Goal: Task Accomplishment & Management: Use online tool/utility

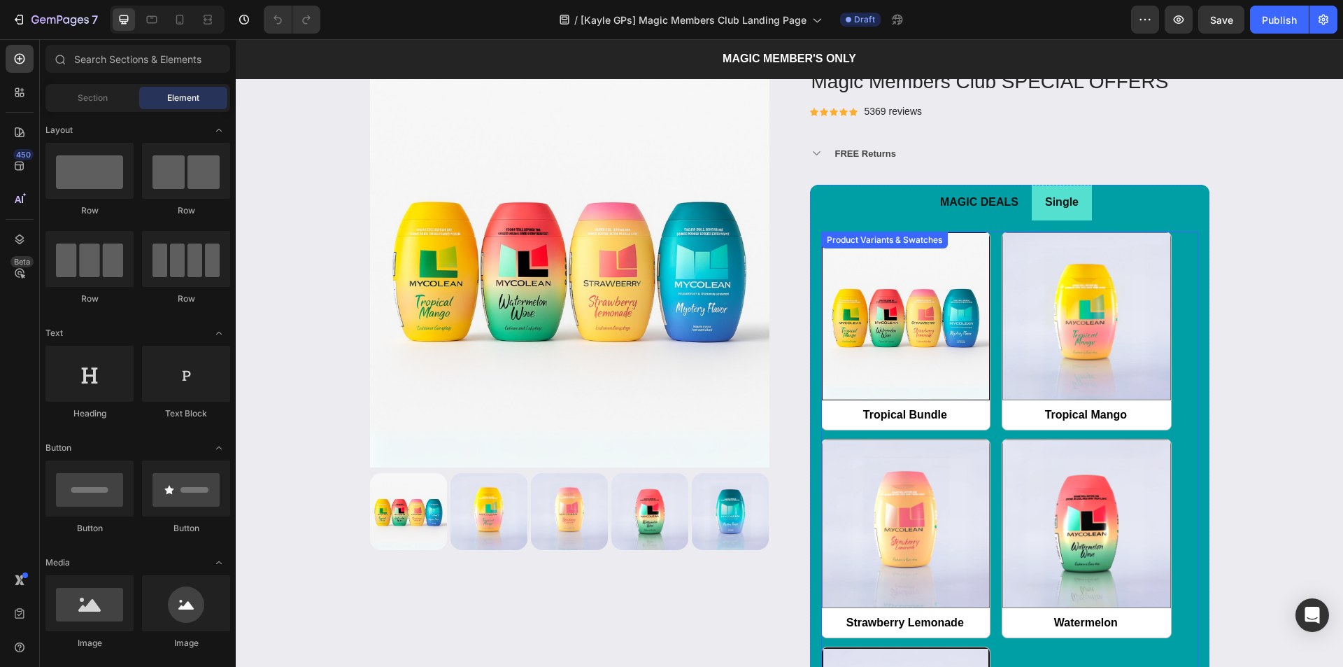
scroll to position [1889, 0]
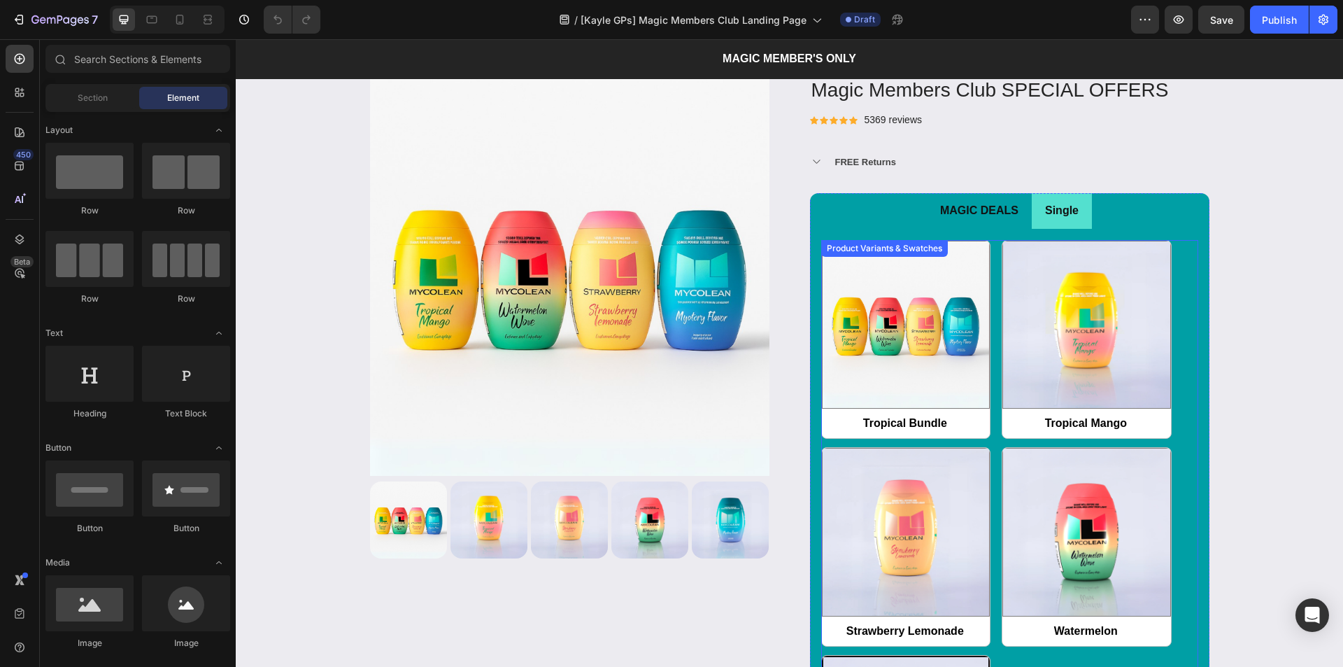
click at [920, 251] on div "Product Variants & Swatches" at bounding box center [884, 248] width 121 height 13
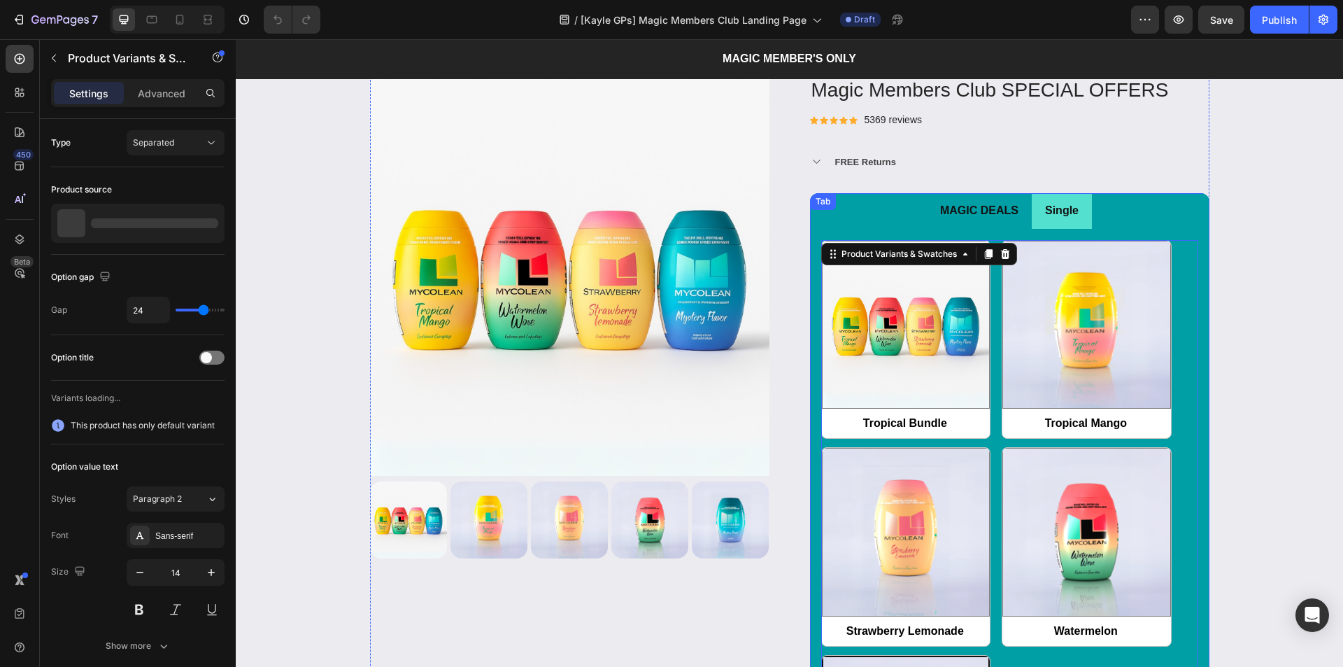
click at [950, 219] on p "MAGIC DEALS" at bounding box center [979, 211] width 78 height 20
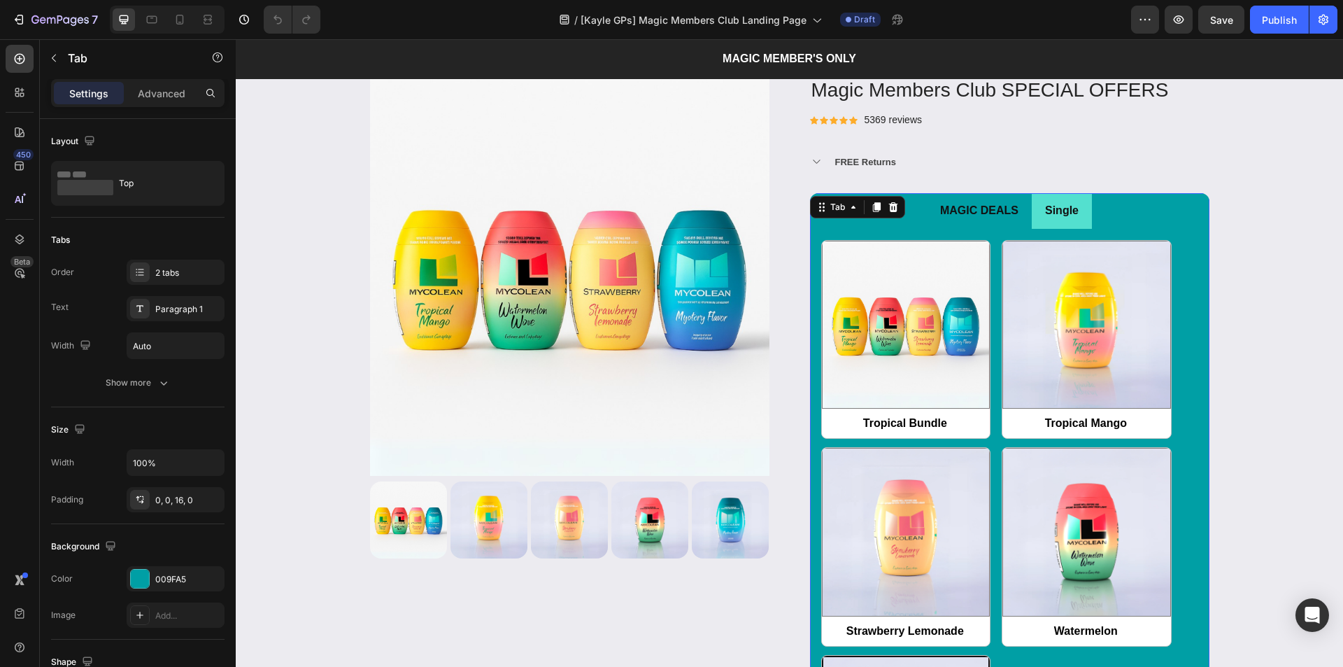
click at [972, 214] on p "MAGIC DEALS" at bounding box center [979, 211] width 78 height 20
click at [972, 208] on p "MAGIC DEALS" at bounding box center [979, 211] width 78 height 20
click at [1045, 208] on p "Single" at bounding box center [1062, 211] width 34 height 20
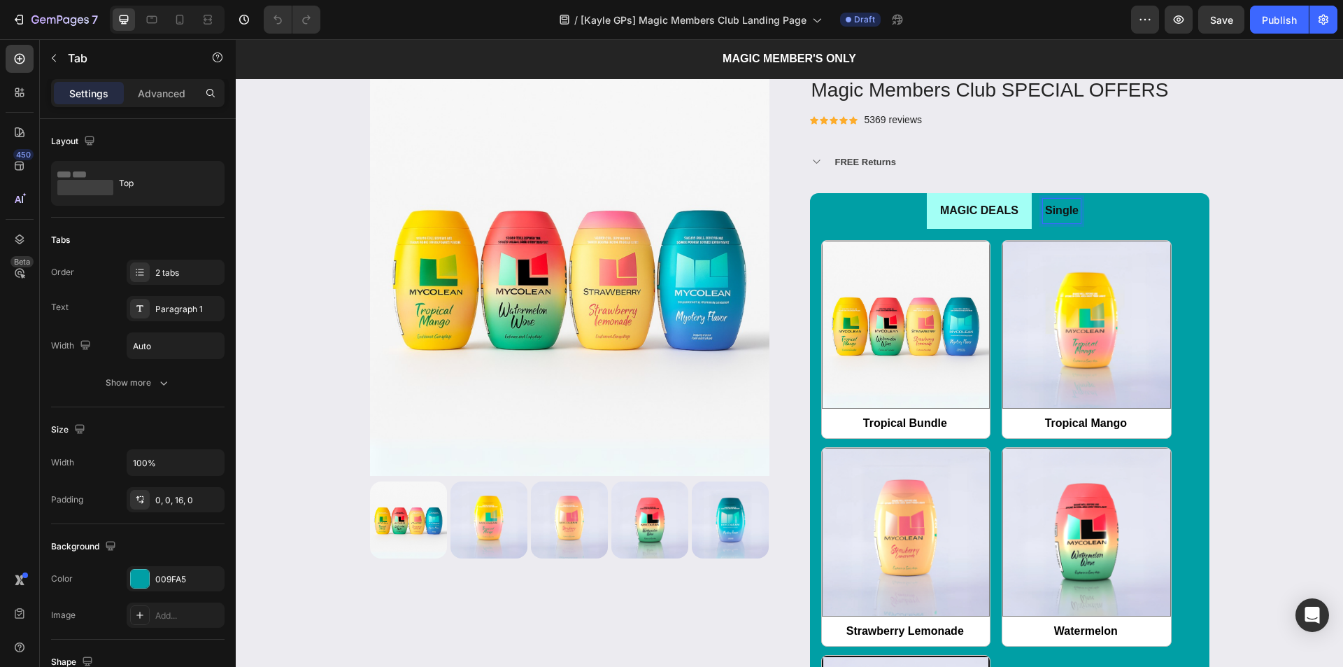
click at [994, 214] on p "MAGIC DEALS" at bounding box center [979, 211] width 78 height 20
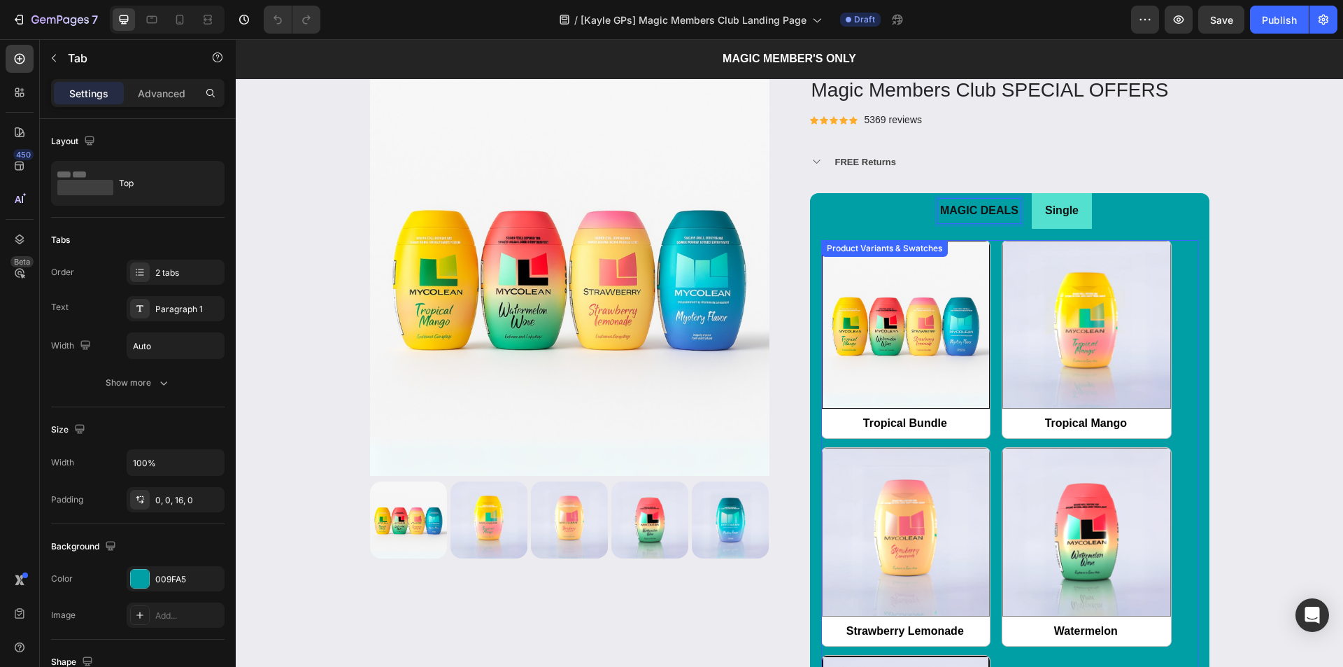
click at [910, 278] on img at bounding box center [906, 324] width 167 height 167
click at [822, 438] on input "Tropical Bundle Tropical Bundle" at bounding box center [821, 438] width 1 height 1
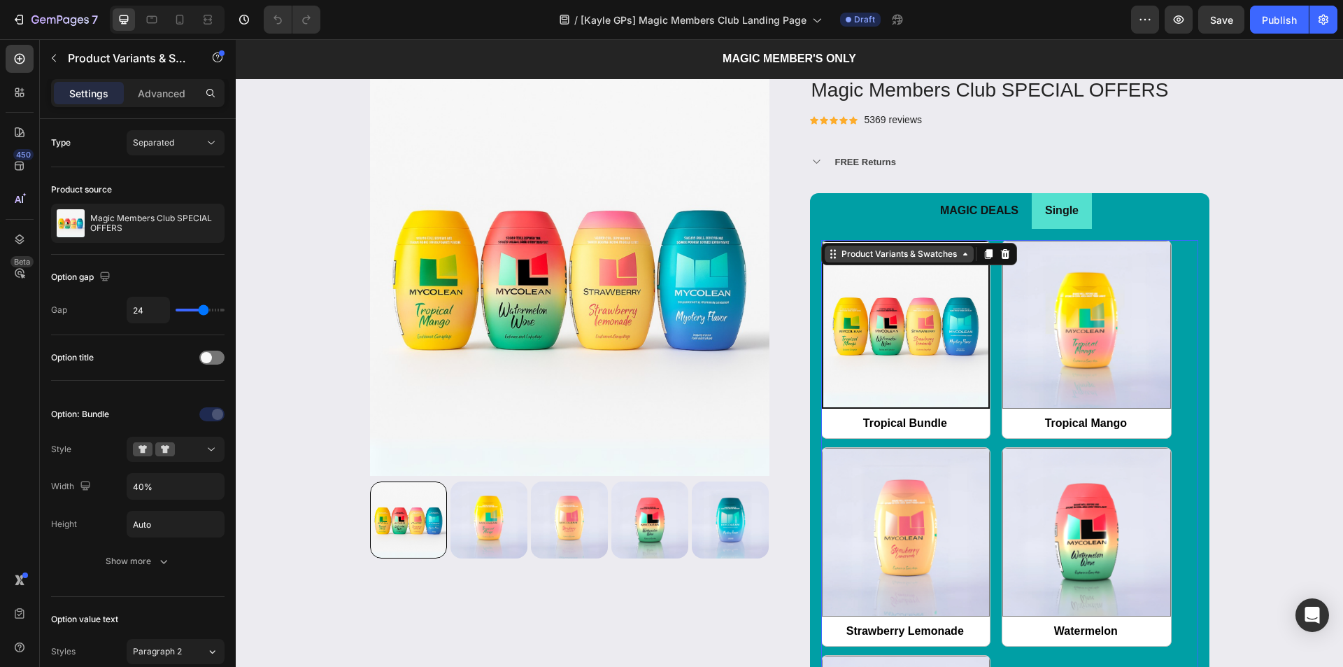
click at [889, 255] on div "Product Variants & Swatches" at bounding box center [899, 254] width 121 height 13
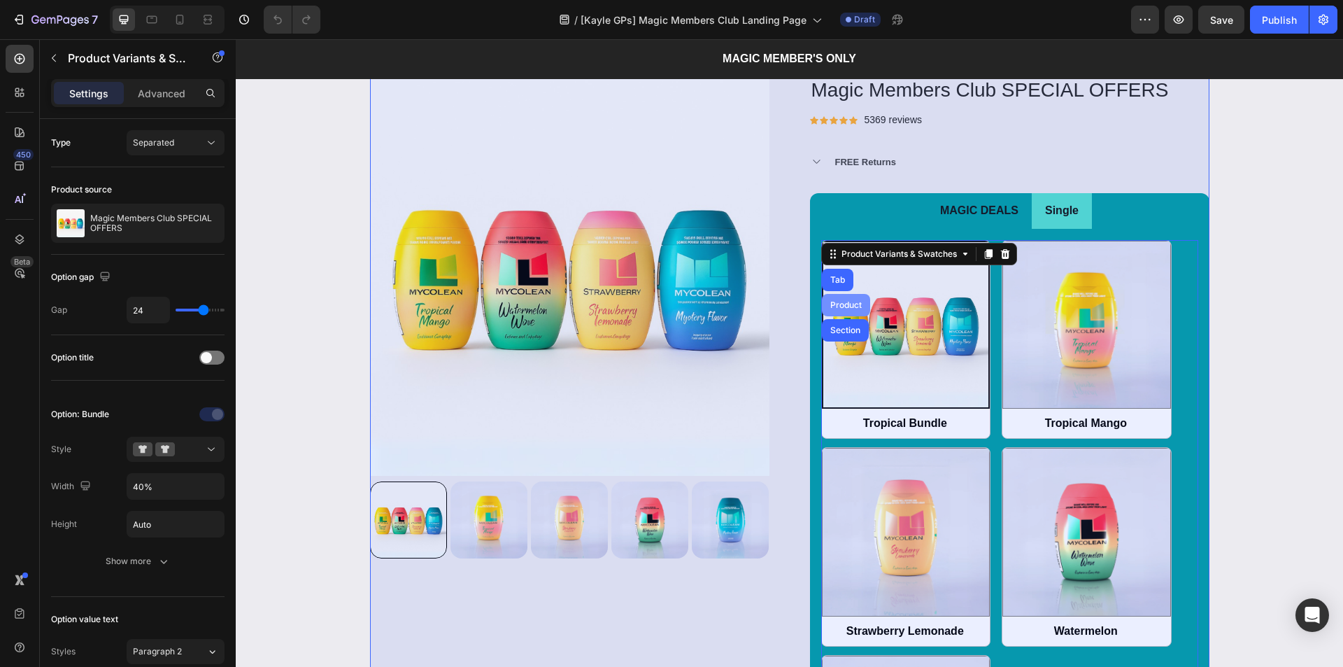
click at [846, 304] on div "Product" at bounding box center [846, 305] width 37 height 8
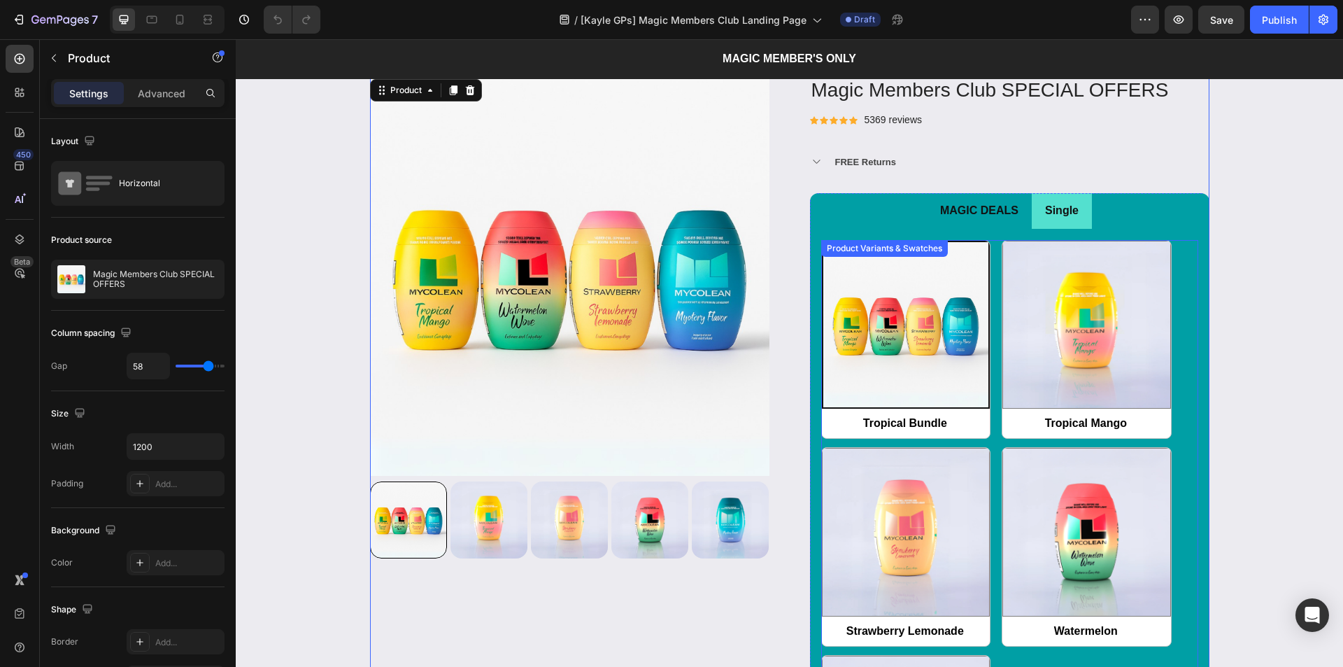
click at [875, 249] on div "Product Variants & Swatches" at bounding box center [884, 248] width 121 height 13
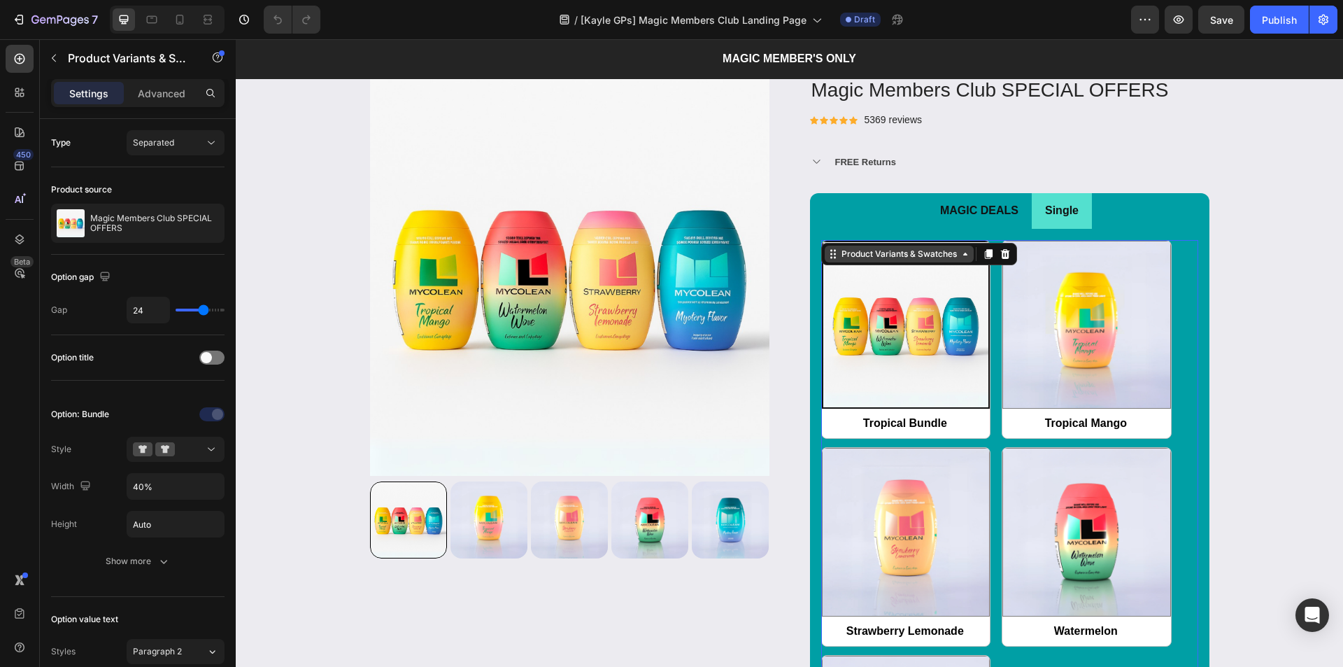
click at [885, 253] on div "Product Variants & Swatches" at bounding box center [899, 254] width 121 height 13
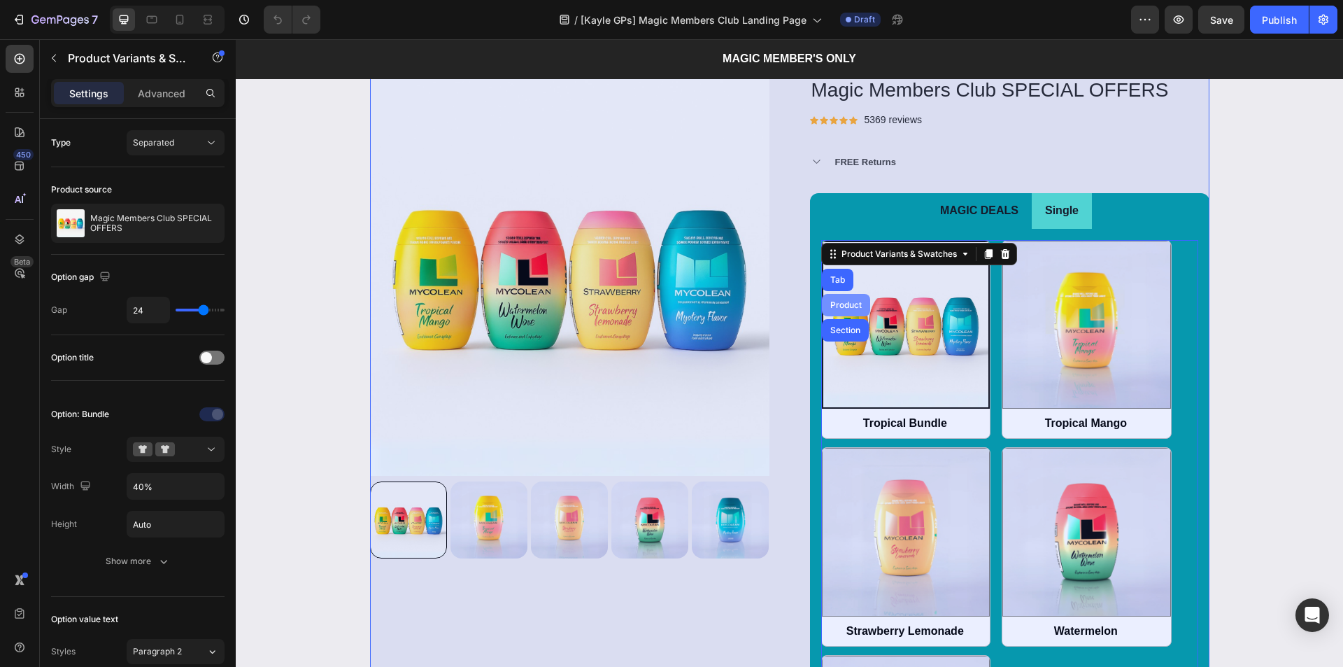
click at [839, 306] on div "Product" at bounding box center [846, 305] width 37 height 8
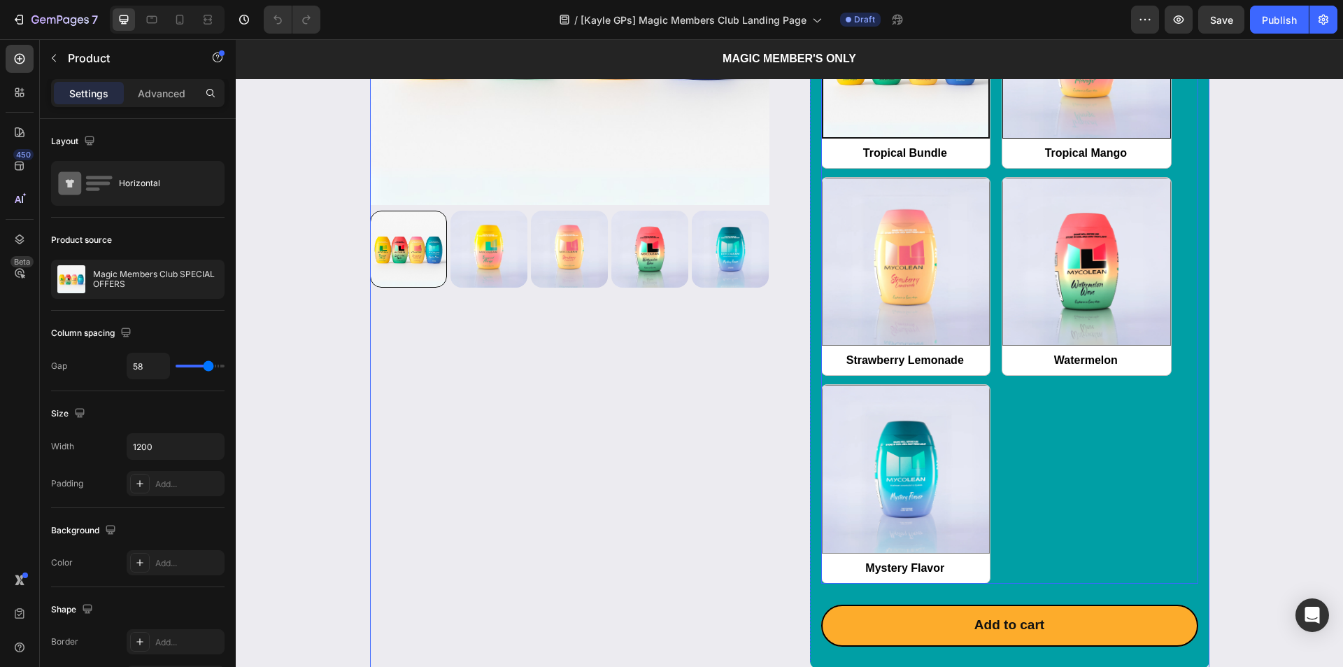
scroll to position [1609, 0]
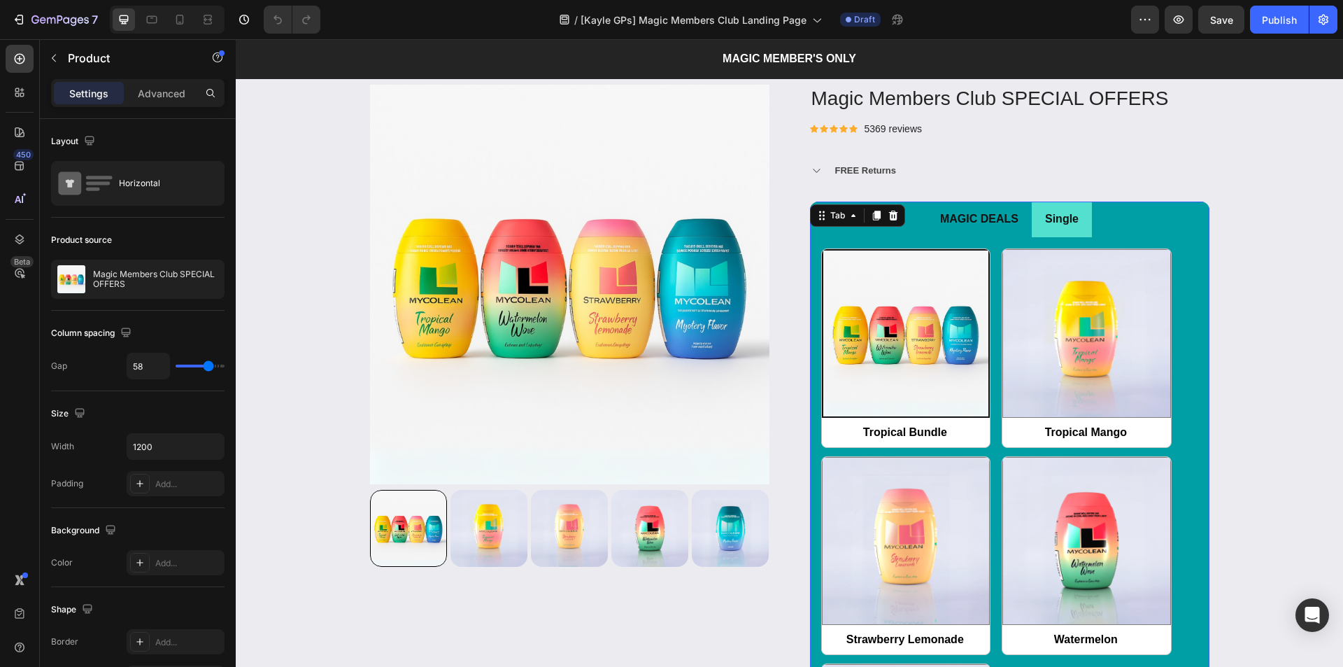
click at [979, 221] on p "MAGIC DEALS" at bounding box center [979, 219] width 78 height 20
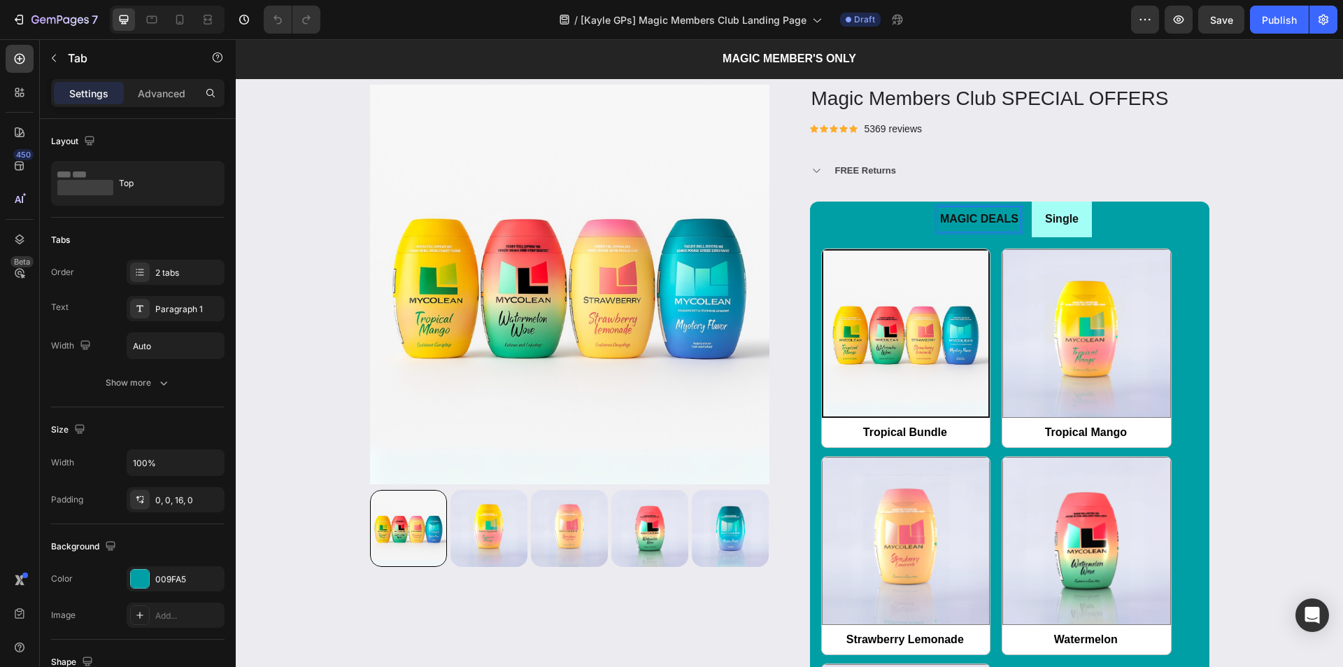
click at [1043, 216] on div "Single" at bounding box center [1062, 219] width 38 height 24
click at [978, 224] on p "MAGIC DEALS" at bounding box center [979, 219] width 78 height 20
click at [1037, 224] on li "Single" at bounding box center [1062, 219] width 60 height 36
click at [961, 224] on p "MAGIC DEALS" at bounding box center [979, 219] width 78 height 20
click at [1184, 275] on div "Tropical Bundle Tropical Bundle Tropical Mango Tropical Mango Strawberry Lemona…" at bounding box center [1009, 555] width 377 height 614
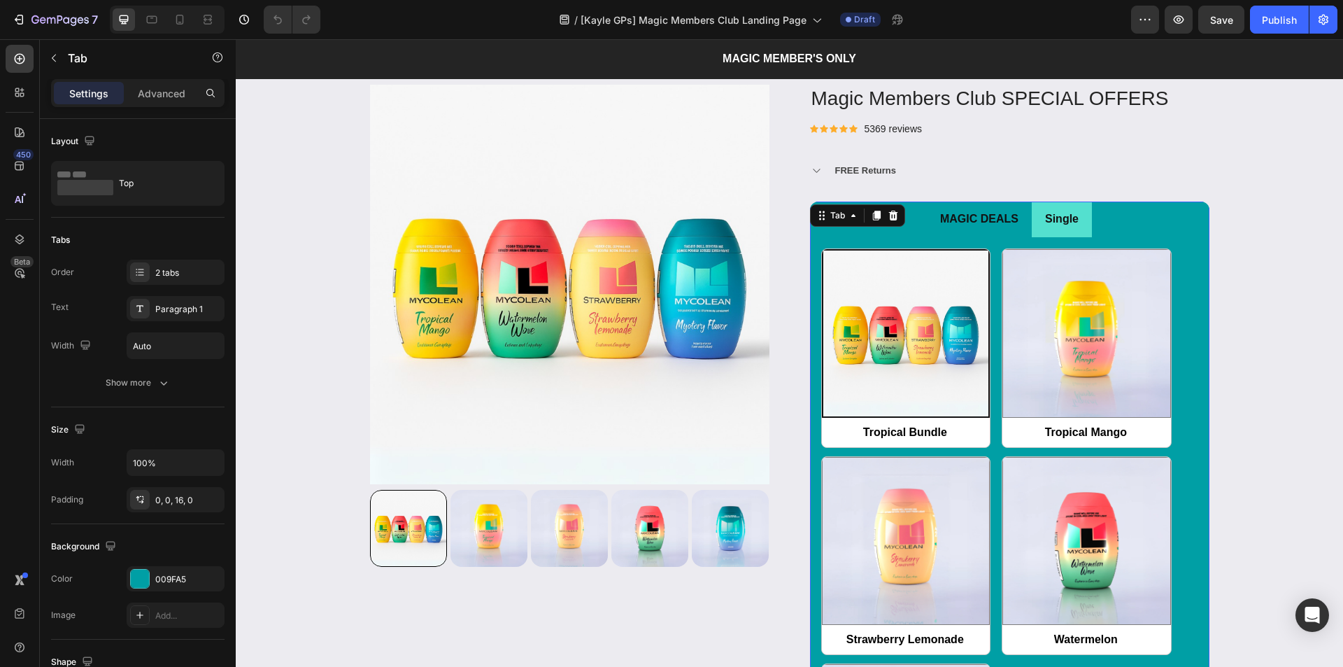
click at [987, 217] on p "MAGIC DEALS" at bounding box center [979, 219] width 78 height 20
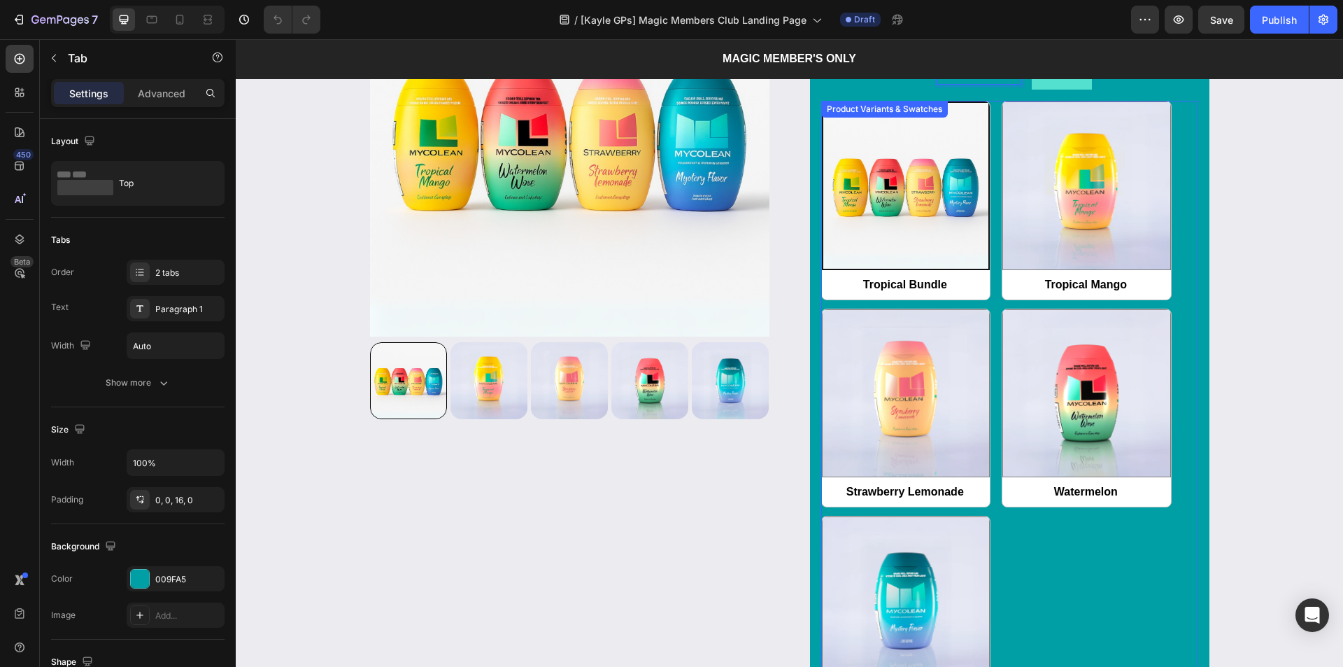
scroll to position [1749, 0]
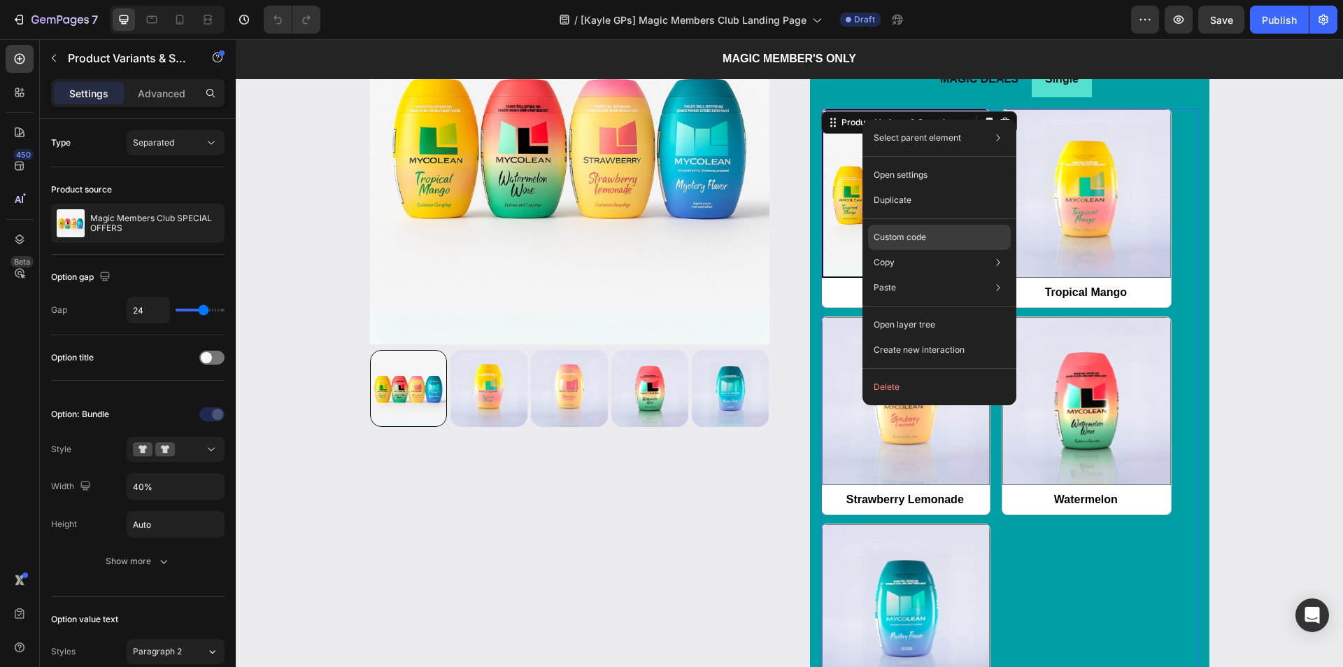
click at [900, 231] on p "Custom code" at bounding box center [900, 237] width 52 height 13
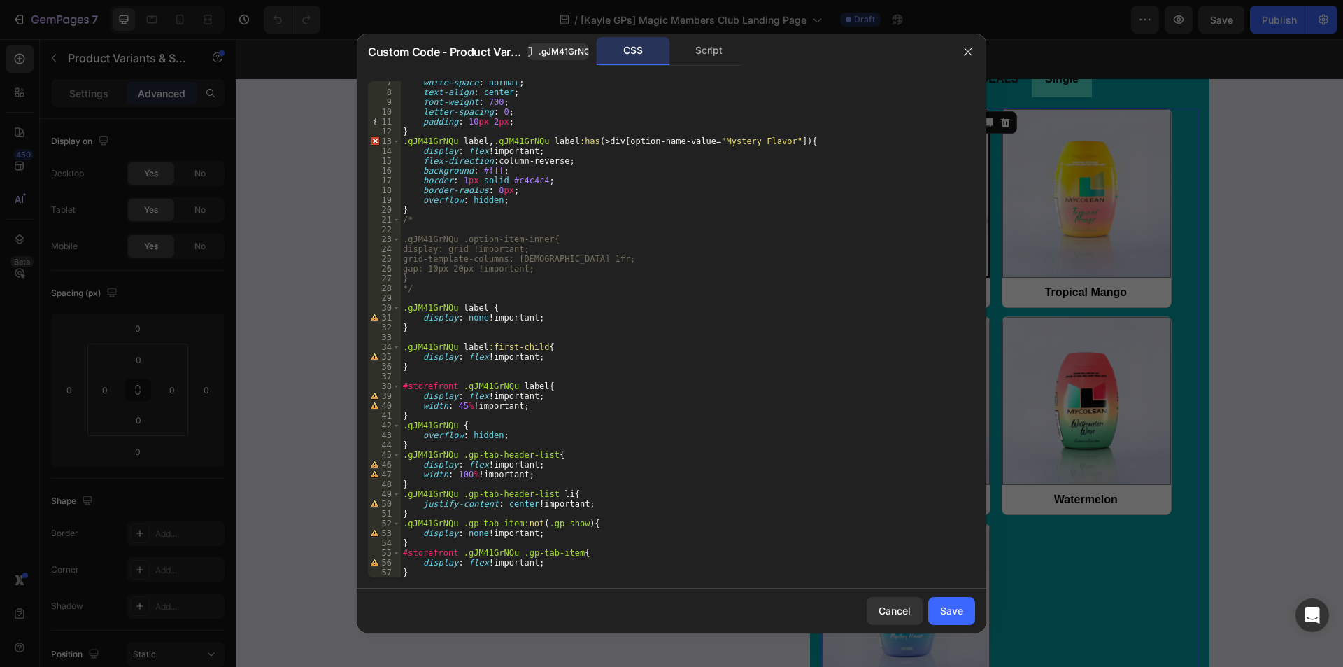
scroll to position [0, 0]
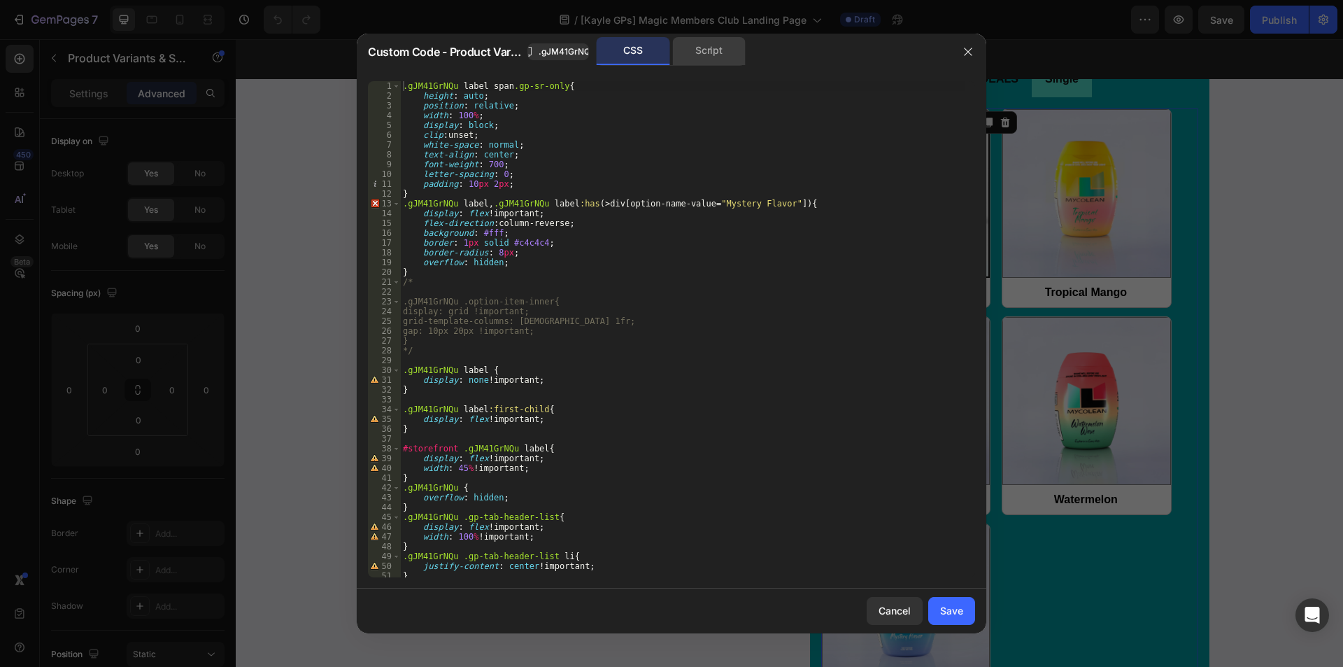
click at [724, 49] on div "Script" at bounding box center [708, 51] width 73 height 28
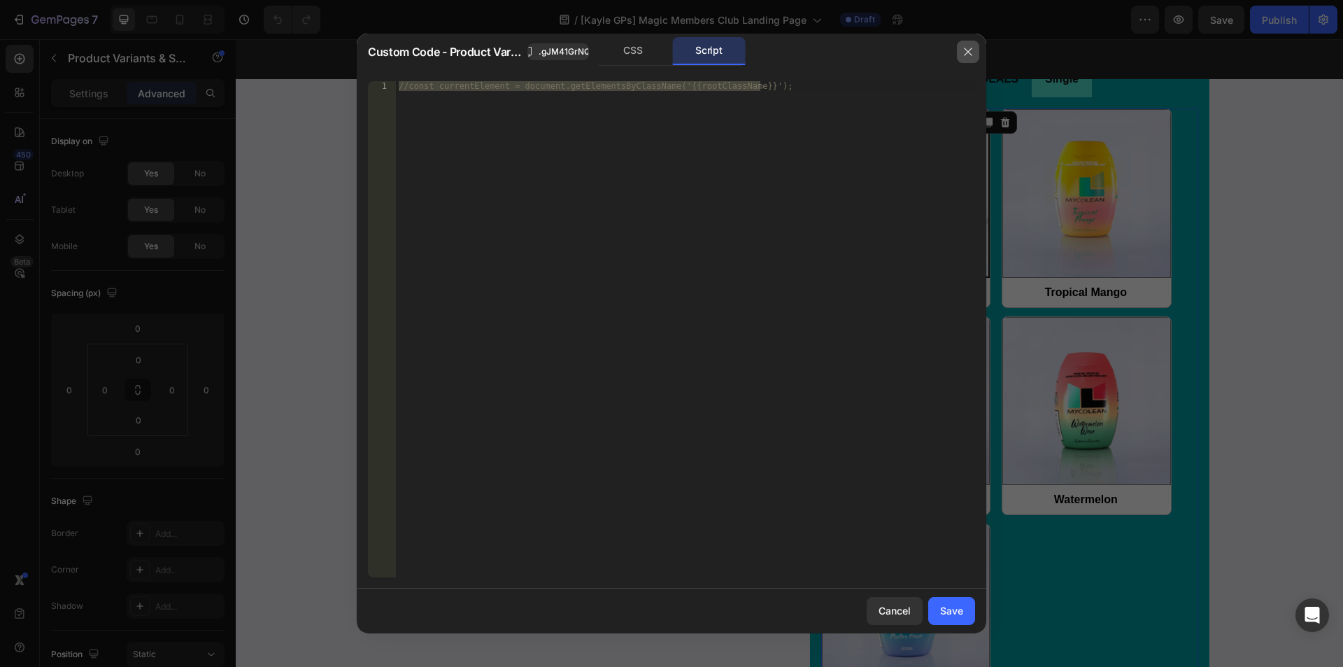
click at [968, 46] on icon "button" at bounding box center [968, 51] width 11 height 11
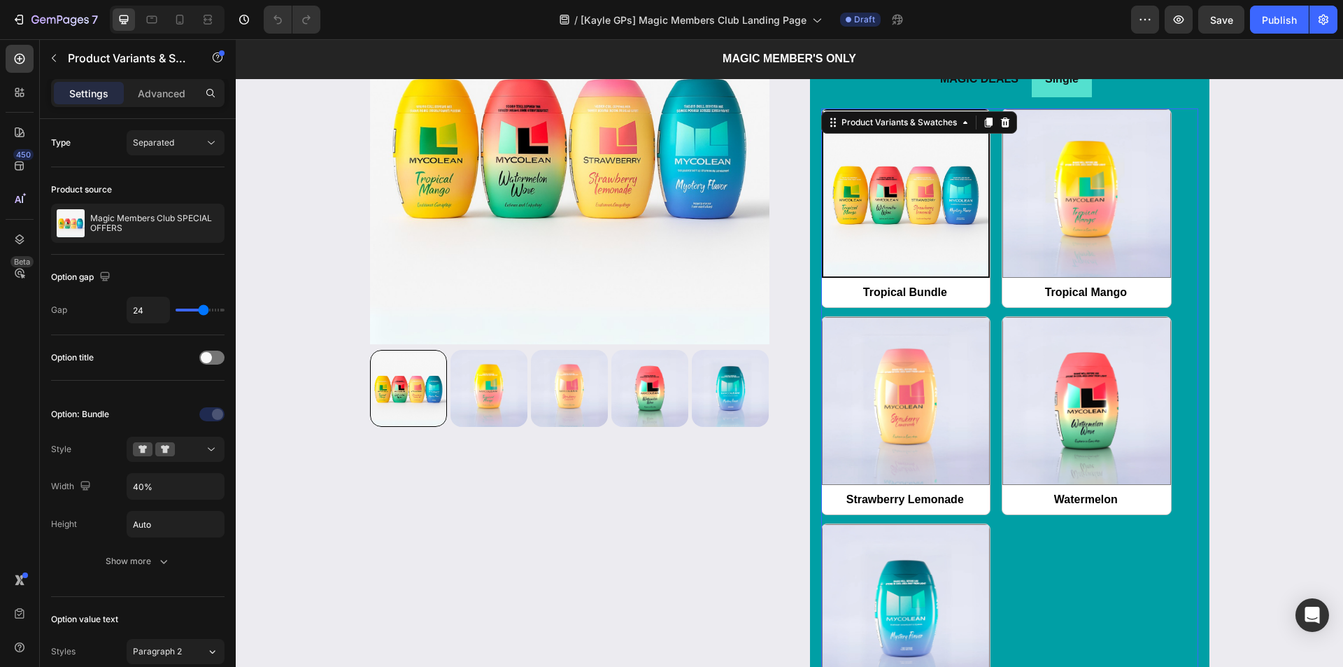
click at [918, 290] on span "Tropical Bundle" at bounding box center [905, 292] width 169 height 31
click at [822, 307] on input "Tropical Bundle Tropical Bundle" at bounding box center [821, 307] width 1 height 1
radio input "true"
click at [1208, 263] on div "Product Images & Gallery Magic Members Club SPECIAL OFFERS Product Title Icon I…" at bounding box center [789, 421] width 1086 height 953
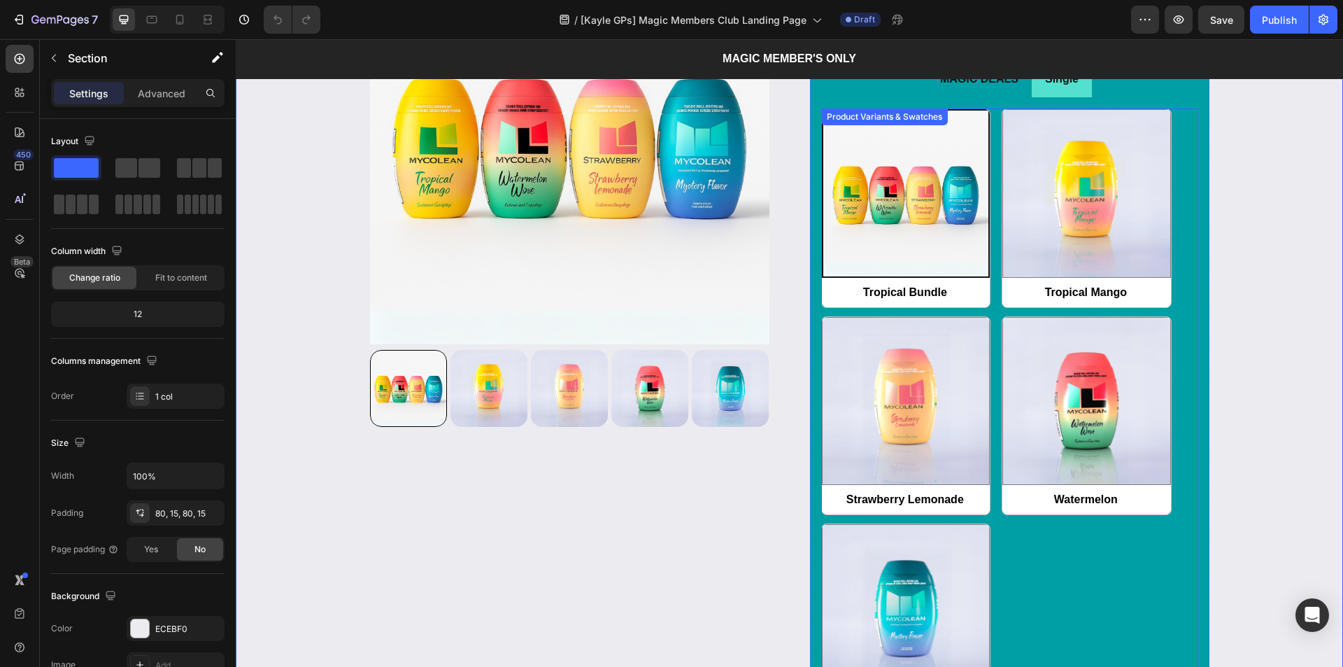
click at [873, 263] on img at bounding box center [906, 194] width 166 height 166
click at [822, 307] on input "Tropical Bundle Tropical Bundle" at bounding box center [821, 307] width 1 height 1
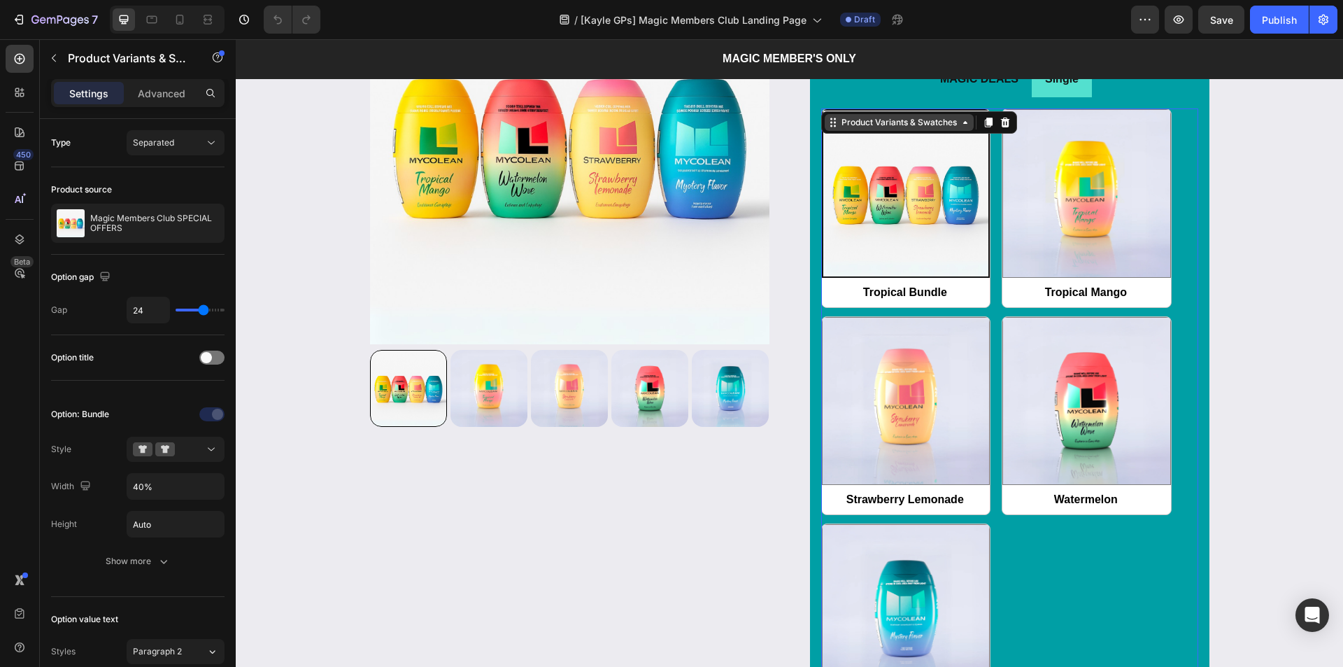
click at [879, 124] on div "Product Variants & Swatches" at bounding box center [899, 122] width 121 height 13
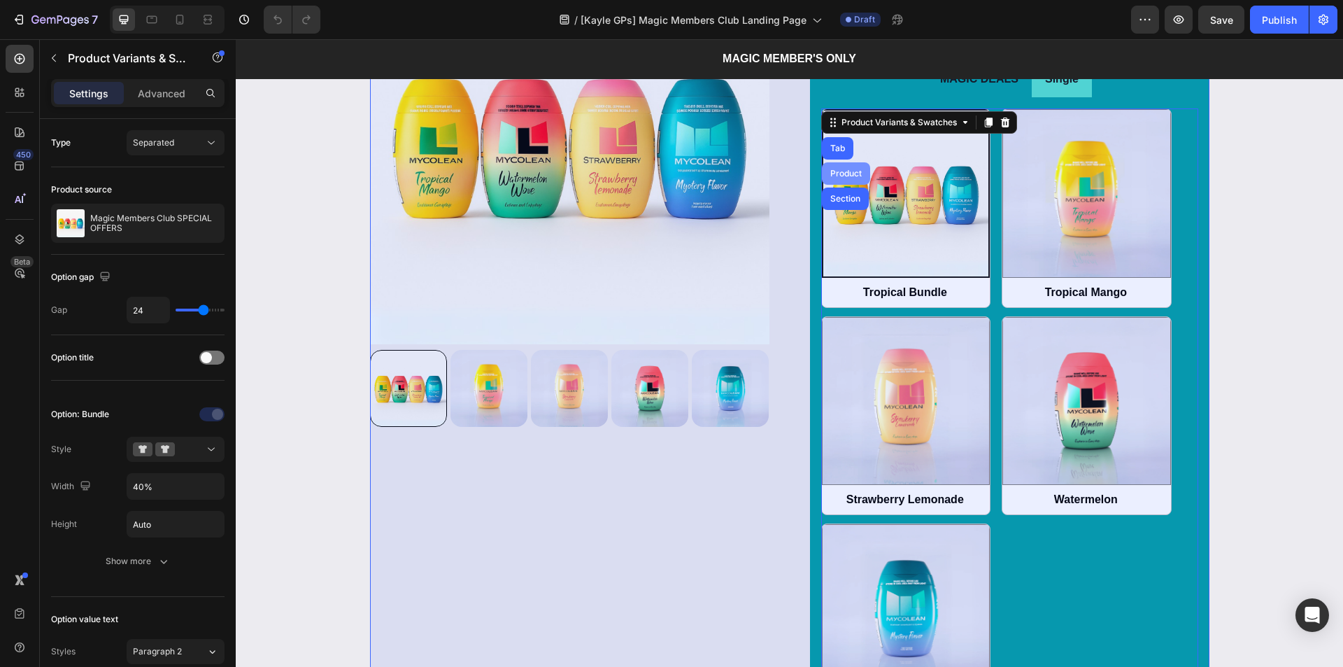
click at [849, 170] on div "Product" at bounding box center [846, 173] width 37 height 8
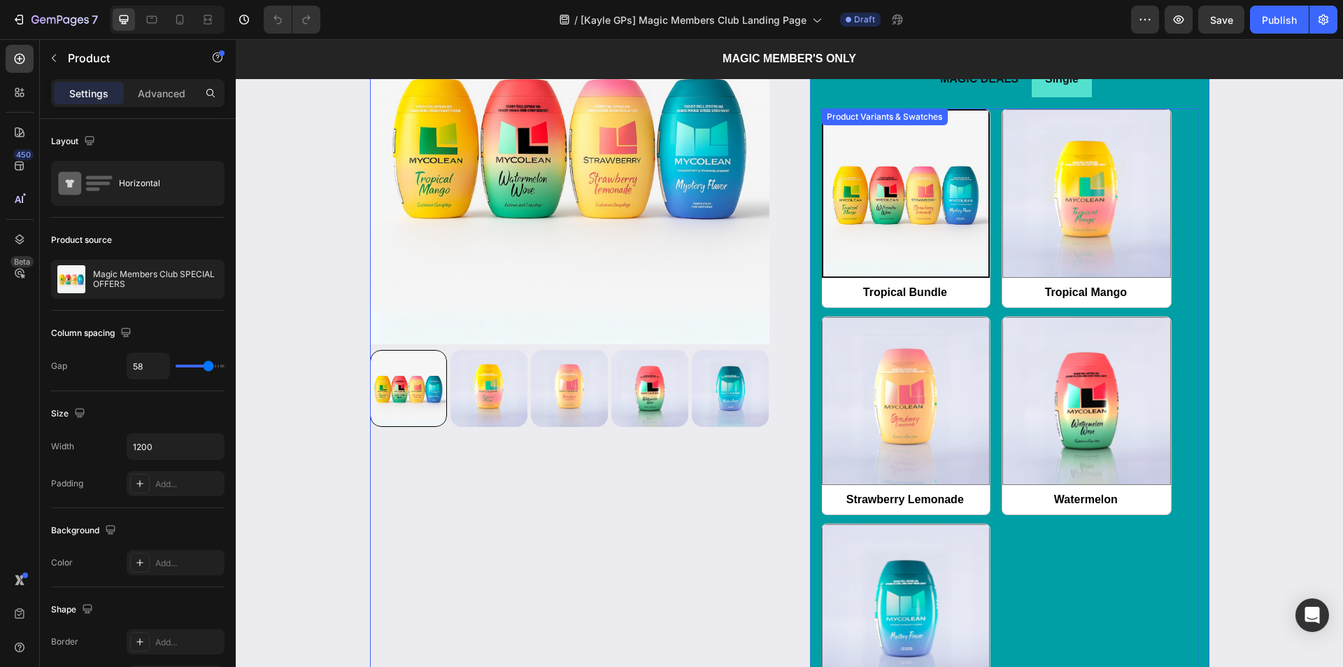
click at [928, 263] on img at bounding box center [906, 194] width 166 height 166
click at [822, 307] on input "Tropical Bundle Tropical Bundle" at bounding box center [821, 307] width 1 height 1
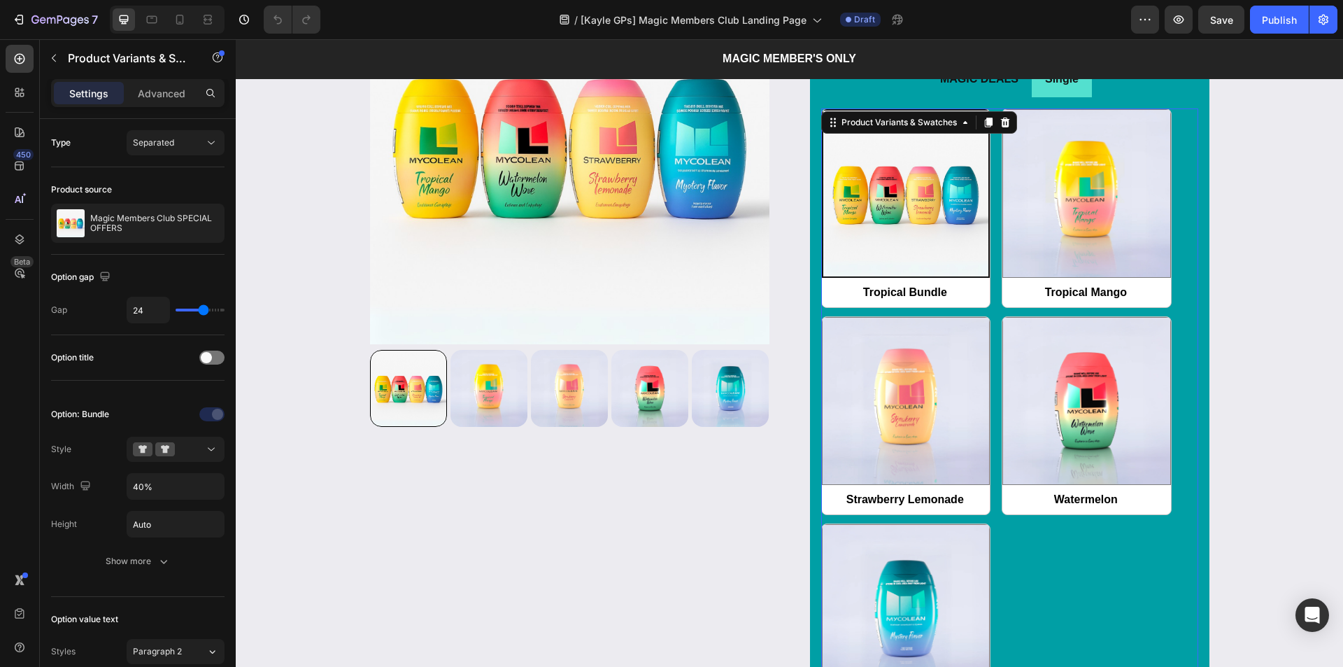
click at [901, 299] on span "Tropical Bundle" at bounding box center [905, 292] width 169 height 31
click at [822, 307] on input "Tropical Bundle Tropical Bundle" at bounding box center [821, 307] width 1 height 1
click at [48, 55] on button "button" at bounding box center [54, 58] width 22 height 22
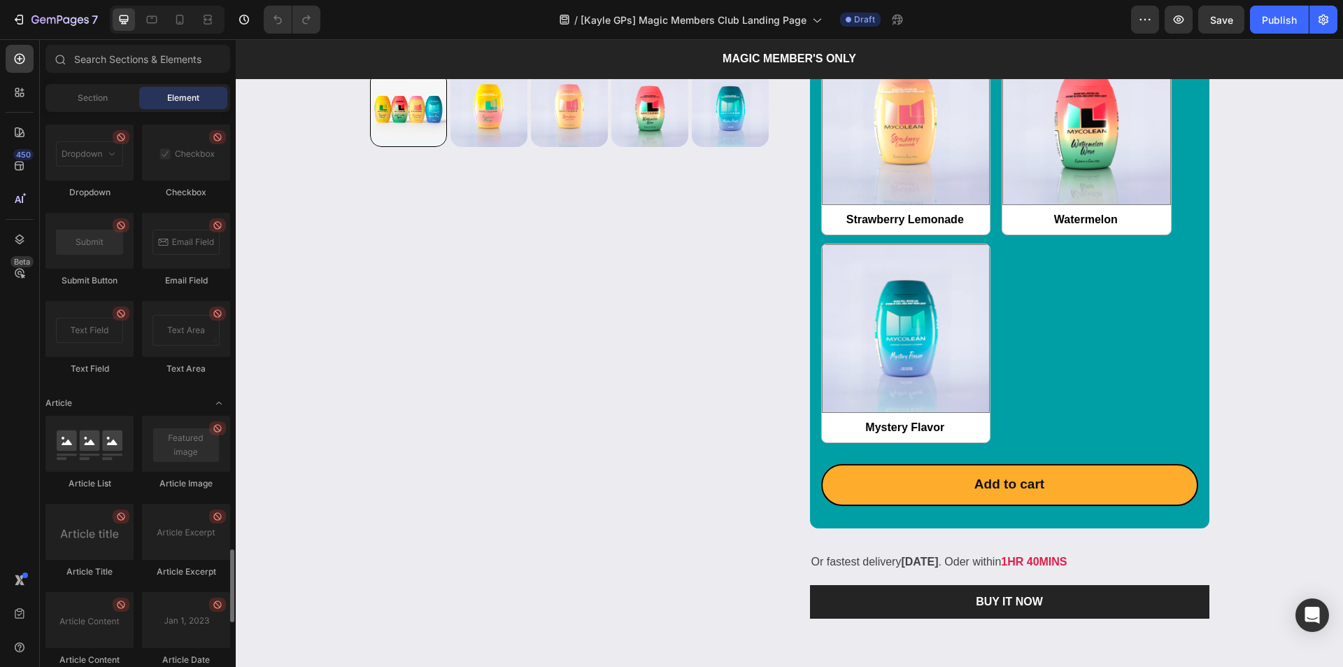
scroll to position [3594, 0]
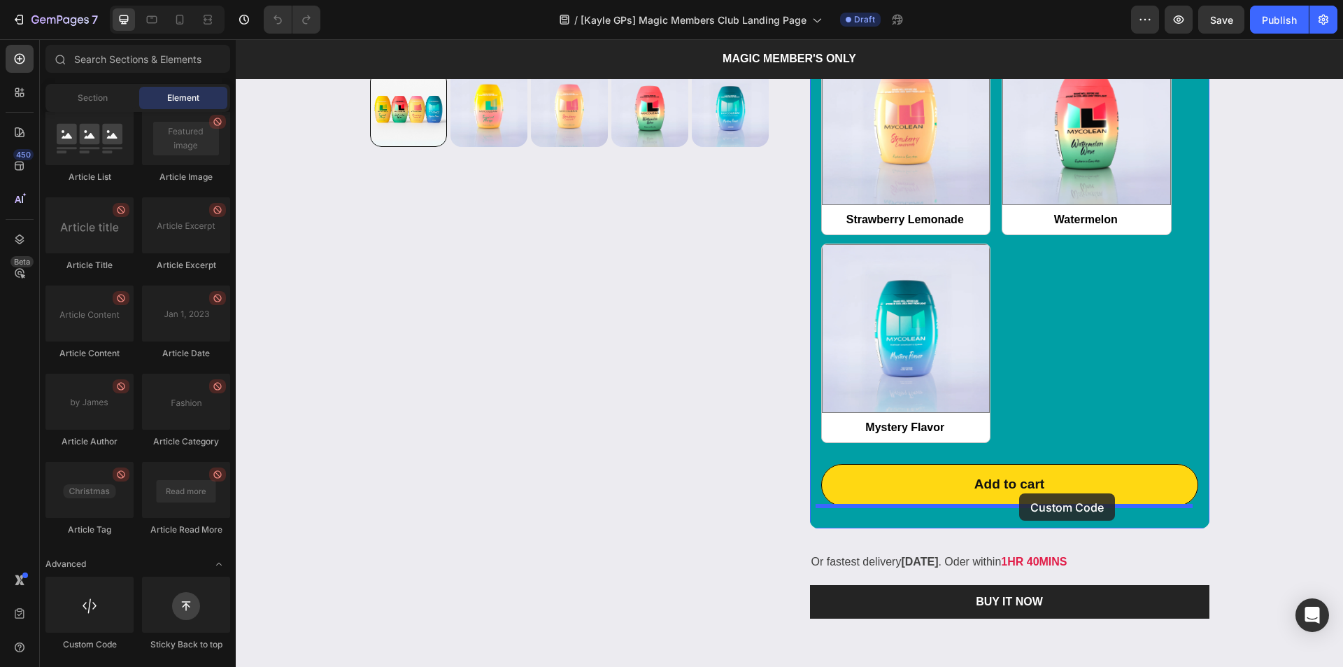
drag, startPoint x: 397, startPoint y: 644, endPoint x: 1026, endPoint y: 503, distance: 644.6
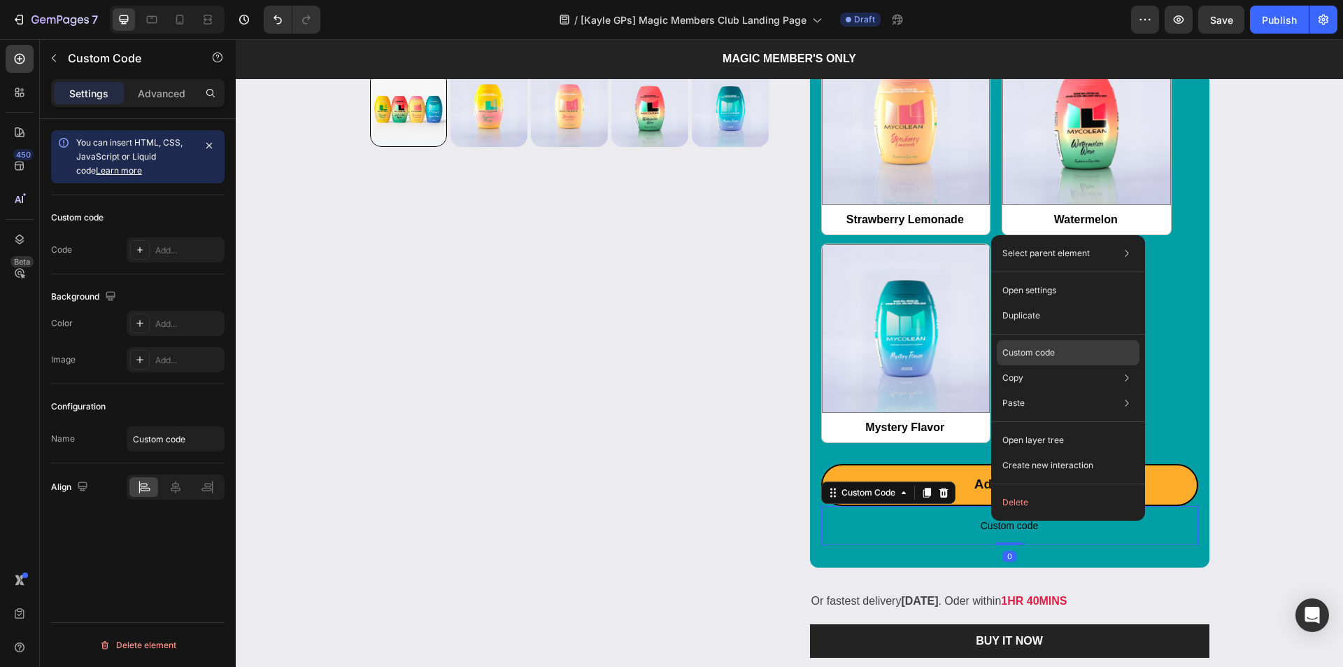
click at [1051, 348] on p "Custom code" at bounding box center [1028, 352] width 52 height 13
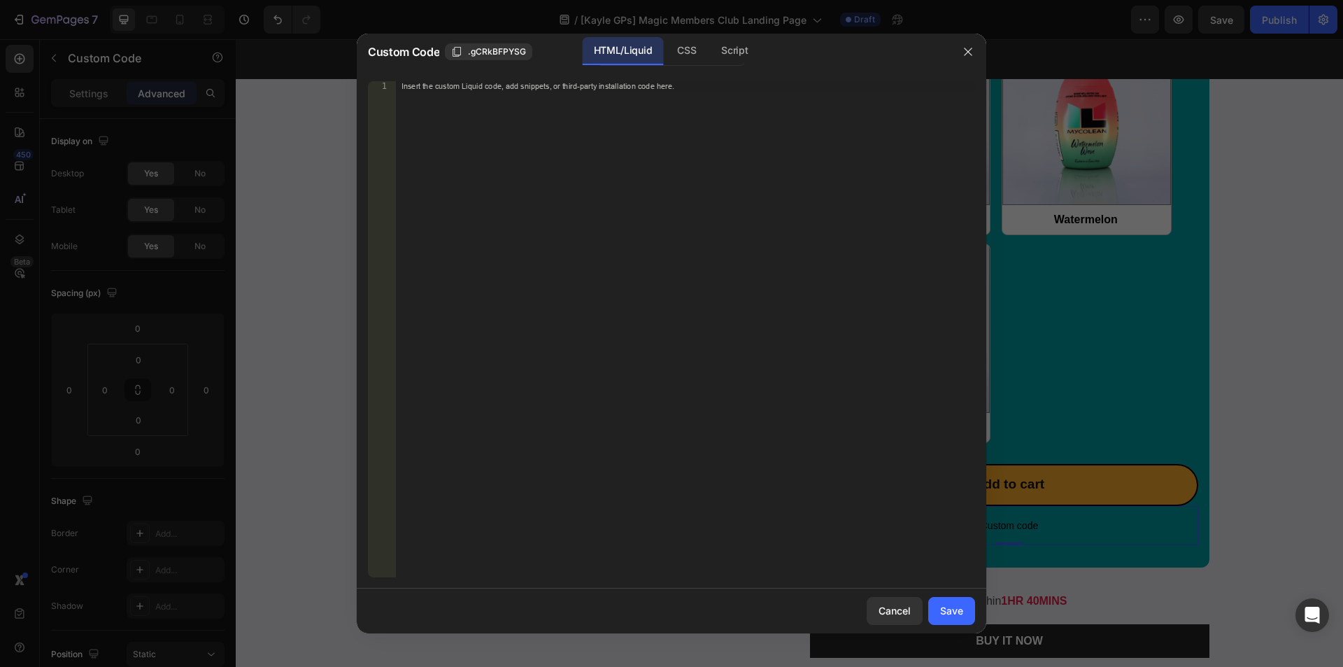
click at [698, 84] on div "Insert the custom Liquid code, add snippets, or third-party installation code h…" at bounding box center [657, 85] width 510 height 9
click at [967, 46] on icon "button" at bounding box center [968, 51] width 11 height 11
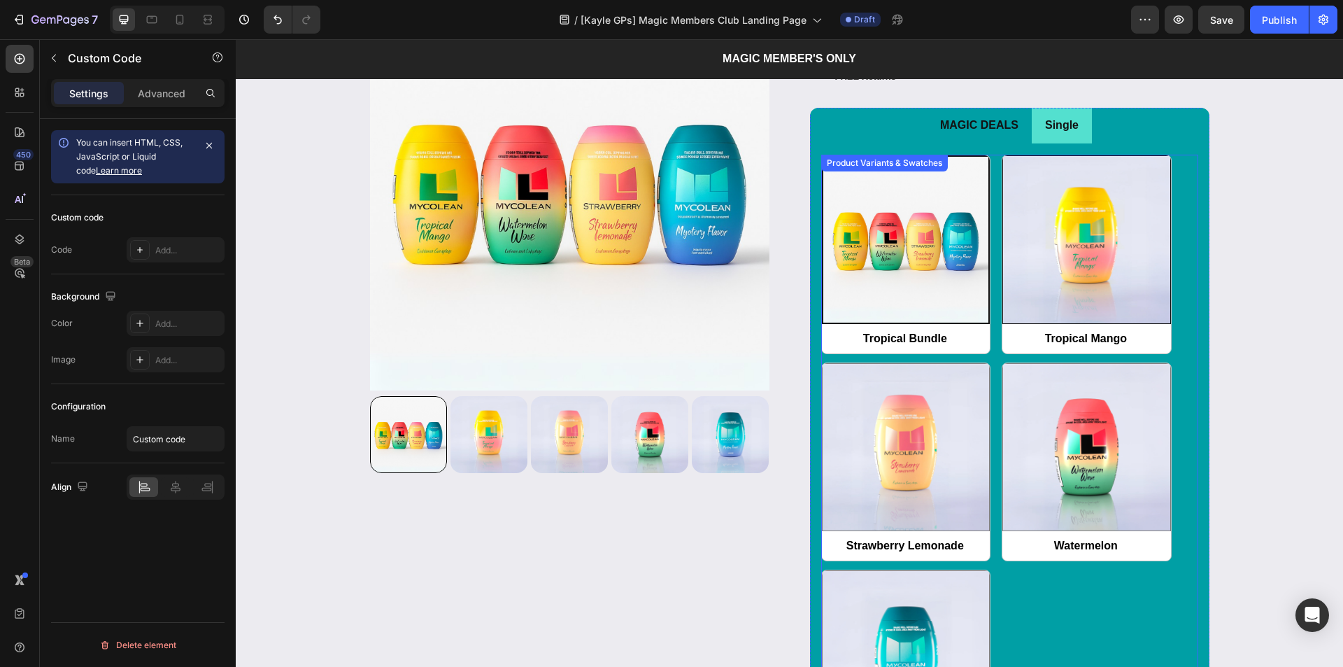
scroll to position [1609, 0]
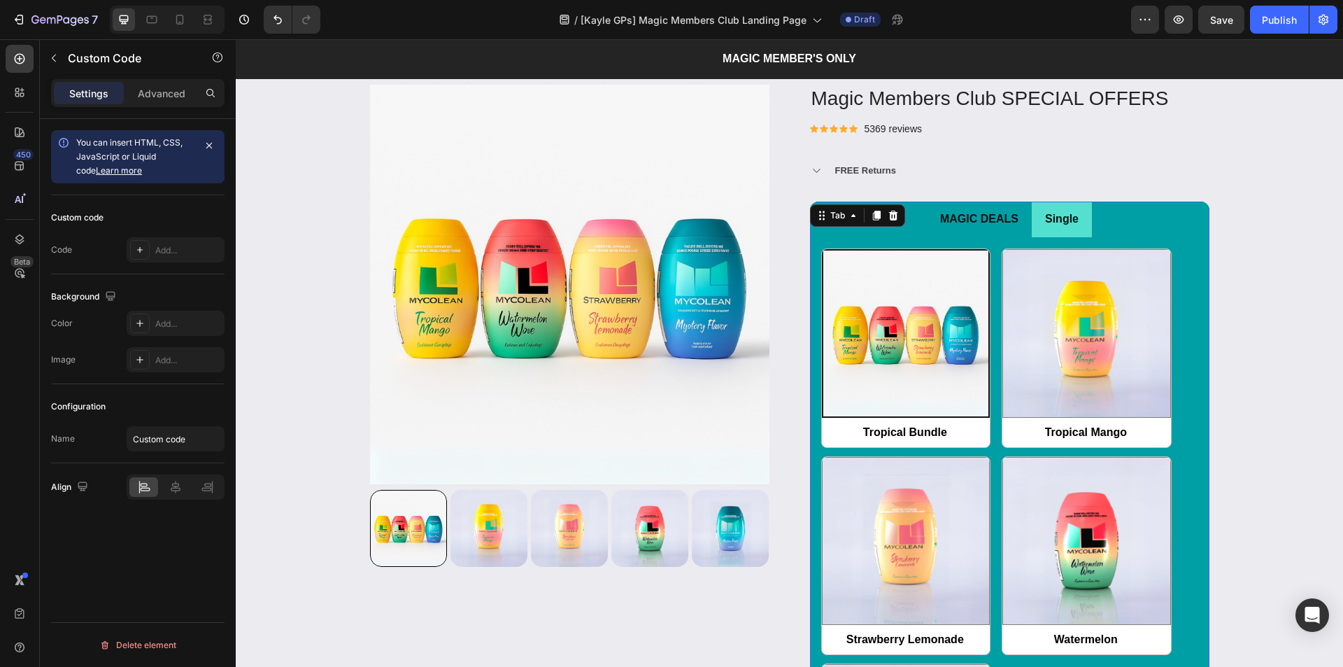
click at [843, 222] on div "MAGIC DEALS Single Tropical Bundle Tropical Bundle Tropical Mango Tropical Mang…" at bounding box center [1009, 593] width 399 height 785
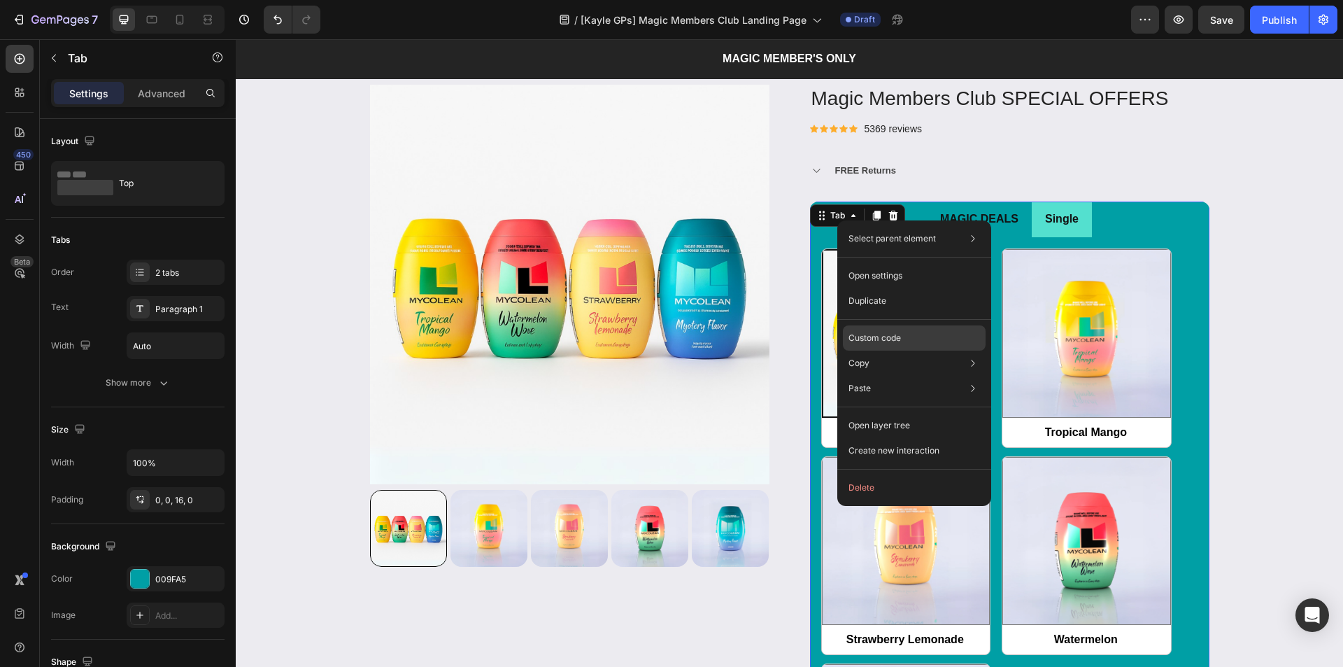
click at [874, 332] on p "Custom code" at bounding box center [875, 338] width 52 height 13
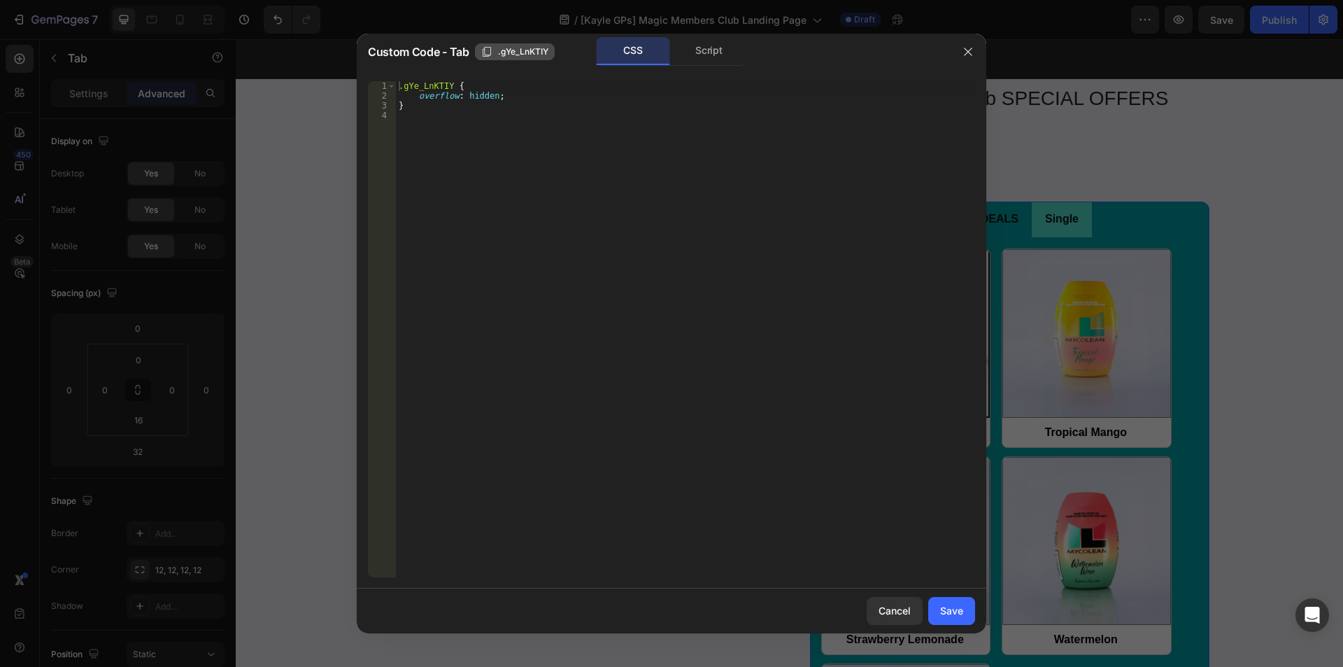
click at [495, 49] on div ".gYe_LnKTIY" at bounding box center [514, 51] width 67 height 13
click at [968, 43] on button "button" at bounding box center [968, 52] width 22 height 22
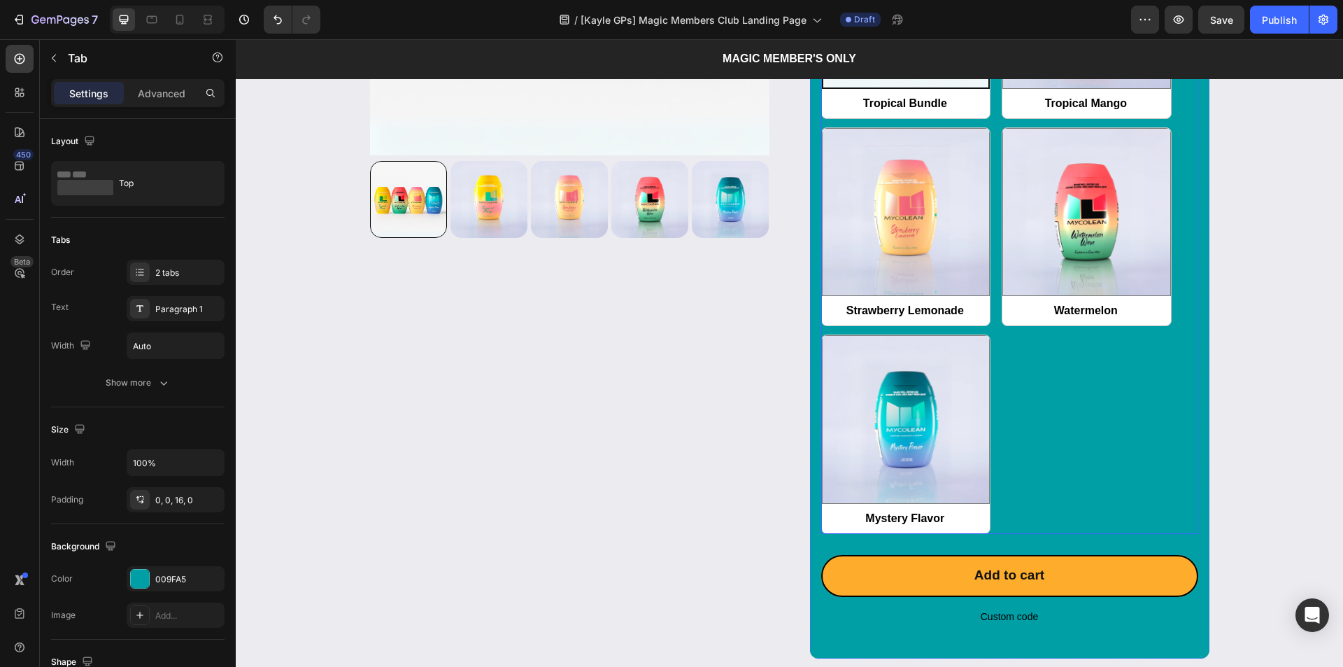
scroll to position [2099, 0]
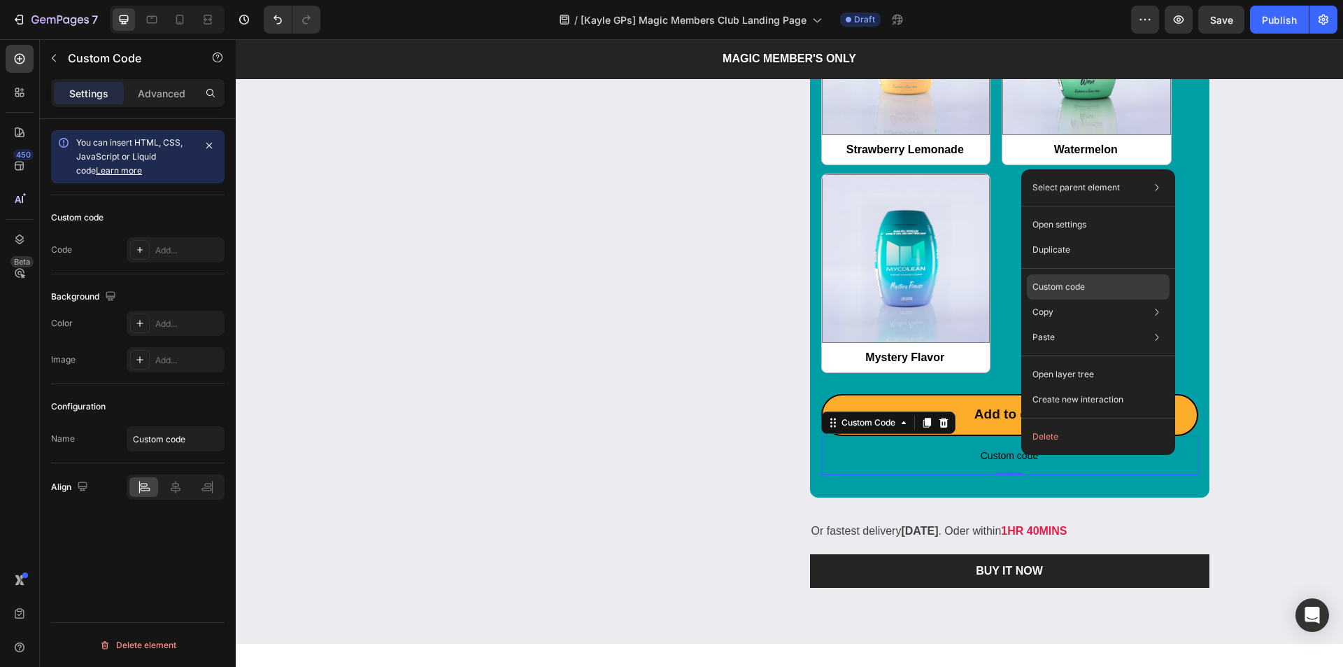
click at [1074, 285] on p "Custom code" at bounding box center [1059, 287] width 52 height 13
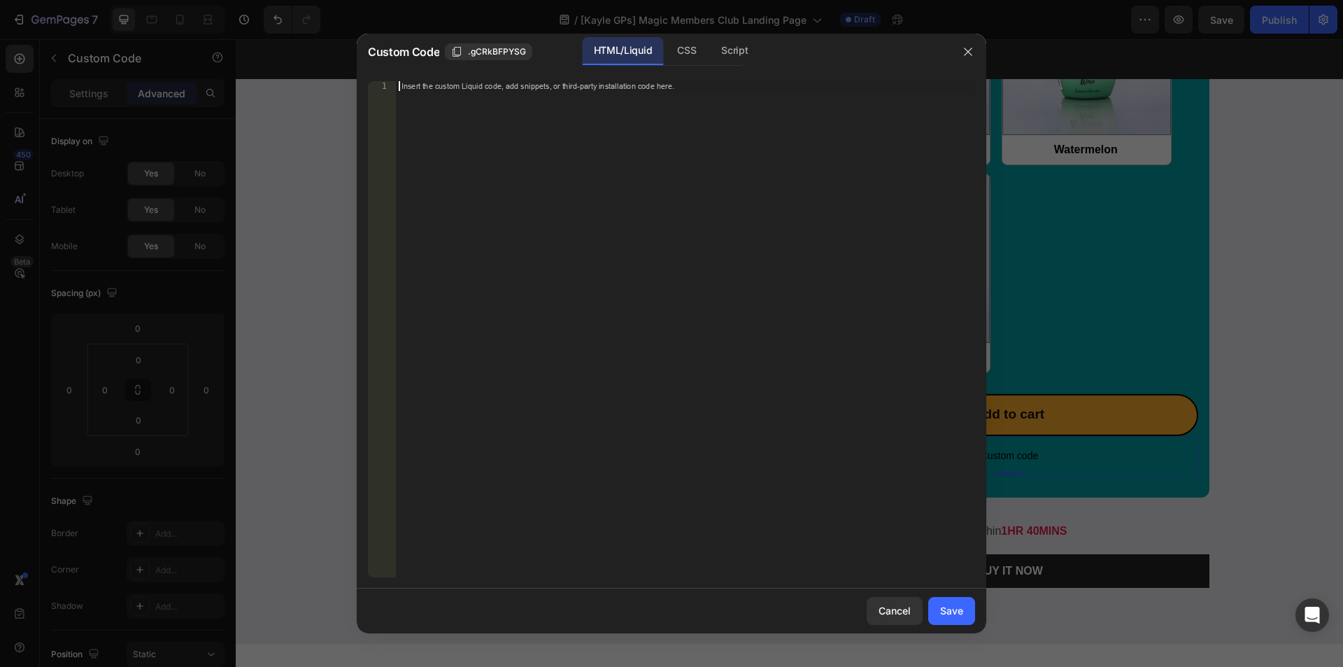
click at [684, 83] on div "Insert the custom Liquid code, add snippets, or third-party installation code h…" at bounding box center [657, 85] width 510 height 9
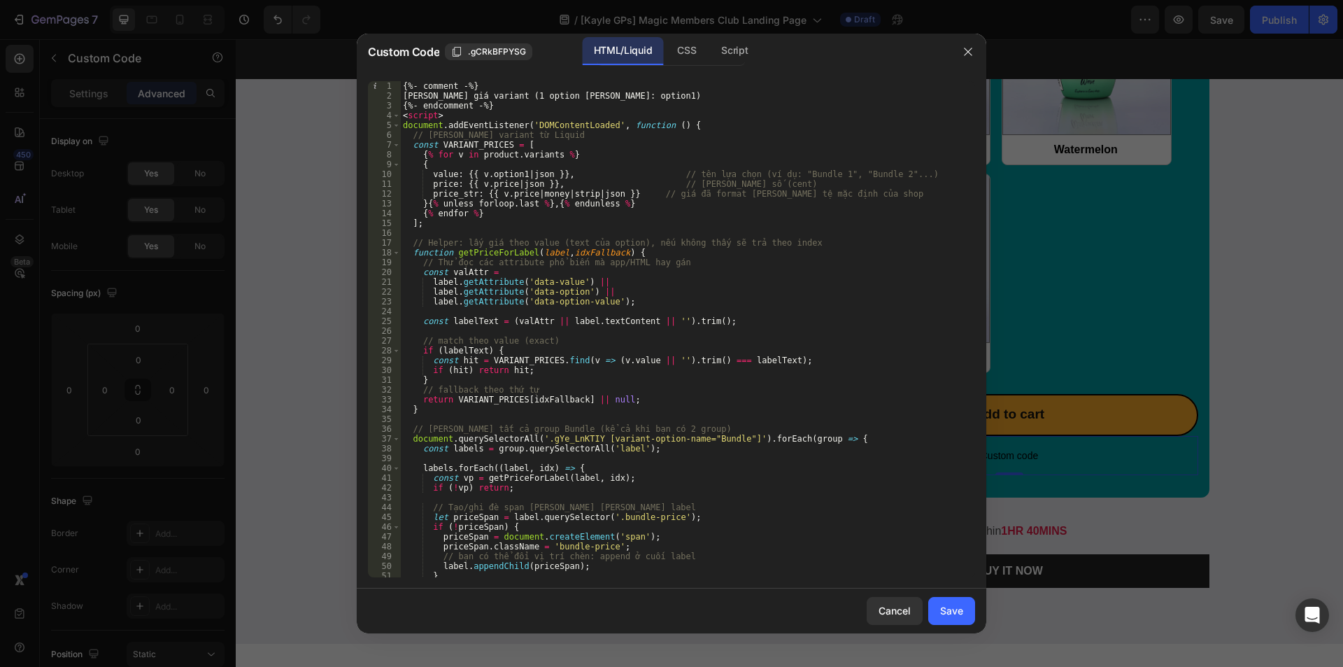
scroll to position [0, 0]
click at [943, 604] on div "Save" at bounding box center [951, 610] width 23 height 15
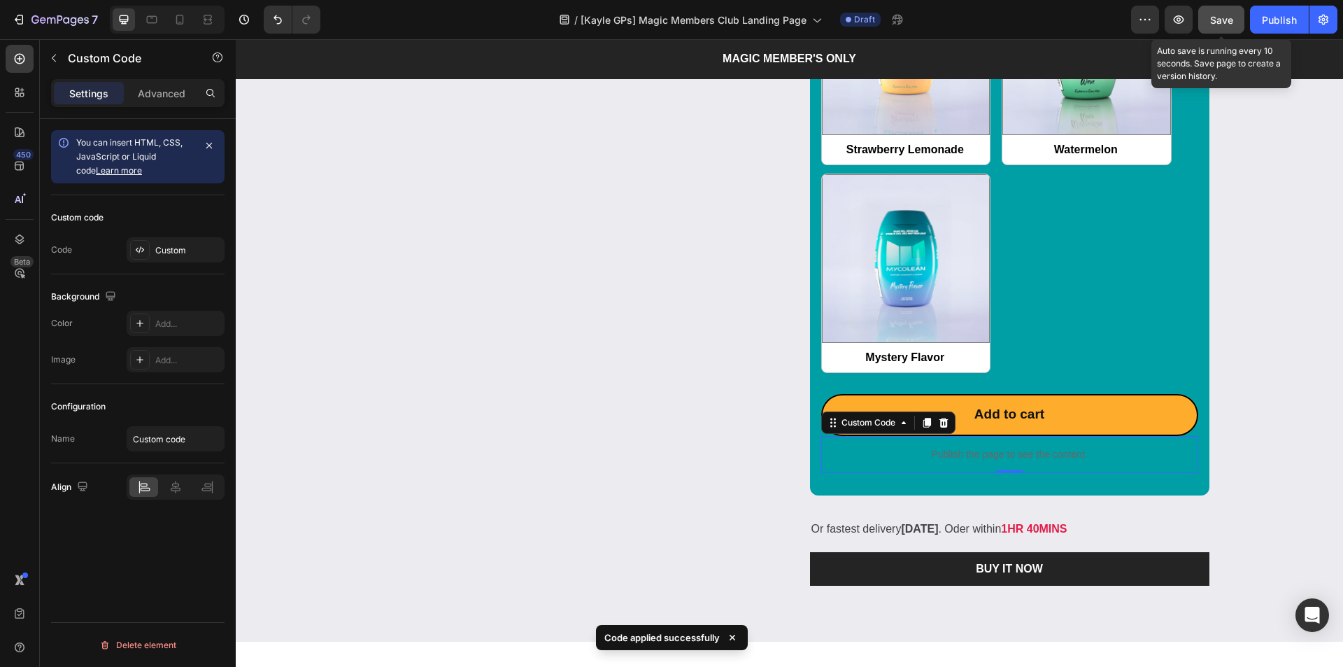
click at [1224, 20] on span "Save" at bounding box center [1221, 20] width 23 height 12
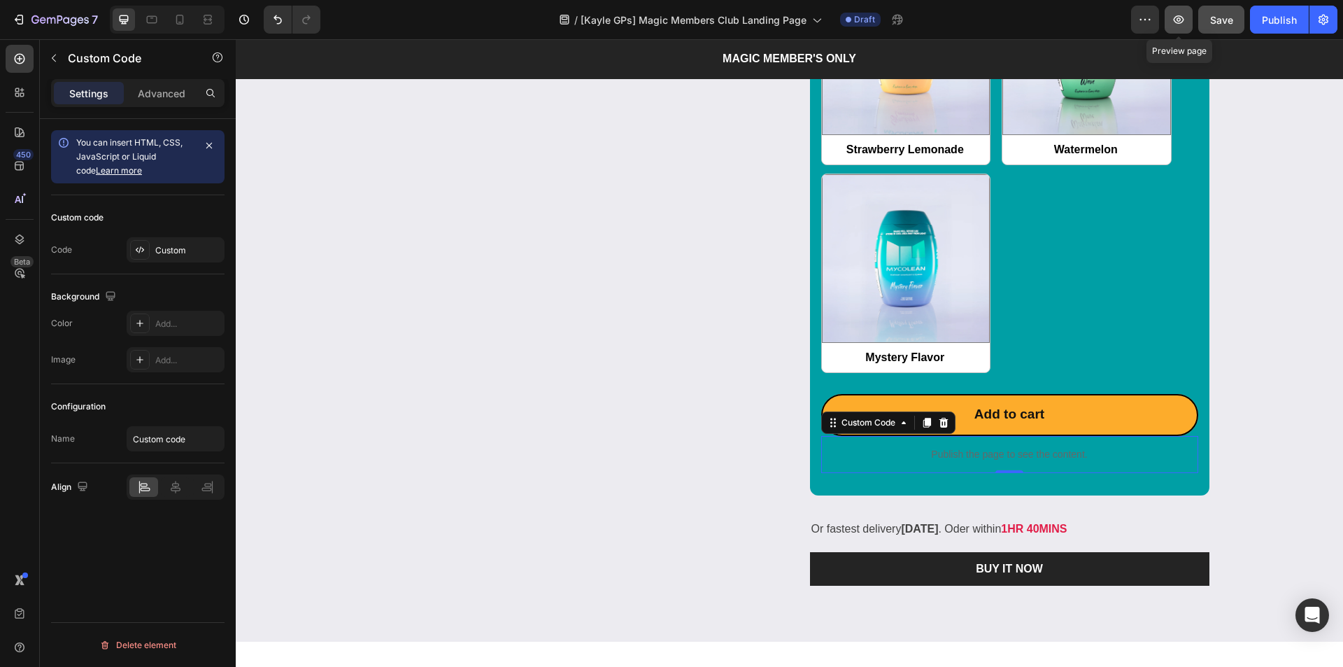
click at [1181, 23] on icon "button" at bounding box center [1179, 19] width 10 height 8
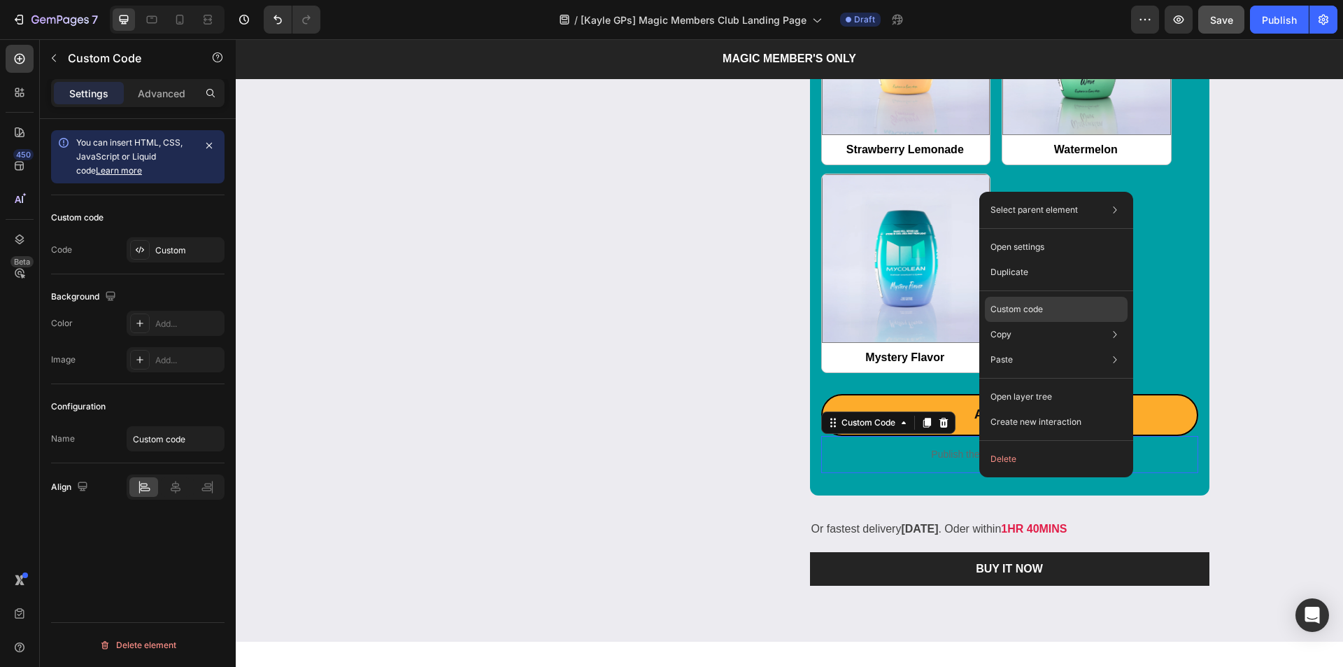
click at [1042, 307] on p "Custom code" at bounding box center [1017, 309] width 52 height 13
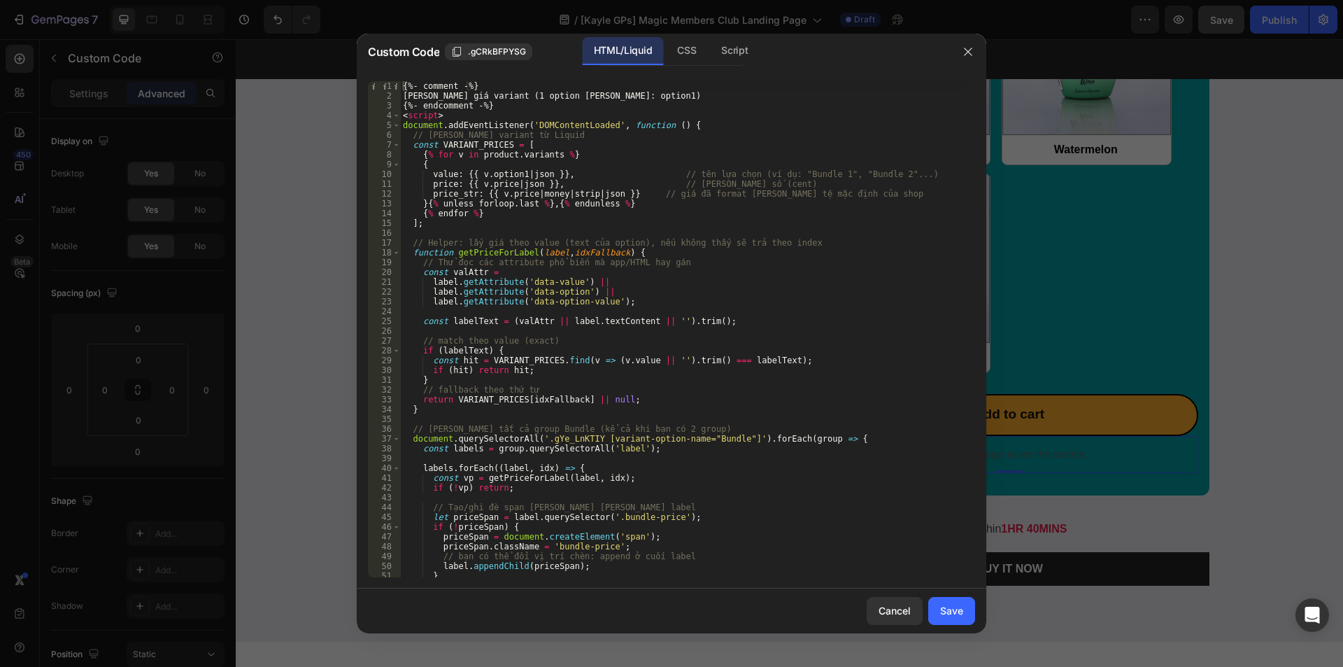
scroll to position [150, 0]
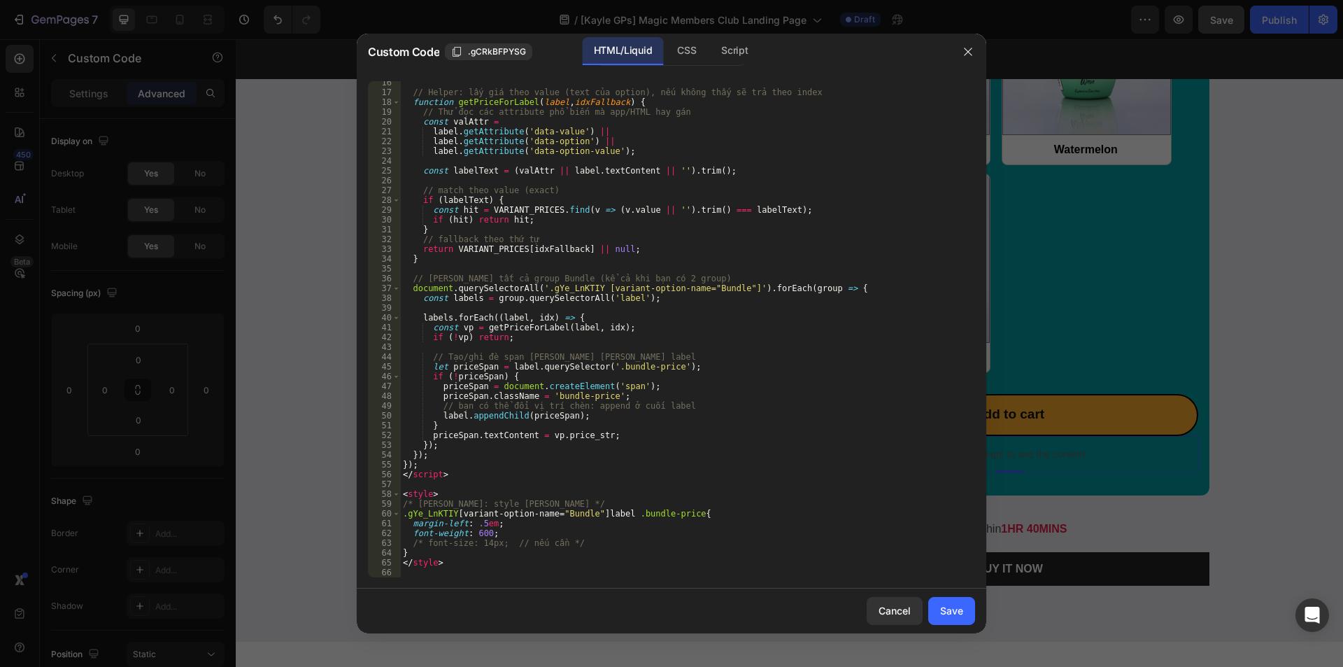
click at [478, 565] on div "// Helper: lấy giá theo value (text của option), nếu không thấy sẽ trả theo ind…" at bounding box center [682, 336] width 565 height 516
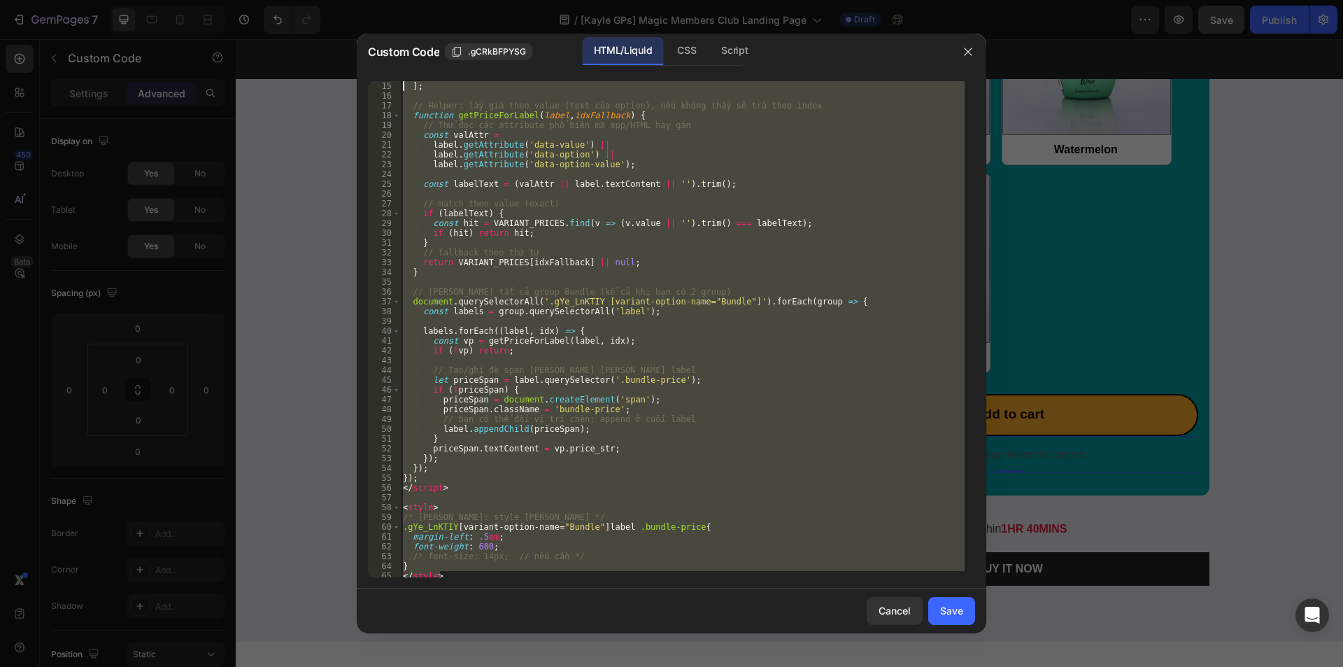
scroll to position [0, 0]
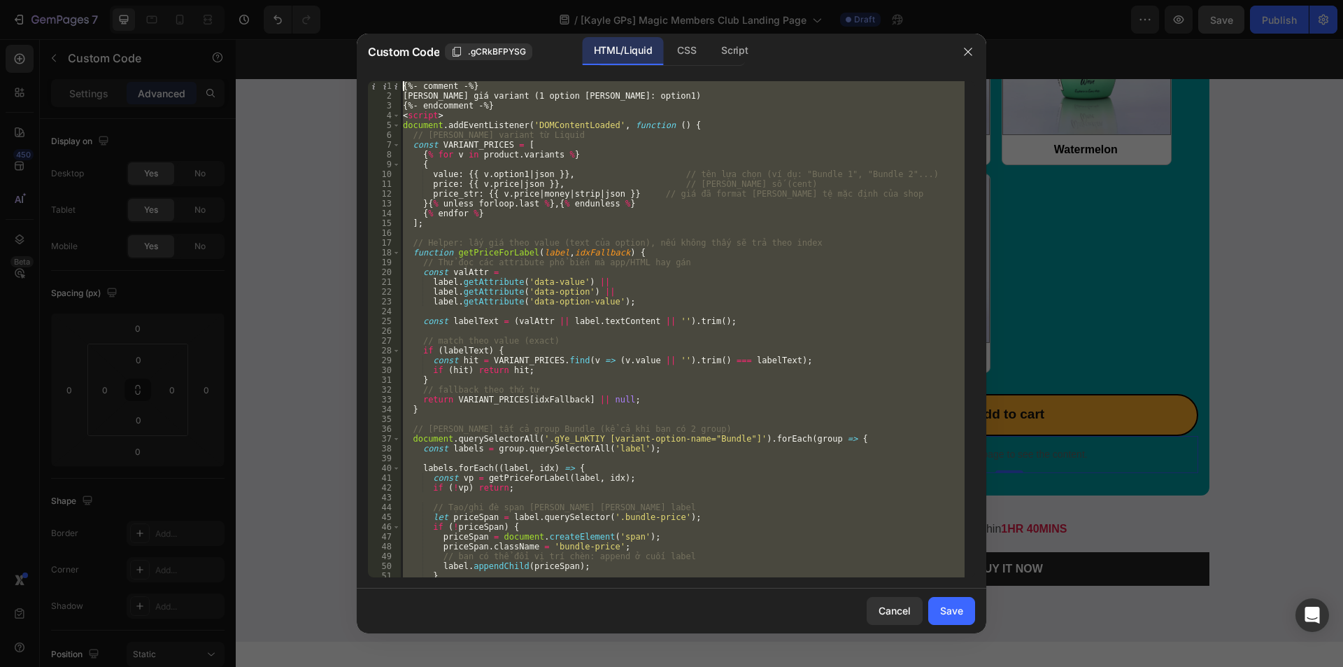
drag, startPoint x: 476, startPoint y: 565, endPoint x: 132, endPoint y: -61, distance: 714.8
click at [132, 0] on html "7 Version history / [Kayle GPs] Magic Members Club Landing Page Draft Preview S…" at bounding box center [671, 0] width 1343 height 0
type textarea "{%- comment -%} [PERSON_NAME] giá variant (1 option [PERSON_NAME]: option1)"
paste textarea
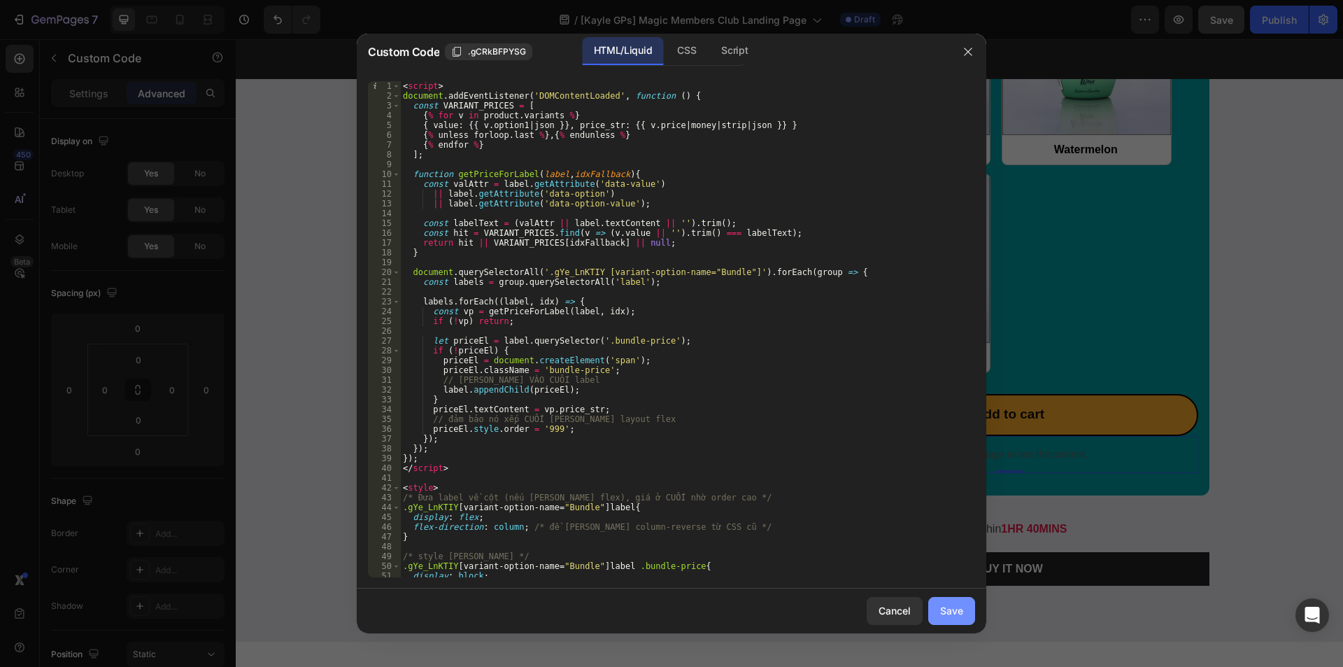
click at [953, 616] on div "Save" at bounding box center [951, 610] width 23 height 15
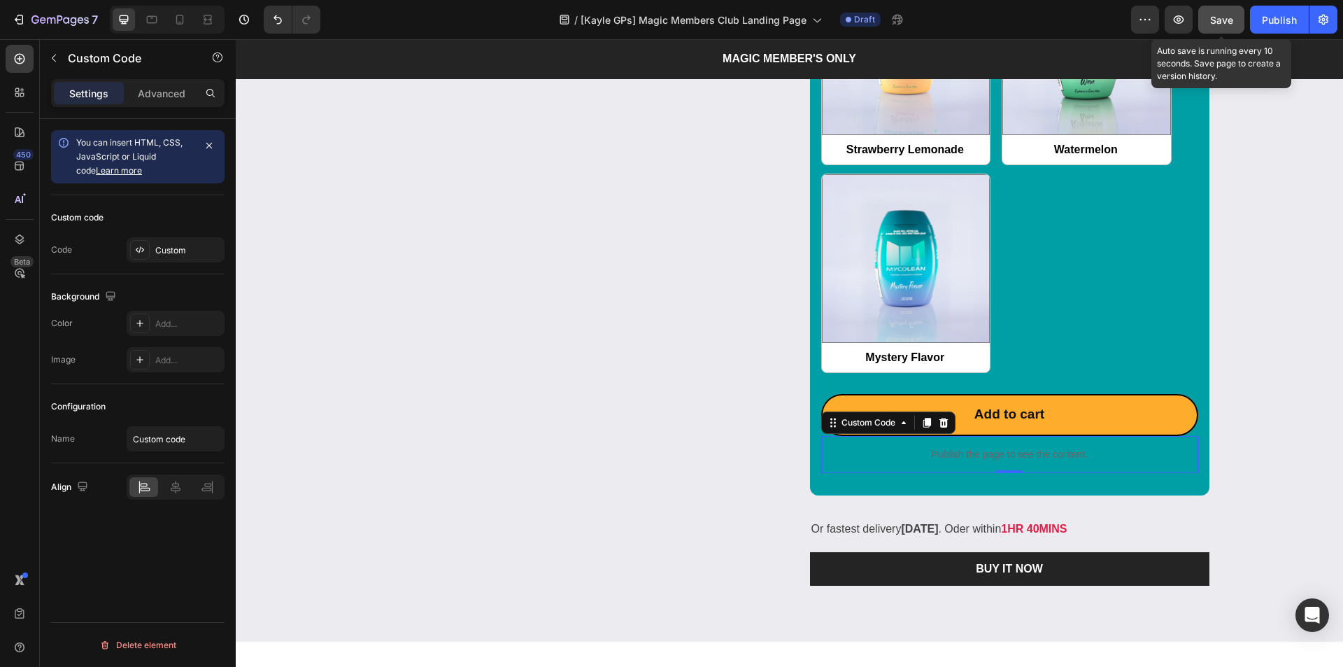
click at [1219, 21] on span "Save" at bounding box center [1221, 20] width 23 height 12
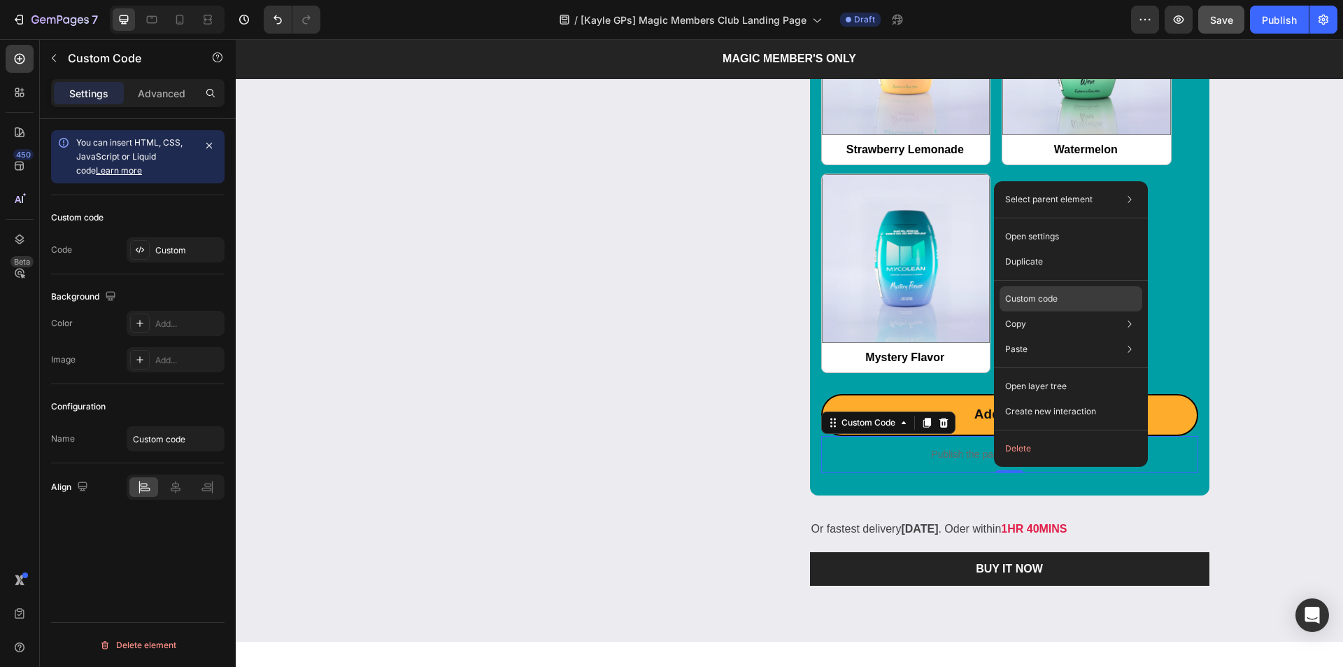
click at [1049, 297] on p "Custom code" at bounding box center [1031, 298] width 52 height 13
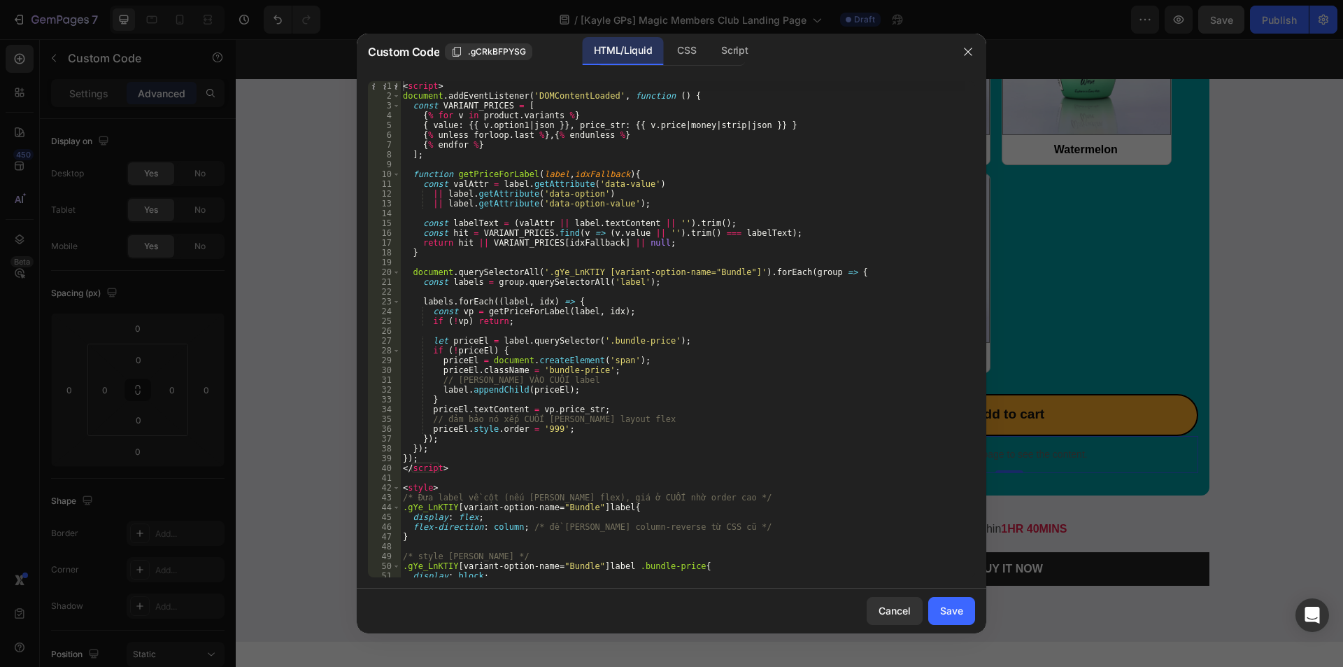
scroll to position [92, 0]
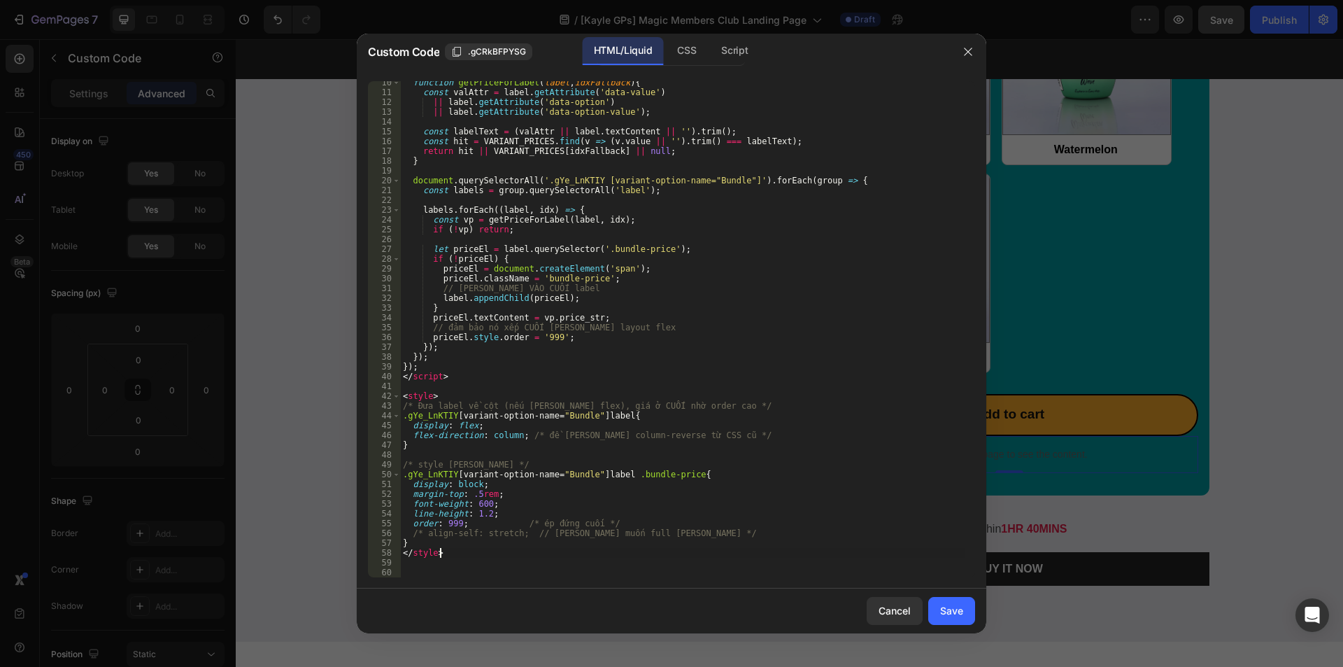
click at [446, 553] on div "function getPriceForLabel ( label , idxFallback ) { const valAttr = label . get…" at bounding box center [682, 336] width 565 height 516
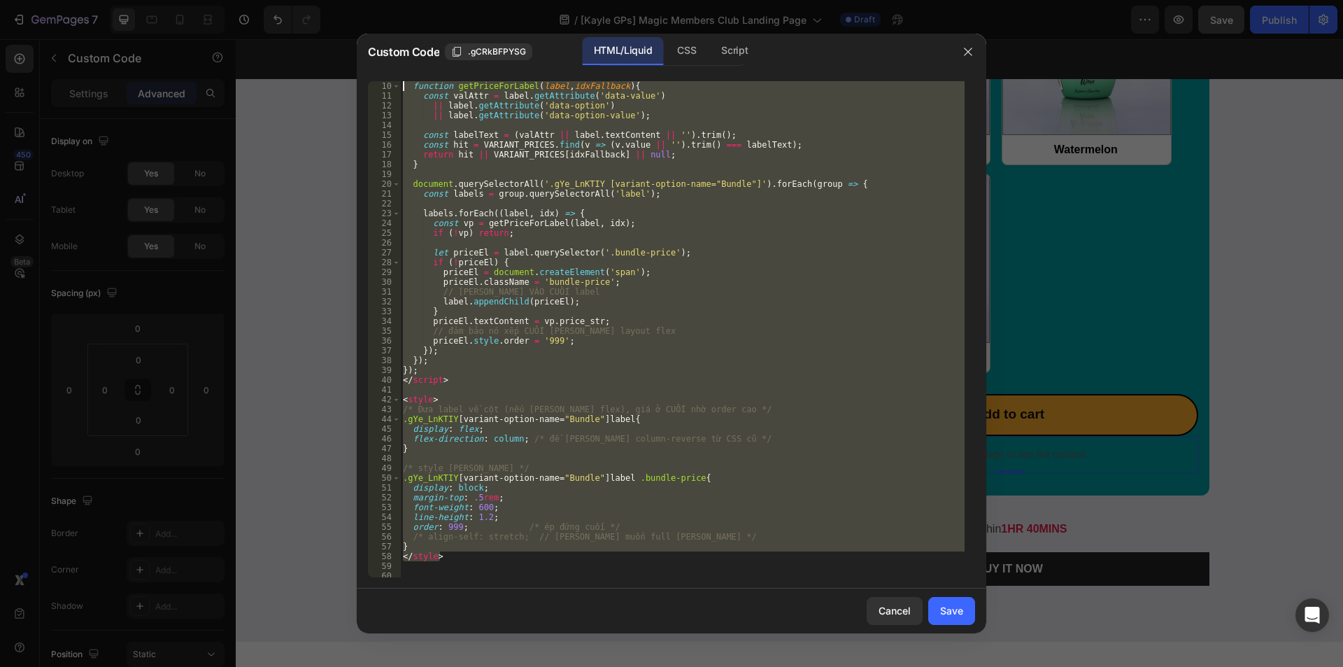
scroll to position [0, 0]
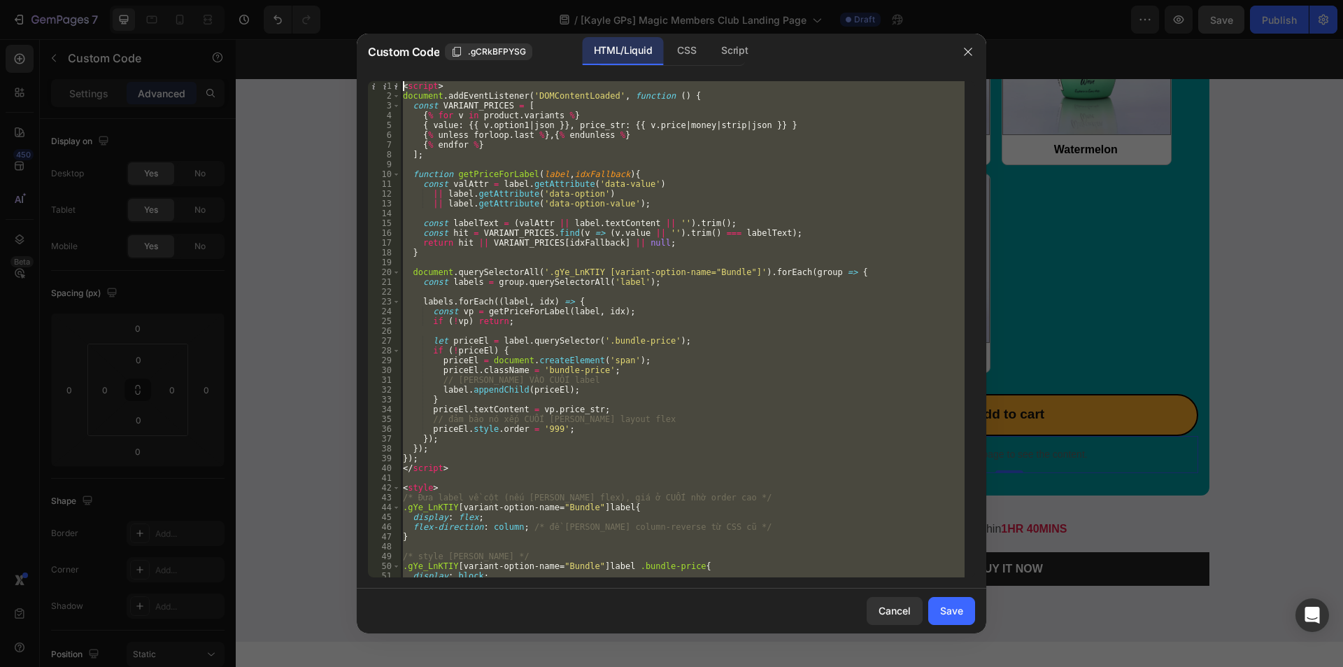
drag, startPoint x: 451, startPoint y: 551, endPoint x: 323, endPoint y: 16, distance: 550.1
click at [323, 16] on div "Custom Code .gCRkBFPYSG HTML/Liquid CSS Script </style> 1 2 3 4 5 6 7 8 9 10 11…" at bounding box center [671, 333] width 1343 height 667
type textarea "<script> document.addEventListener('DOMContentLoaded', function () {"
paste textarea
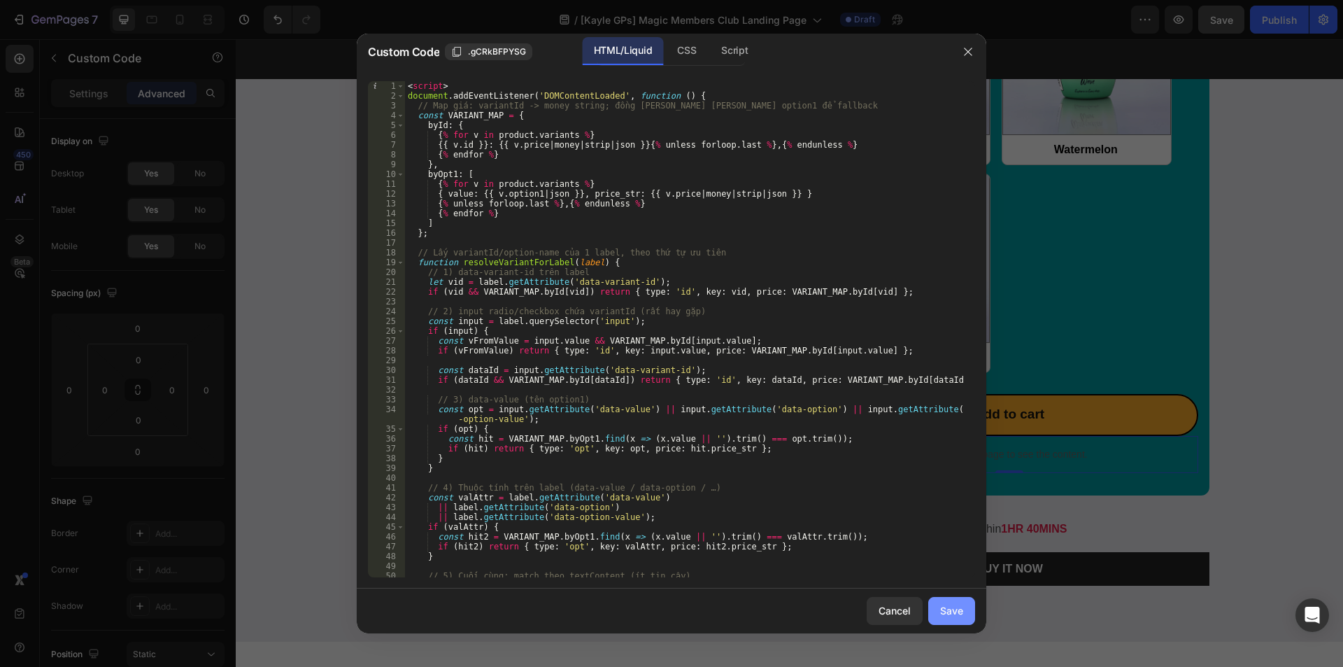
drag, startPoint x: 949, startPoint y: 607, endPoint x: 728, endPoint y: 525, distance: 234.8
click at [949, 607] on div "Save" at bounding box center [951, 610] width 23 height 15
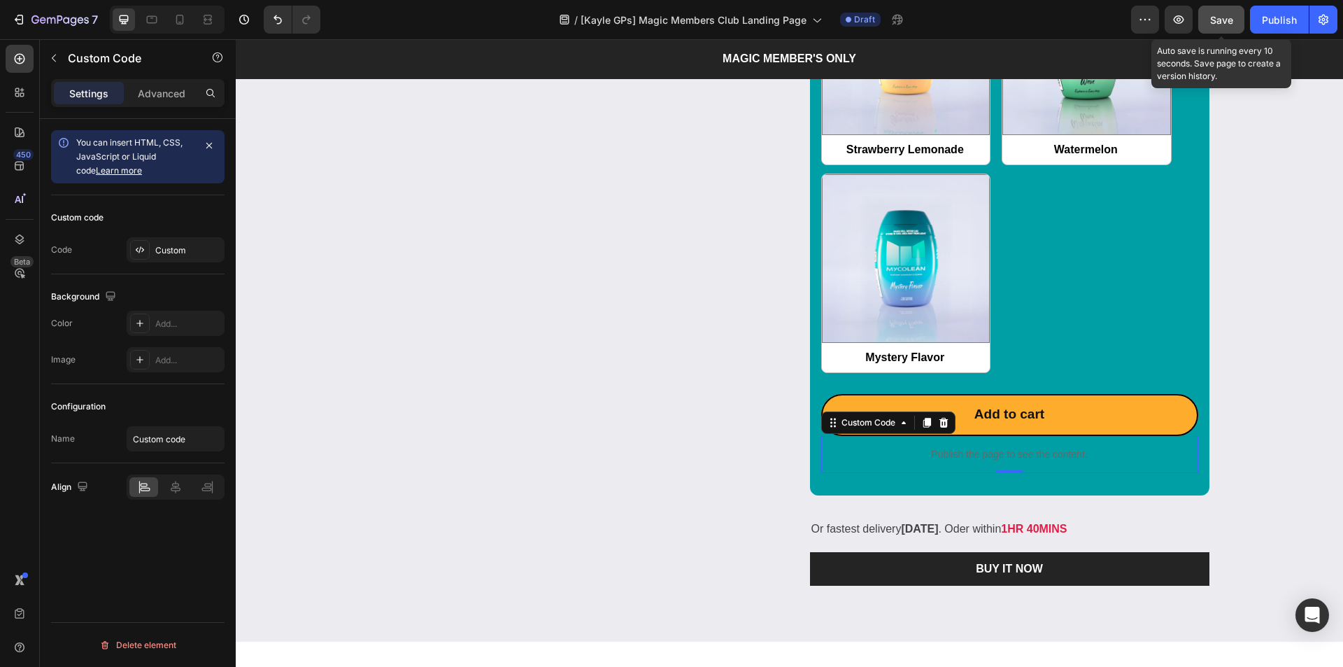
click at [1227, 17] on span "Save" at bounding box center [1221, 20] width 23 height 12
click at [1182, 17] on icon "button" at bounding box center [1179, 19] width 10 height 8
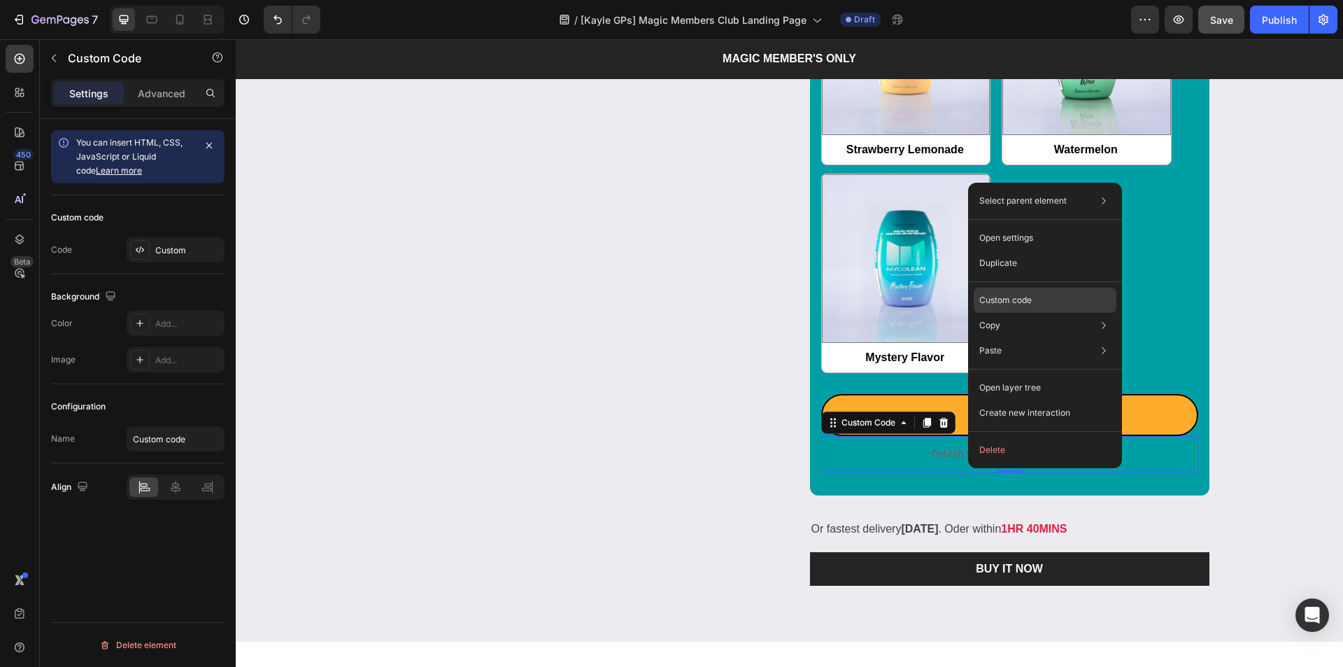
click at [1023, 295] on p "Custom code" at bounding box center [1005, 300] width 52 height 13
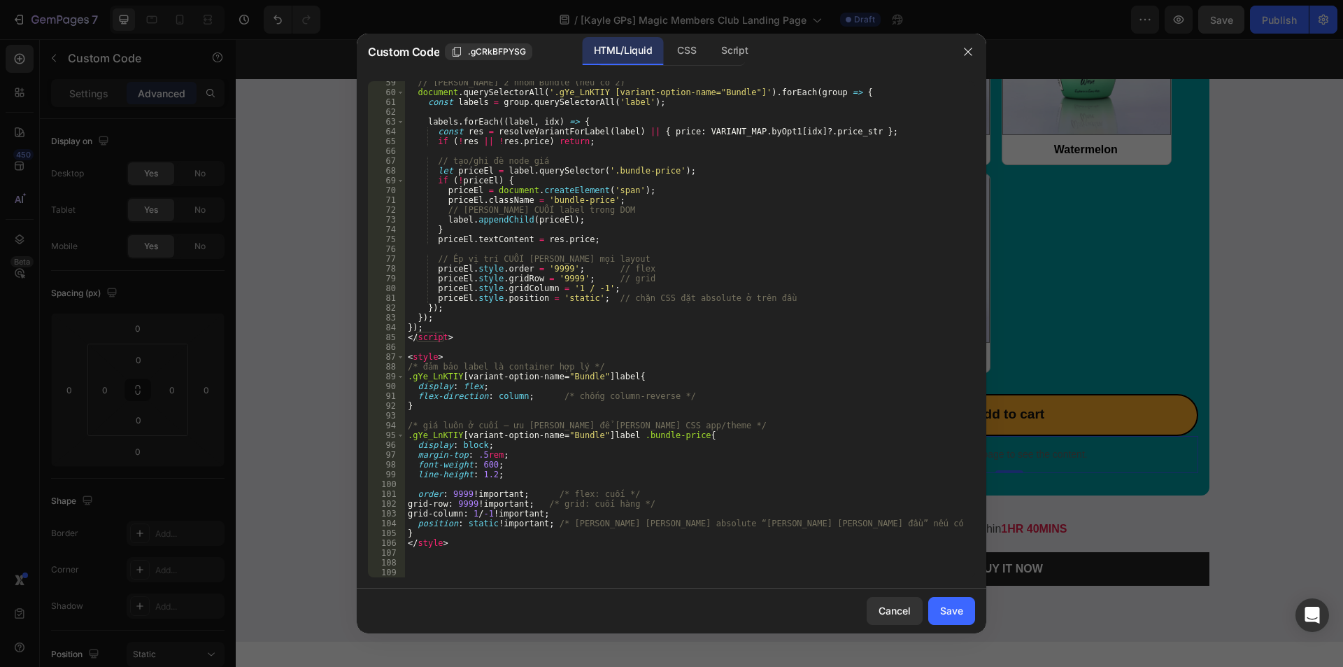
scroll to position [581, 0]
type textarea "position: static !important; /* [PERSON_NAME] [PERSON_NAME] absolute “[PERSON_N…"
drag, startPoint x: 801, startPoint y: 519, endPoint x: 410, endPoint y: 526, distance: 391.1
click at [410, 526] on div "// [PERSON_NAME] 2 nhóm Bundle (nếu có 2) document . querySelectorAll ( '.gYe_L…" at bounding box center [685, 336] width 560 height 516
drag, startPoint x: 793, startPoint y: 298, endPoint x: 399, endPoint y: 298, distance: 393.9
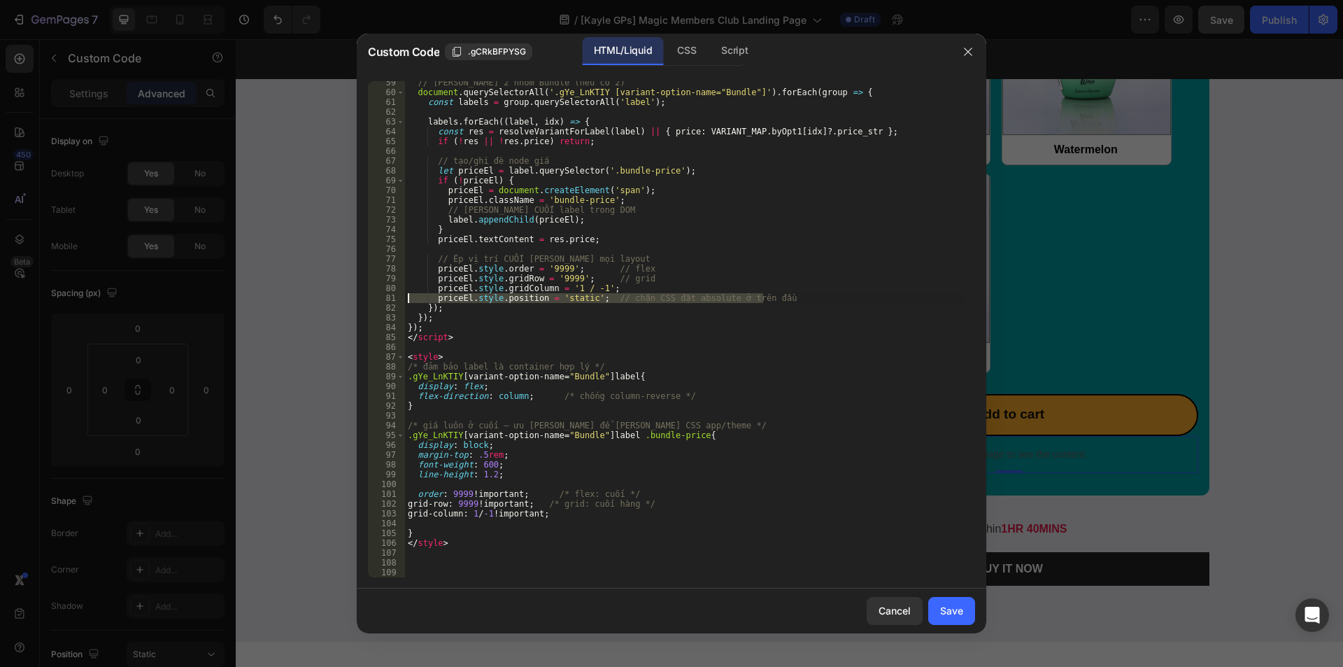
click at [399, 298] on div "59 60 61 62 63 64 65 66 67 68 69 70 71 72 73 74 75 76 77 78 79 80 81 82 83 84 8…" at bounding box center [671, 329] width 607 height 496
type textarea "priceEl.style.position = 'static'; // chặn CSS đặt absolute ở trên đầu"
type textarea "priceEl.style.gridColumn = '1 / -1';"
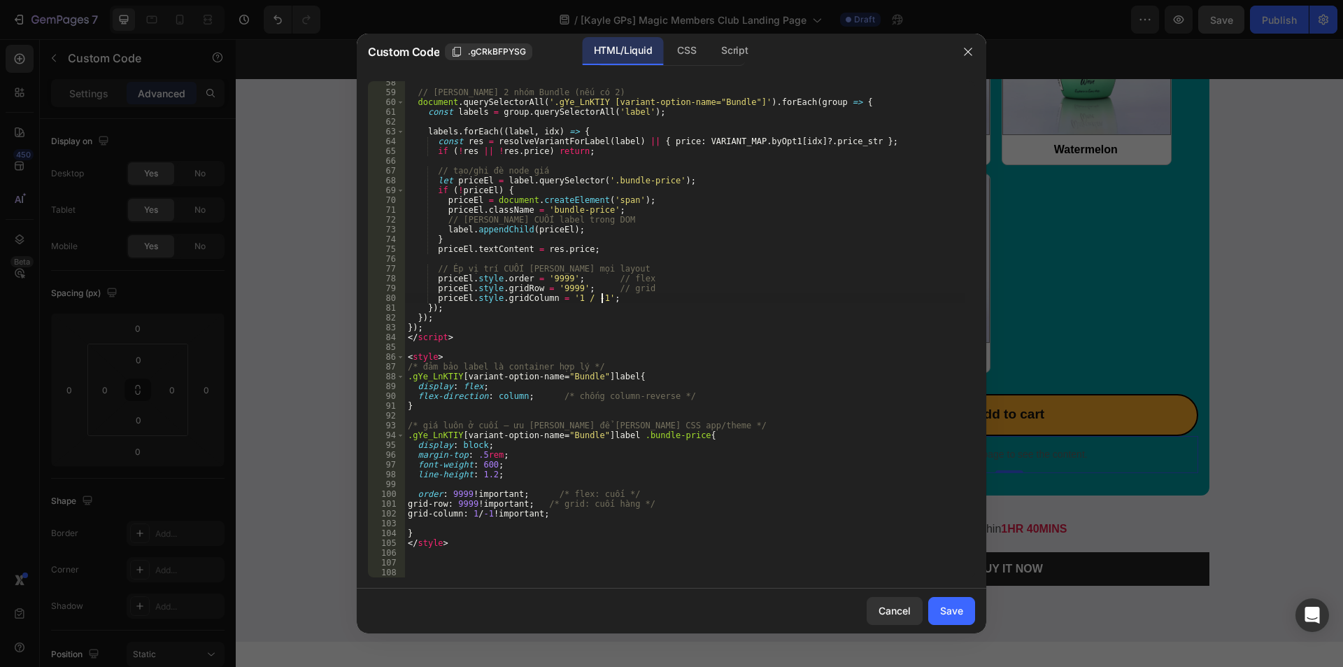
scroll to position [530, 0]
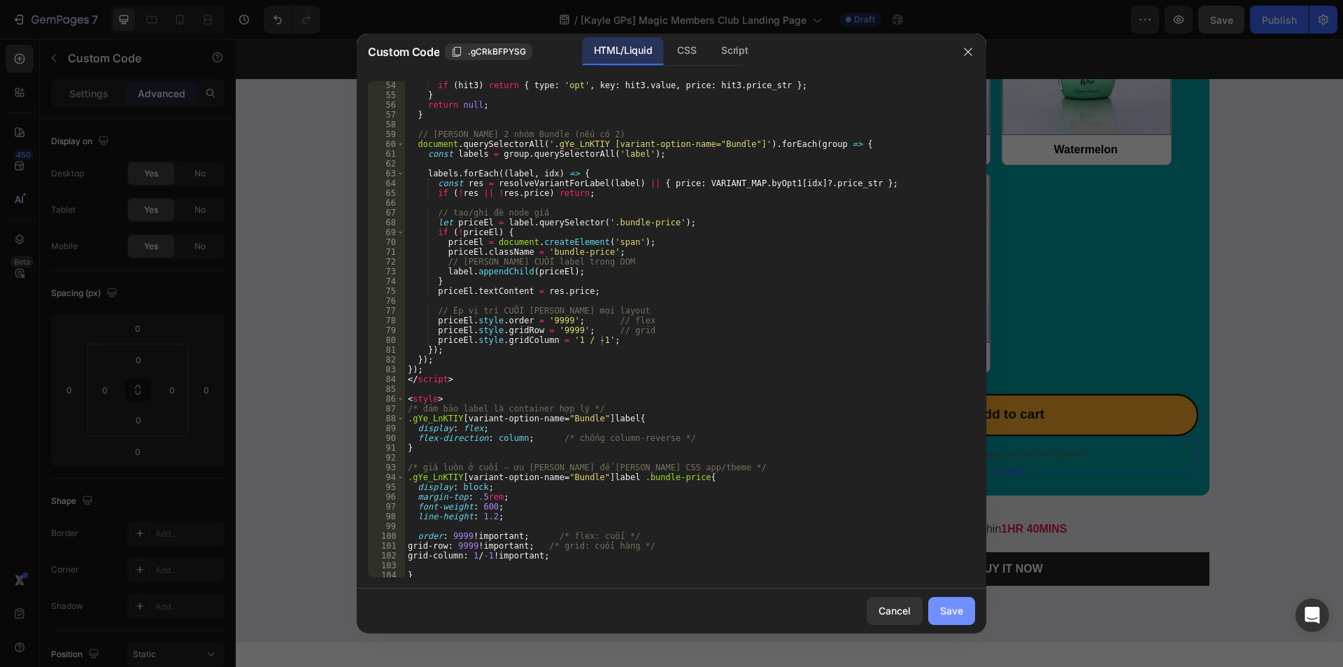
click at [940, 614] on button "Save" at bounding box center [951, 611] width 47 height 28
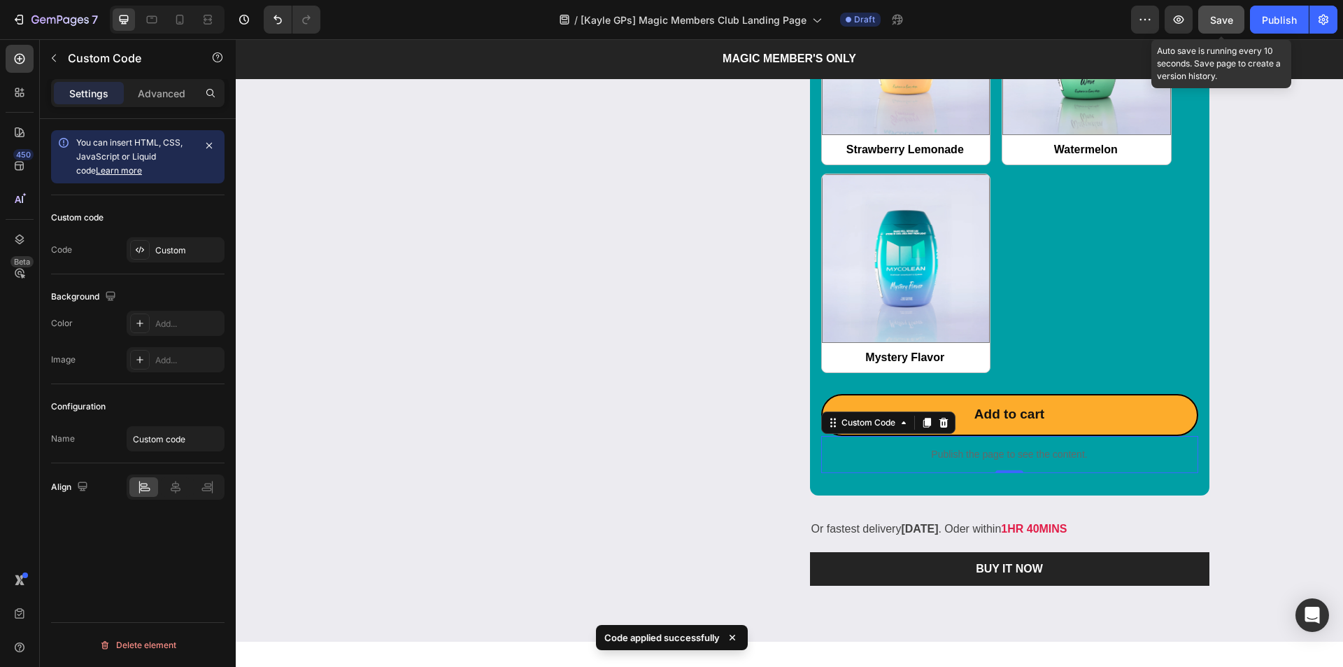
click at [1229, 21] on span "Save" at bounding box center [1221, 20] width 23 height 12
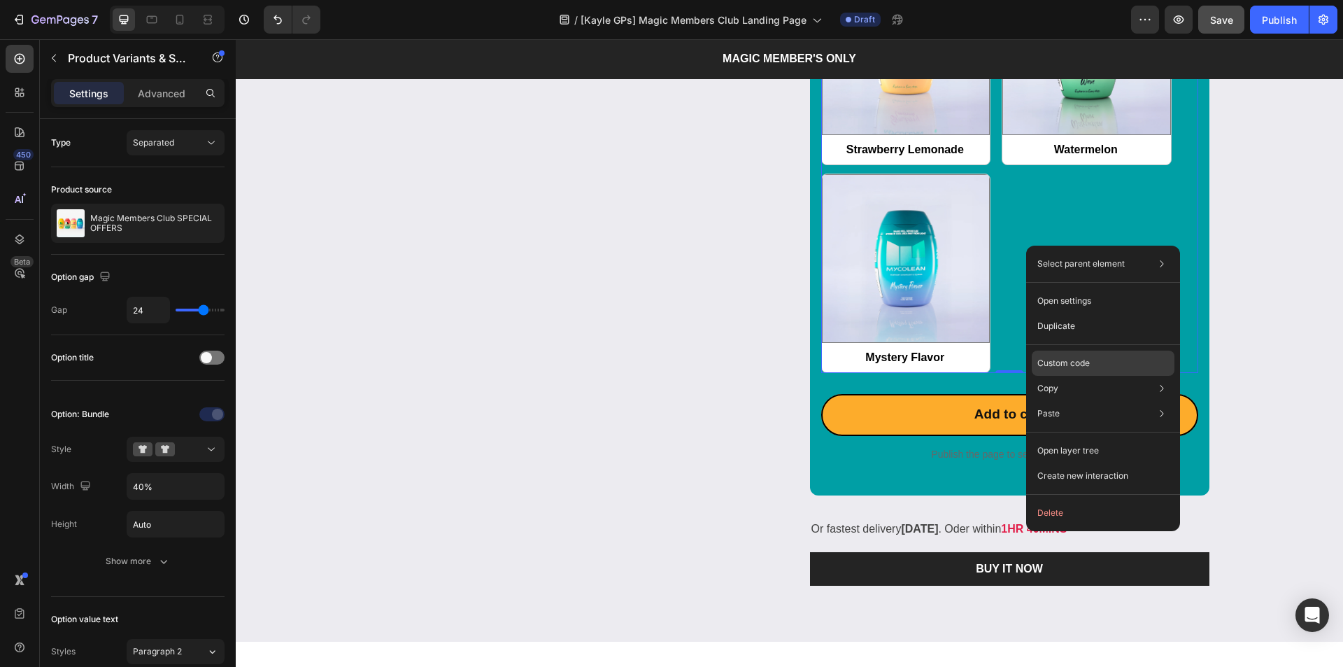
click at [1070, 362] on p "Custom code" at bounding box center [1063, 363] width 52 height 13
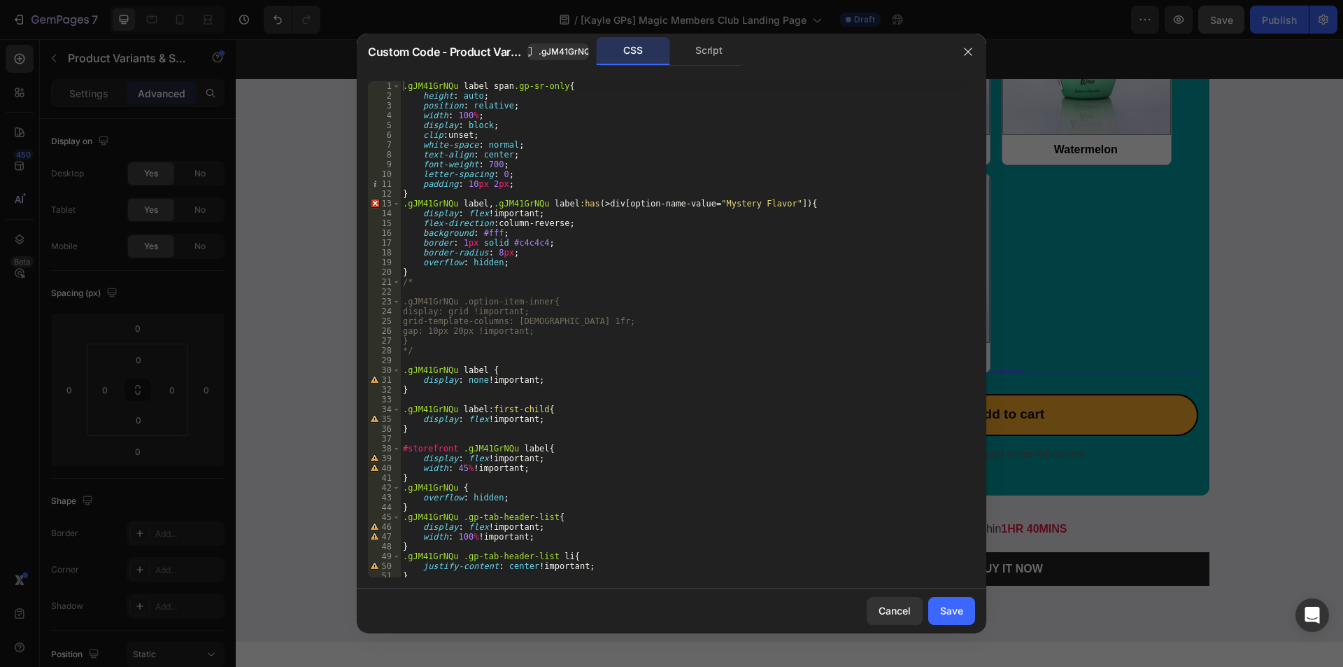
scroll to position [62, 0]
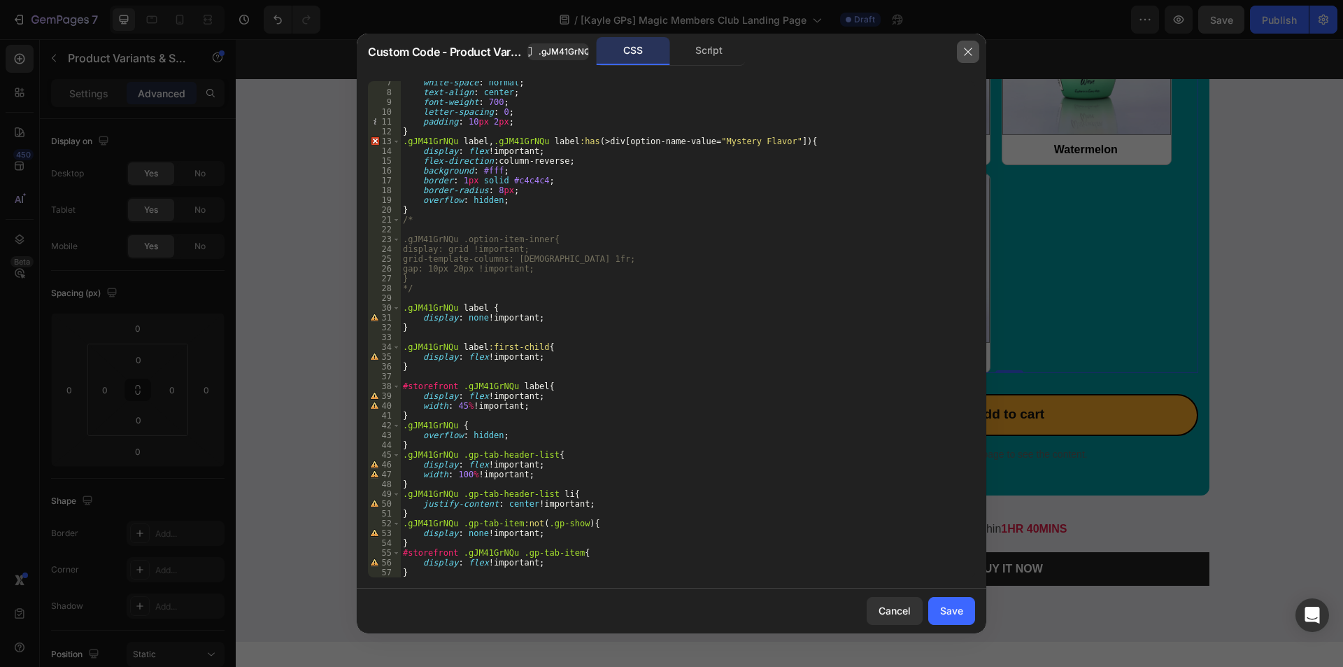
click at [969, 43] on button "button" at bounding box center [968, 52] width 22 height 22
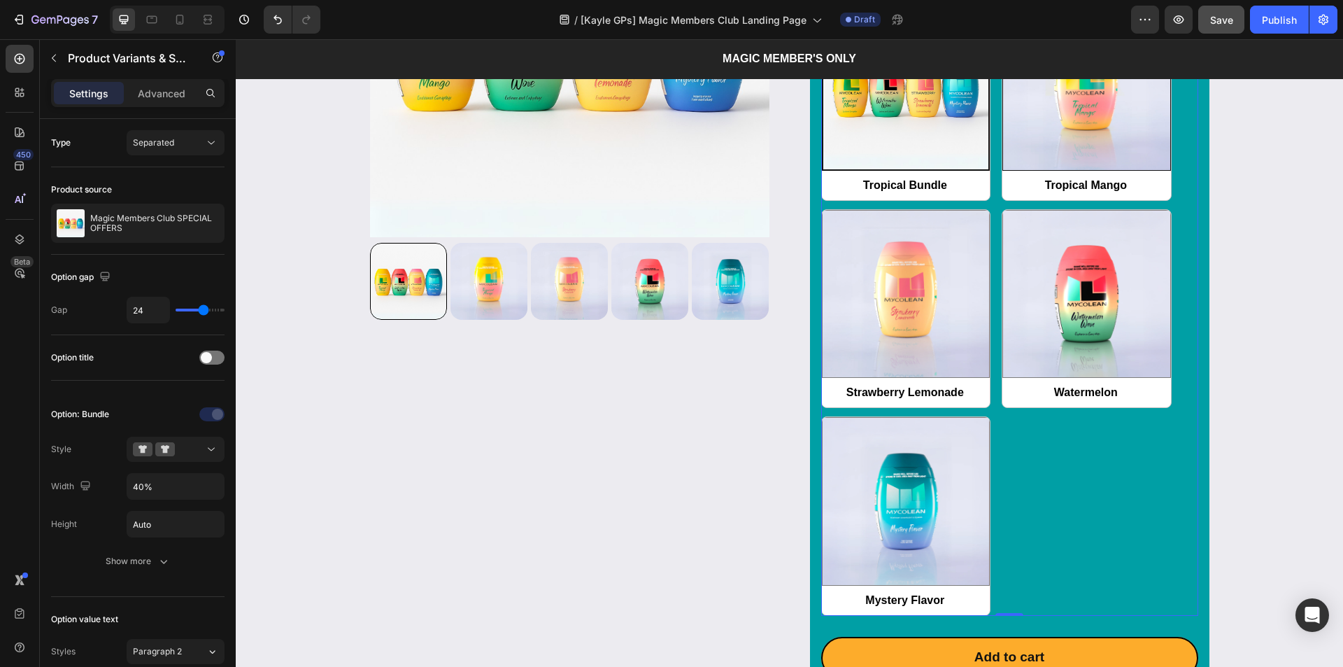
scroll to position [1749, 0]
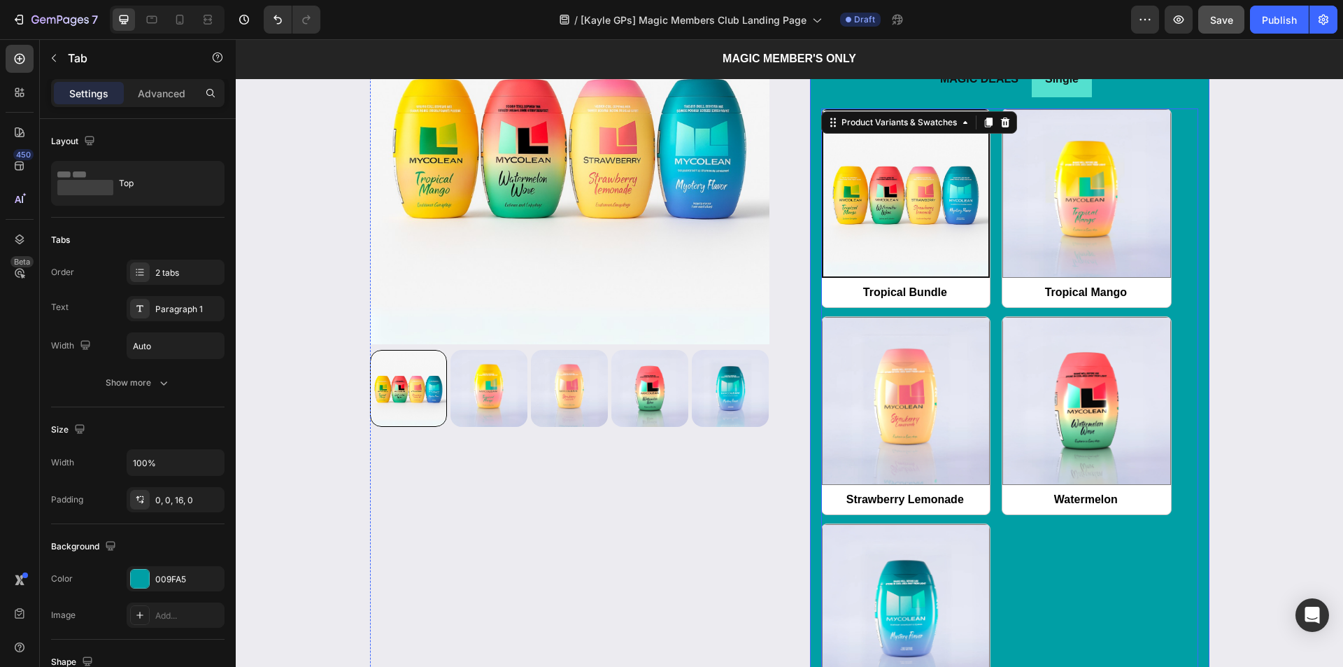
click at [1008, 86] on p "MAGIC DEALS" at bounding box center [979, 79] width 78 height 20
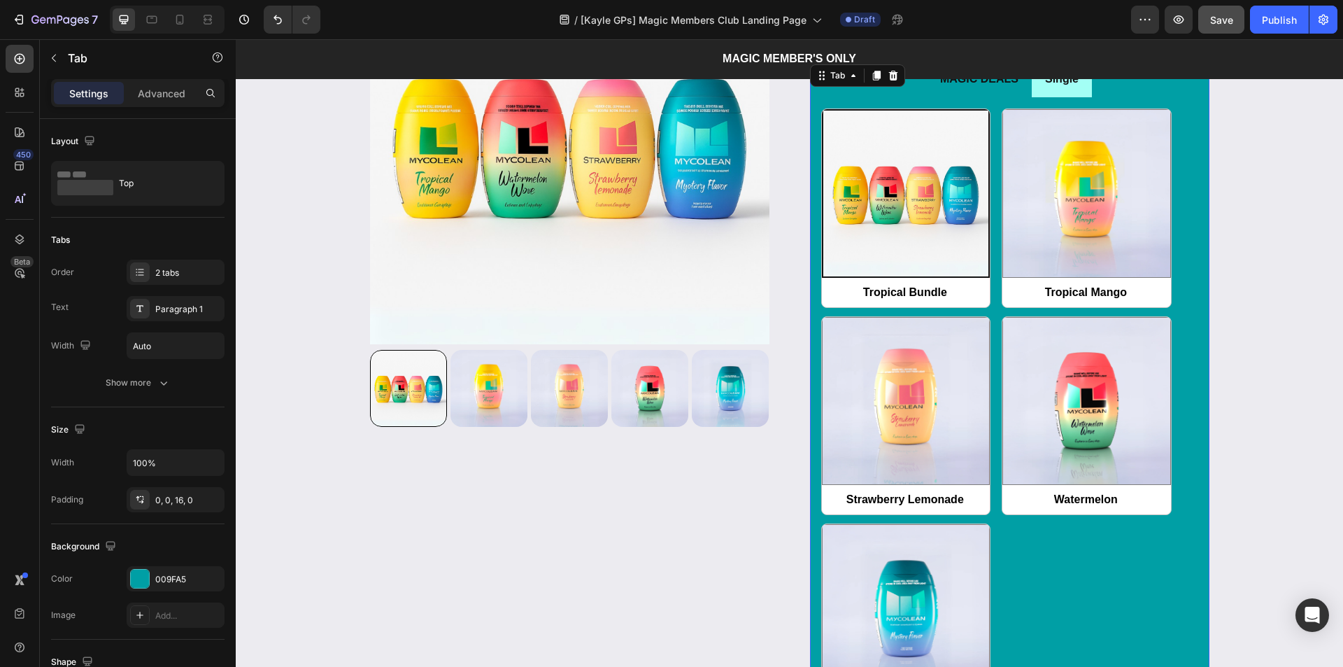
click at [1043, 85] on div "Single" at bounding box center [1062, 79] width 38 height 24
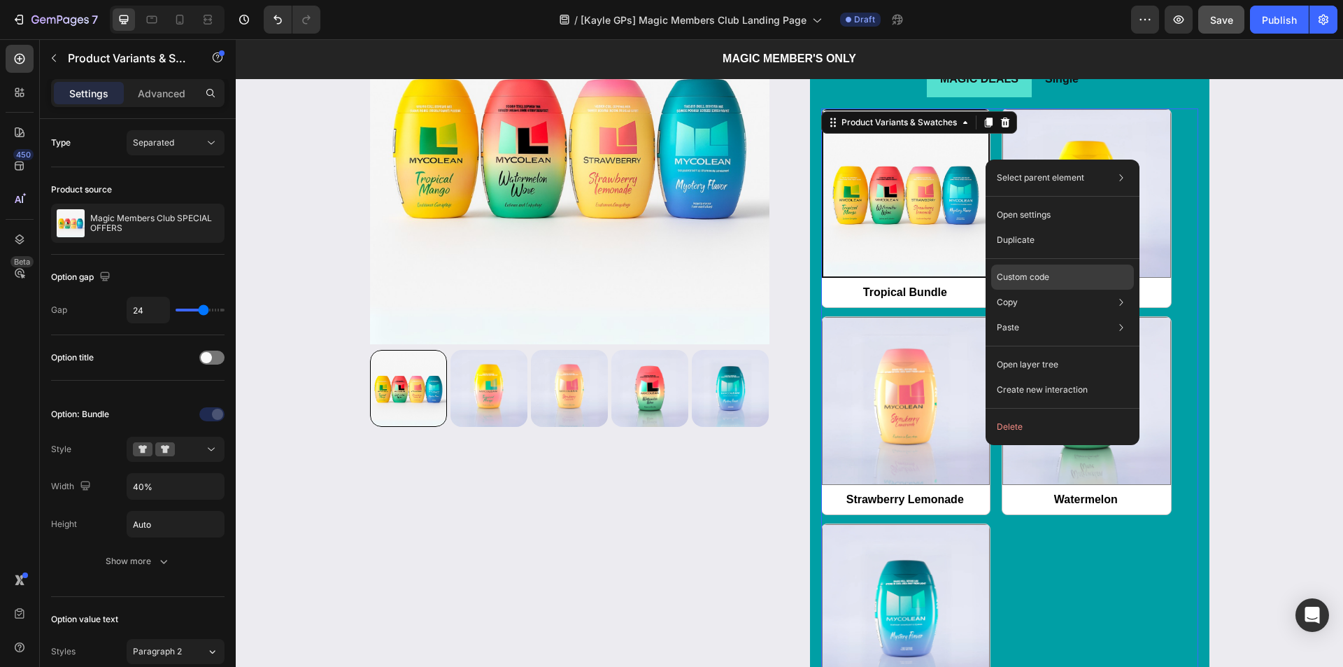
click at [1008, 274] on p "Custom code" at bounding box center [1023, 277] width 52 height 13
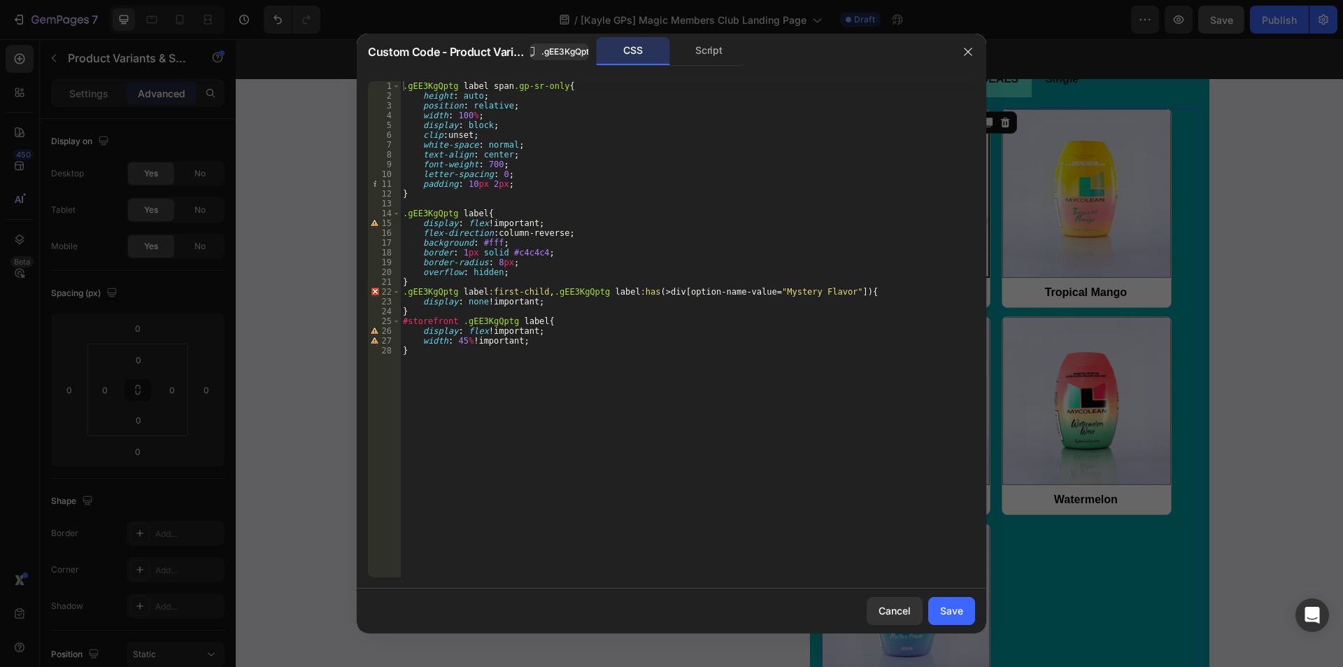
type textarea "flex-direction: column-reverse;"
click at [465, 235] on div ".gEE3KgQptg label span .gp-sr-only { height : auto ; position : relative ; widt…" at bounding box center [687, 339] width 575 height 516
click at [503, 233] on div ".gEE3KgQptg label span .gp-sr-only { height : auto ; position : relative ; widt…" at bounding box center [687, 339] width 575 height 516
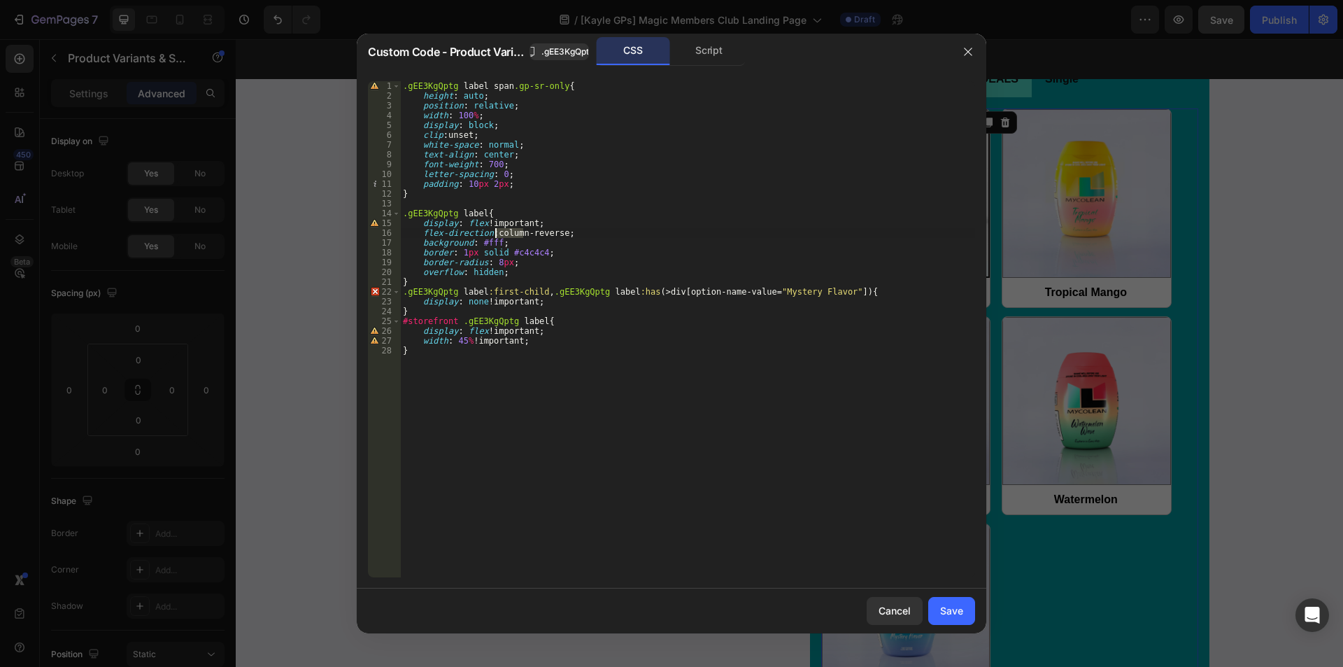
click at [569, 232] on div ".gEE3KgQptg label span .gp-sr-only { height : auto ; position : relative ; widt…" at bounding box center [687, 339] width 575 height 516
click at [535, 231] on div ".gEE3KgQptg label span .gp-sr-only { height : auto ; position : relative ; widt…" at bounding box center [687, 339] width 575 height 516
click at [539, 232] on div ".gEE3KgQptg label span .gp-sr-only { height : auto ; position : relative ; widt…" at bounding box center [687, 329] width 575 height 496
click at [539, 232] on div ".gEE3KgQptg label span .gp-sr-only { height : auto ; position : relative ; widt…" at bounding box center [687, 339] width 575 height 516
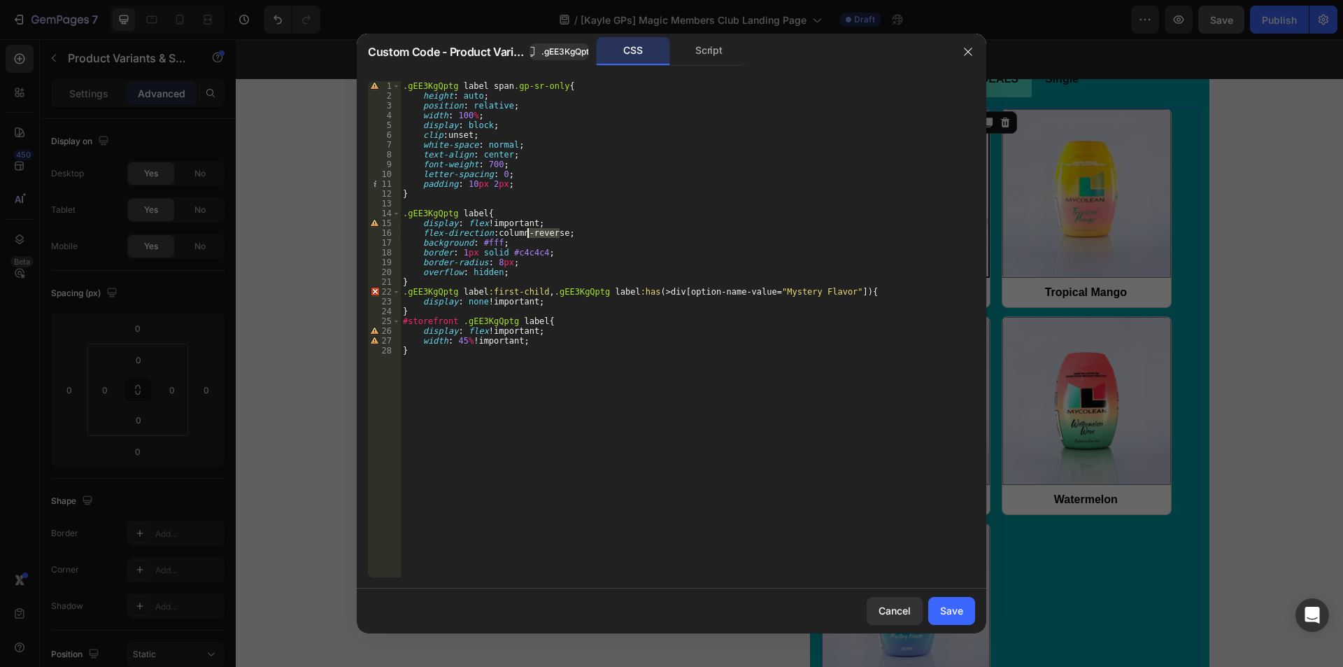
click at [515, 232] on div ".gEE3KgQptg label span .gp-sr-only { height : auto ; position : relative ; widt…" at bounding box center [687, 339] width 575 height 516
click at [537, 232] on div ".gEE3KgQptg label span .gp-sr-only { height : auto ; position : relative ; widt…" at bounding box center [687, 339] width 575 height 516
click at [518, 232] on div ".gEE3KgQptg label span .gp-sr-only { height : auto ; position : relative ; widt…" at bounding box center [687, 339] width 575 height 516
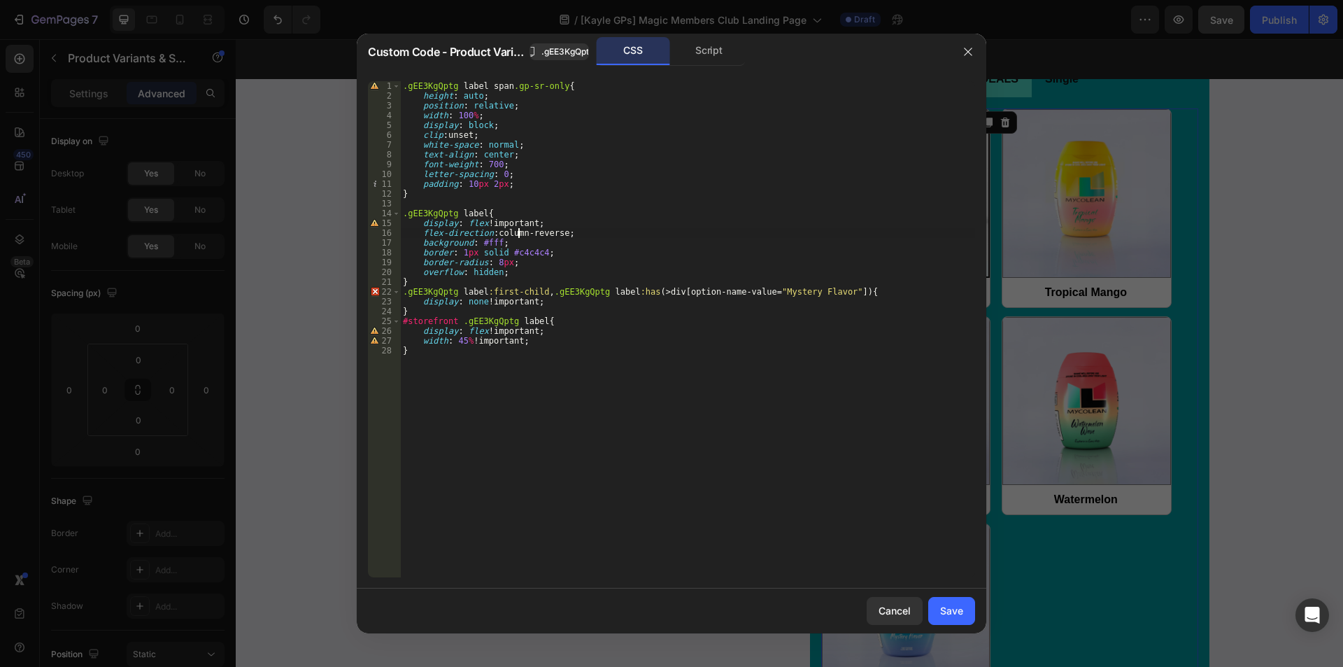
click at [518, 232] on div ".gEE3KgQptg label span .gp-sr-only { height : auto ; position : relative ; widt…" at bounding box center [687, 339] width 575 height 516
drag, startPoint x: 961, startPoint y: 48, endPoint x: 723, endPoint y: 9, distance: 241.1
click at [961, 48] on button "button" at bounding box center [968, 52] width 22 height 22
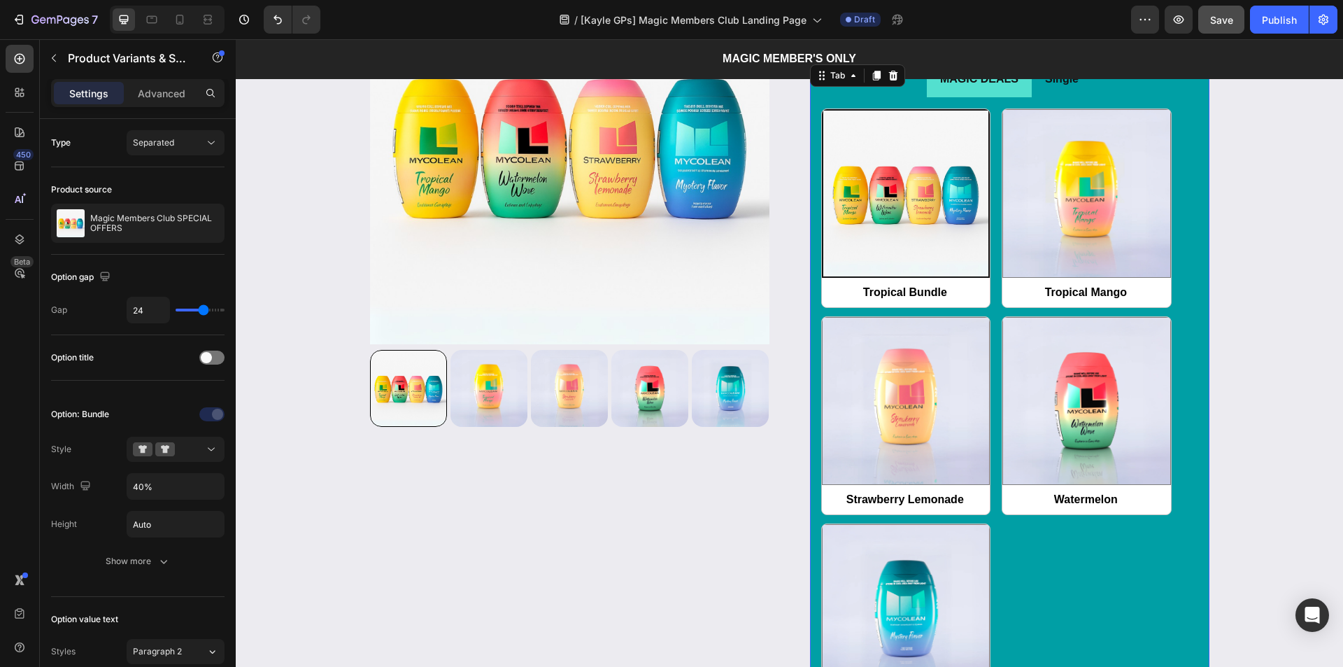
click at [1070, 87] on p "Single" at bounding box center [1062, 79] width 34 height 20
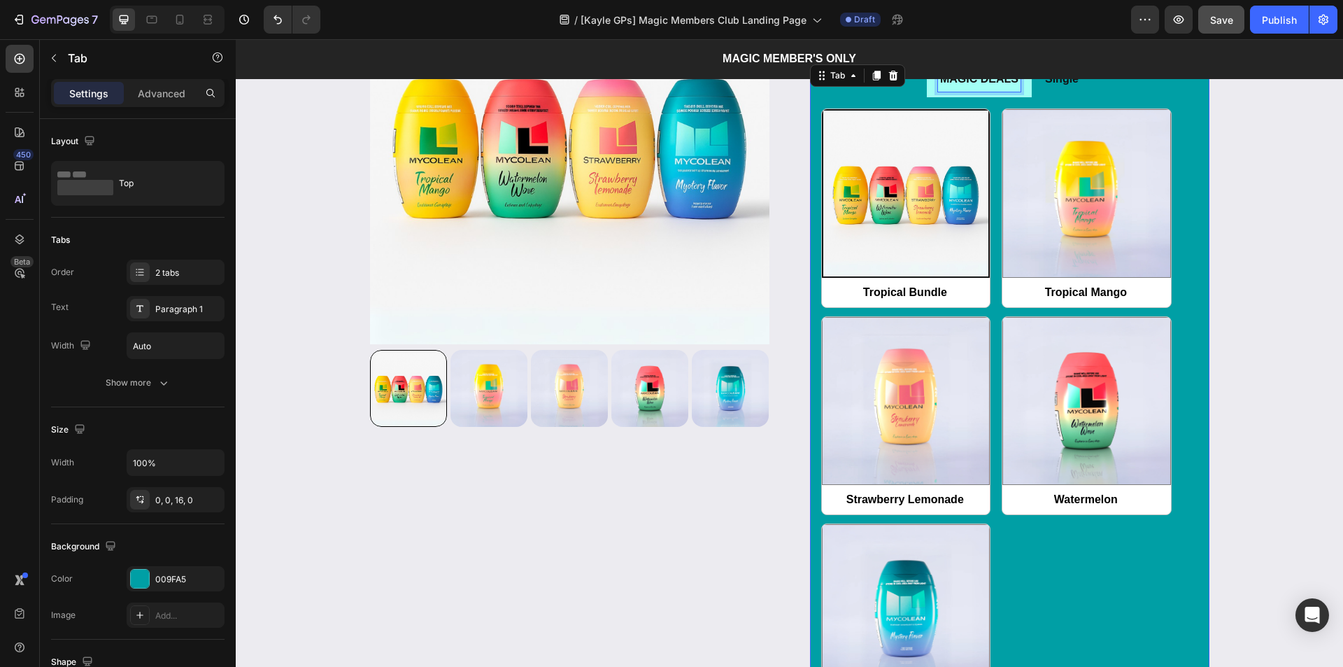
click at [999, 91] on div "MAGIC DEALS" at bounding box center [979, 79] width 83 height 24
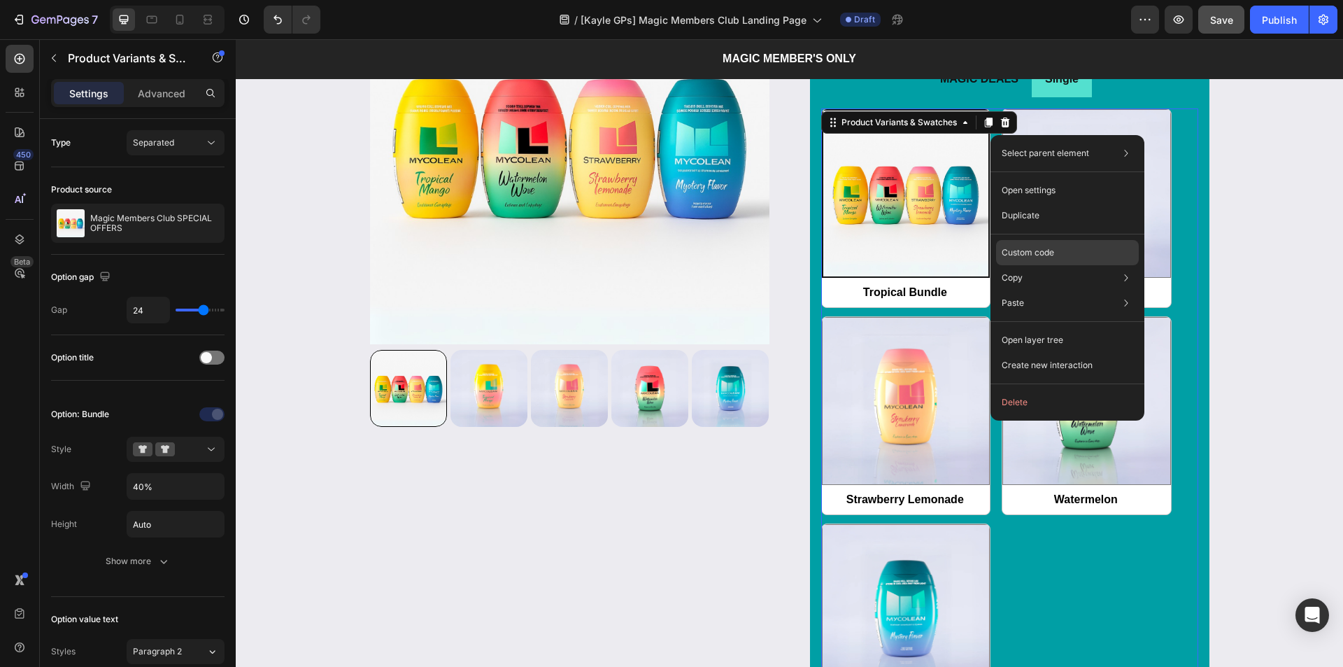
click at [996, 290] on div "Custom code" at bounding box center [1067, 302] width 143 height 25
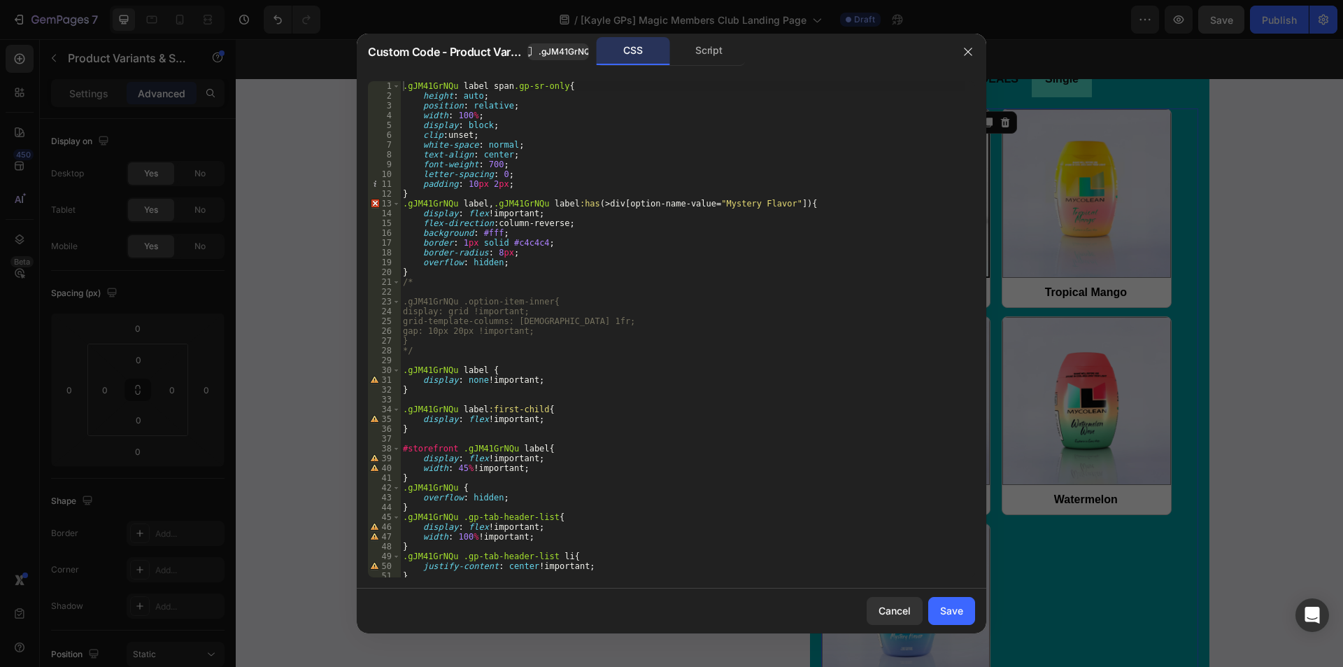
type textarea ".gJM41GrNQu label, .gJM41GrNQu label:has(> div[option-name-value="Mystery Flavo…"
click at [634, 206] on div ".gJM41GrNQu label span .gp-sr-only { height : auto ; position : relative ; widt…" at bounding box center [682, 339] width 565 height 516
click at [649, 201] on div ".gJM41GrNQu label span .gp-sr-only { height : auto ; position : relative ; widt…" at bounding box center [682, 329] width 565 height 496
click at [648, 201] on div ".gJM41GrNQu label span .gp-sr-only { height : auto ; position : relative ; widt…" at bounding box center [682, 339] width 565 height 516
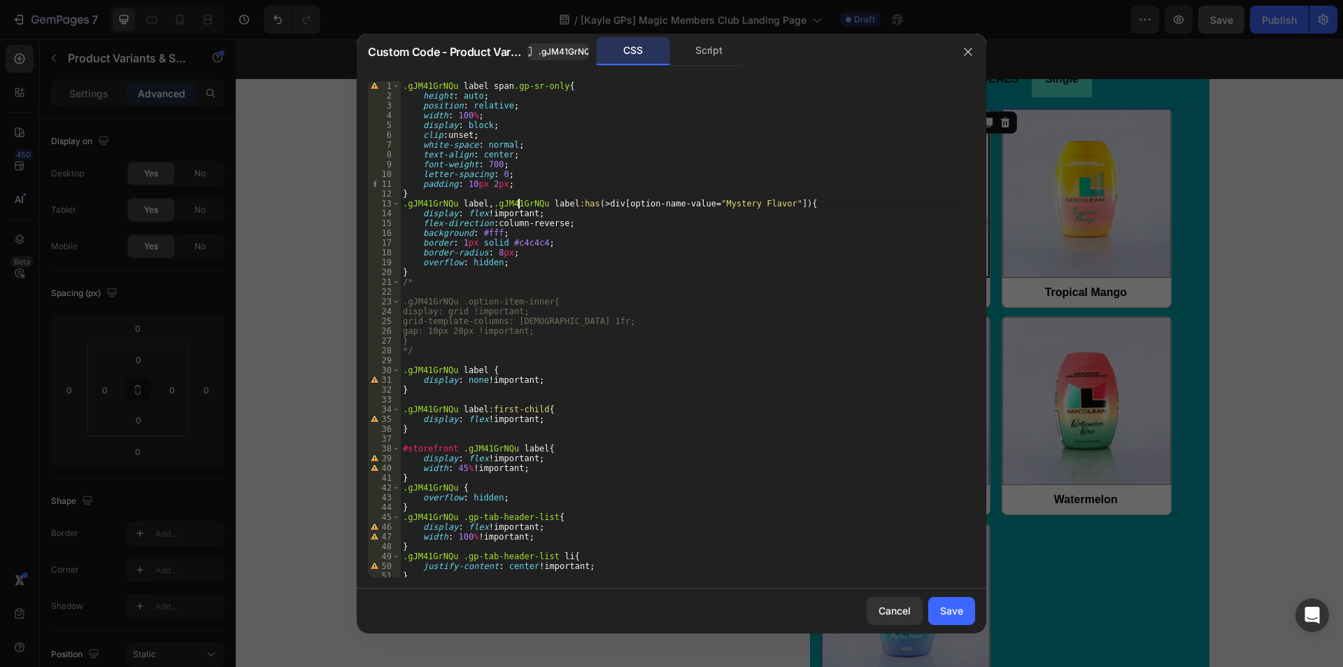
click at [519, 201] on div ".gJM41GrNQu label span .gp-sr-only { height : auto ; position : relative ; widt…" at bounding box center [682, 339] width 565 height 516
click at [593, 204] on div ".gJM41GrNQu label span .gp-sr-only { height : auto ; position : relative ; widt…" at bounding box center [682, 339] width 565 height 516
click at [655, 204] on div ".gJM41GrNQu label span .gp-sr-only { height : auto ; position : relative ; widt…" at bounding box center [682, 339] width 565 height 516
click at [726, 202] on div ".gJM41GrNQu label span .gp-sr-only { height : auto ; position : relative ; widt…" at bounding box center [682, 339] width 565 height 516
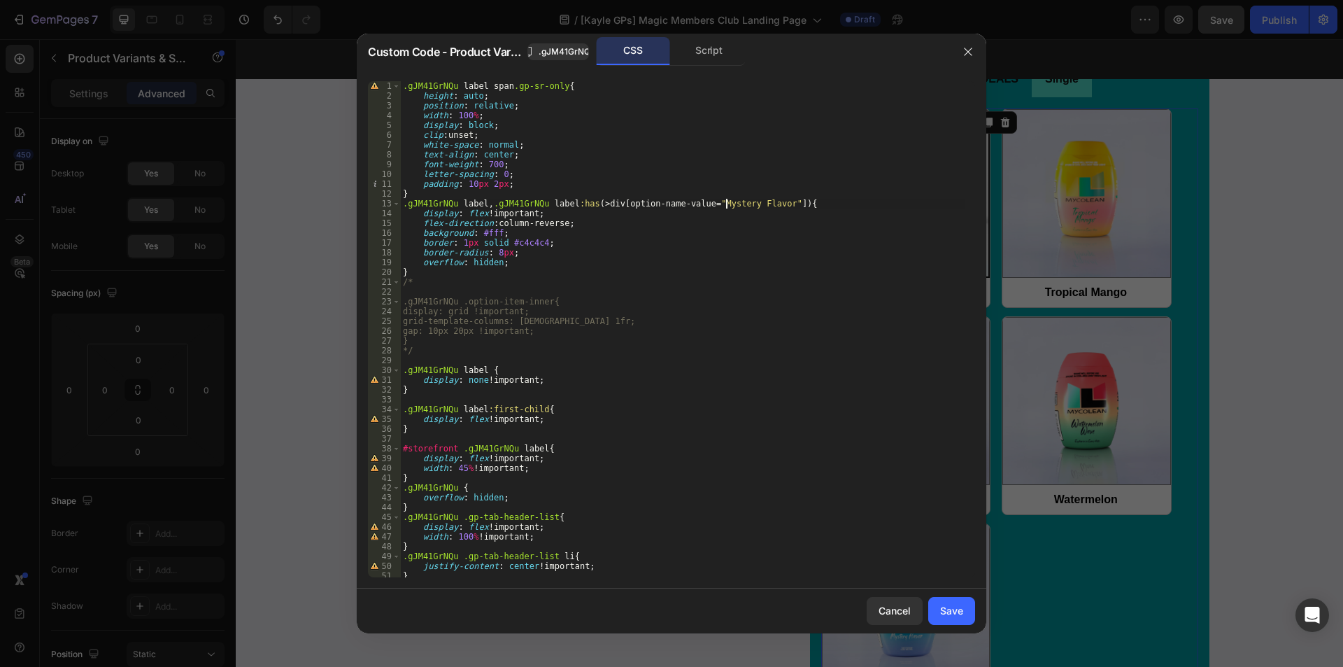
click at [716, 202] on div ".gJM41GrNQu label span .gp-sr-only { height : auto ; position : relative ; widt…" at bounding box center [682, 339] width 565 height 516
click at [966, 49] on icon "button" at bounding box center [968, 52] width 8 height 8
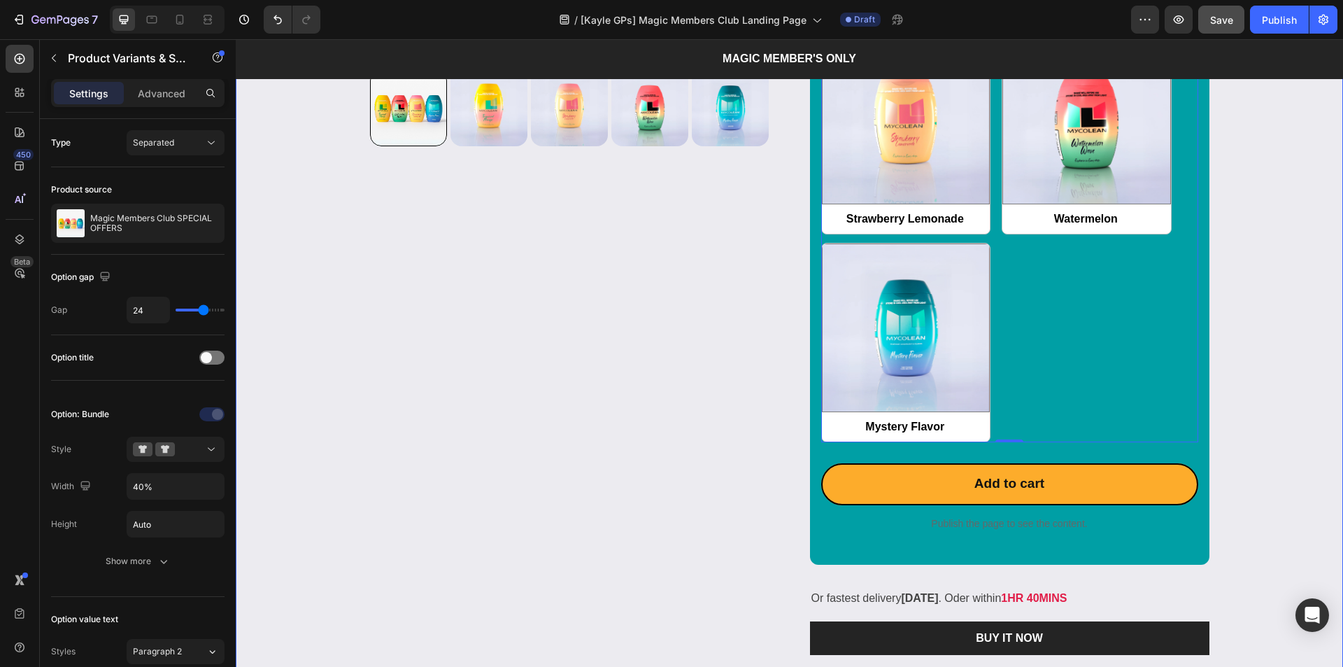
scroll to position [2239, 0]
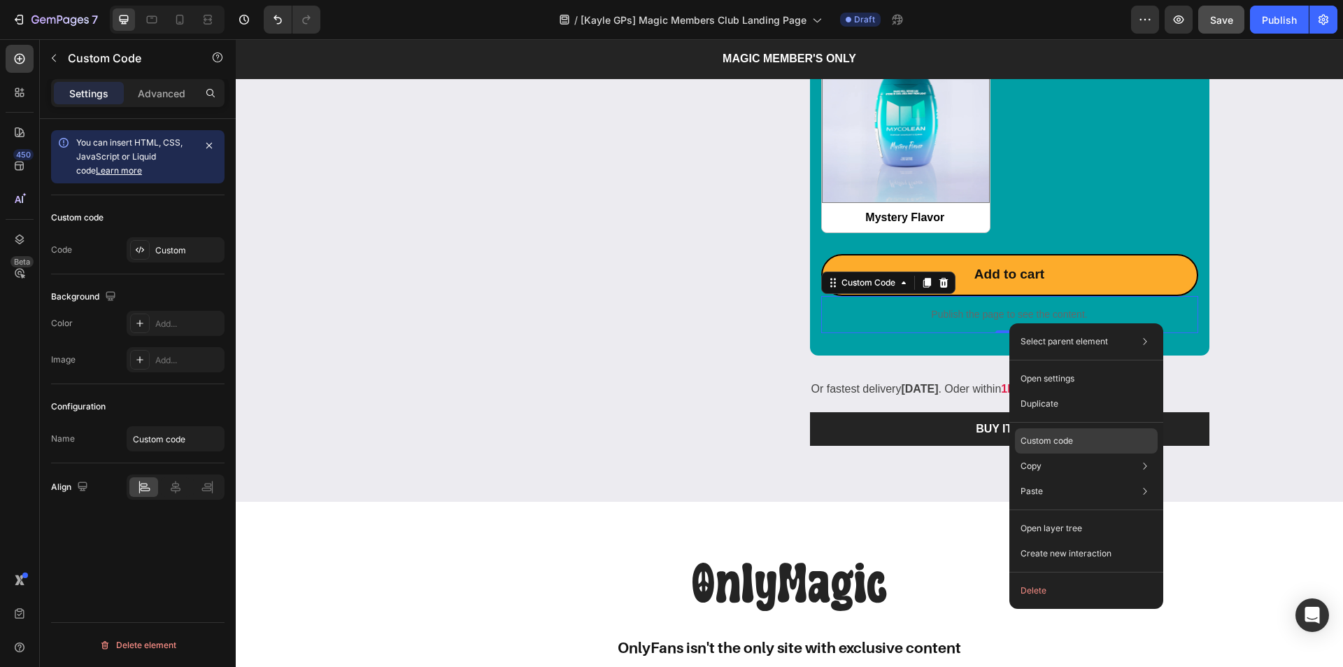
click at [1040, 479] on div "Custom code" at bounding box center [1086, 491] width 143 height 25
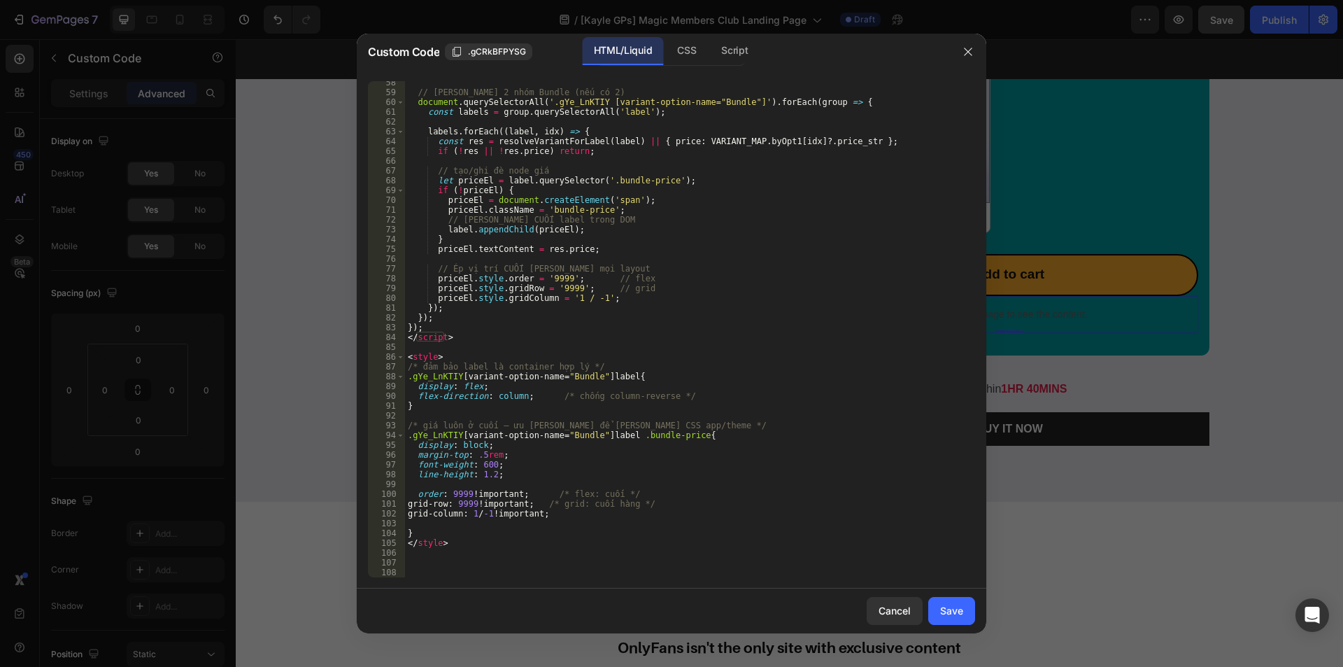
scroll to position [572, 0]
type textarea "grid-column: 1 / -1 !important;"
click at [587, 514] on div "// [PERSON_NAME] 2 nhóm Bundle (nếu có 2) document . querySelectorAll ( '.gYe_L…" at bounding box center [685, 336] width 560 height 516
drag, startPoint x: 588, startPoint y: 511, endPoint x: 367, endPoint y: 514, distance: 220.4
click at [367, 514] on div "grid-column: 1 / -1 !important; 58 59 60 61 62 63 64 65 66 67 68 69 70 71 72 73…" at bounding box center [672, 329] width 630 height 518
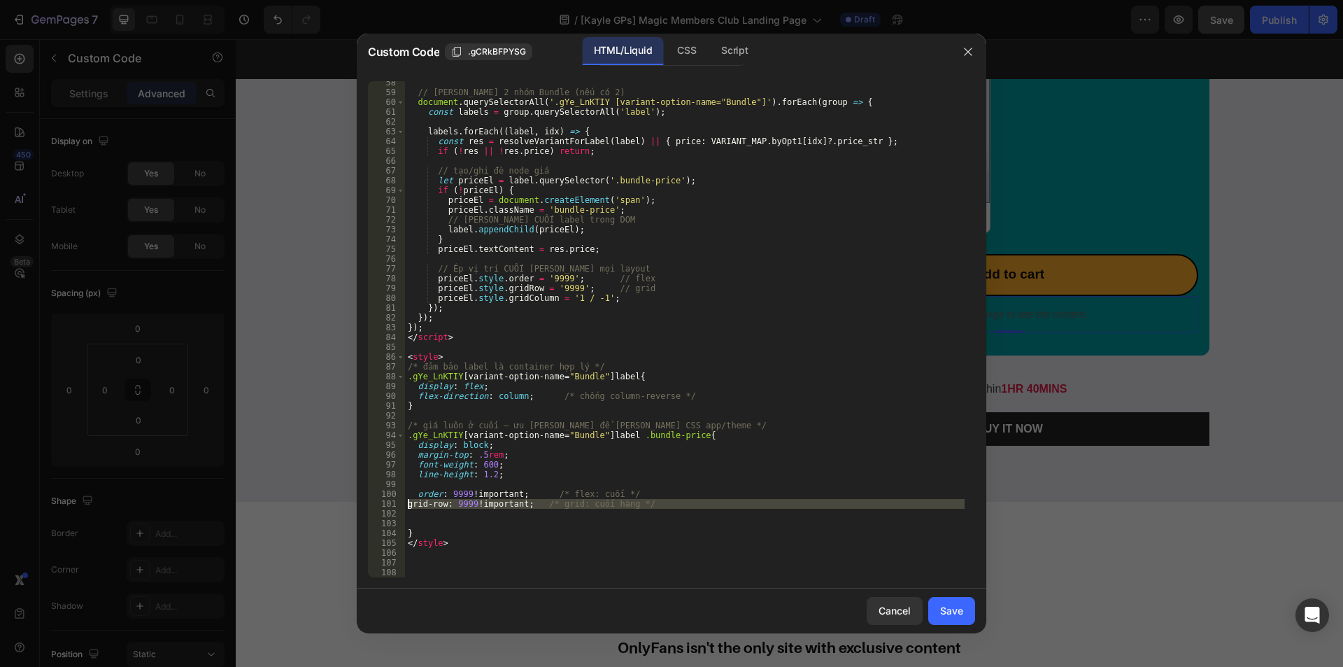
drag, startPoint x: 682, startPoint y: 509, endPoint x: 379, endPoint y: 503, distance: 303.0
click at [380, 503] on div "58 59 60 61 62 63 64 65 66 67 68 69 70 71 72 73 74 75 76 77 78 79 80 81 82 83 8…" at bounding box center [671, 329] width 607 height 496
type textarea "grid-row: 9999 !important; /* grid: cuối hàng */"
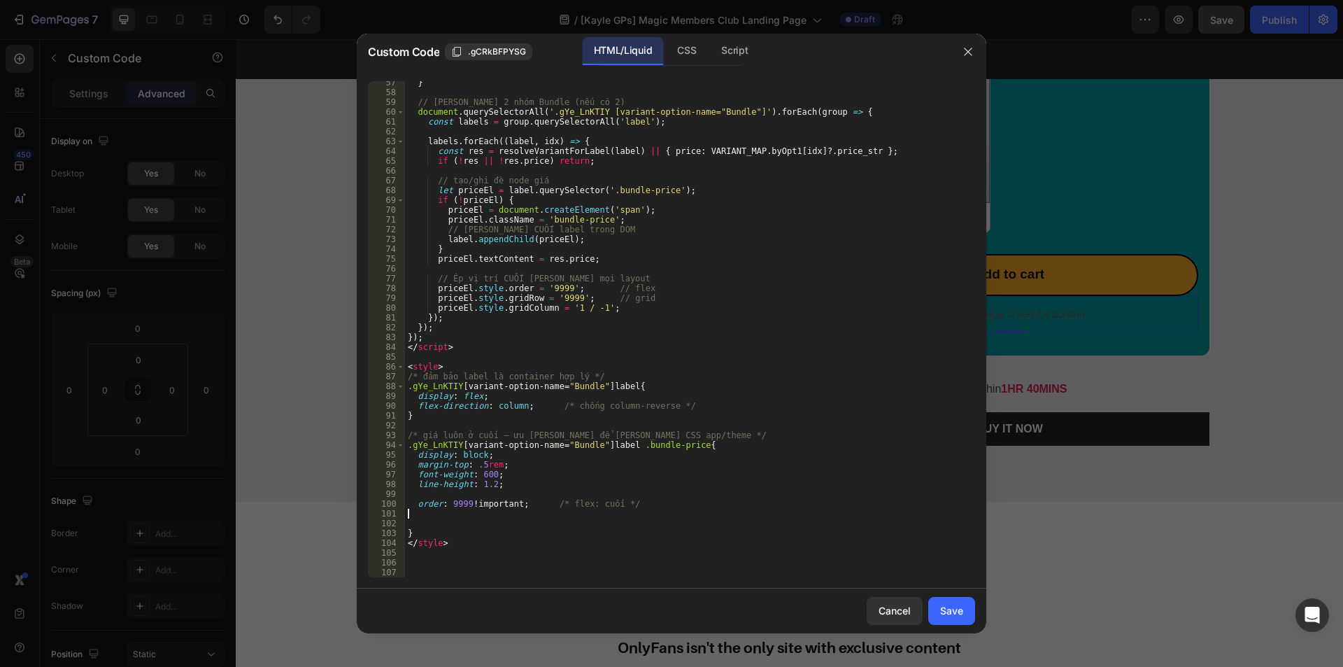
scroll to position [562, 0]
drag, startPoint x: 658, startPoint y: 504, endPoint x: 399, endPoint y: 506, distance: 258.8
click at [399, 506] on div "57 58 59 60 61 62 63 64 65 66 67 68 69 70 71 72 73 74 75 76 77 78 79 80 81 82 8…" at bounding box center [671, 329] width 607 height 496
type textarea "order: 9999 !important; /* flex: cuối */"
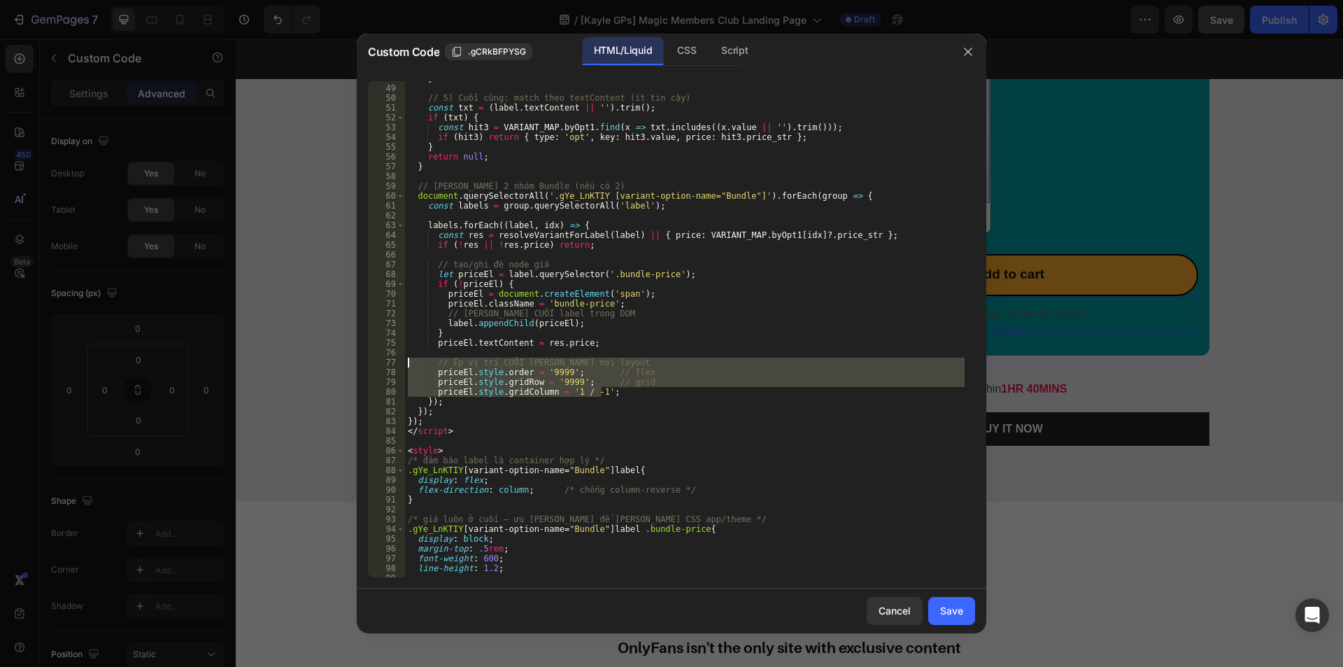
drag, startPoint x: 626, startPoint y: 394, endPoint x: 385, endPoint y: 357, distance: 243.4
click at [385, 357] on div "48 49 50 51 52 53 54 55 56 57 58 59 60 61 62 63 64 65 66 67 68 69 70 71 72 73 7…" at bounding box center [671, 329] width 607 height 496
type textarea "// Ép vị trí CUỐI [PERSON_NAME] mọi layout priceEl.style.order = '9999'; // flex"
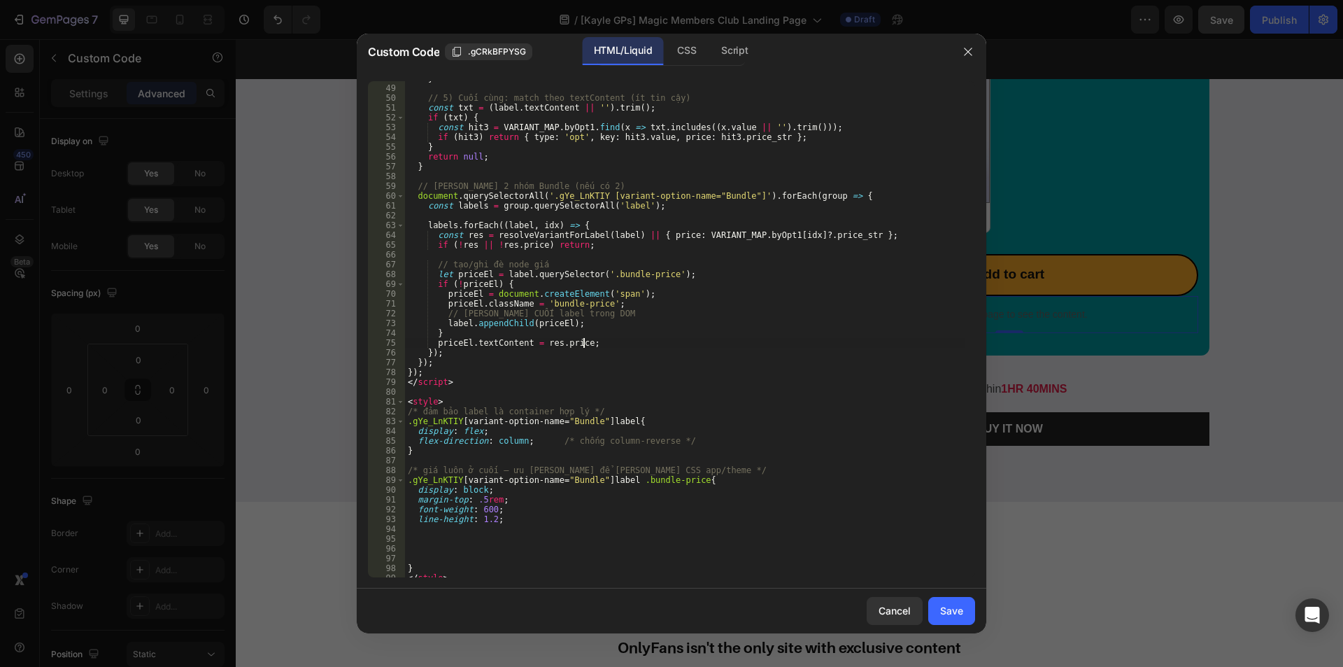
drag, startPoint x: 507, startPoint y: 516, endPoint x: 474, endPoint y: 530, distance: 36.0
click at [507, 516] on div "} // 5) Cuối cùng: match theo textContent (ít tin cậy) const txt = ( label . te…" at bounding box center [685, 331] width 560 height 516
type textarea "line-height: 1.2;"
drag, startPoint x: 453, startPoint y: 548, endPoint x: 452, endPoint y: 556, distance: 7.7
click at [453, 549] on div "} // 5) Cuối cùng: match theo textContent (ít tin cậy) const txt = ( label . te…" at bounding box center [685, 331] width 560 height 516
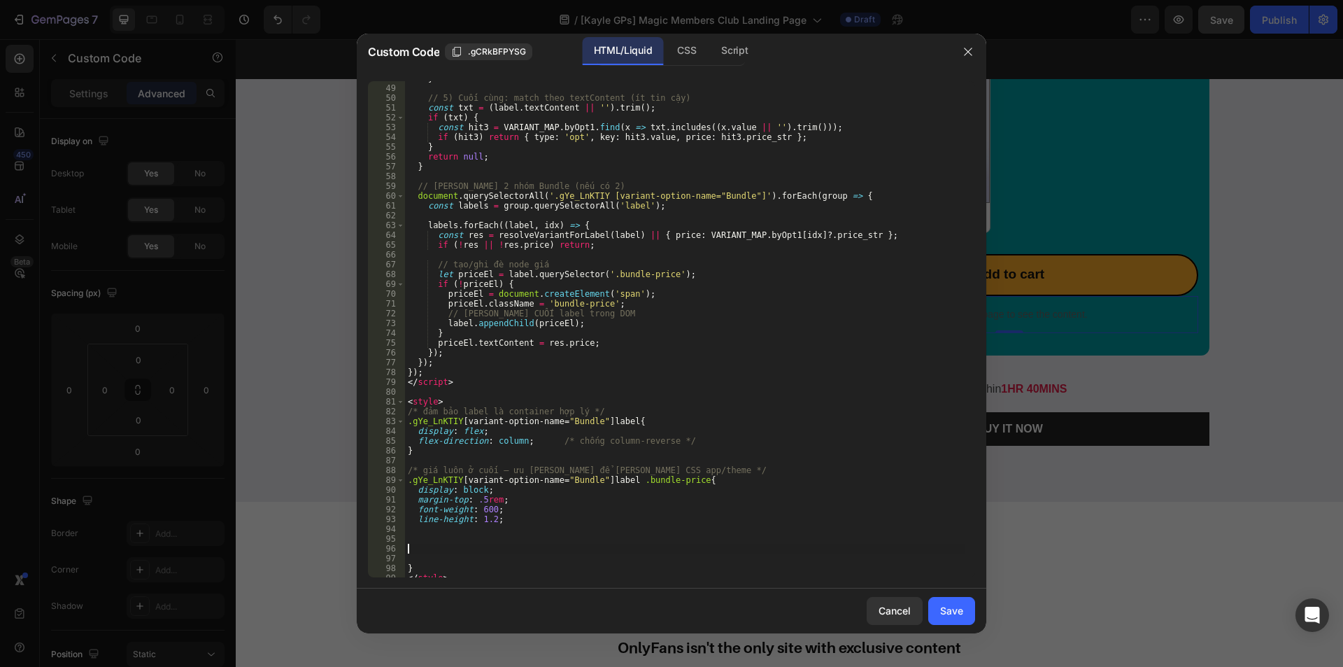
click at [448, 558] on div "} // 5) Cuối cùng: match theo textContent (ít tin cậy) const txt = ( label . te…" at bounding box center [685, 331] width 560 height 516
type textarea "line-height: 1.2;"
type textarea "position: absolute;"
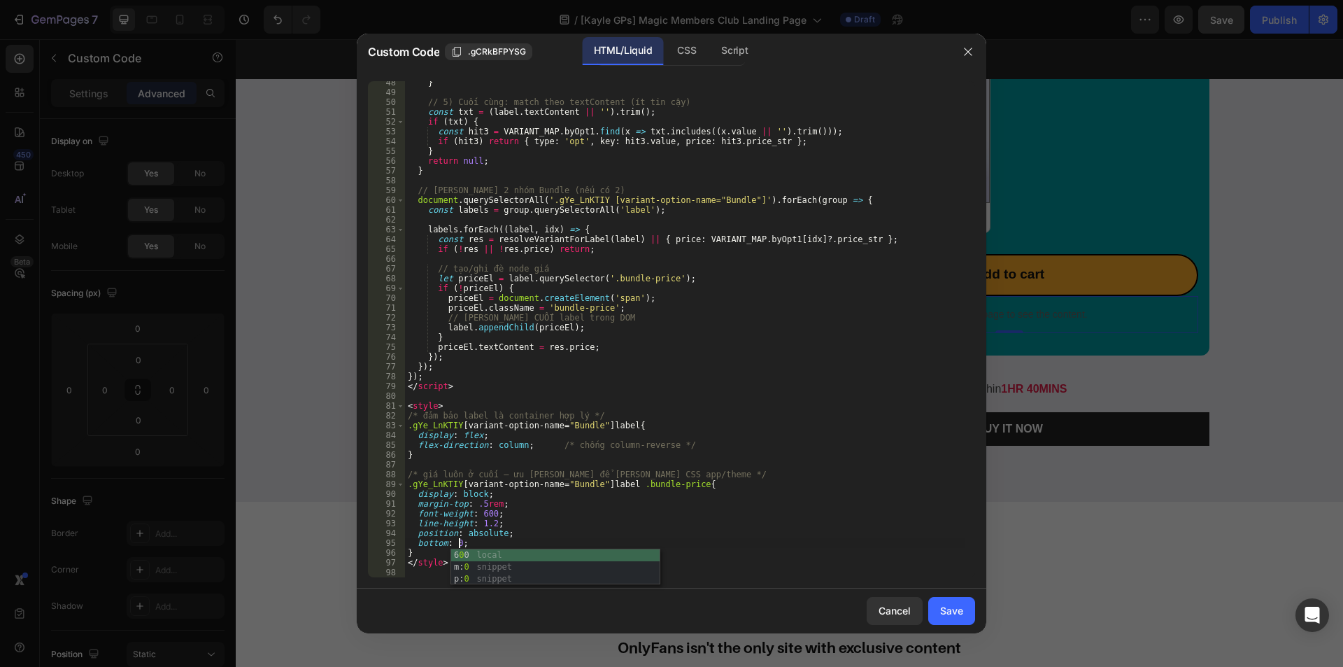
type textarea "bottom: 0;"
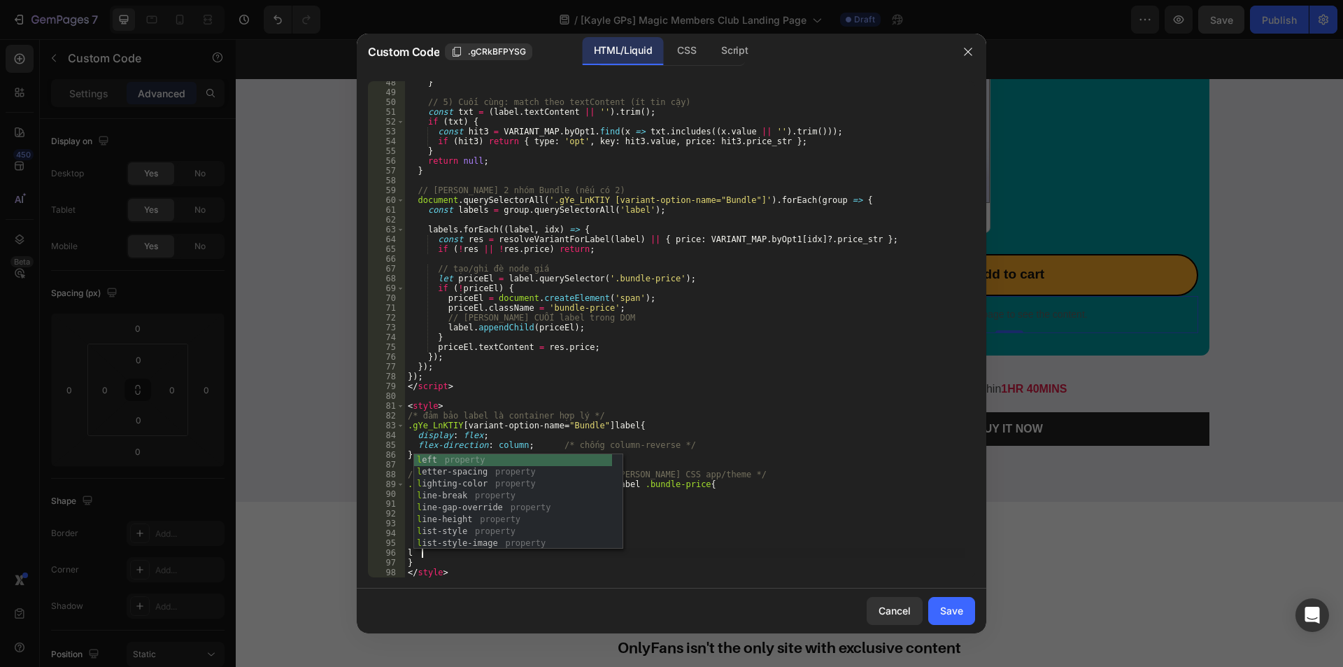
scroll to position [0, 1]
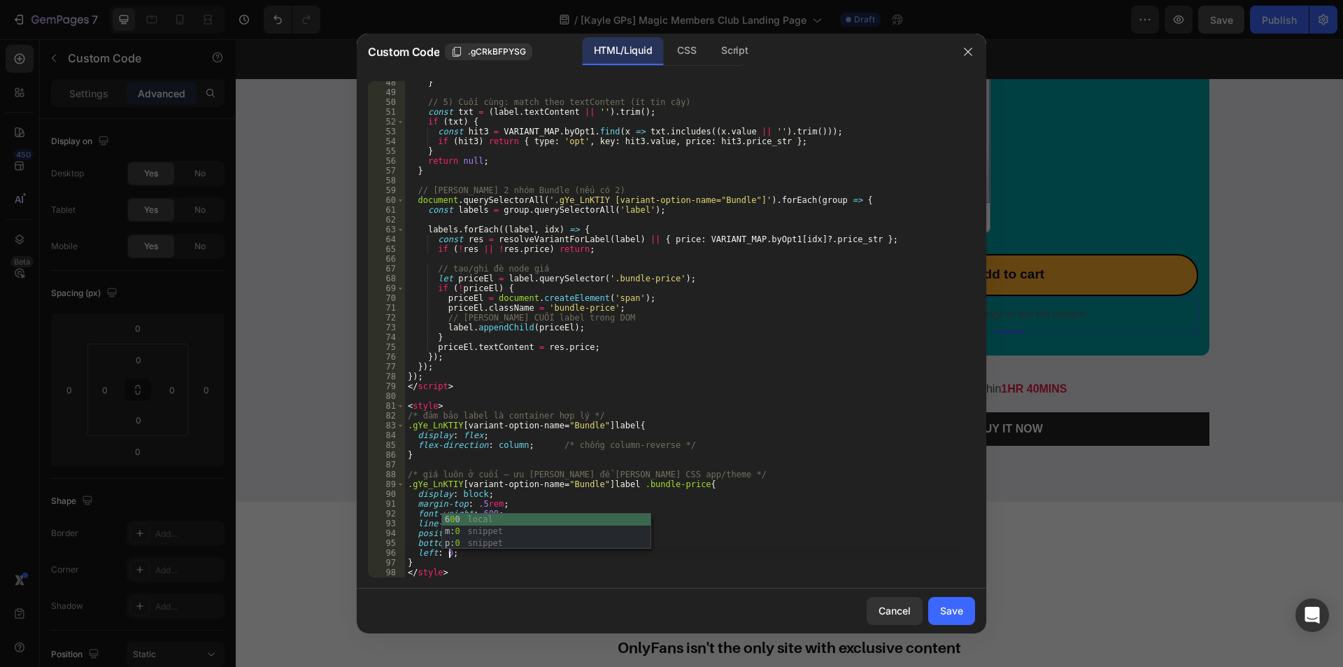
type textarea "left: 0;"
type textarea "t"
type textarea "2"
type textarea "ư"
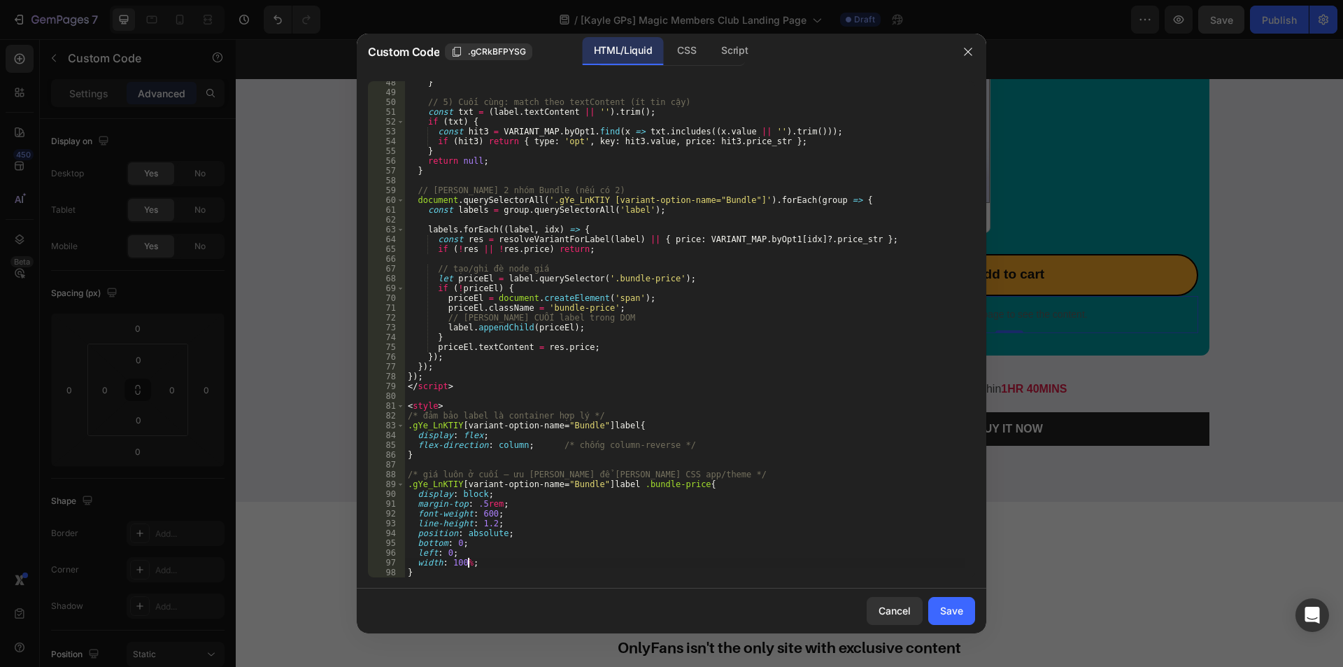
type textarea "width: 100%;"
type textarea "p"
drag, startPoint x: 628, startPoint y: 481, endPoint x: 389, endPoint y: 483, distance: 239.3
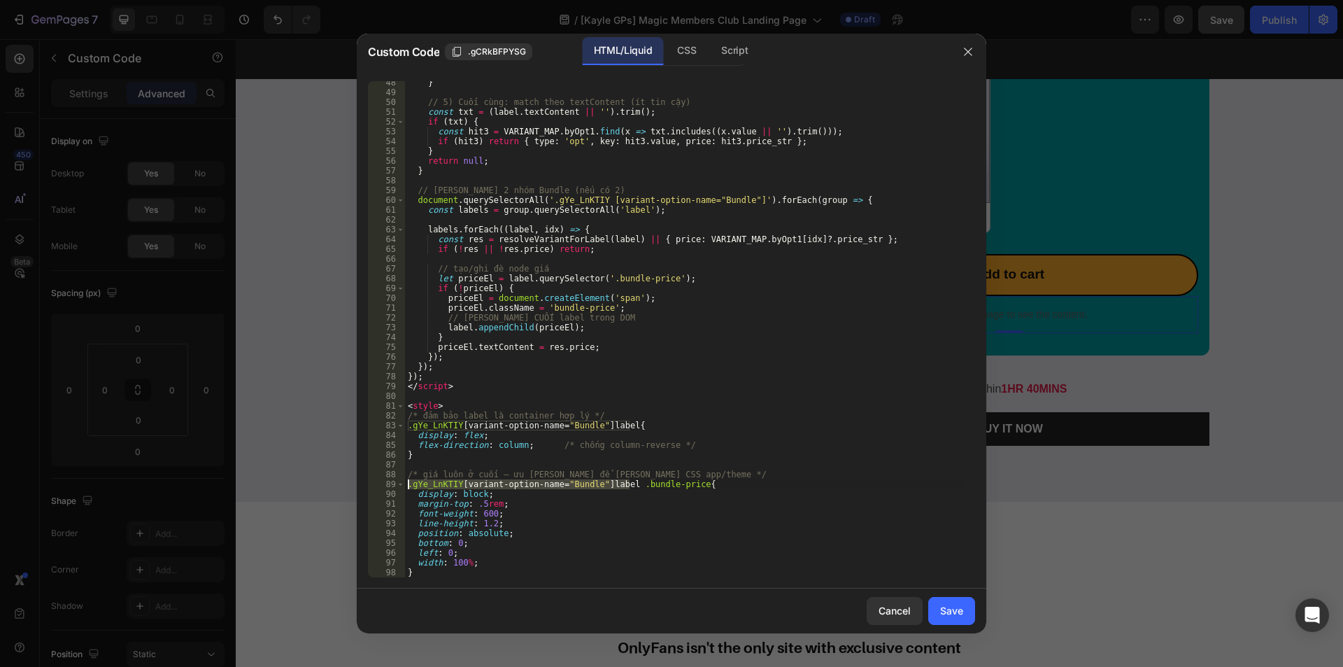
click at [389, 483] on div "width: 100%; 48 49 50 51 52 53 54 55 56 57 58 59 60 61 62 63 64 65 66 67 68 69 …" at bounding box center [671, 329] width 607 height 496
click at [427, 574] on div "} // 5) Cuối cùng: match theo textContent (ít tin cậy) const txt = ( label . te…" at bounding box center [685, 336] width 560 height 516
type textarea "}"
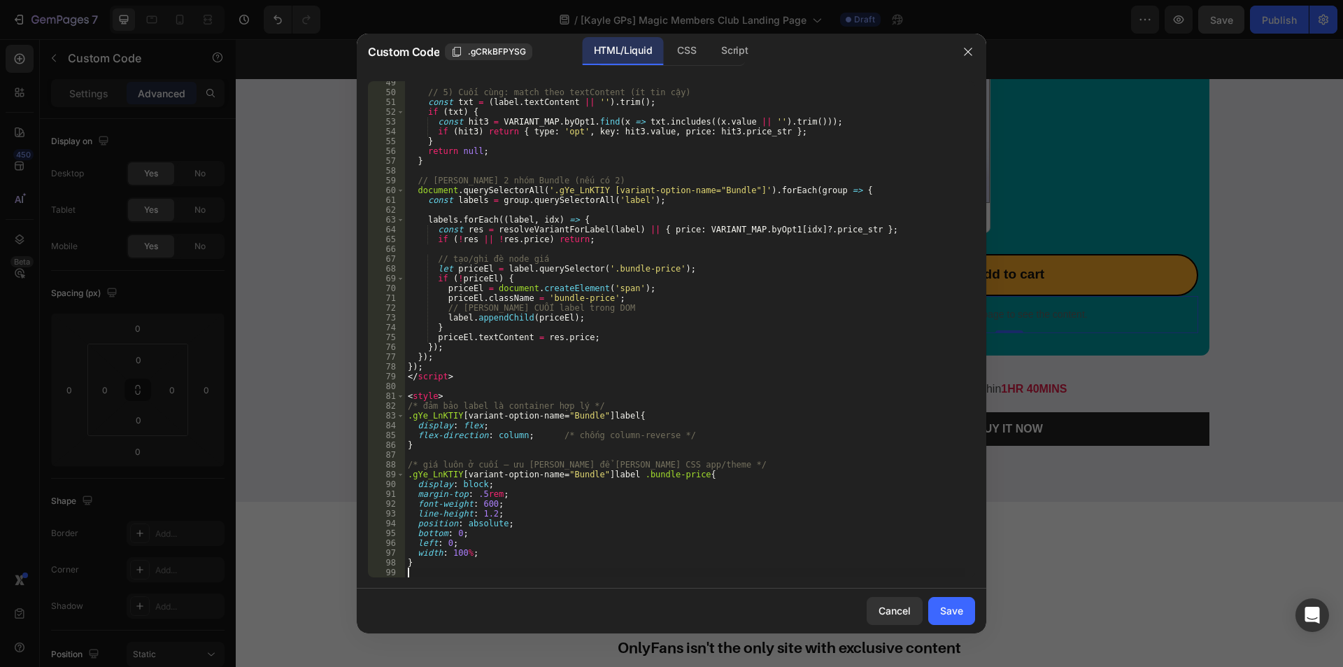
paste textarea ".gYe_LnKTIY [variant-option-name="Bundle"] label"
type textarea ".gYe_LnKTIY [variant-option-name="Bundle"] label{}"
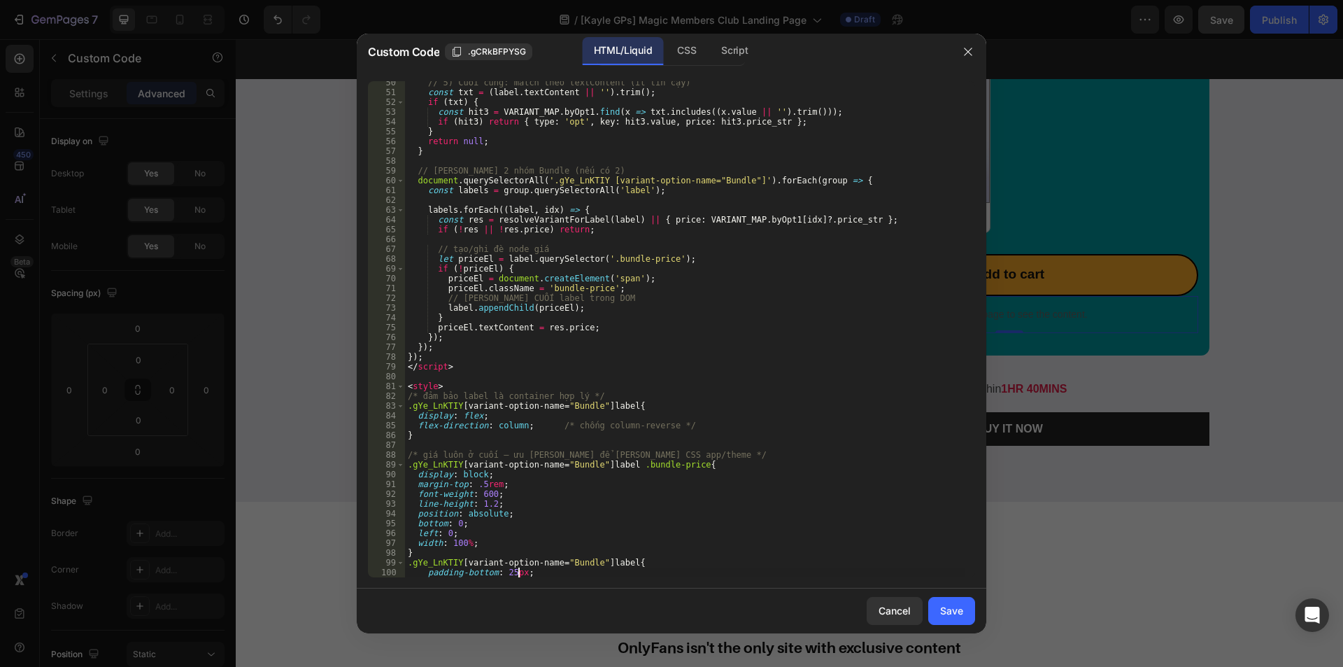
scroll to position [0, 9]
type textarea "padding-bottom: 25px !;"
click at [956, 610] on div "Save" at bounding box center [951, 610] width 23 height 15
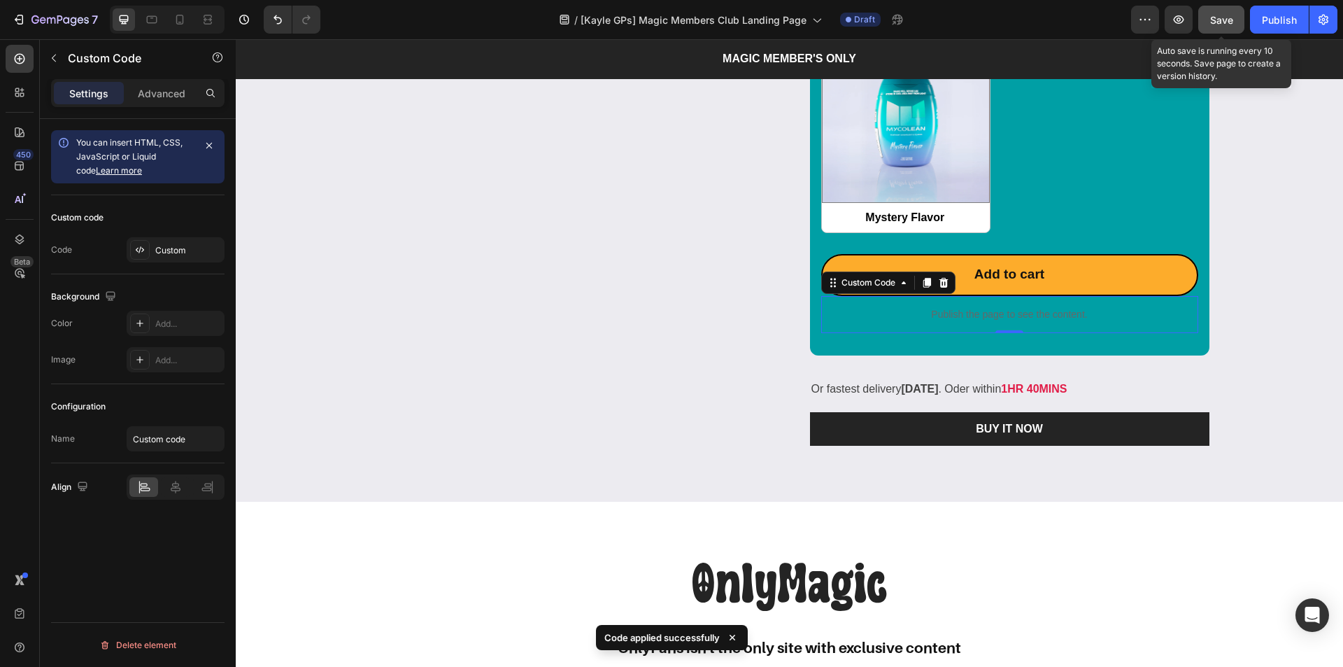
click at [1219, 20] on span "Save" at bounding box center [1221, 20] width 23 height 12
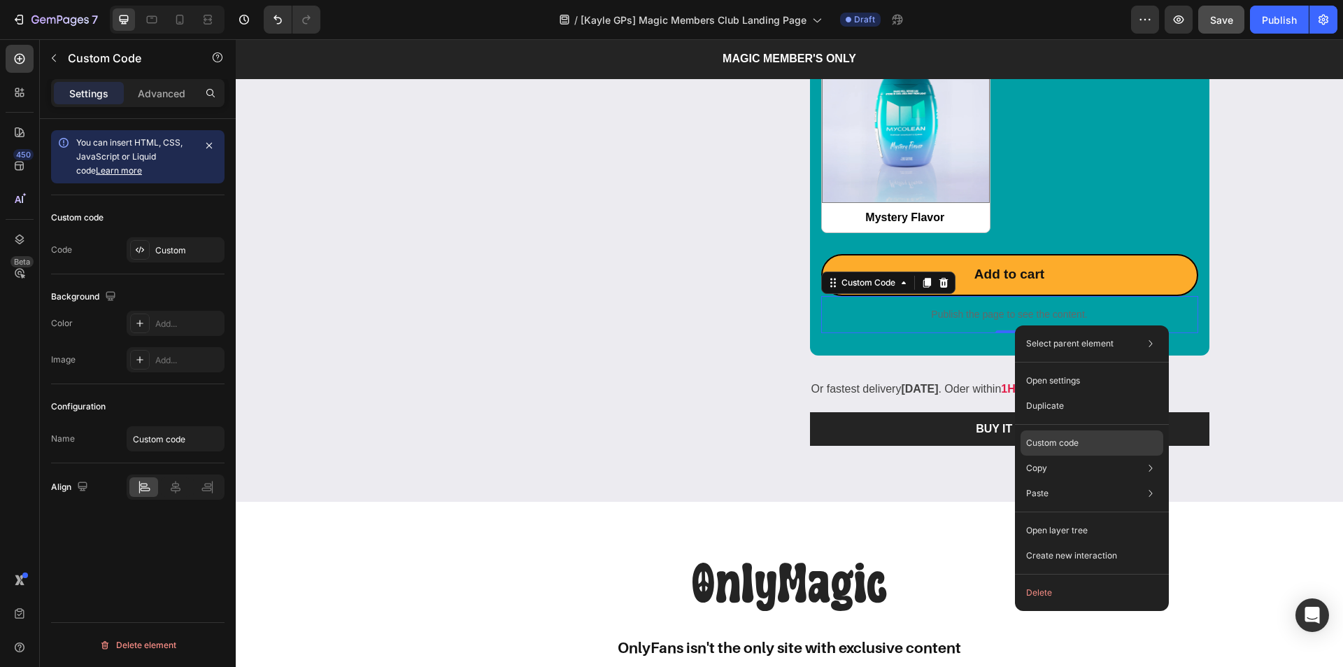
click at [1051, 441] on p "Custom code" at bounding box center [1052, 443] width 52 height 13
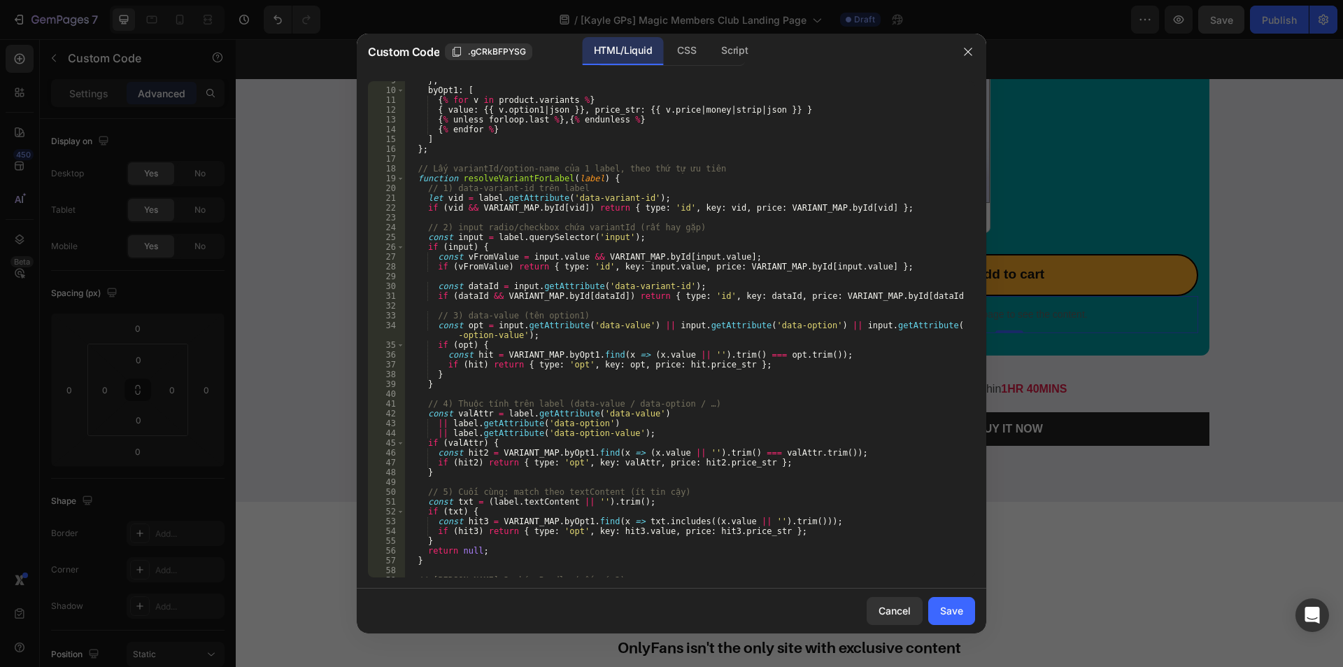
scroll to position [168, 0]
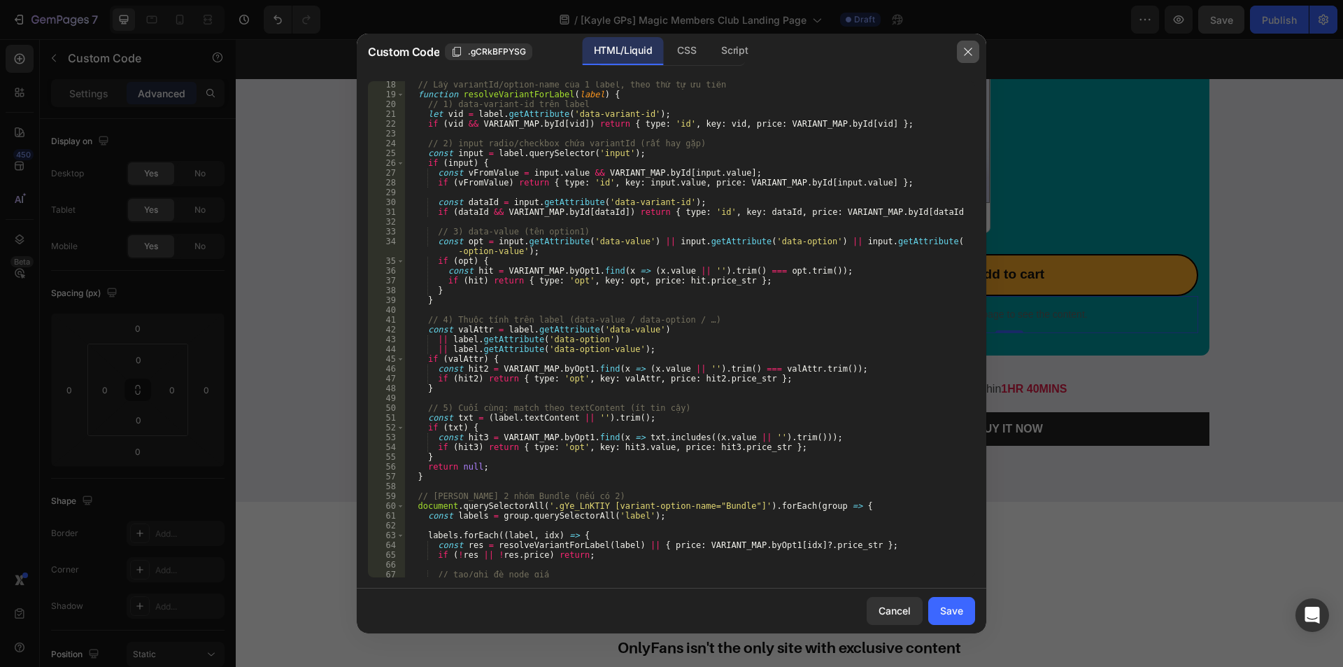
drag, startPoint x: 963, startPoint y: 57, endPoint x: 692, endPoint y: 4, distance: 275.8
click at [963, 57] on icon "button" at bounding box center [968, 51] width 11 height 11
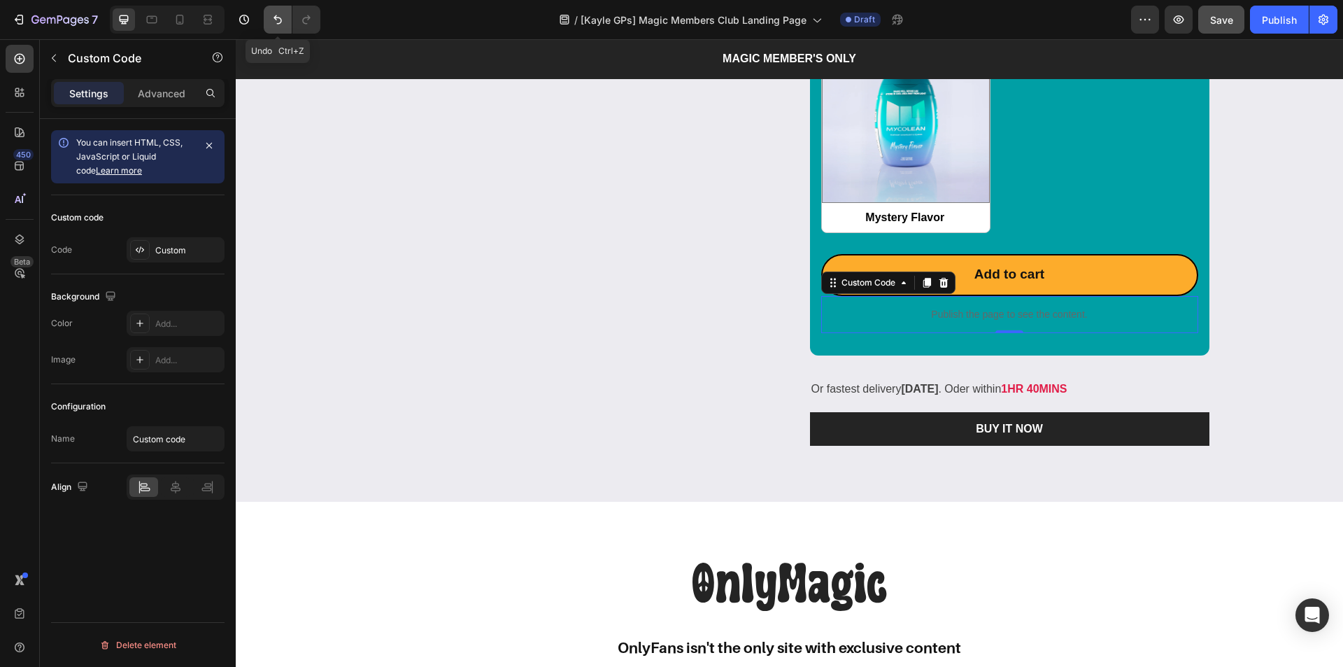
click at [282, 25] on icon "Undo/Redo" at bounding box center [278, 20] width 14 height 14
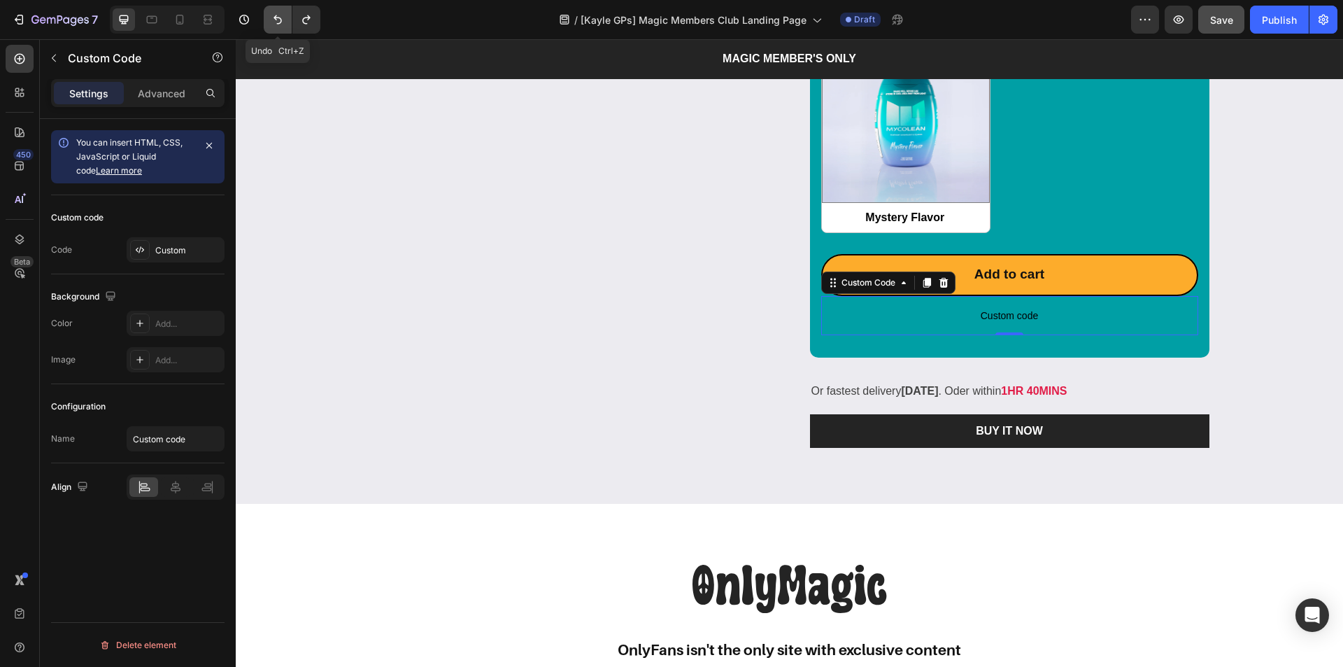
click at [282, 25] on icon "Undo/Redo" at bounding box center [278, 20] width 14 height 14
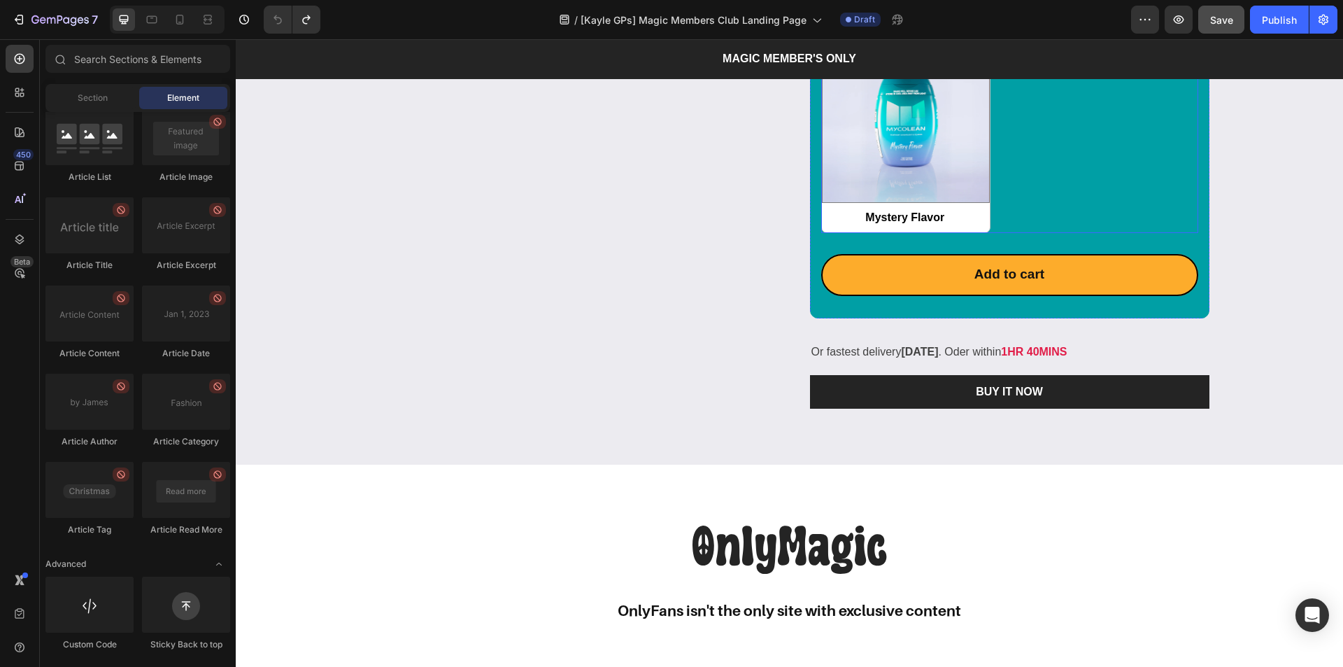
scroll to position [1819, 0]
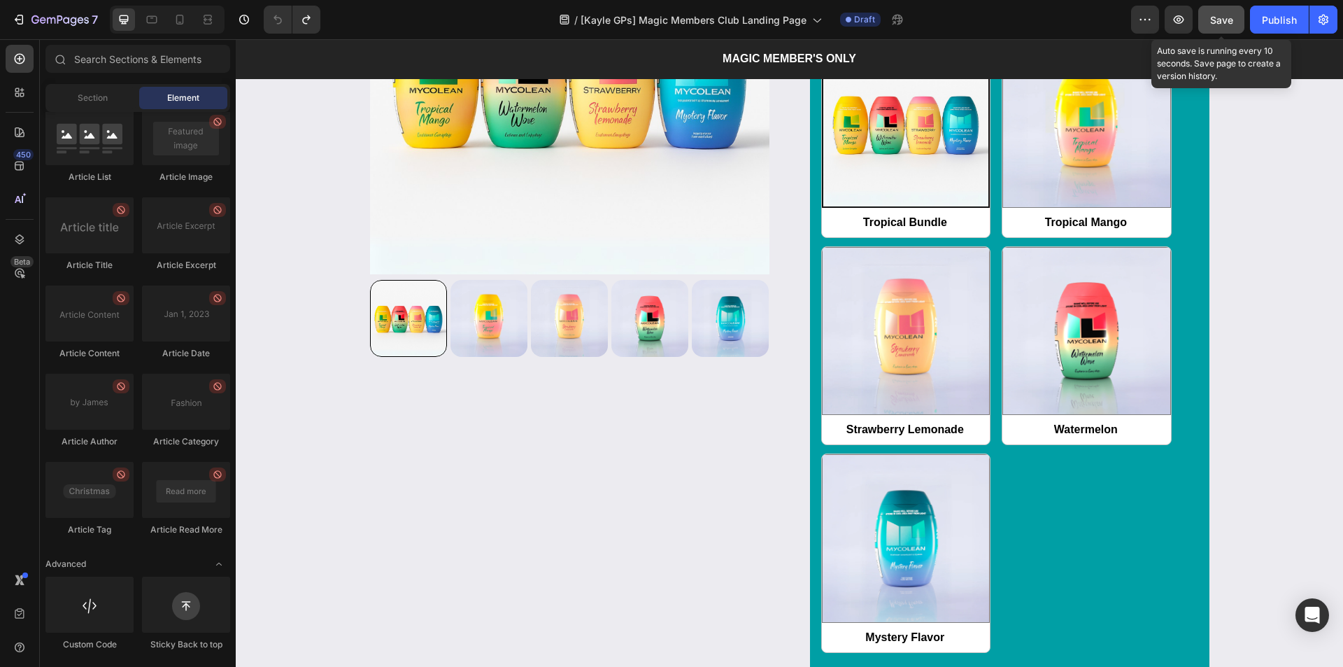
click at [1222, 22] on span "Save" at bounding box center [1221, 20] width 23 height 12
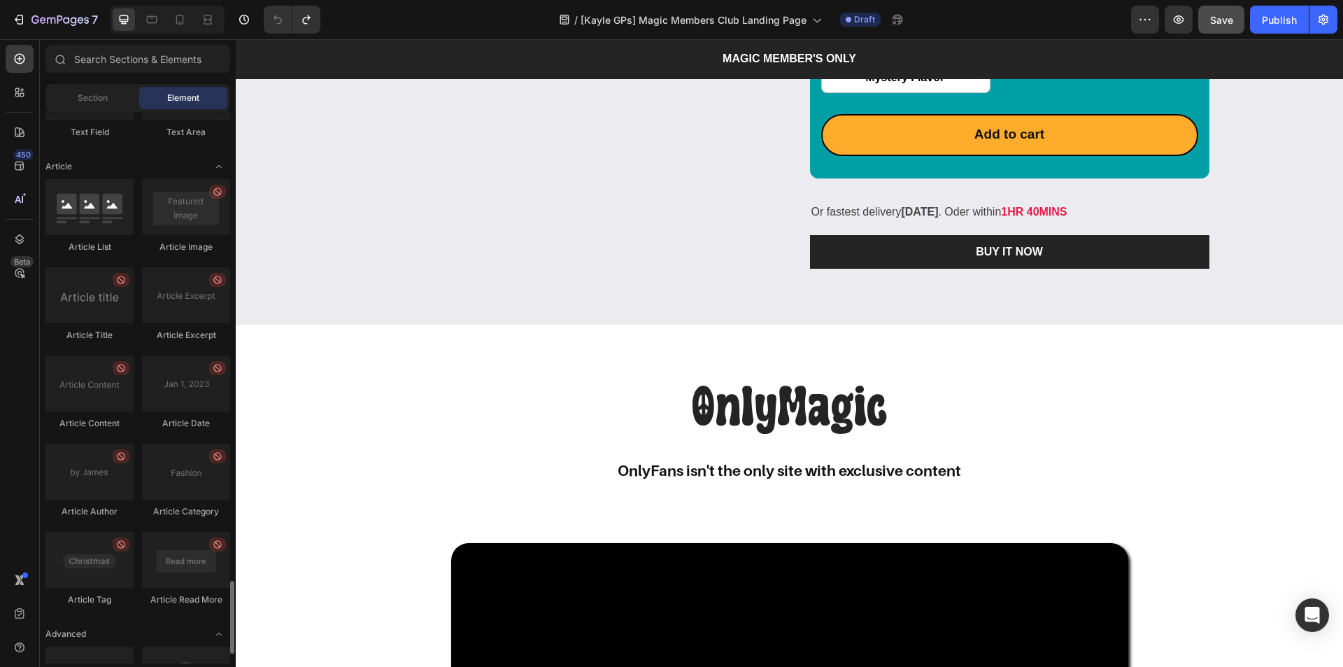
scroll to position [3594, 0]
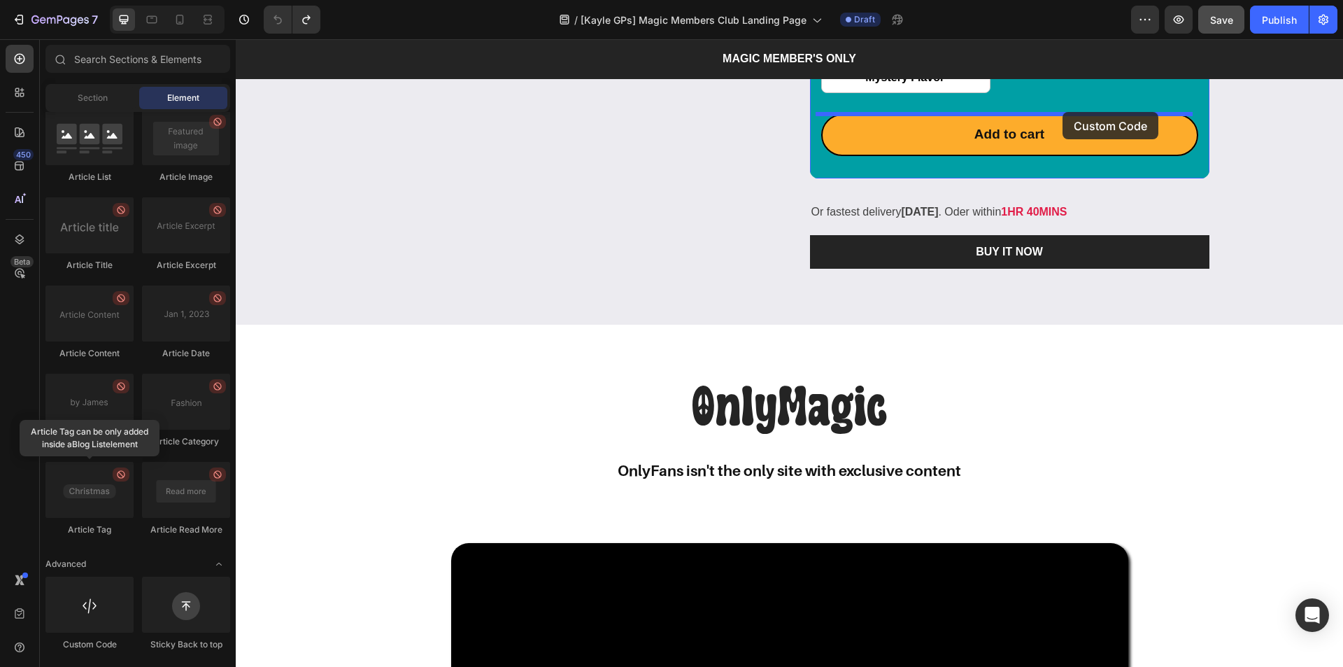
drag, startPoint x: 354, startPoint y: 644, endPoint x: 1063, endPoint y: 112, distance: 886.4
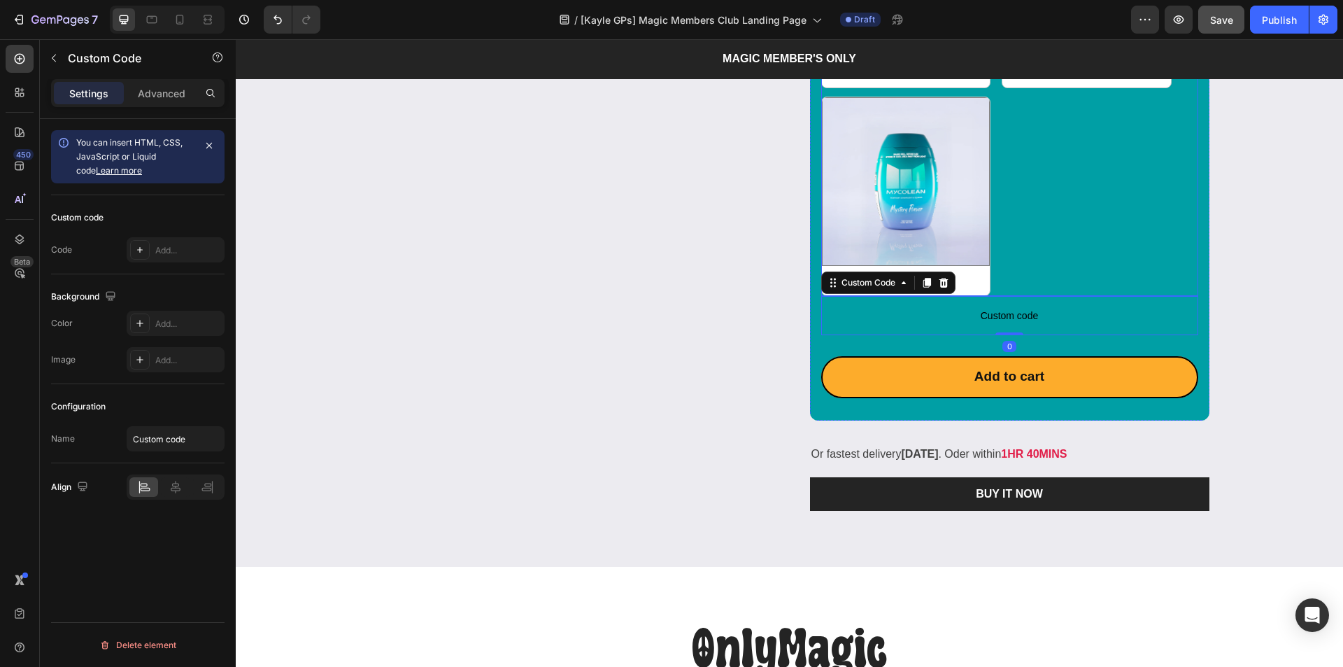
scroll to position [2169, 0]
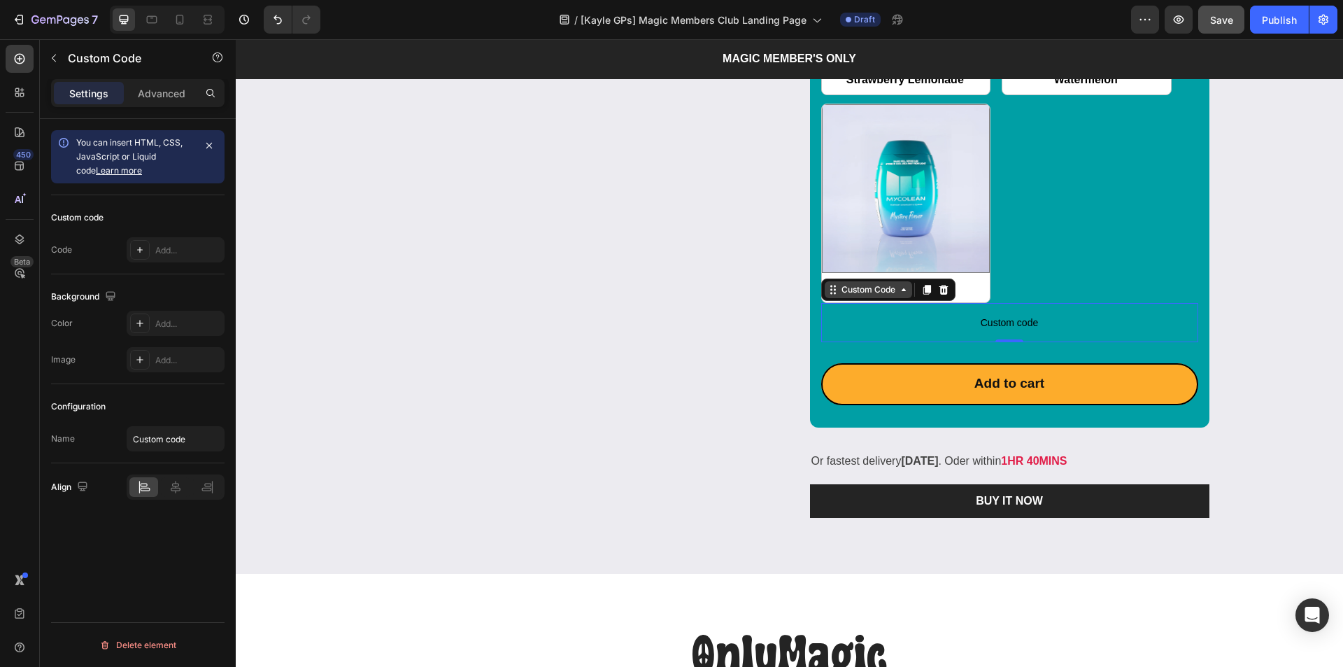
click at [850, 288] on div "Custom Code" at bounding box center [868, 289] width 59 height 13
click at [863, 295] on div "Custom Code" at bounding box center [868, 289] width 59 height 13
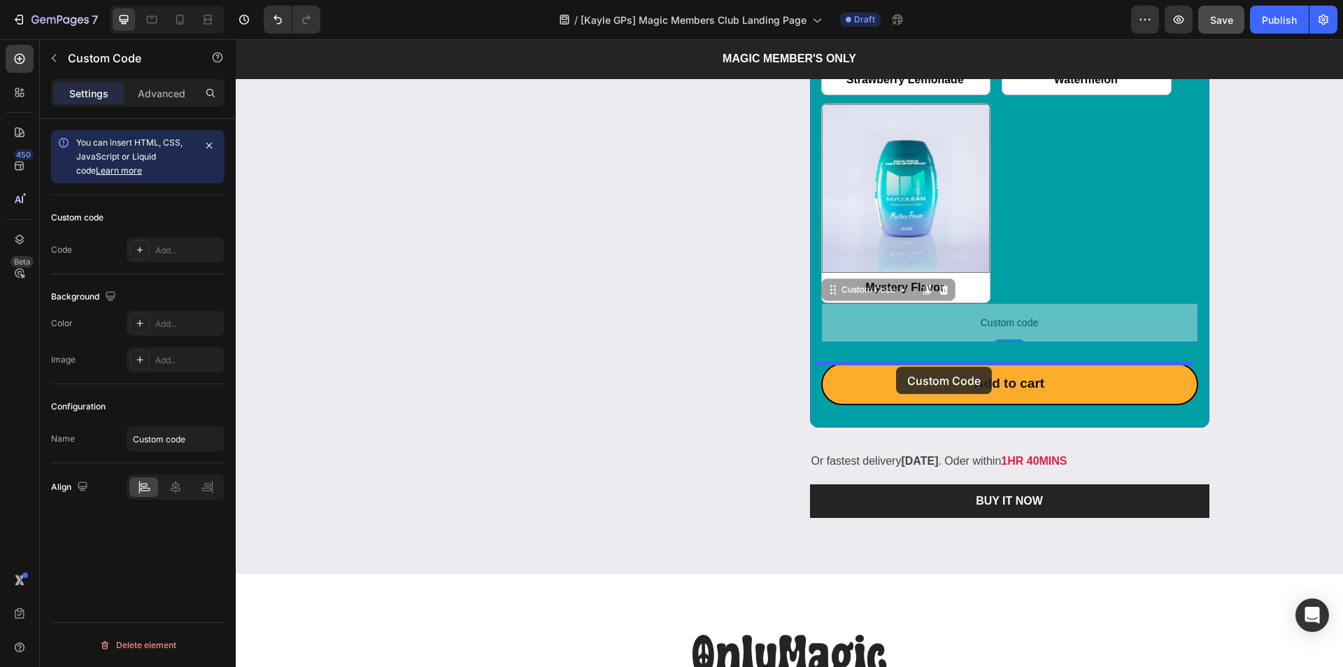
drag, startPoint x: 856, startPoint y: 295, endPoint x: 897, endPoint y: 367, distance: 82.1
click at [897, 367] on div "Header Product Images & Gallery Mystery Flavor Product Title $41.95 Product Pri…" at bounding box center [789, 137] width 1107 height 4532
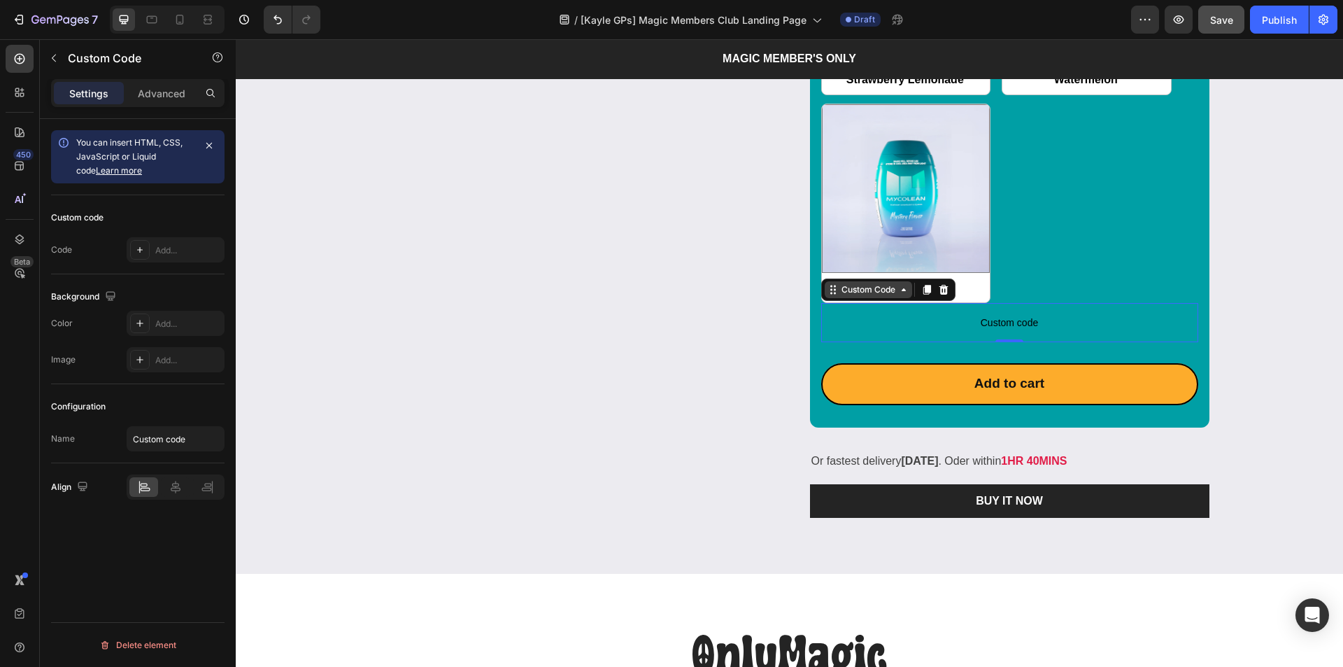
click at [867, 295] on div "Custom Code" at bounding box center [868, 289] width 59 height 13
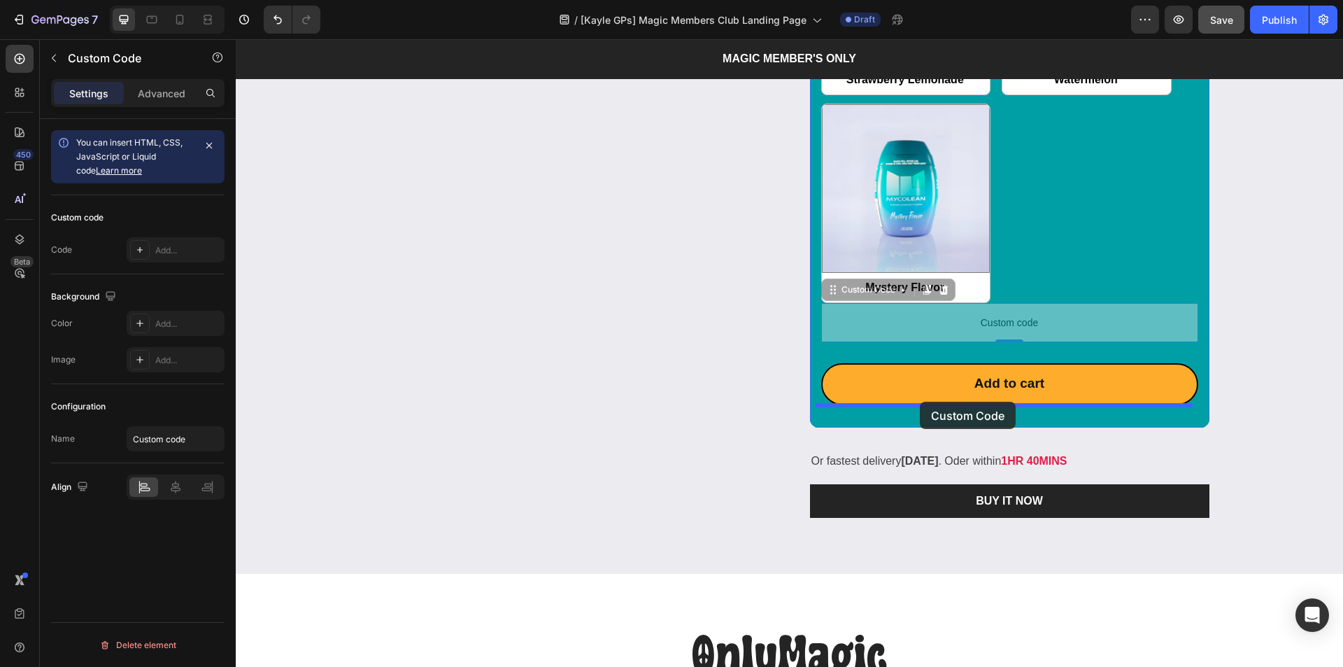
drag, startPoint x: 867, startPoint y: 295, endPoint x: 921, endPoint y: 402, distance: 119.5
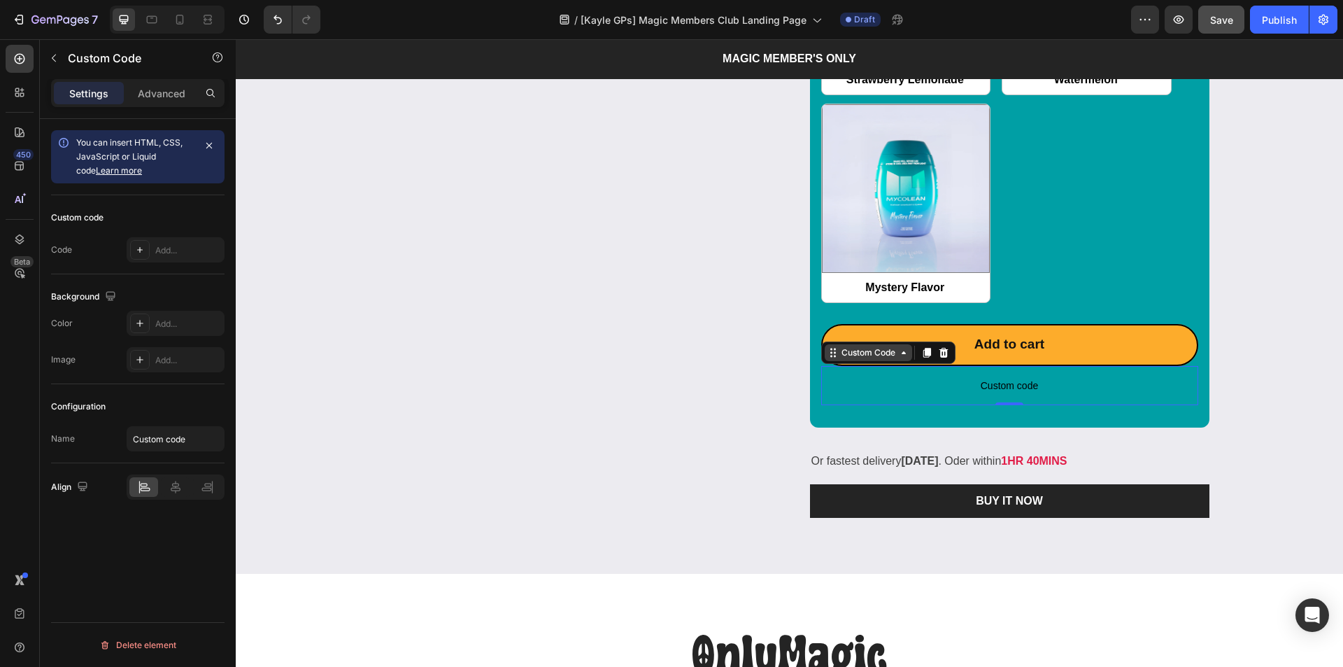
click at [872, 350] on div "Custom Code" at bounding box center [868, 352] width 59 height 13
click at [873, 350] on div "Custom Code" at bounding box center [868, 352] width 59 height 13
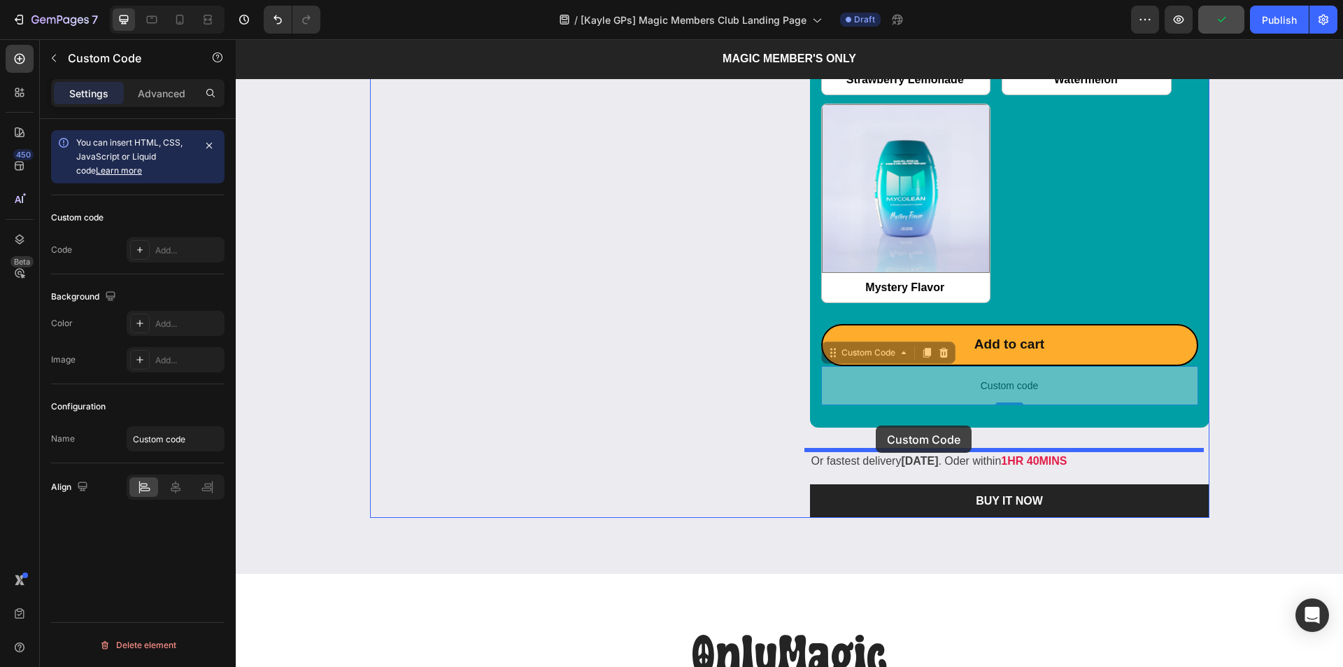
drag, startPoint x: 849, startPoint y: 356, endPoint x: 876, endPoint y: 425, distance: 74.4
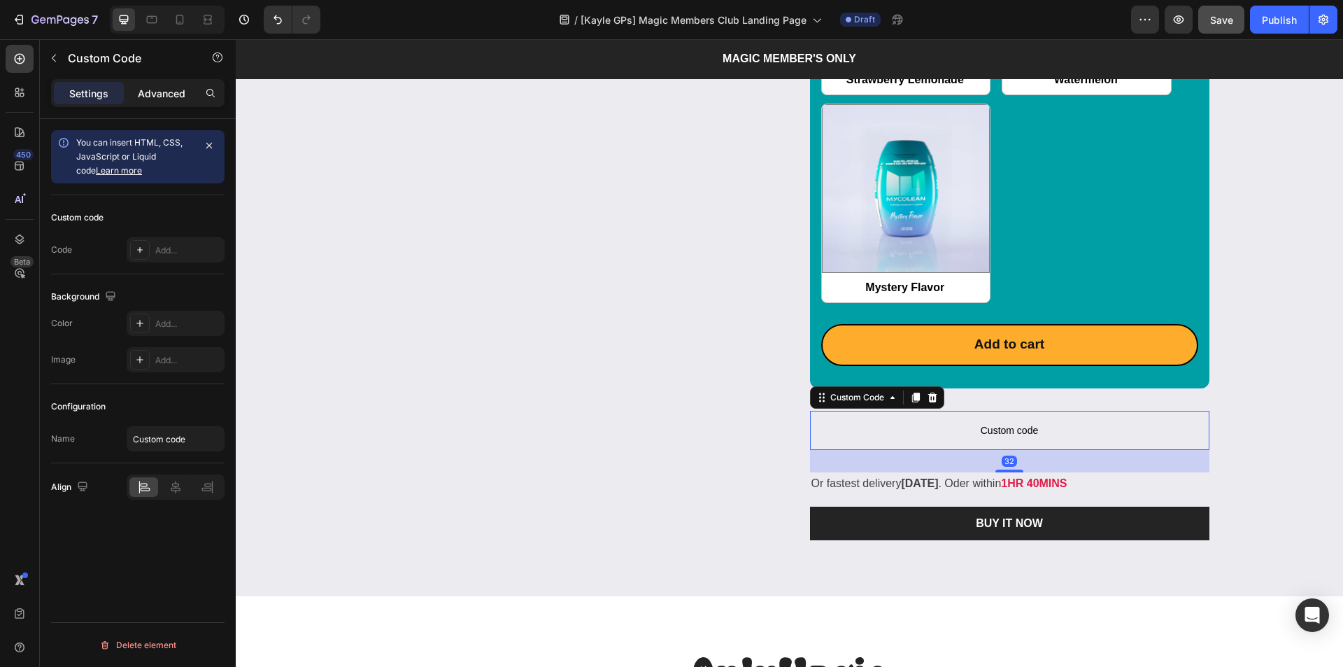
click at [156, 103] on div "Advanced" at bounding box center [162, 93] width 70 height 22
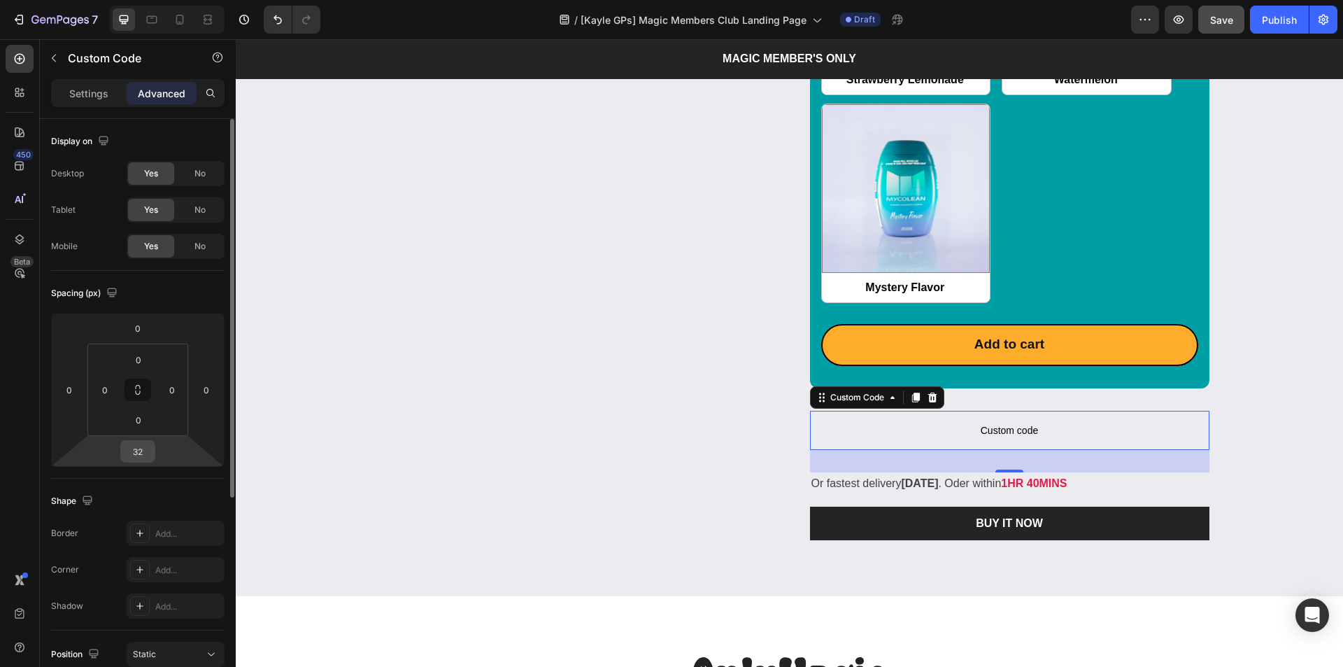
click at [149, 448] on input "32" at bounding box center [138, 451] width 28 height 21
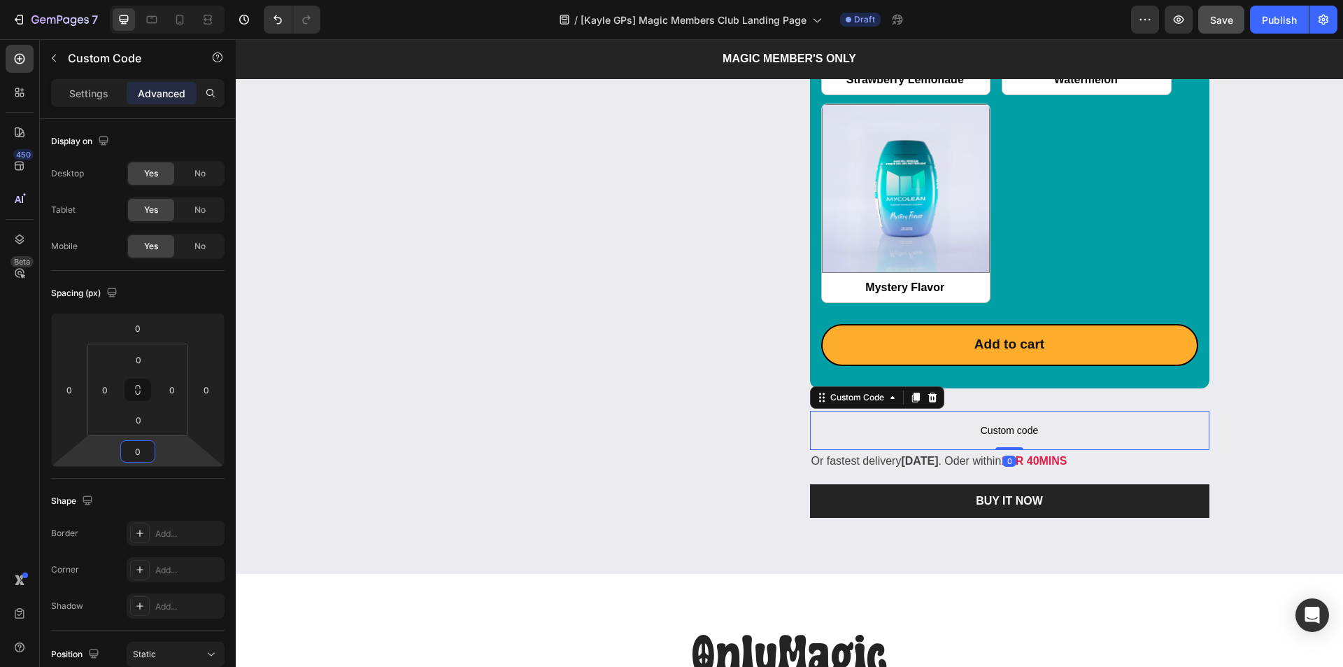
type input "0"
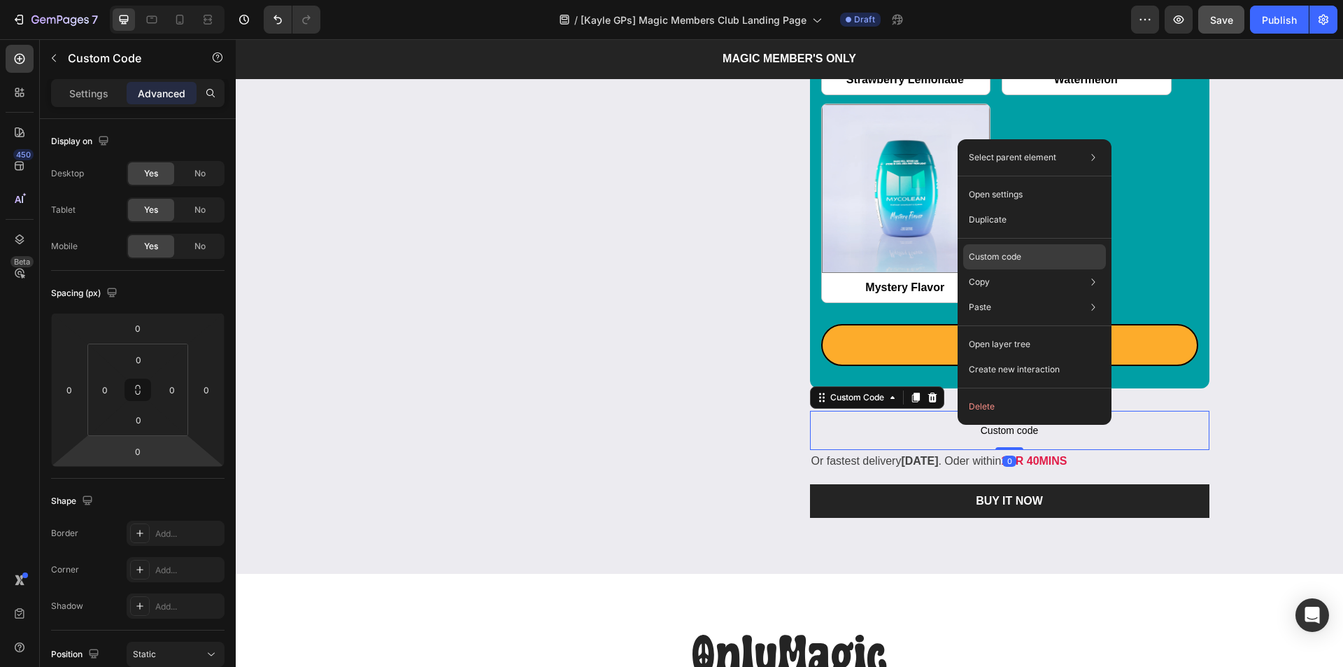
click at [1021, 259] on p "Custom code" at bounding box center [995, 256] width 52 height 13
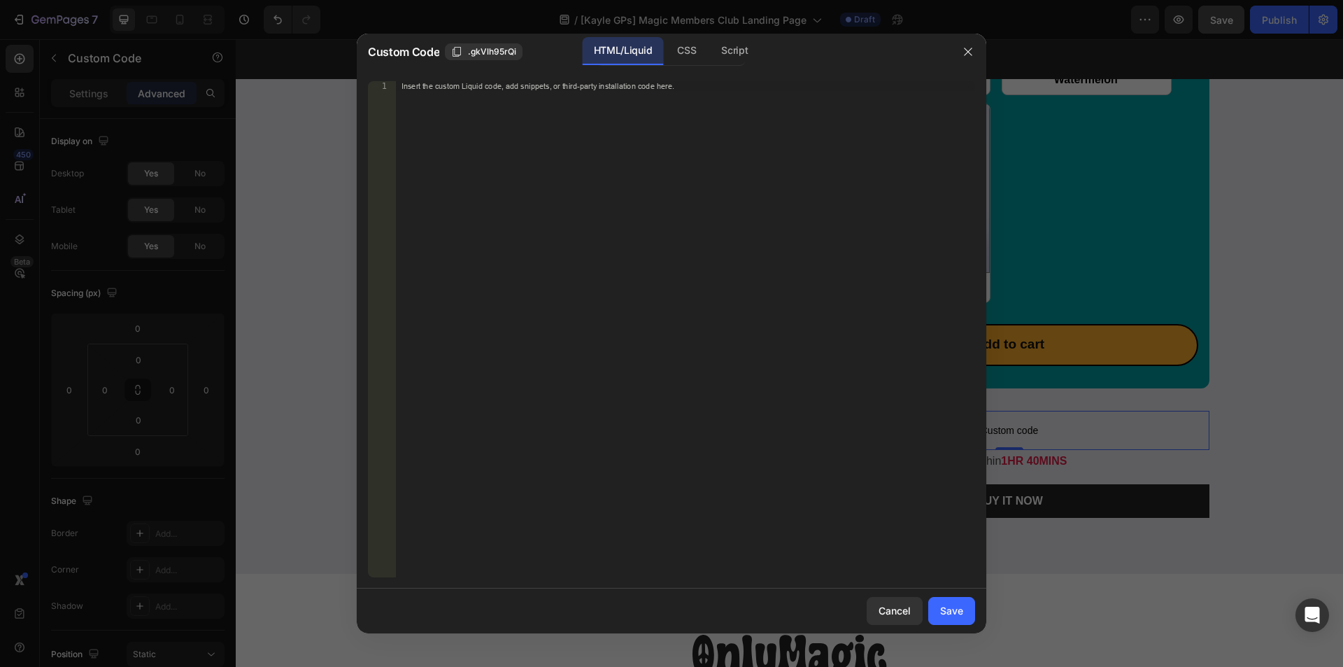
click at [695, 84] on div "Insert the custom Liquid code, add snippets, or third-party installation code h…" at bounding box center [657, 85] width 510 height 9
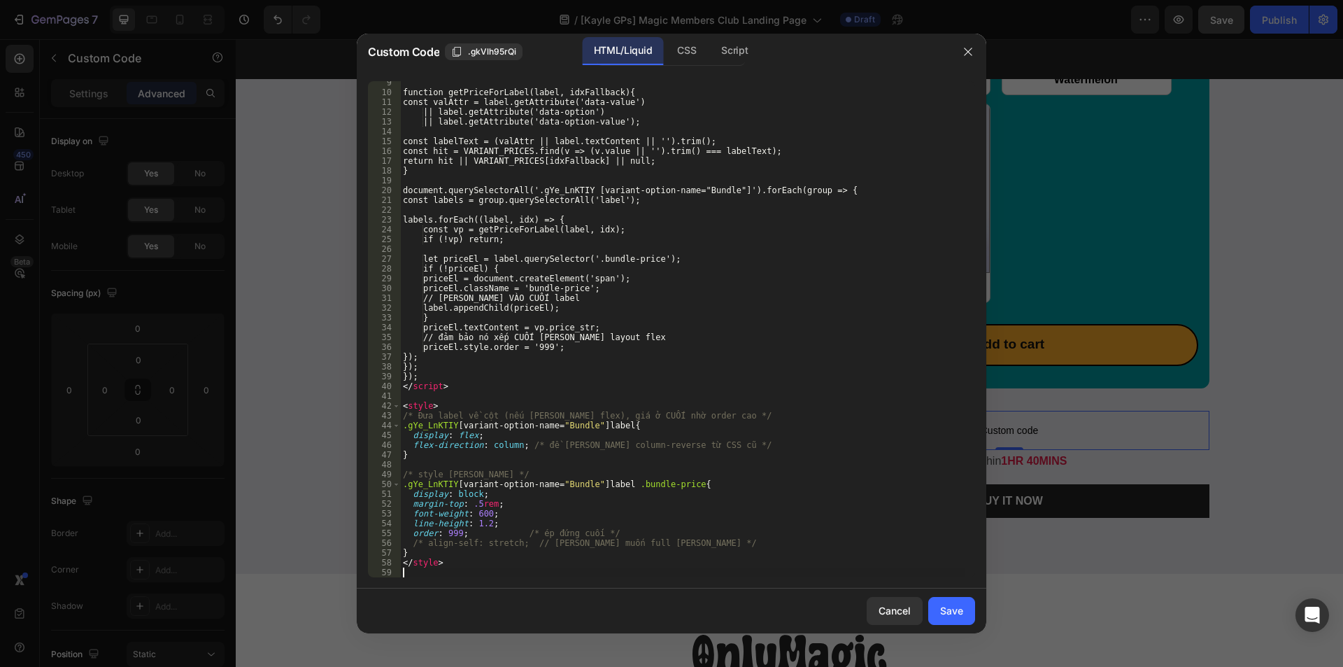
scroll to position [82, 0]
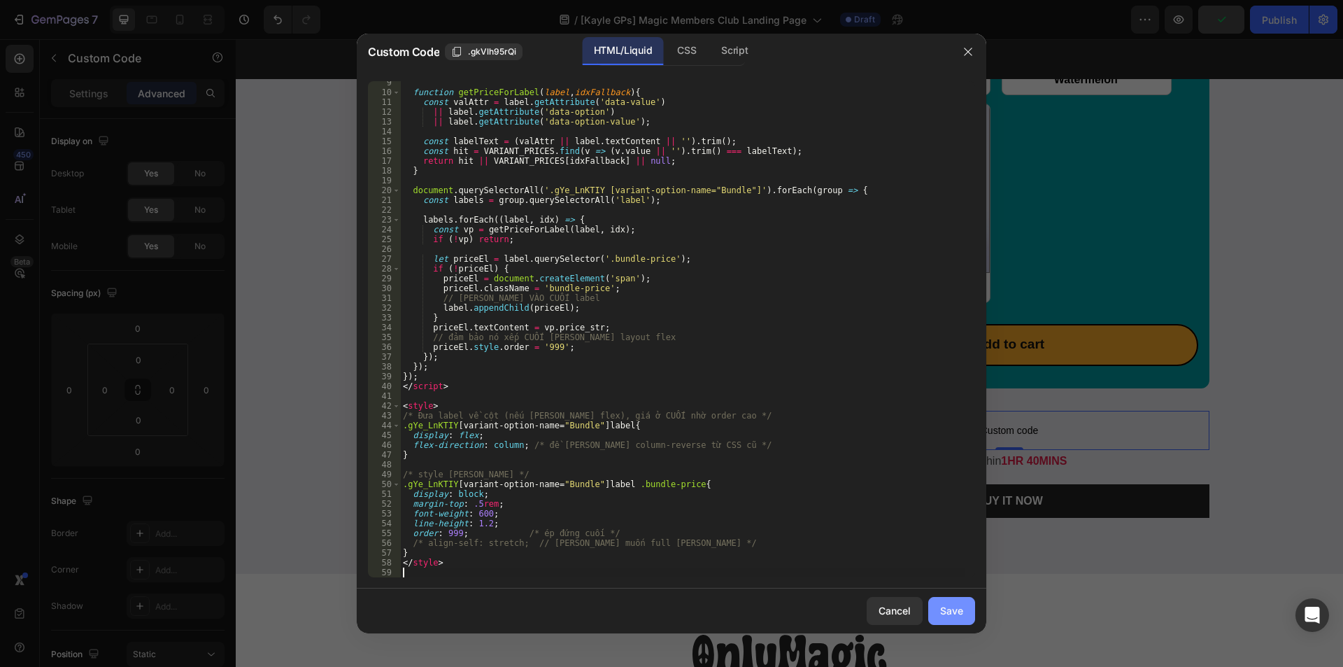
click at [943, 610] on div "Save" at bounding box center [951, 610] width 23 height 15
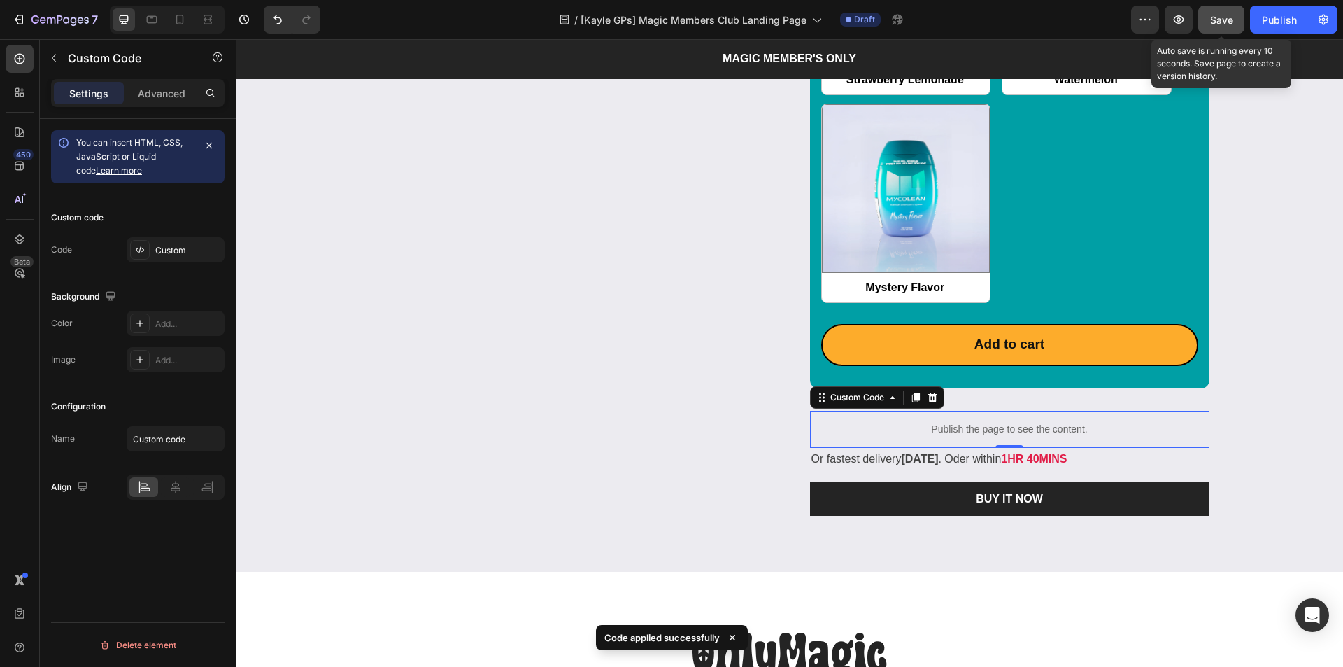
click at [1231, 22] on span "Save" at bounding box center [1221, 20] width 23 height 12
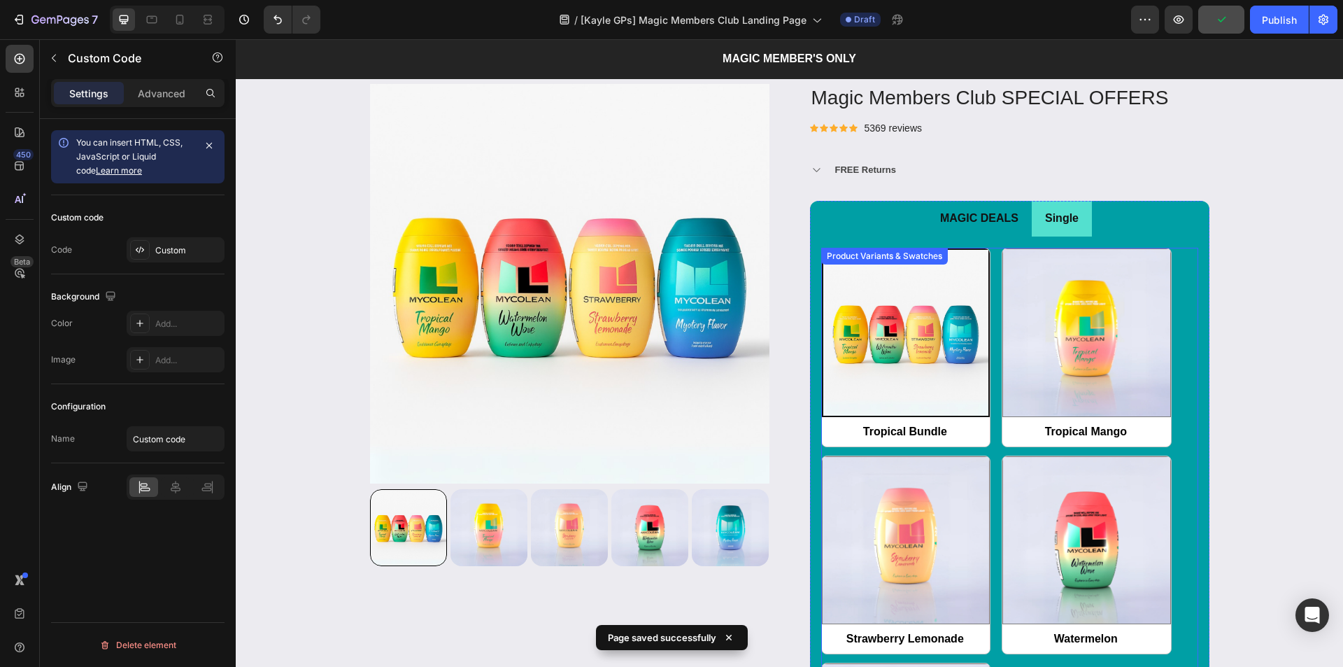
scroll to position [1609, 0]
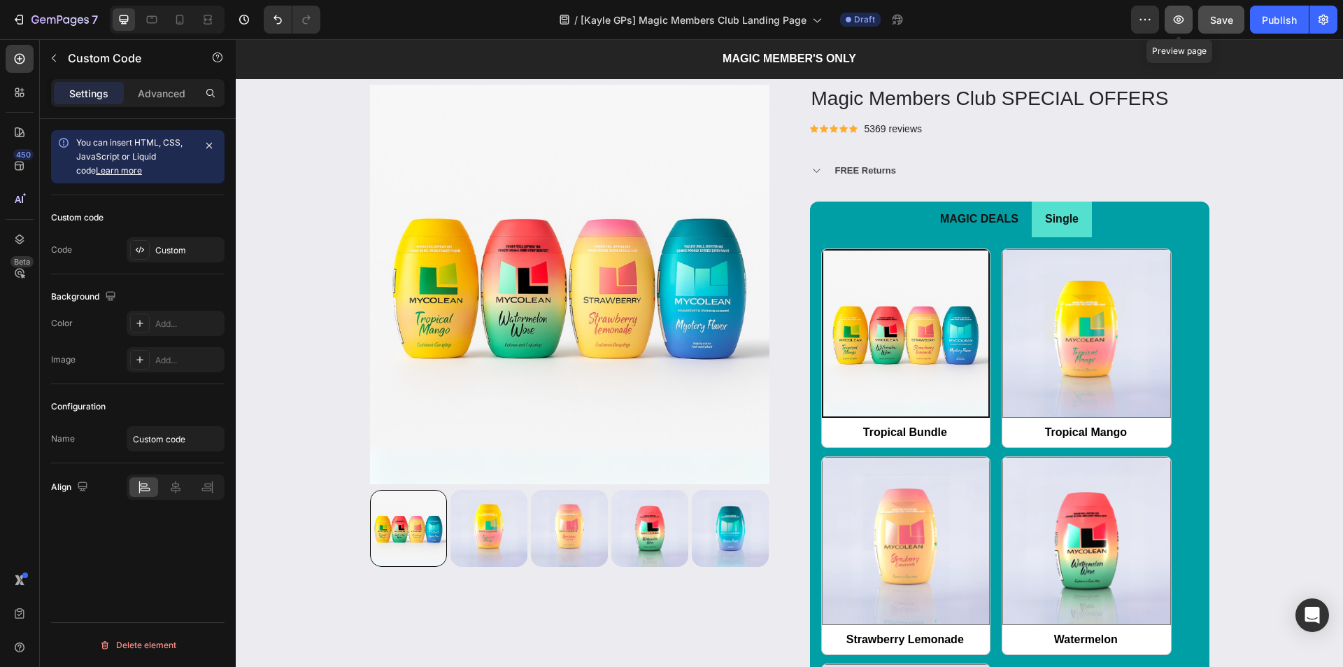
click at [1177, 21] on icon "button" at bounding box center [1179, 20] width 14 height 14
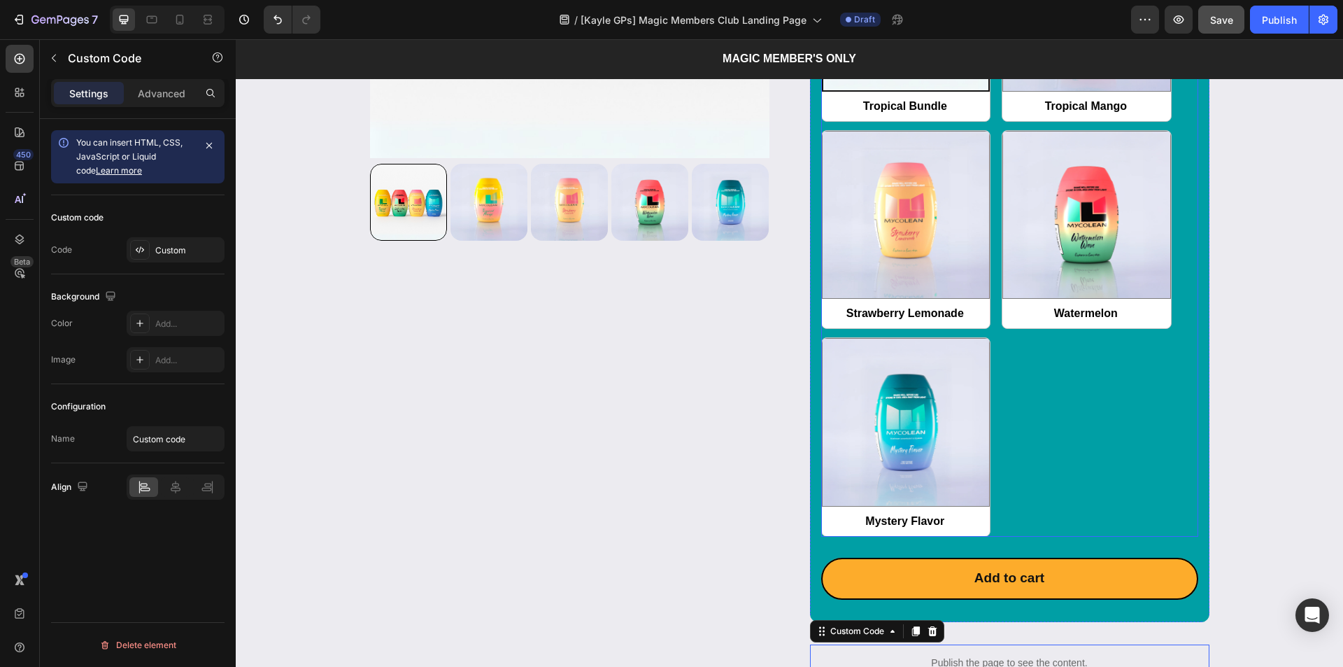
scroll to position [2099, 0]
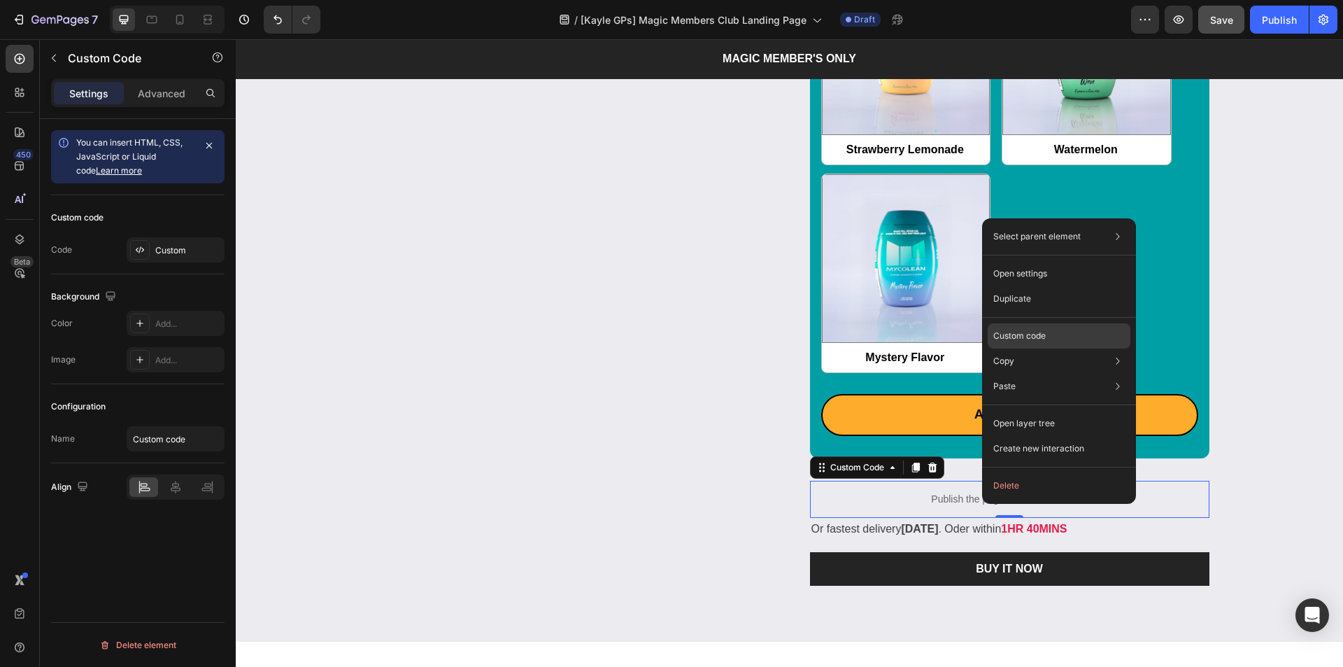
click at [1012, 332] on p "Custom code" at bounding box center [1019, 335] width 52 height 13
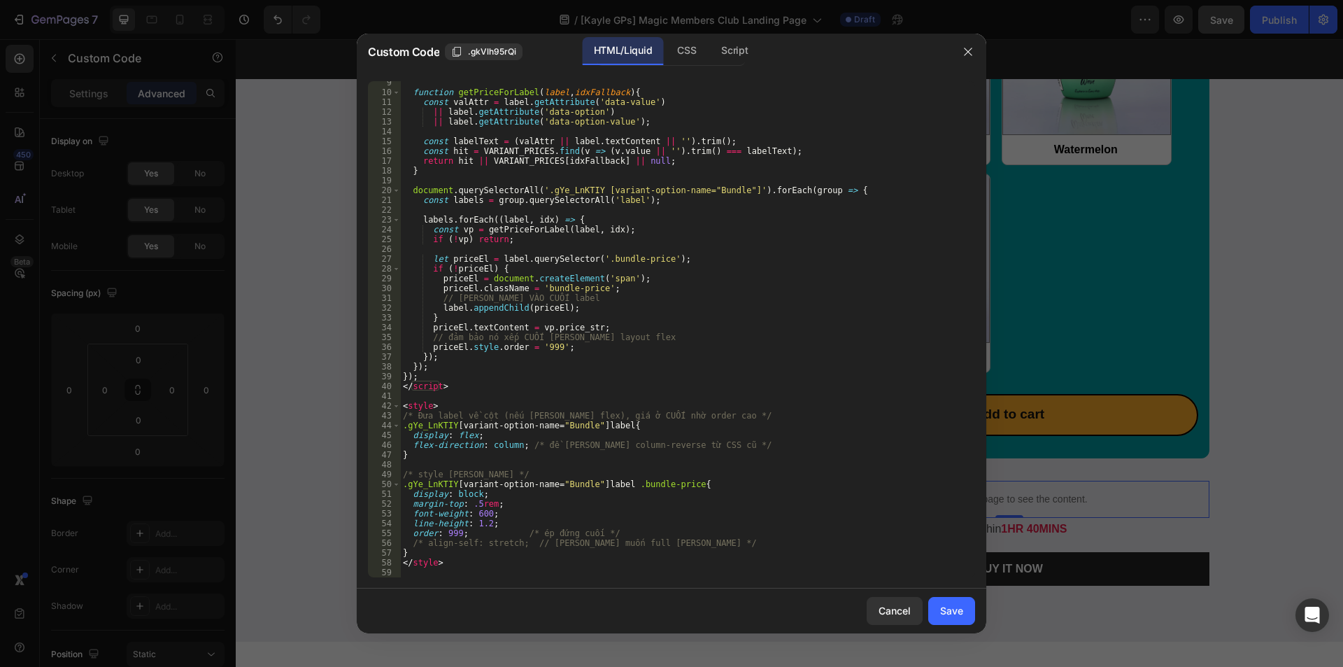
scroll to position [82, 0]
click at [519, 452] on div "function getPriceForLabel ( label , idxFallback ) { const valAttr = label . get…" at bounding box center [682, 336] width 565 height 516
click at [495, 451] on div "function getPriceForLabel ( label , idxFallback ) { const valAttr = label . get…" at bounding box center [682, 336] width 565 height 516
drag, startPoint x: 729, startPoint y: 444, endPoint x: 488, endPoint y: 464, distance: 241.4
click at [394, 448] on div "} 9 10 11 12 13 14 15 16 17 18 19 20 21 22 23 24 25 26 27 28 29 30 31 32 33 34 …" at bounding box center [671, 329] width 607 height 496
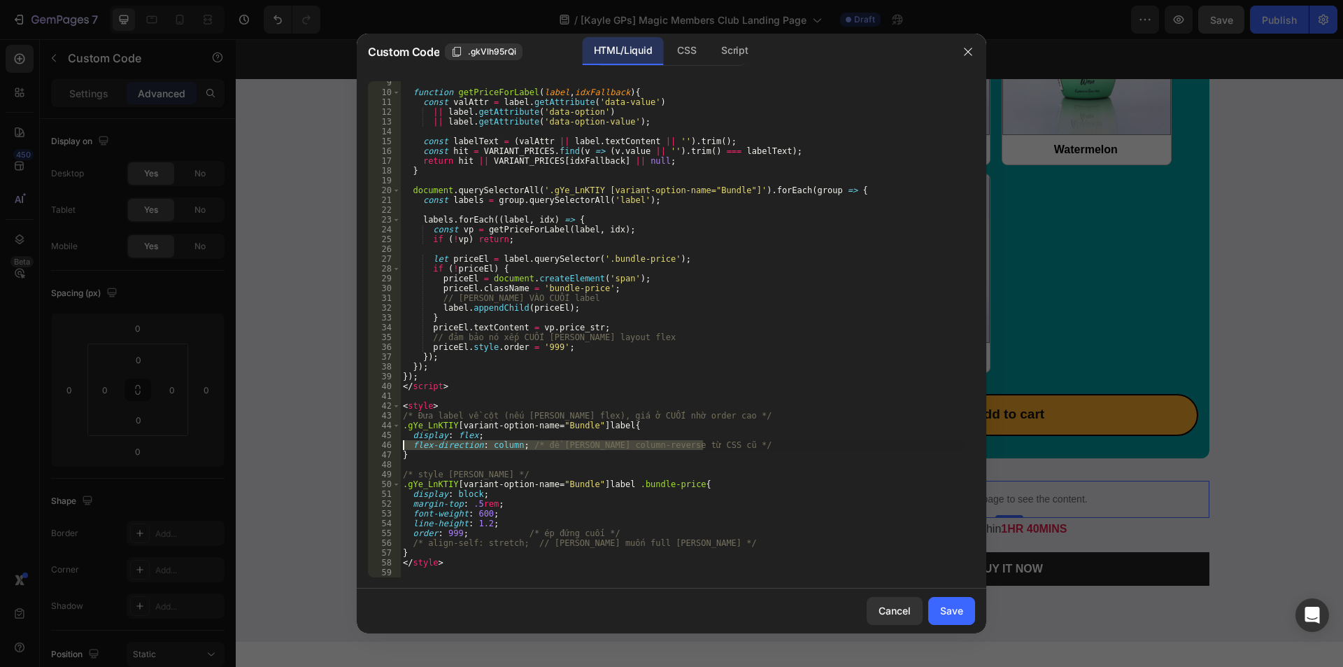
type textarea "flex-direction: column; /* đề [PERSON_NAME] column-reverse từ CSS cũ */"
type textarea "display: flex;"
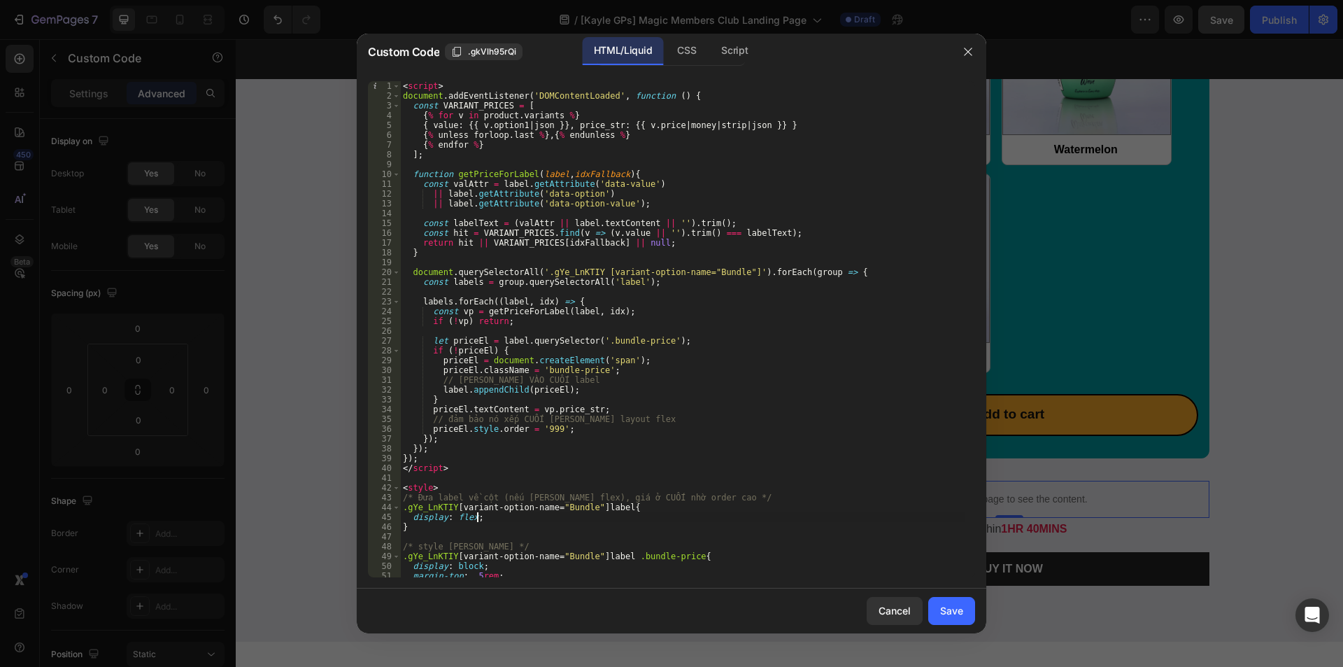
scroll to position [0, 0]
click at [952, 607] on div "Save" at bounding box center [951, 610] width 23 height 15
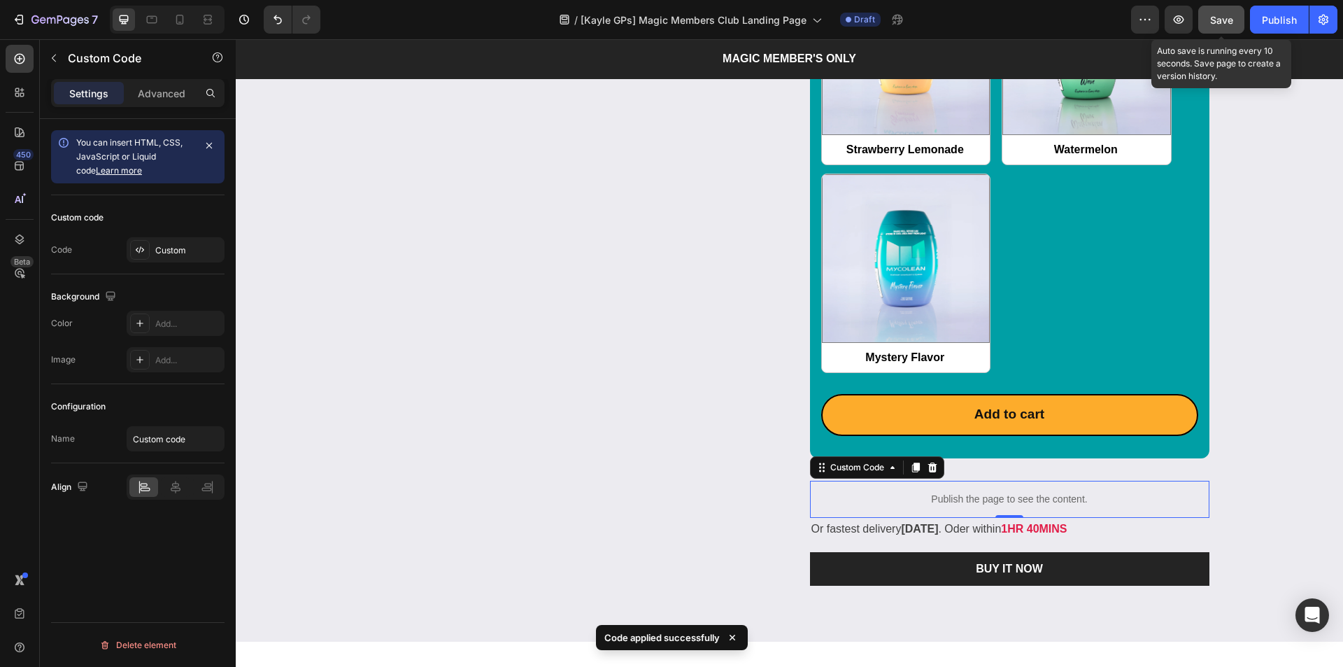
click at [1221, 29] on button "Save" at bounding box center [1221, 20] width 46 height 28
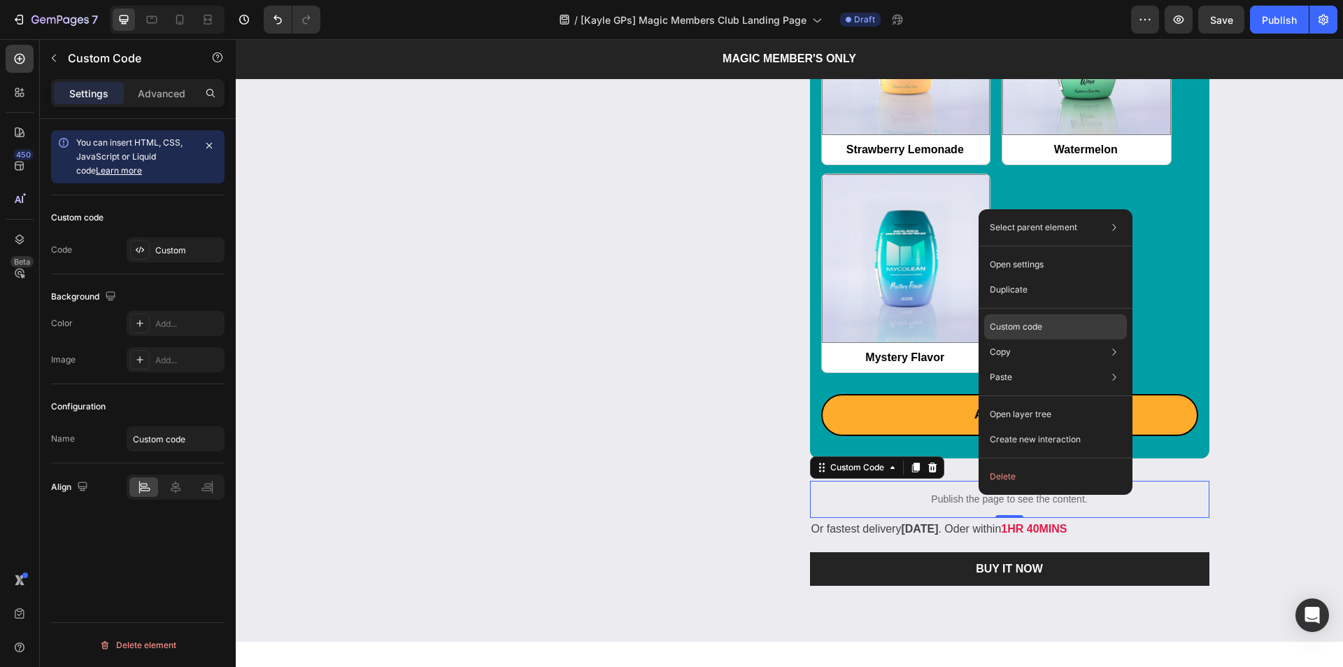
click at [1028, 364] on div "Custom code" at bounding box center [1055, 376] width 143 height 25
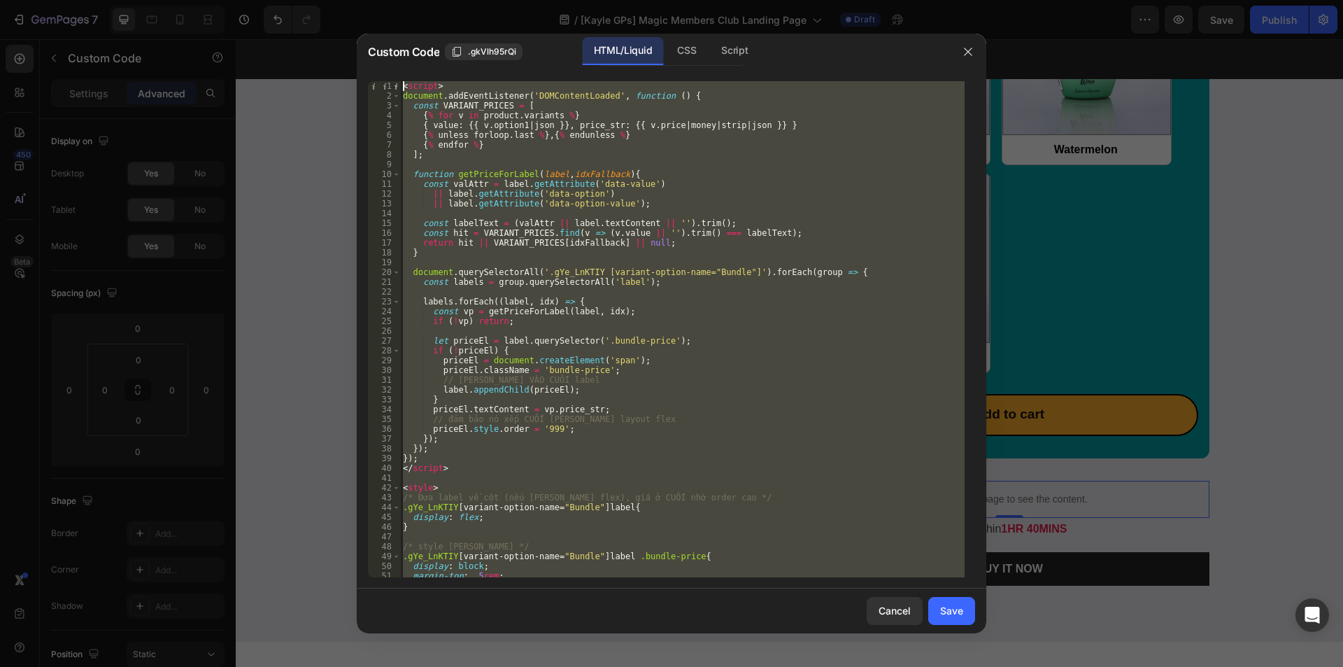
drag, startPoint x: 458, startPoint y: 564, endPoint x: 264, endPoint y: -21, distance: 616.1
click at [264, 0] on html "7 Version history / [Kayle GPs] Magic Members Club Landing Page Draft Preview S…" at bounding box center [671, 0] width 1343 height 0
click at [636, 402] on div "< script > document . addEventListener ( 'DOMContentLoaded' , function ( ) { co…" at bounding box center [682, 329] width 565 height 496
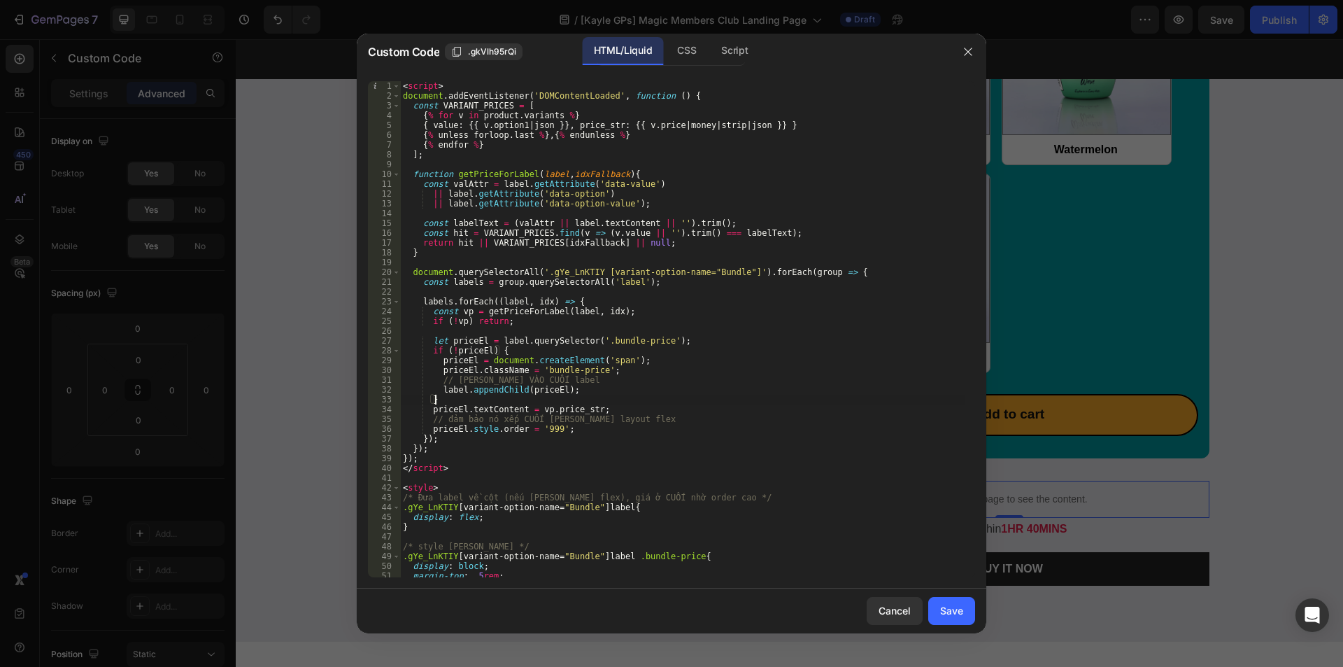
click at [660, 365] on div "< script > document . addEventListener ( 'DOMContentLoaded' , function ( ) { co…" at bounding box center [682, 339] width 565 height 516
type textarea "</style>"
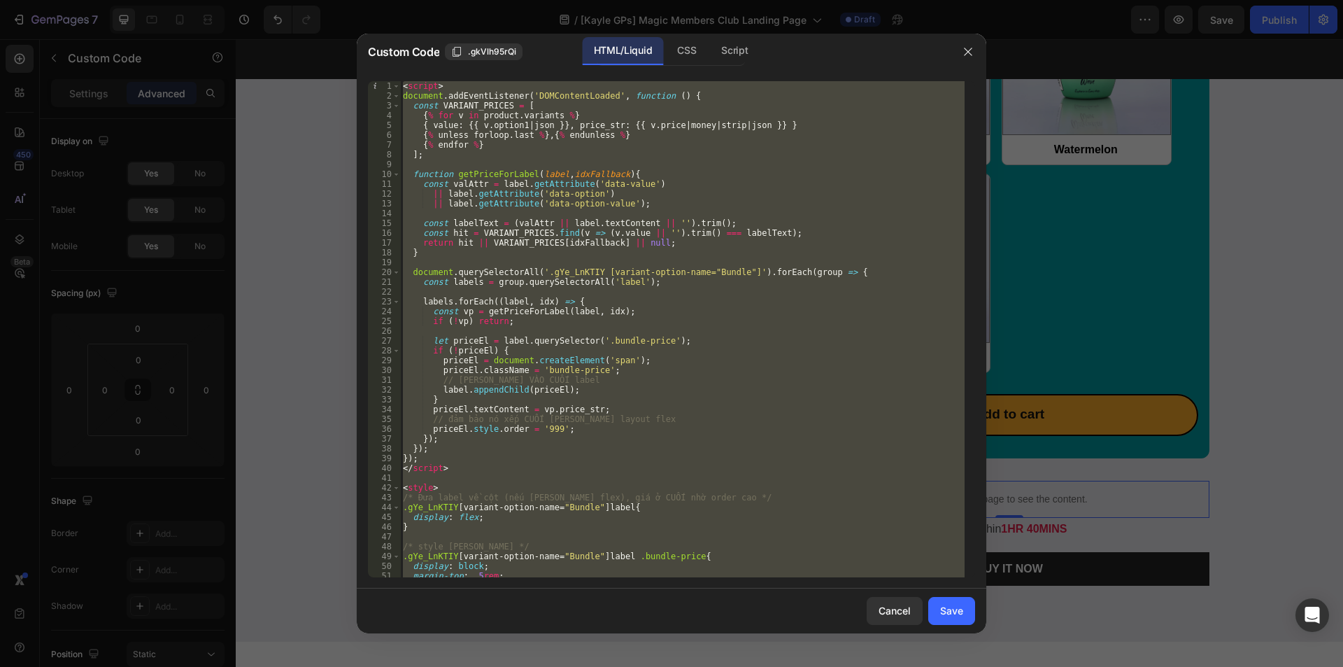
paste textarea
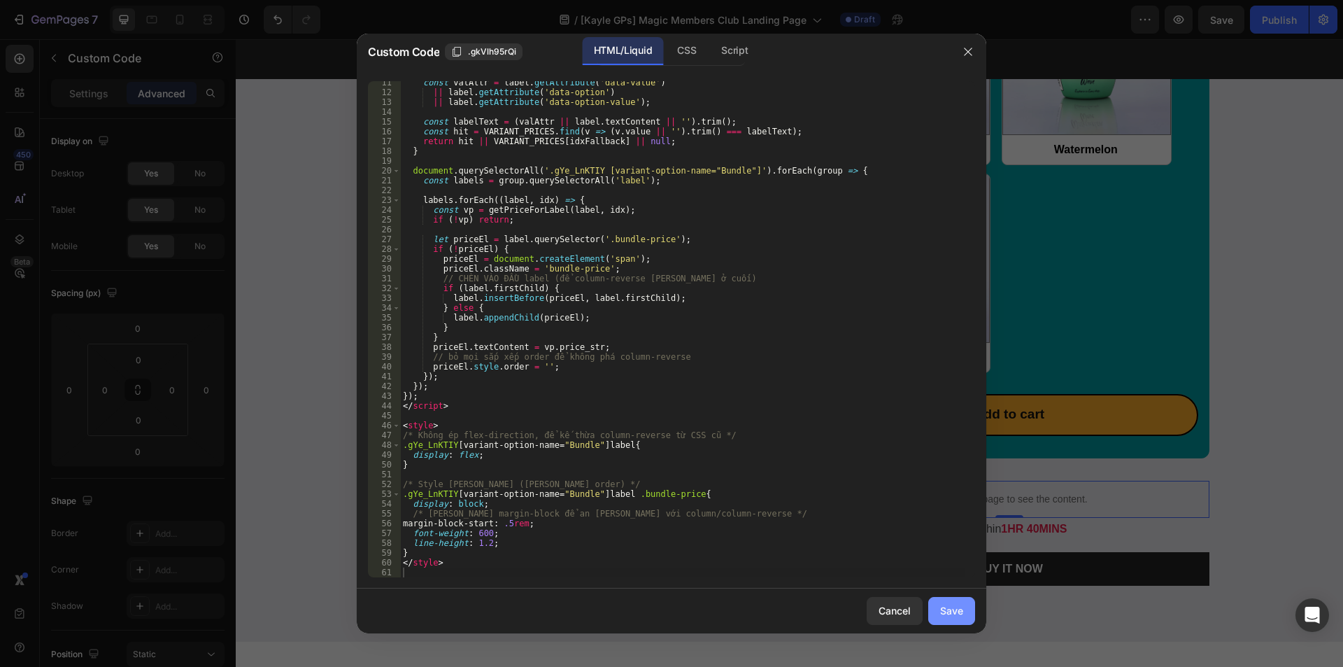
drag, startPoint x: 936, startPoint y: 609, endPoint x: 701, endPoint y: 569, distance: 238.3
click at [937, 609] on button "Save" at bounding box center [951, 611] width 47 height 28
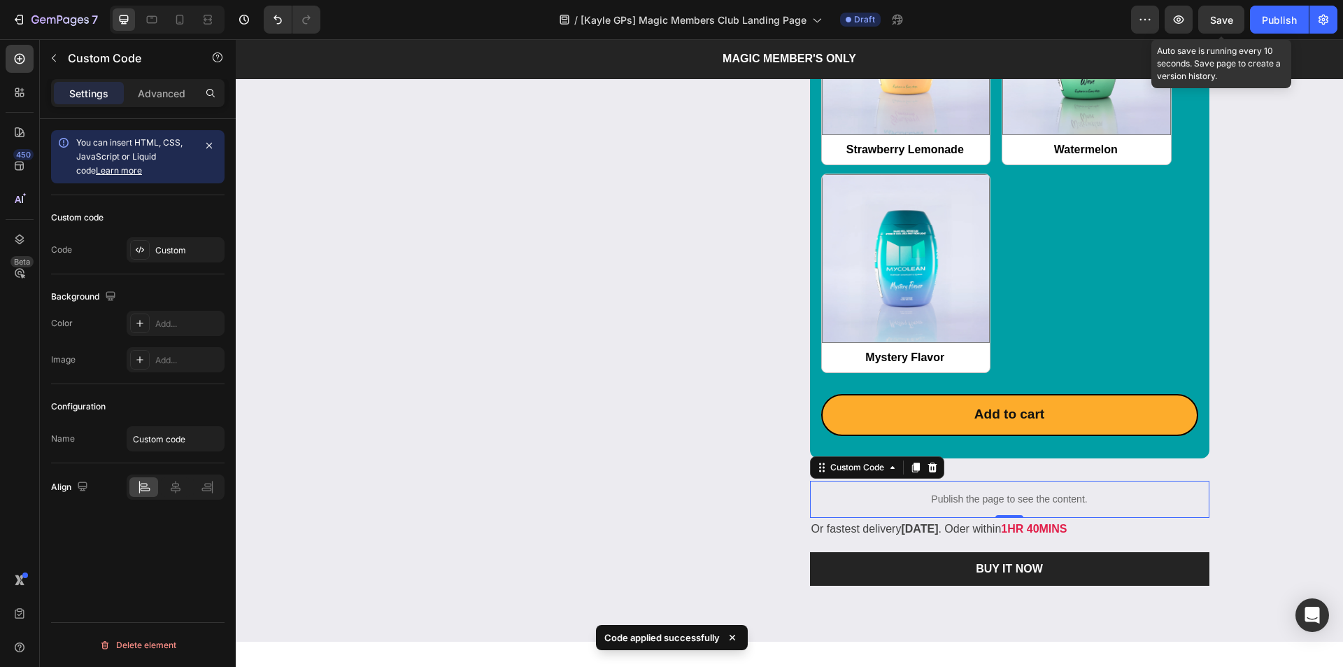
click at [1229, 20] on span "Save" at bounding box center [1221, 20] width 23 height 12
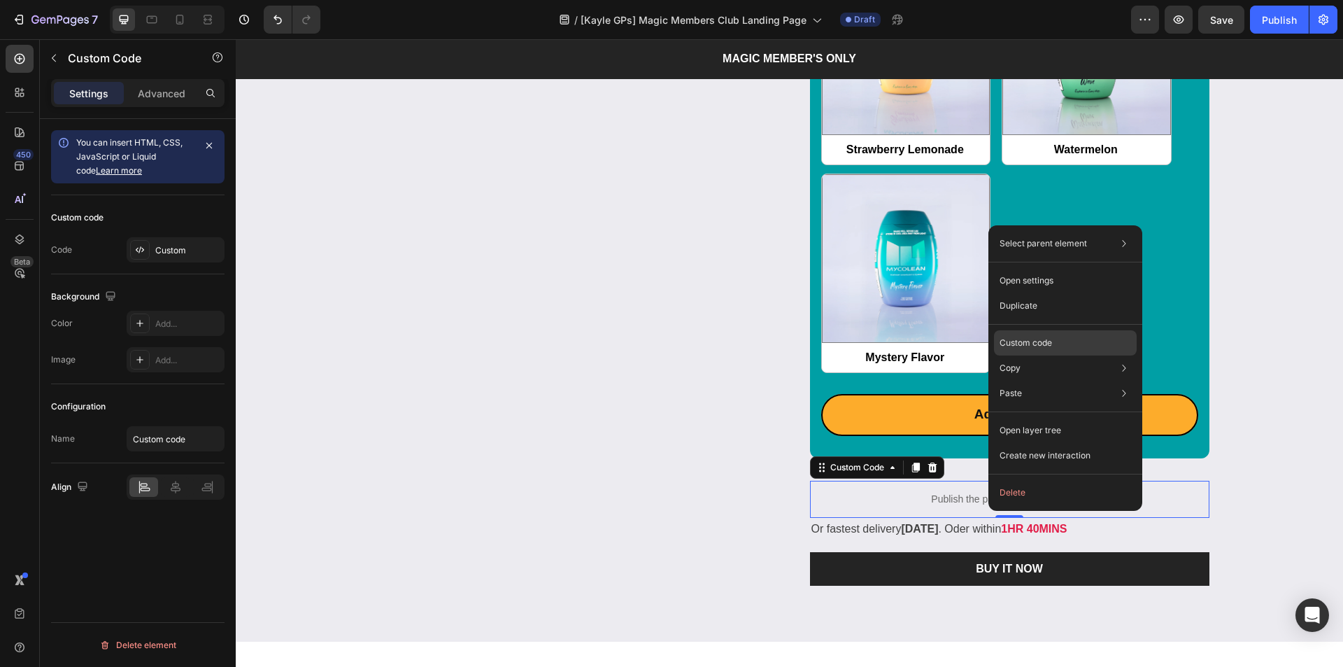
click at [1041, 344] on p "Custom code" at bounding box center [1026, 342] width 52 height 13
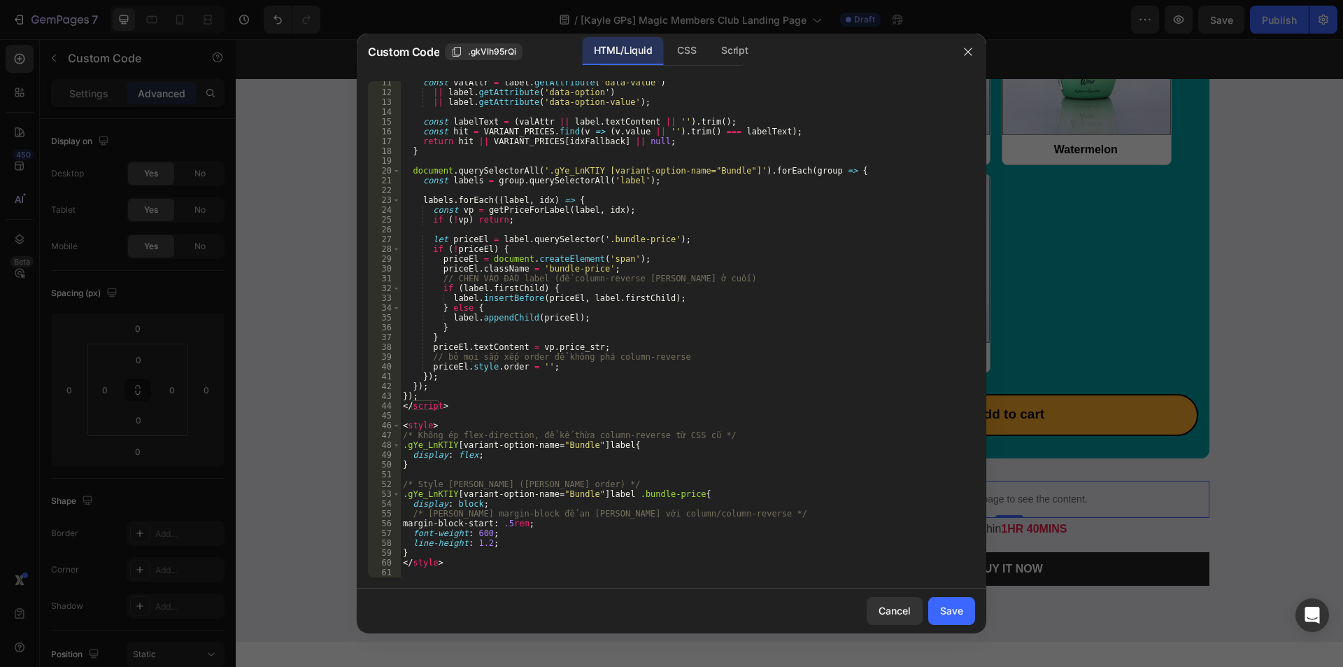
click at [534, 548] on div "const valAttr = label . getAttribute ( 'data-value' ) || label . getAttribute (…" at bounding box center [682, 336] width 565 height 516
click at [505, 547] on div "const valAttr = label . getAttribute ( 'data-value' ) || label . getAttribute (…" at bounding box center [682, 336] width 565 height 516
type textarea "line-height: 1.2;"
paste textarea "padding-bottom: 10px;"
type textarea "padding-bottom: 10px;"
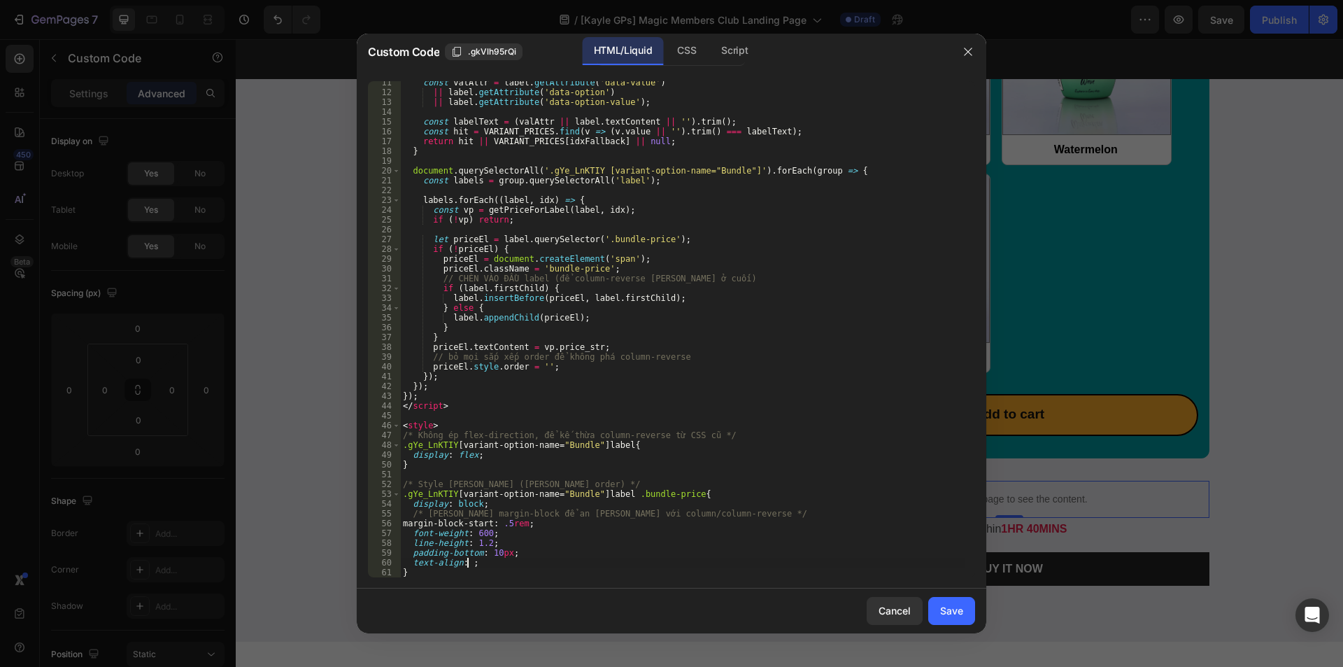
scroll to position [0, 5]
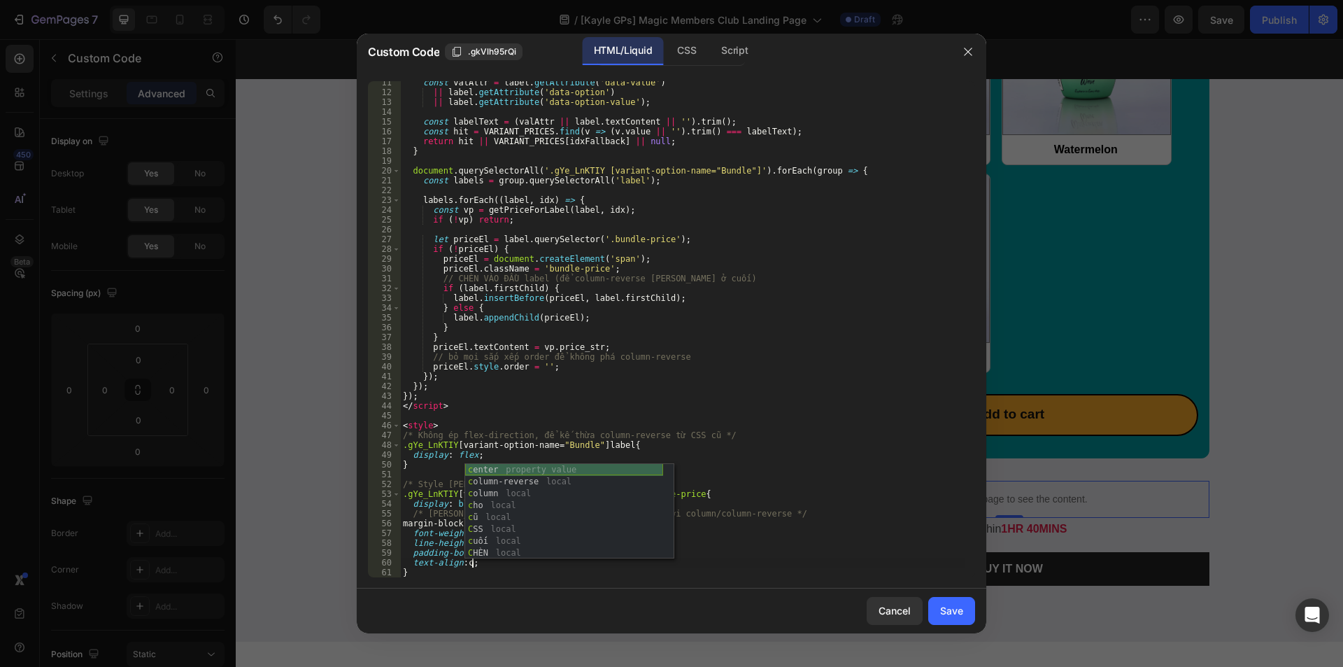
click at [531, 469] on div "c enter property value c olumn-reverse local c olumn local c ho local c ũ local…" at bounding box center [564, 523] width 198 height 119
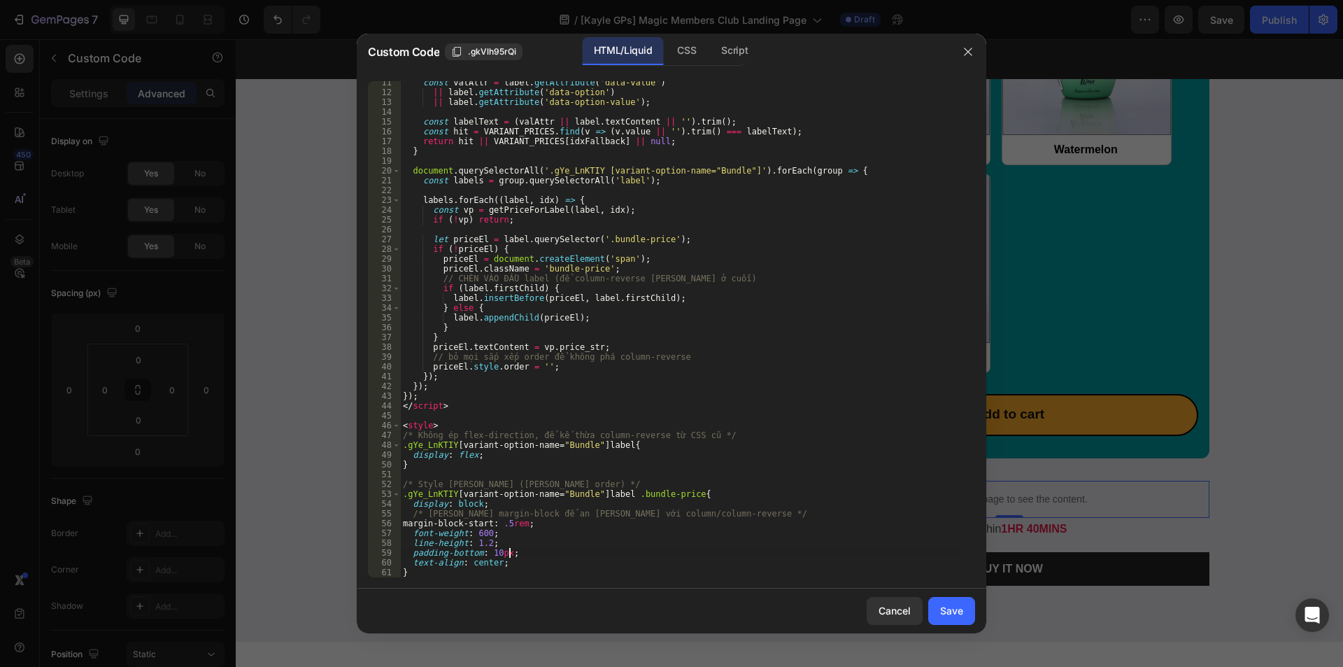
click at [560, 553] on div "const valAttr = label . getAttribute ( 'data-value' ) || label . getAttribute (…" at bounding box center [682, 336] width 565 height 516
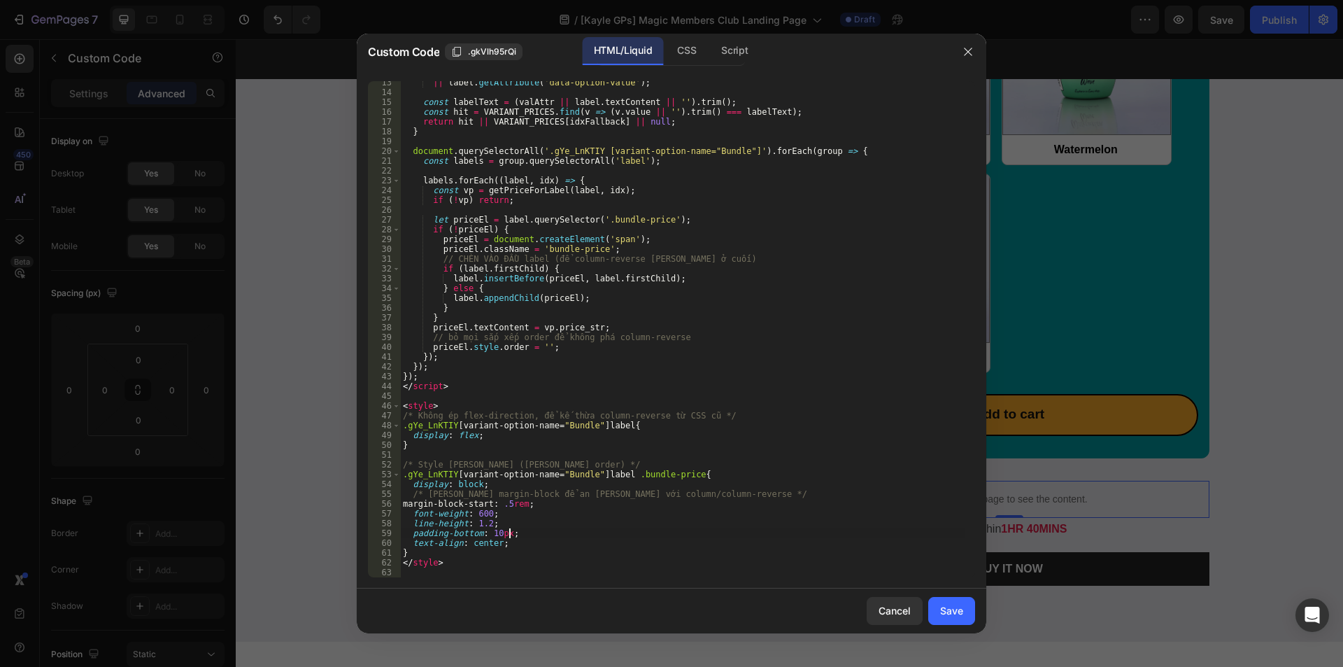
scroll to position [121, 0]
click at [520, 550] on div "|| label . getAttribute ( 'data-option-value' ) ; const labelText = ( valAttr |…" at bounding box center [682, 336] width 565 height 516
click at [517, 540] on div "|| label . getAttribute ( 'data-option-value' ) ; const labelText = ( valAttr |…" at bounding box center [682, 336] width 565 height 516
type textarea "text-align: center;"
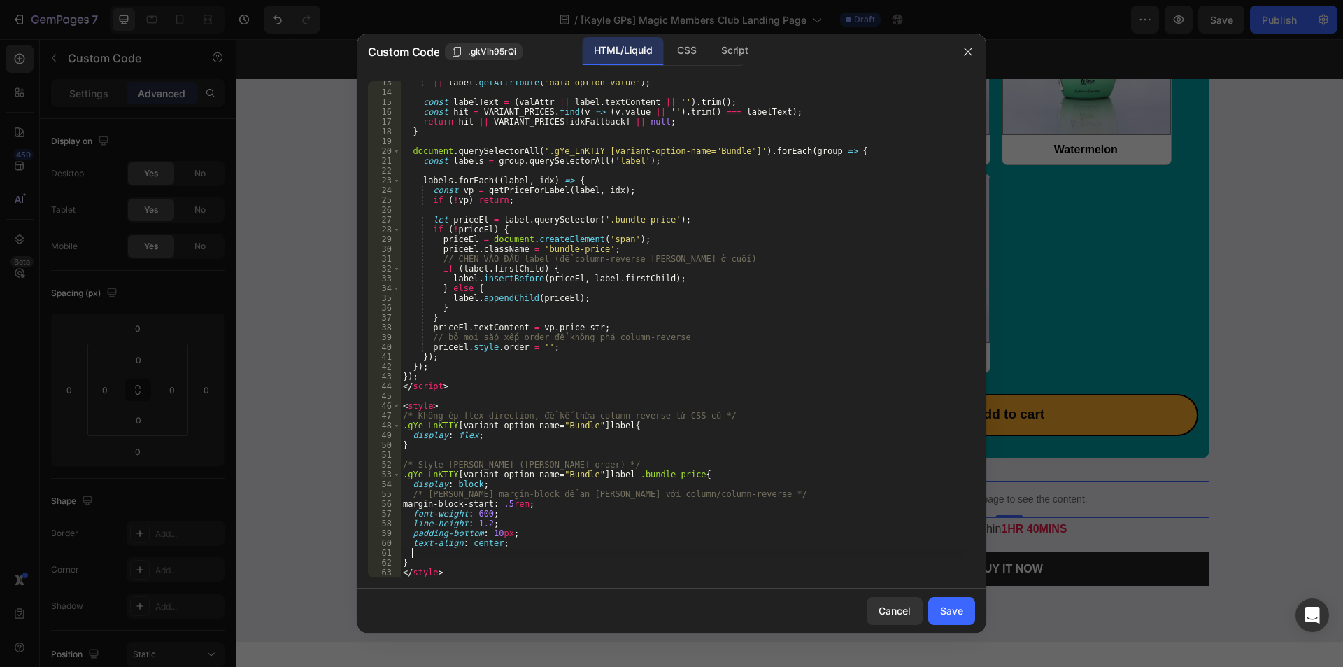
paste textarea "margin: 0 !important;"
click at [427, 550] on div "|| label . getAttribute ( 'data-option-value' ) ; const labelText = ( valAttr |…" at bounding box center [682, 336] width 565 height 516
click at [425, 551] on div "|| label . getAttribute ( 'data-option-value' ) ; const labelText = ( valAttr |…" at bounding box center [682, 336] width 565 height 516
click at [440, 553] on div "|| label . getAttribute ( 'data-option-value' ) ; const labelText = ( valAttr |…" at bounding box center [682, 336] width 565 height 516
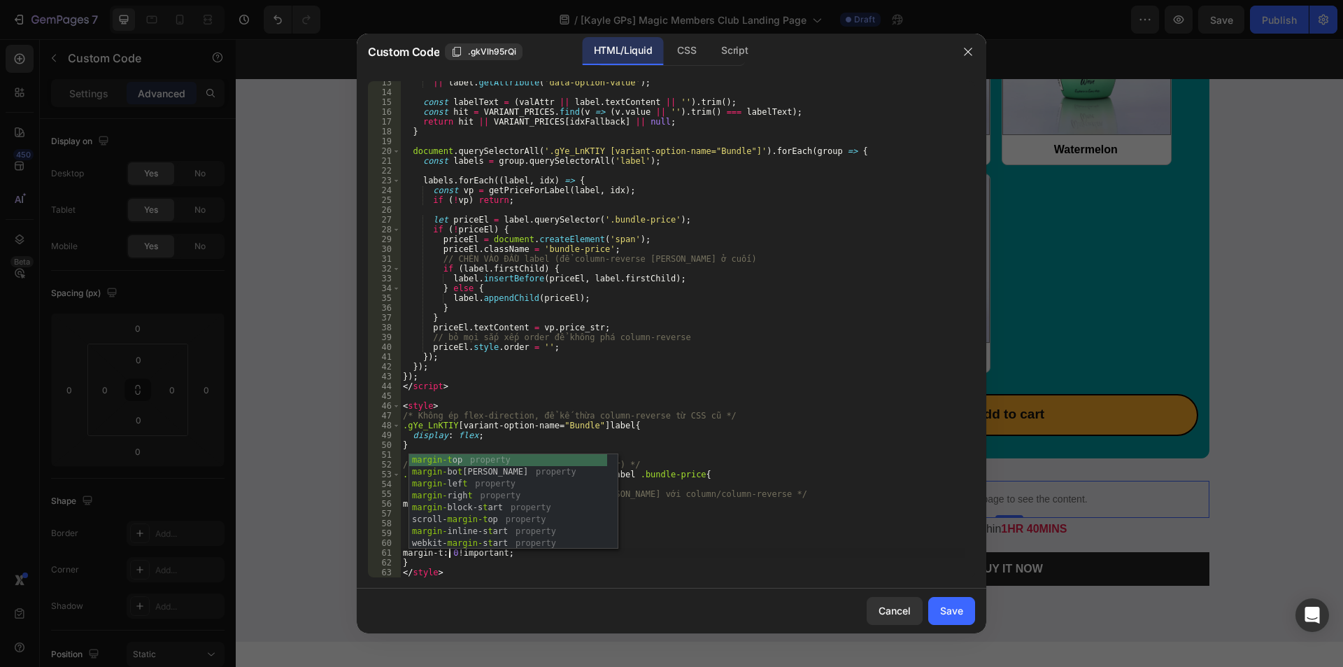
scroll to position [0, 4]
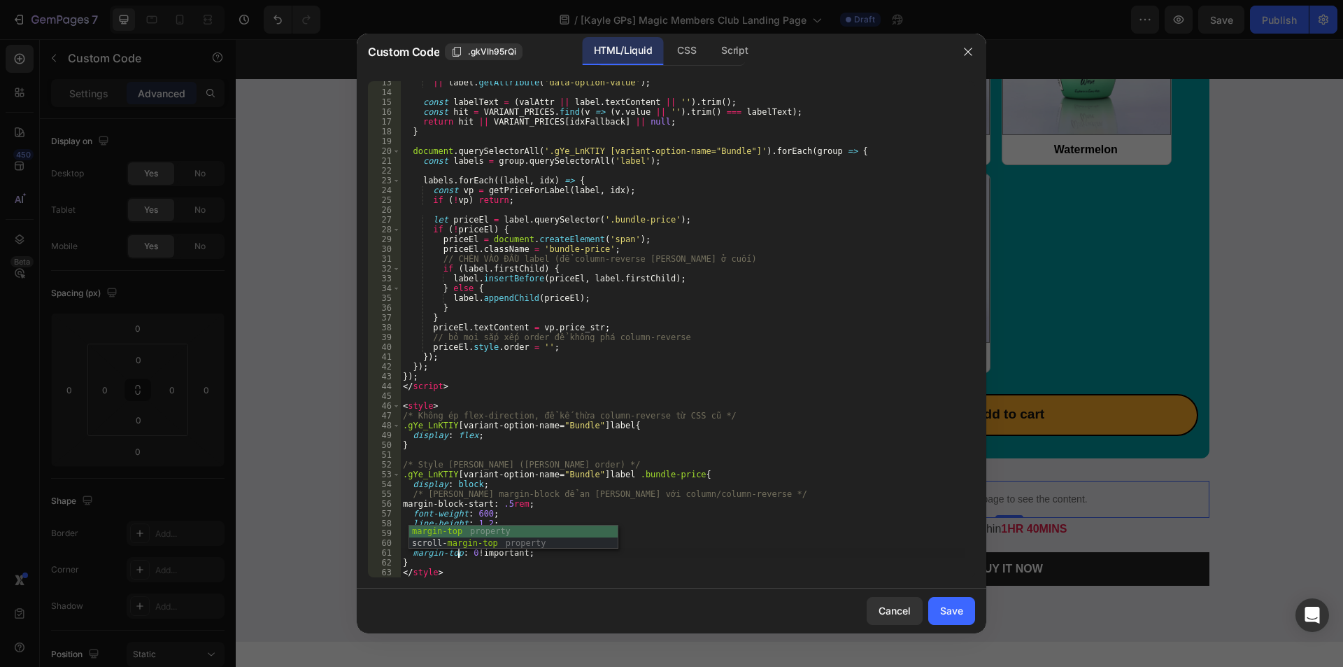
click at [492, 555] on div "|| label . getAttribute ( 'data-option-value' ) ; const labelText = ( valAttr |…" at bounding box center [682, 336] width 565 height 516
click at [578, 562] on div "|| label . getAttribute ( 'data-option-value' ) ; const labelText = ( valAttr |…" at bounding box center [682, 336] width 565 height 516
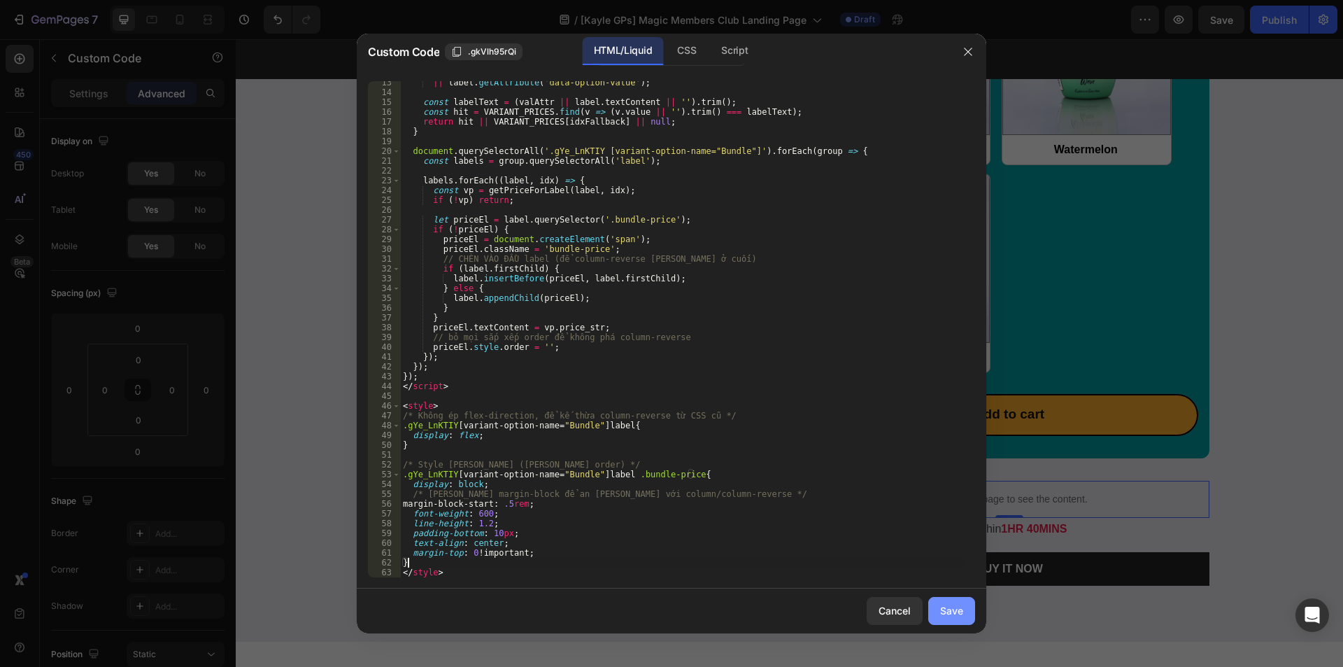
type textarea "}"
click at [949, 608] on div "Save" at bounding box center [951, 610] width 23 height 15
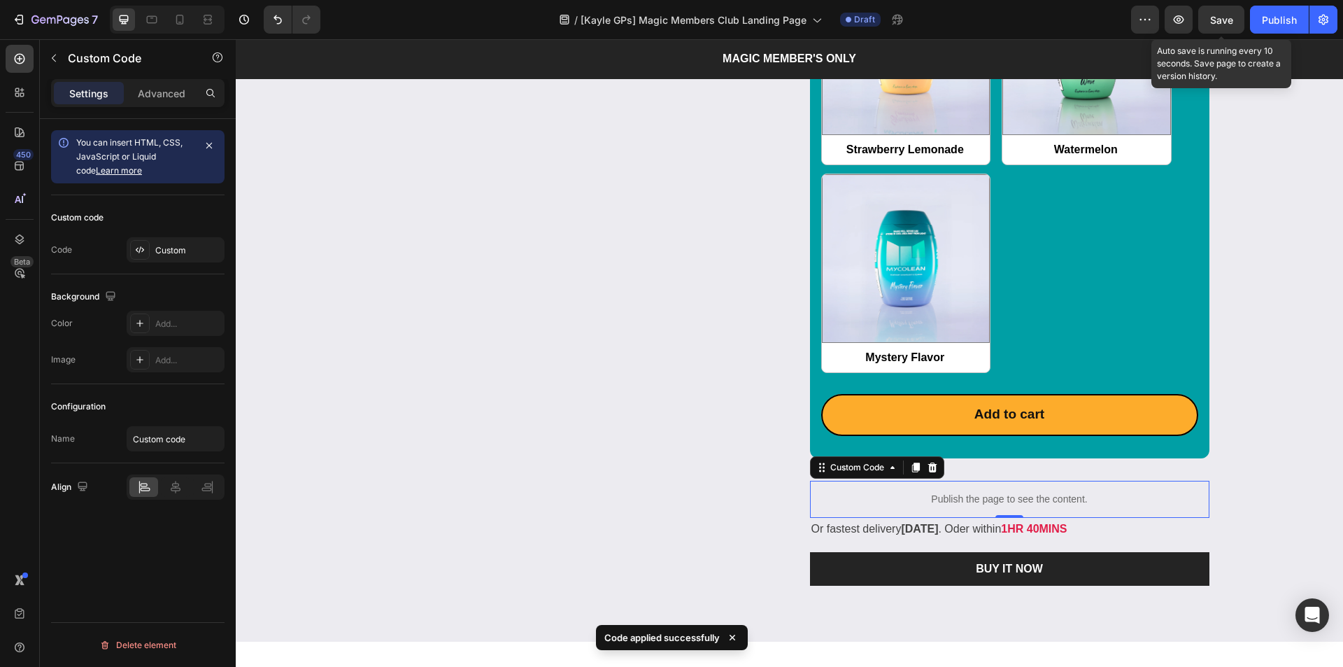
click at [1217, 24] on span "Save" at bounding box center [1221, 20] width 23 height 12
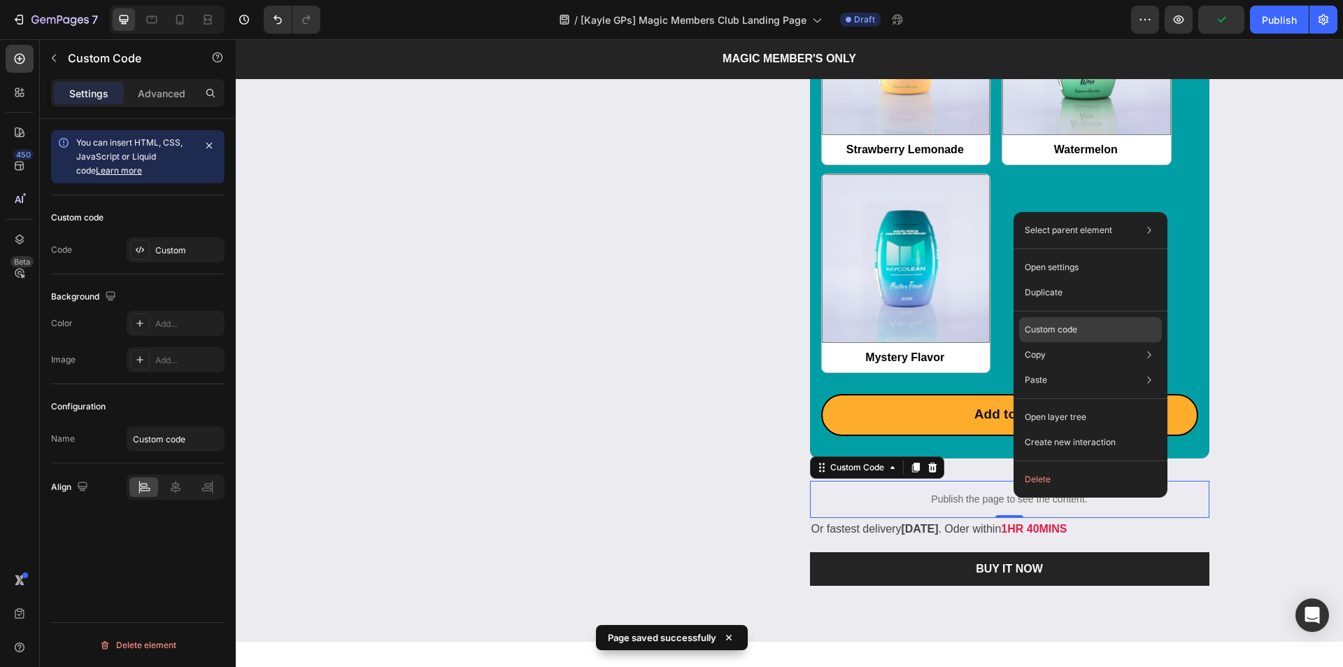
click at [1065, 325] on p "Custom code" at bounding box center [1051, 329] width 52 height 13
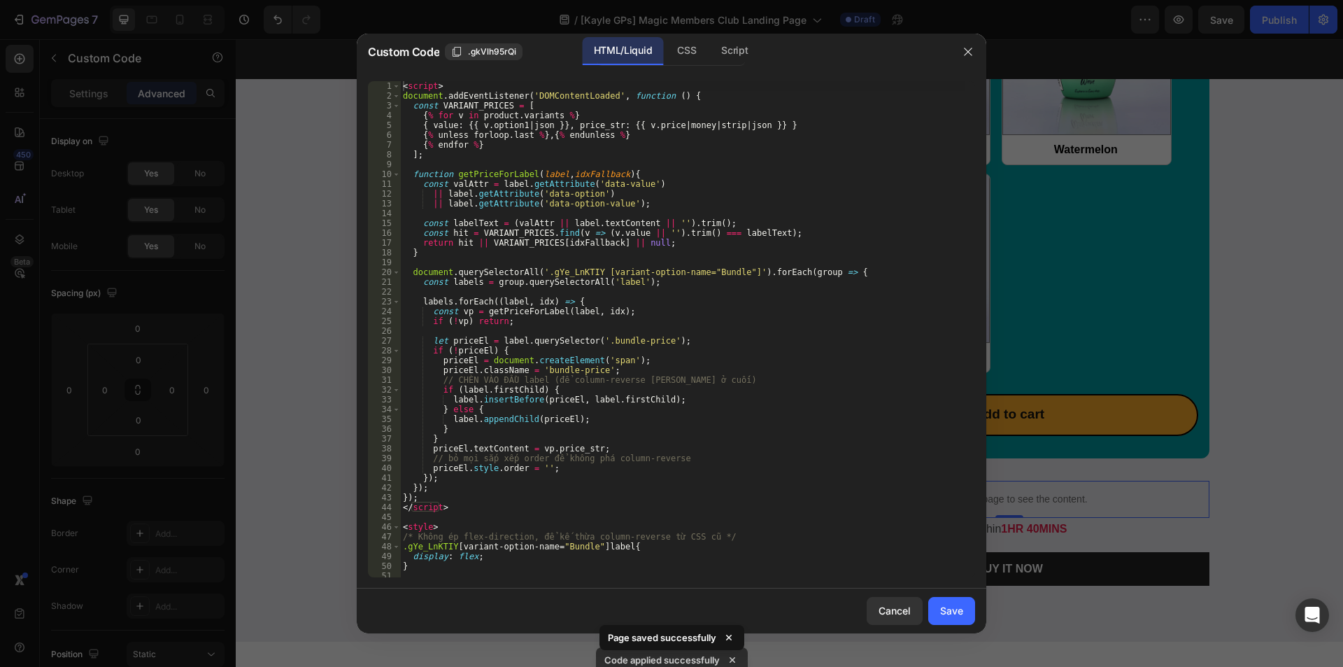
scroll to position [131, 0]
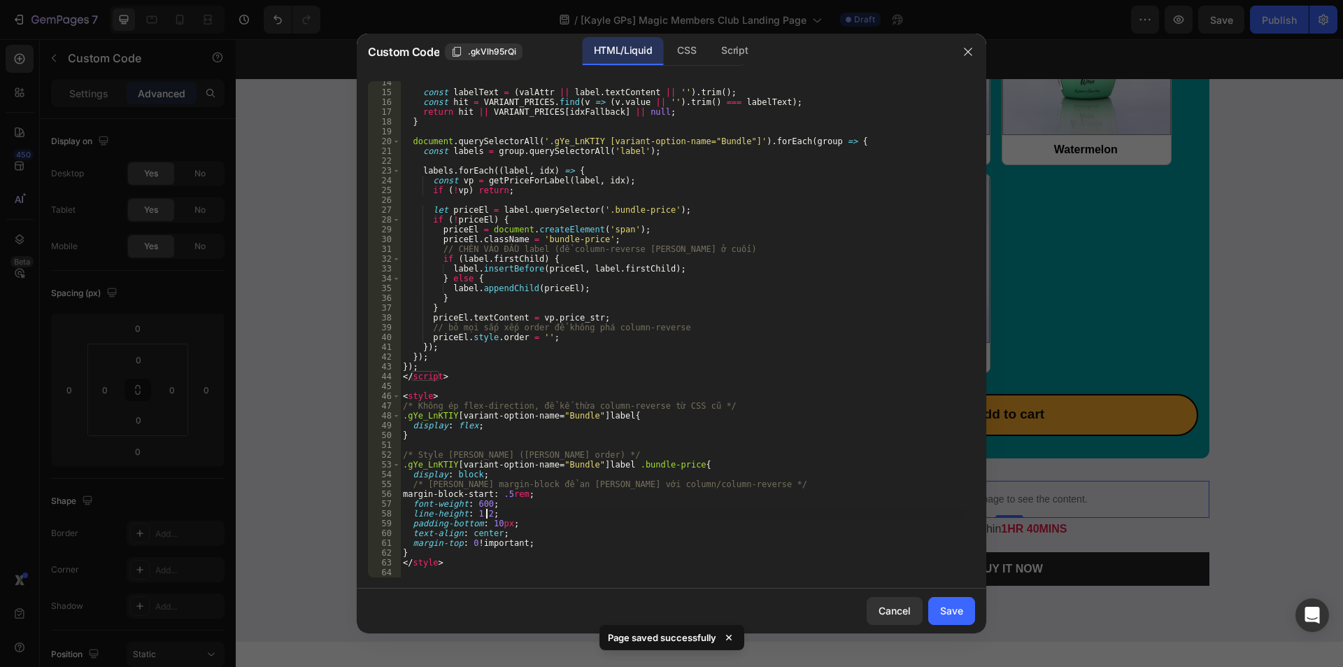
click at [488, 513] on div "const labelText = ( valAttr || label . textContent || '' ) . trim ( ) ; const h…" at bounding box center [682, 336] width 565 height 516
click at [559, 527] on div "const labelText = ( valAttr || label . textContent || '' ) . trim ( ) ; const h…" at bounding box center [682, 336] width 565 height 516
click at [516, 554] on div "const labelText = ( valAttr || label . textContent || '' ) . trim ( ) ; const h…" at bounding box center [682, 336] width 565 height 516
click at [476, 541] on div "const labelText = ( valAttr || label . textContent || '' ) . trim ( ) ; const h…" at bounding box center [682, 336] width 565 height 516
type textarea "margin-top: 0 !important;"
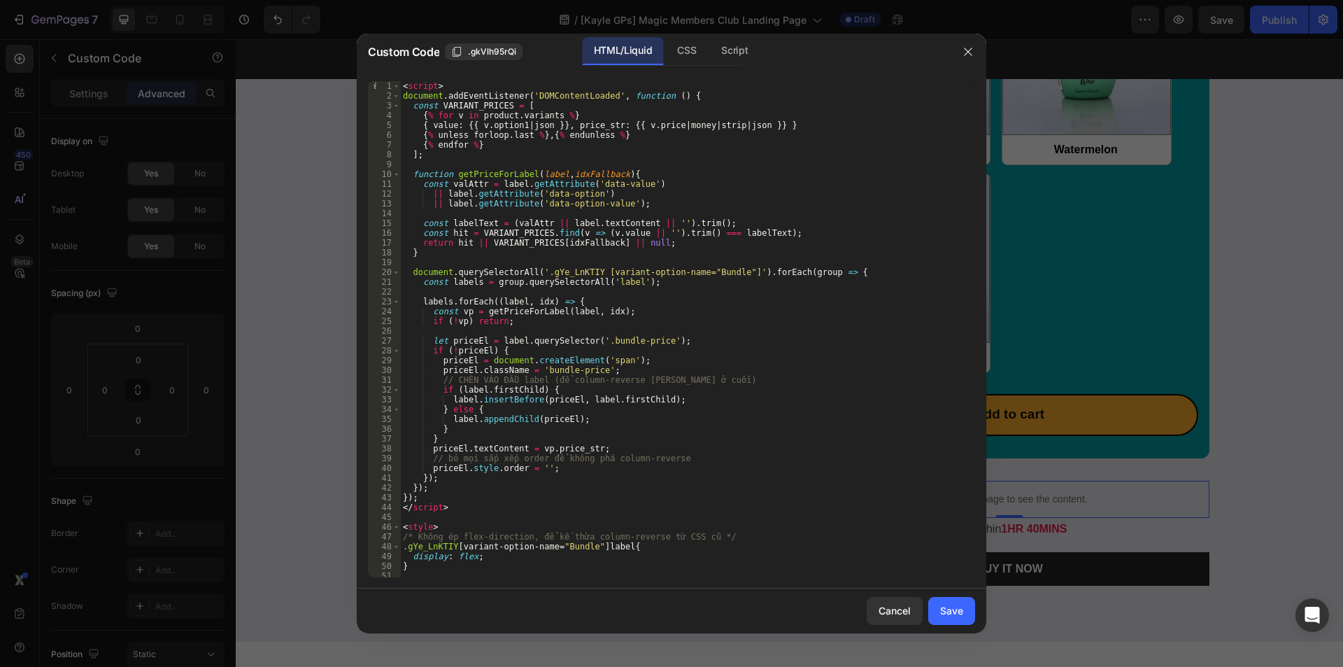
scroll to position [0, 0]
click at [963, 50] on icon "button" at bounding box center [968, 51] width 11 height 11
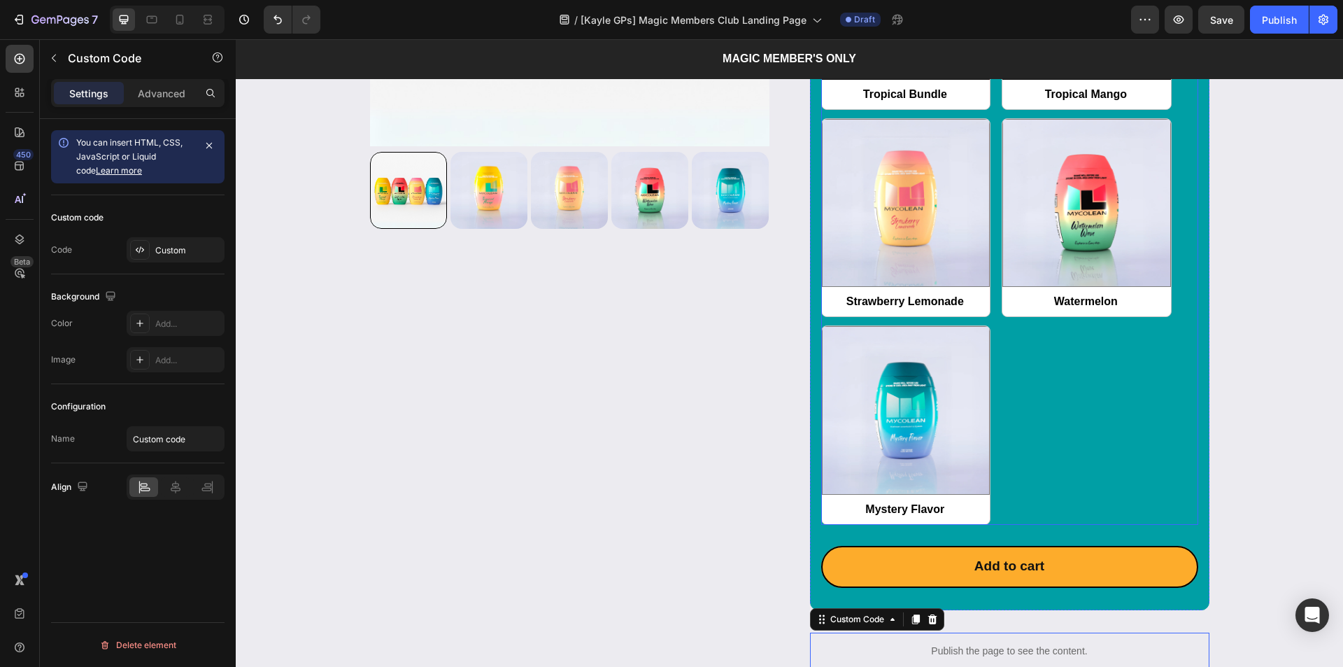
scroll to position [1679, 0]
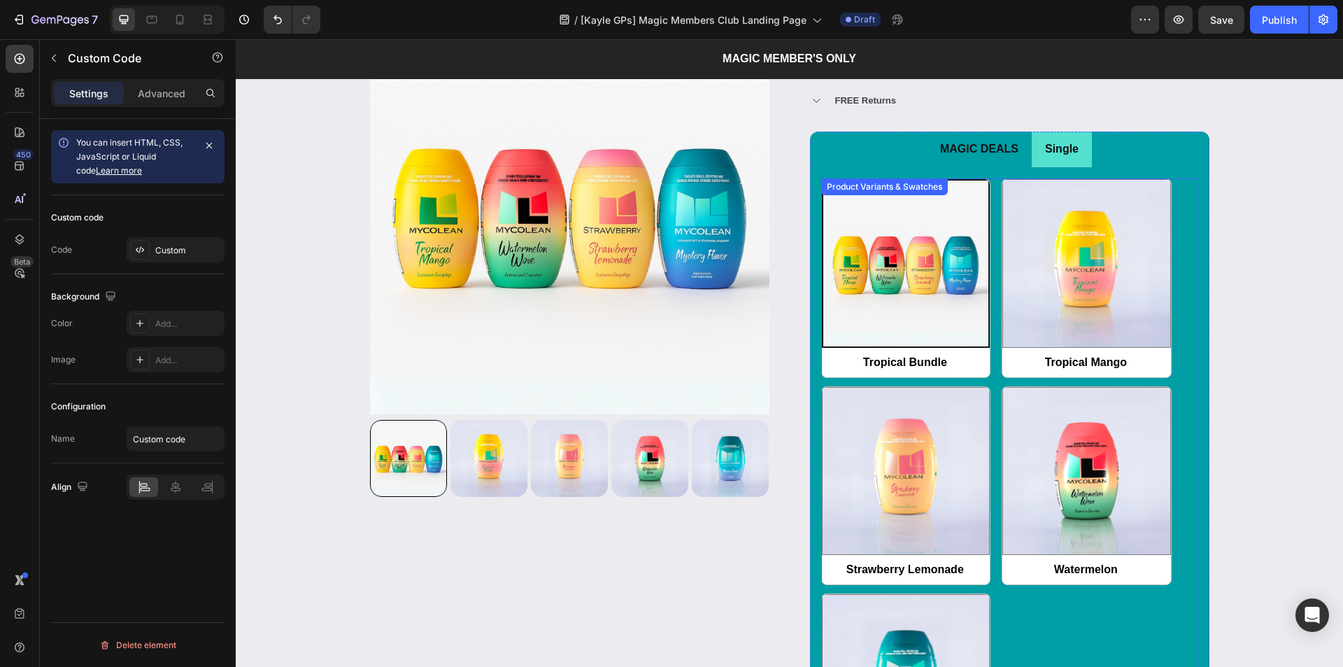
click at [991, 220] on div "Tropical Bundle Tropical Bundle Tropical Mango Tropical Mango Strawberry Lemona…" at bounding box center [1009, 485] width 377 height 614
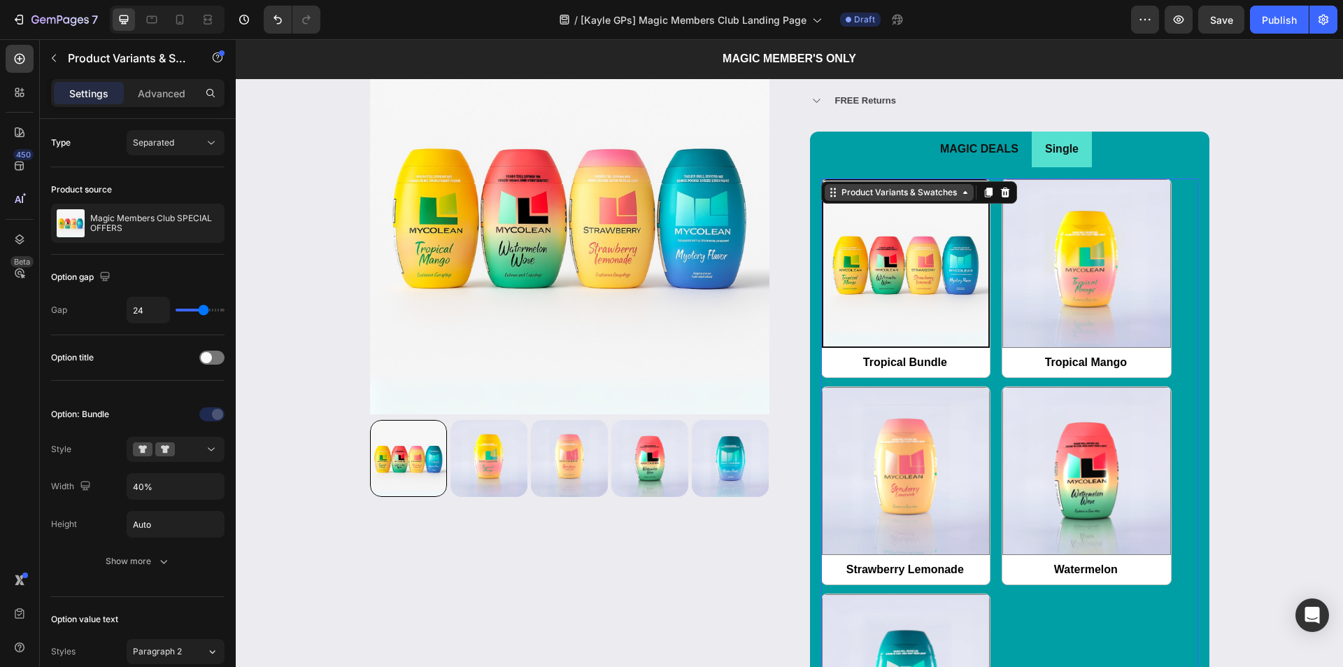
click at [903, 196] on div "Product Variants & Swatches" at bounding box center [899, 192] width 121 height 13
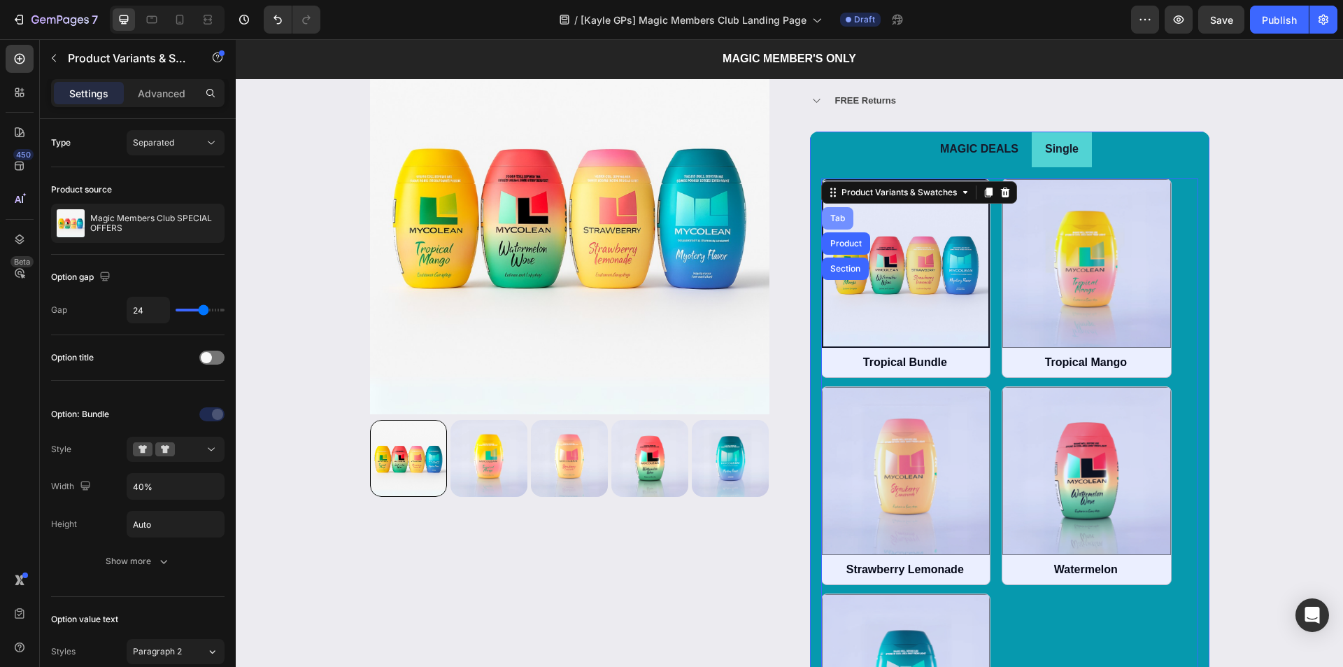
click at [843, 220] on div "Tab" at bounding box center [837, 218] width 31 height 22
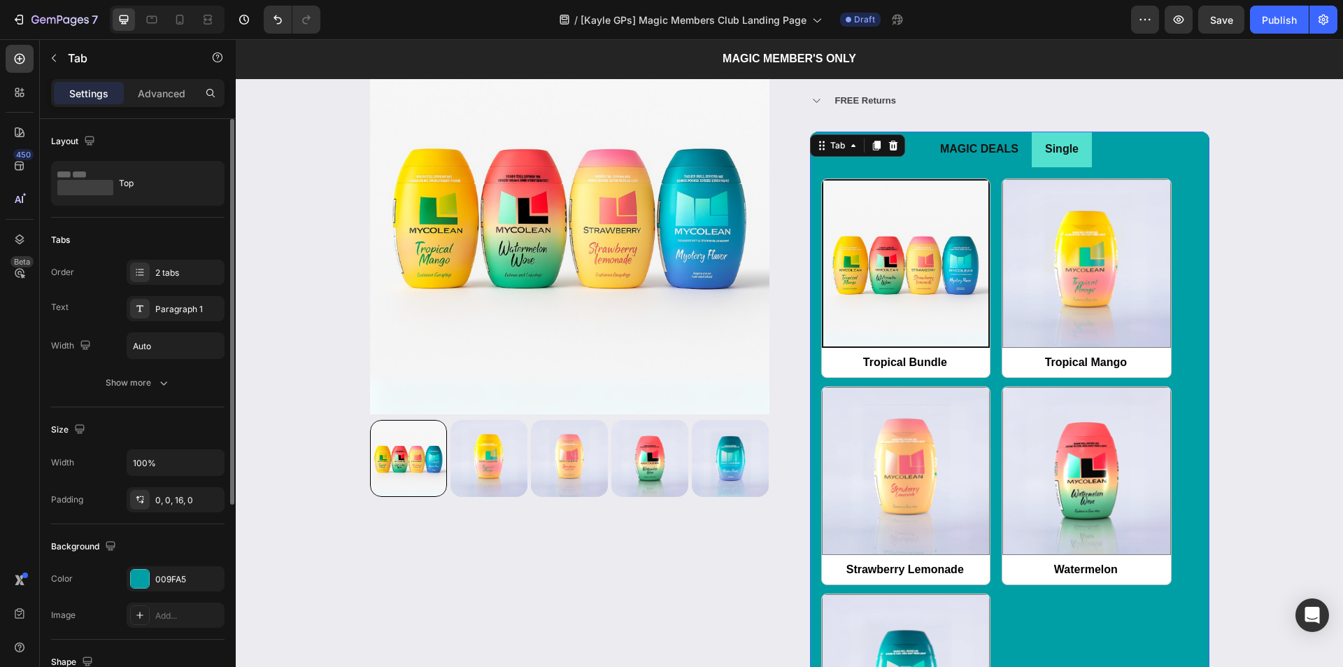
scroll to position [307, 0]
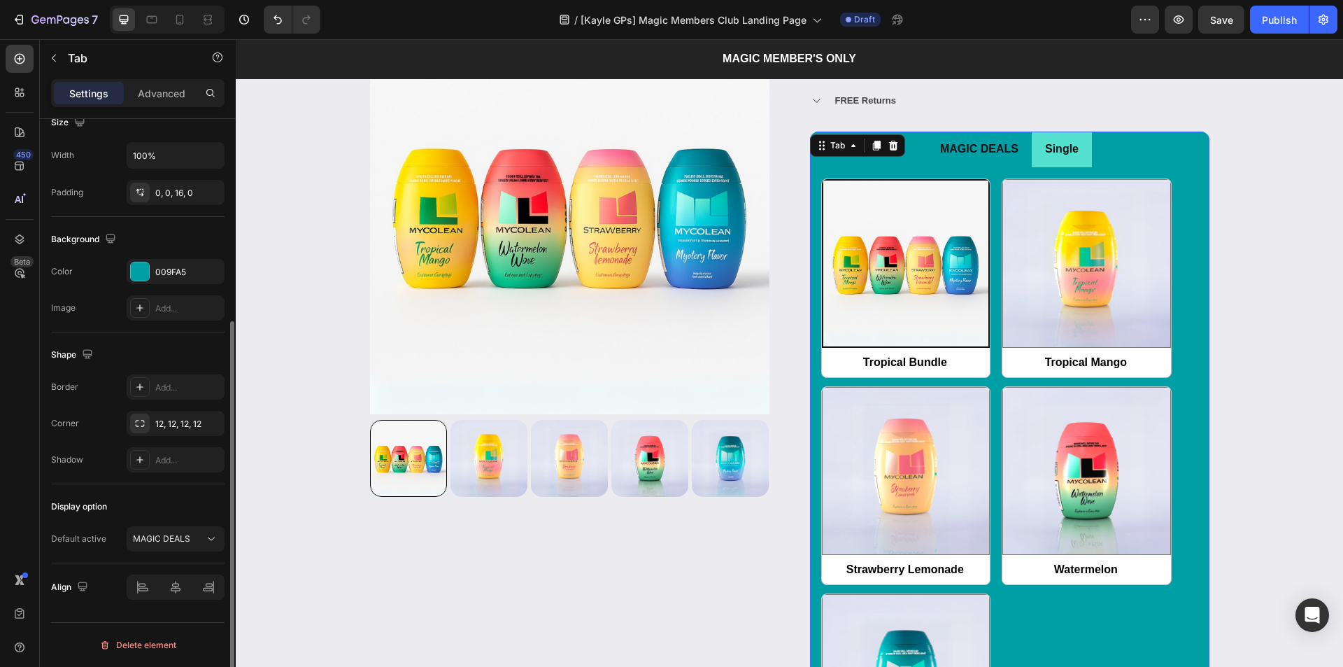
drag, startPoint x: 174, startPoint y: 85, endPoint x: 160, endPoint y: 128, distance: 44.9
click at [175, 80] on div "Settings Advanced" at bounding box center [137, 93] width 173 height 28
click at [174, 90] on p "Advanced" at bounding box center [162, 93] width 48 height 15
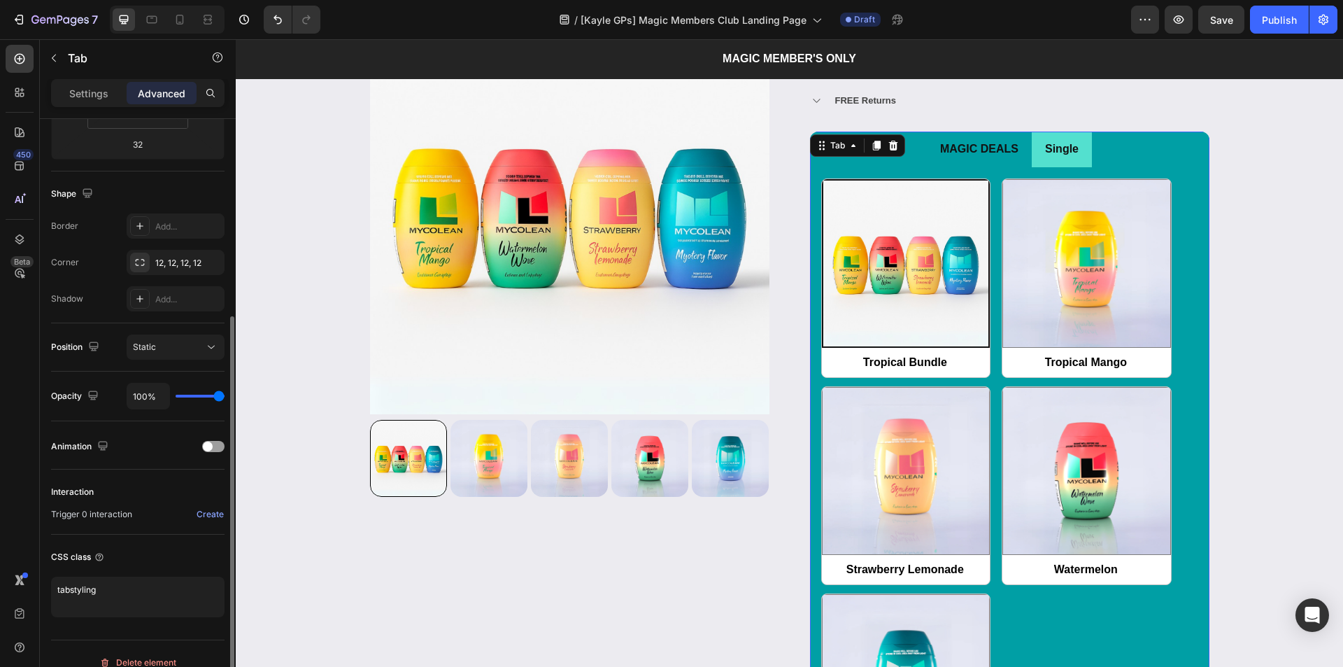
scroll to position [325, 0]
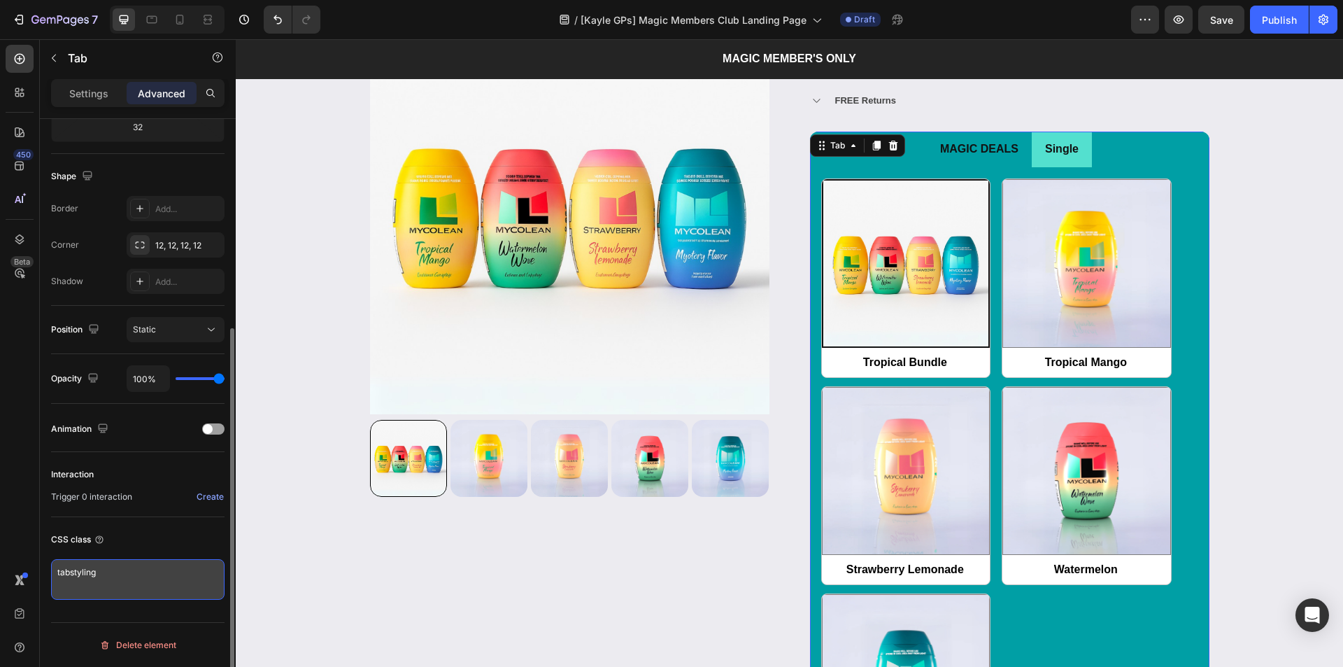
click at [129, 575] on textarea "tabstyling" at bounding box center [137, 579] width 173 height 41
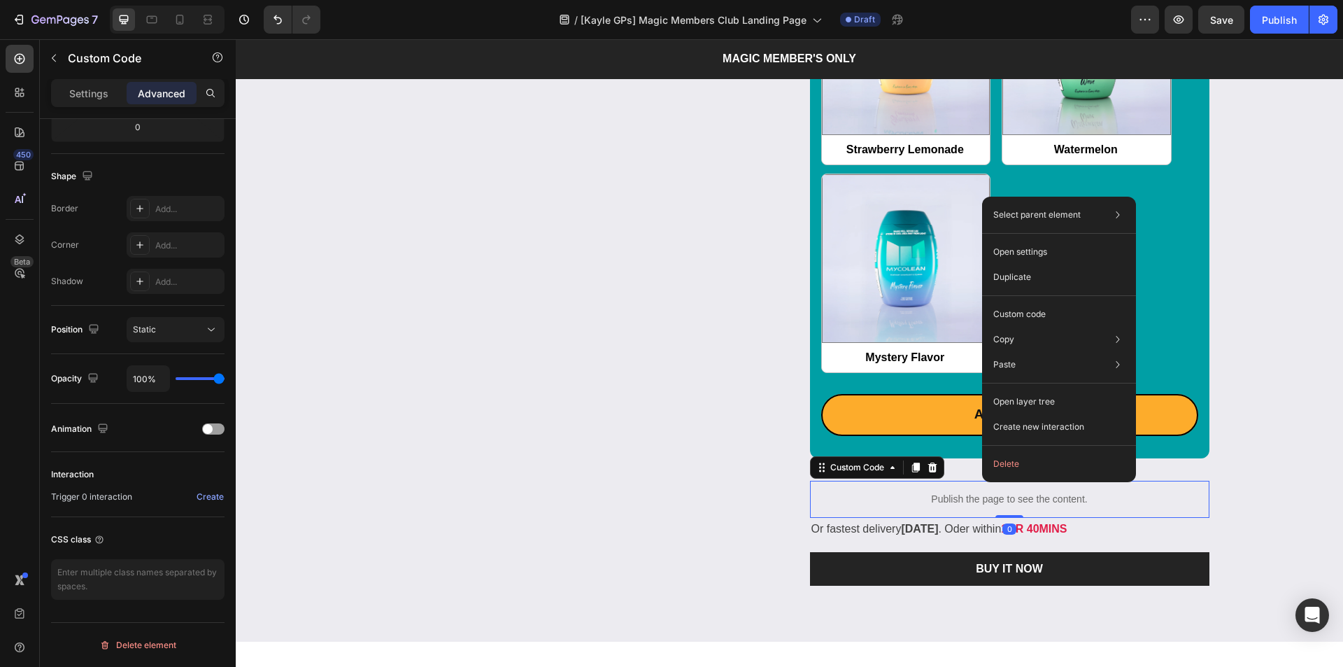
scroll to position [0, 0]
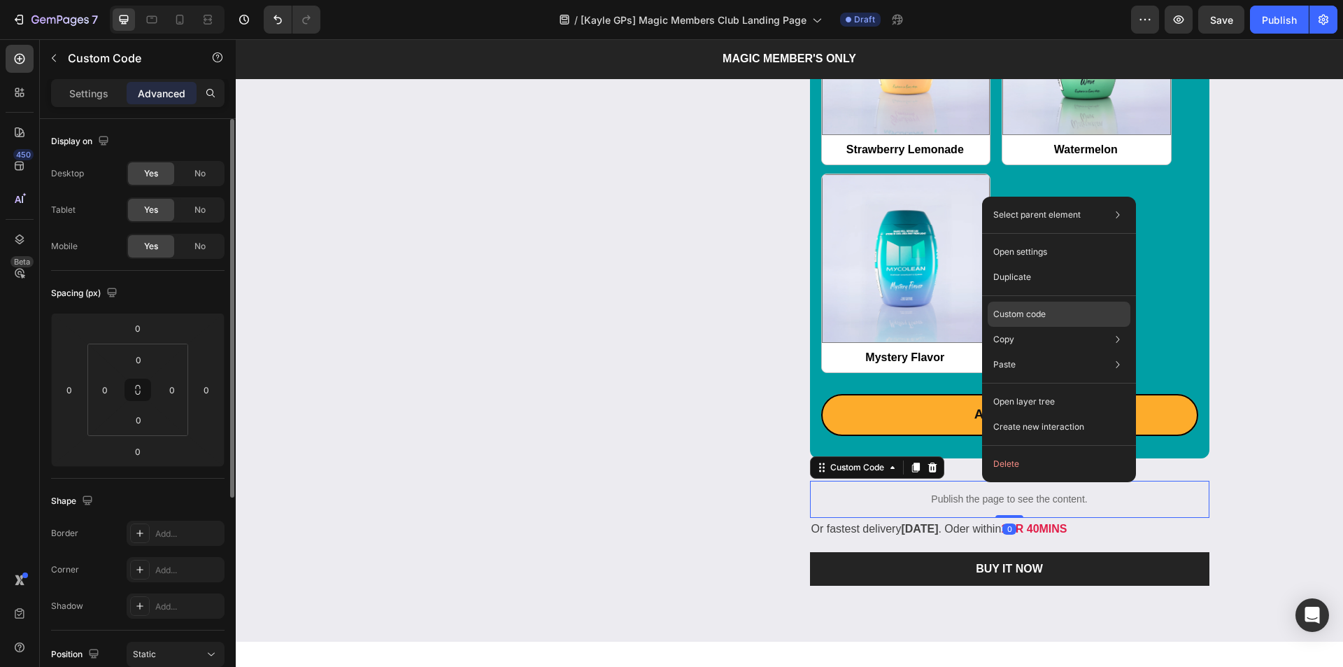
click at [1031, 315] on p "Custom code" at bounding box center [1019, 314] width 52 height 13
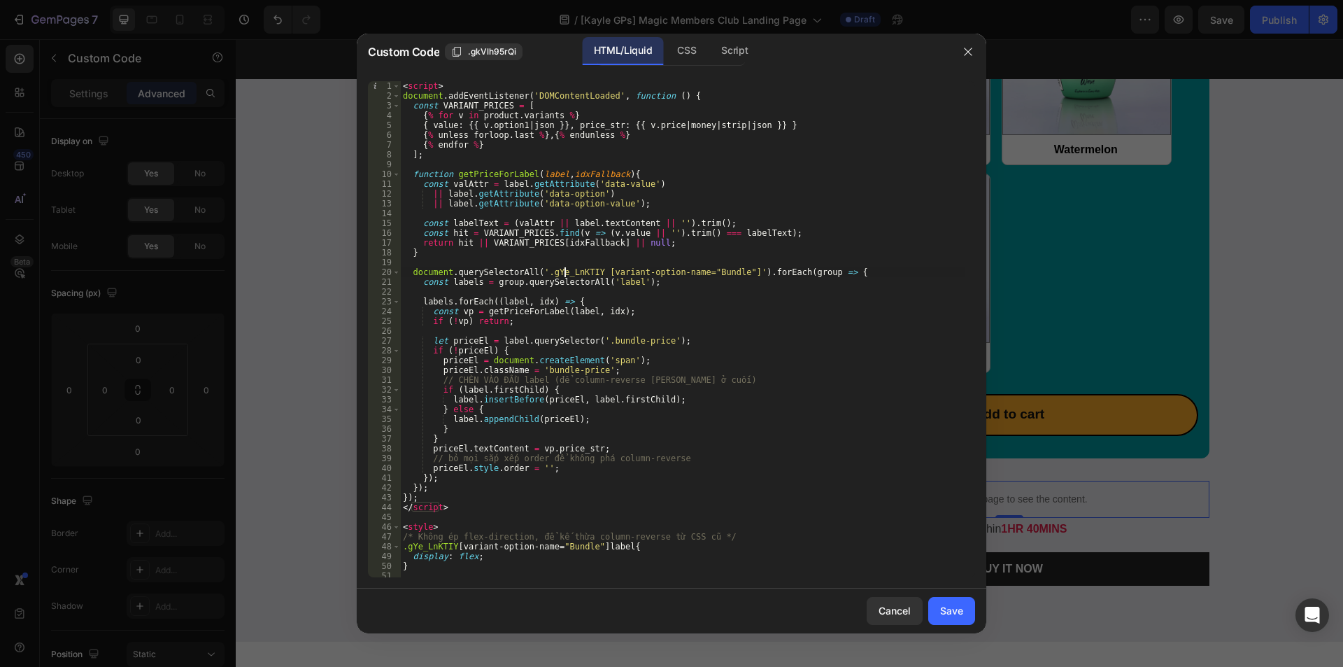
click at [564, 271] on div "< script > document . addEventListener ( 'DOMContentLoaded' , function ( ) { co…" at bounding box center [682, 339] width 565 height 516
paste textarea "tabstyling"
type textarea "document.querySelectorAll('.tabstyling [variant-option-name="Bundle"]').forEach…"
click at [949, 616] on div "Save" at bounding box center [951, 610] width 23 height 15
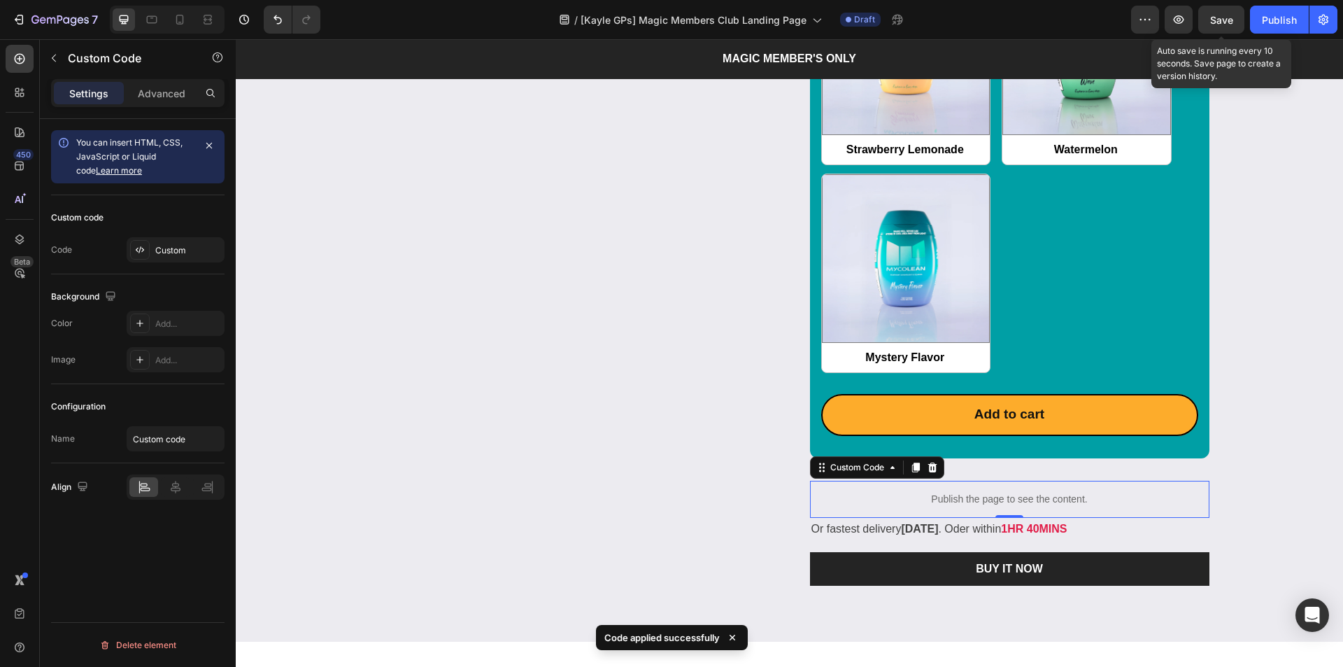
click at [1221, 20] on span "Save" at bounding box center [1221, 20] width 23 height 12
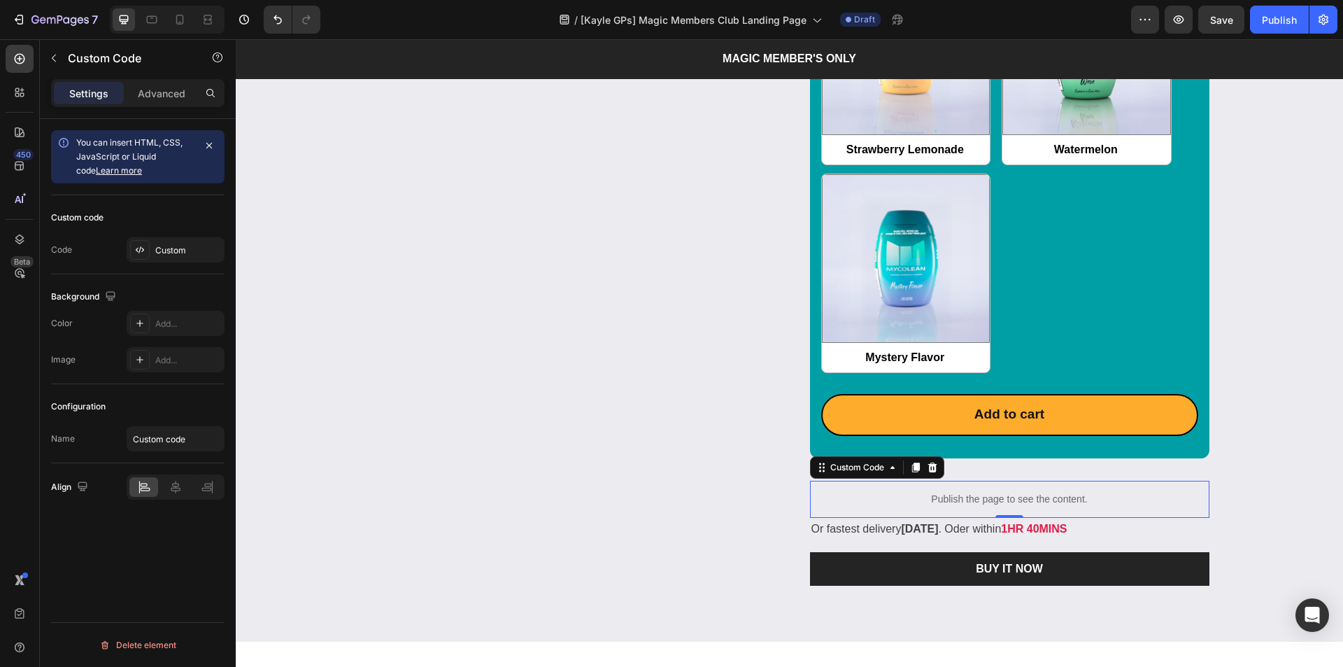
click at [985, 495] on p "Publish the page to see the content." at bounding box center [1009, 499] width 399 height 15
click at [177, 251] on div "Custom" at bounding box center [188, 250] width 66 height 13
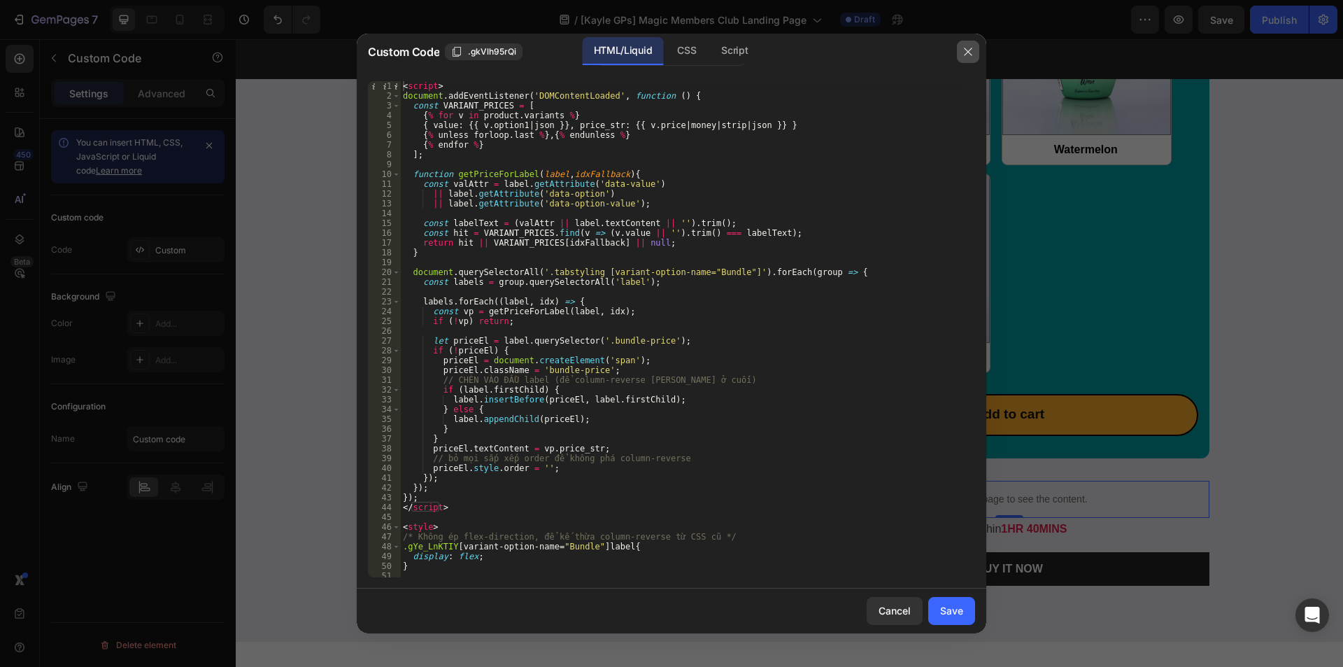
click at [964, 43] on button "button" at bounding box center [968, 52] width 22 height 22
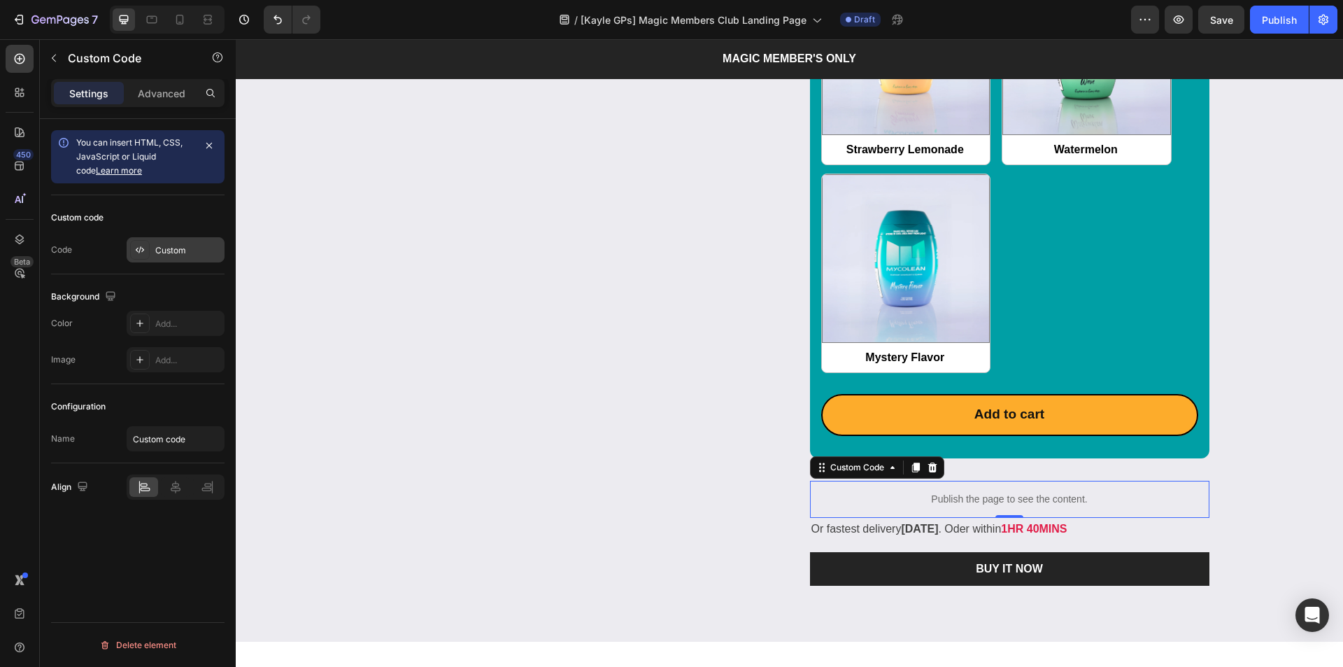
click at [199, 245] on div "Custom" at bounding box center [188, 250] width 66 height 13
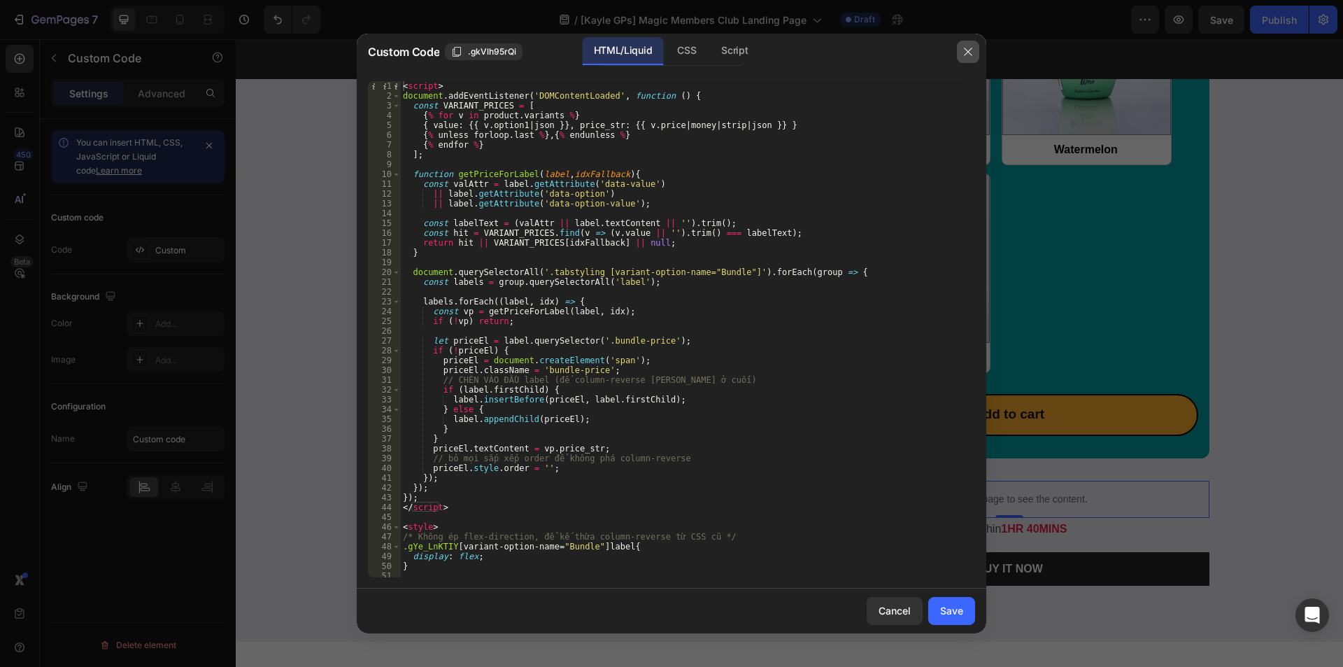
click at [968, 51] on icon "button" at bounding box center [968, 52] width 8 height 8
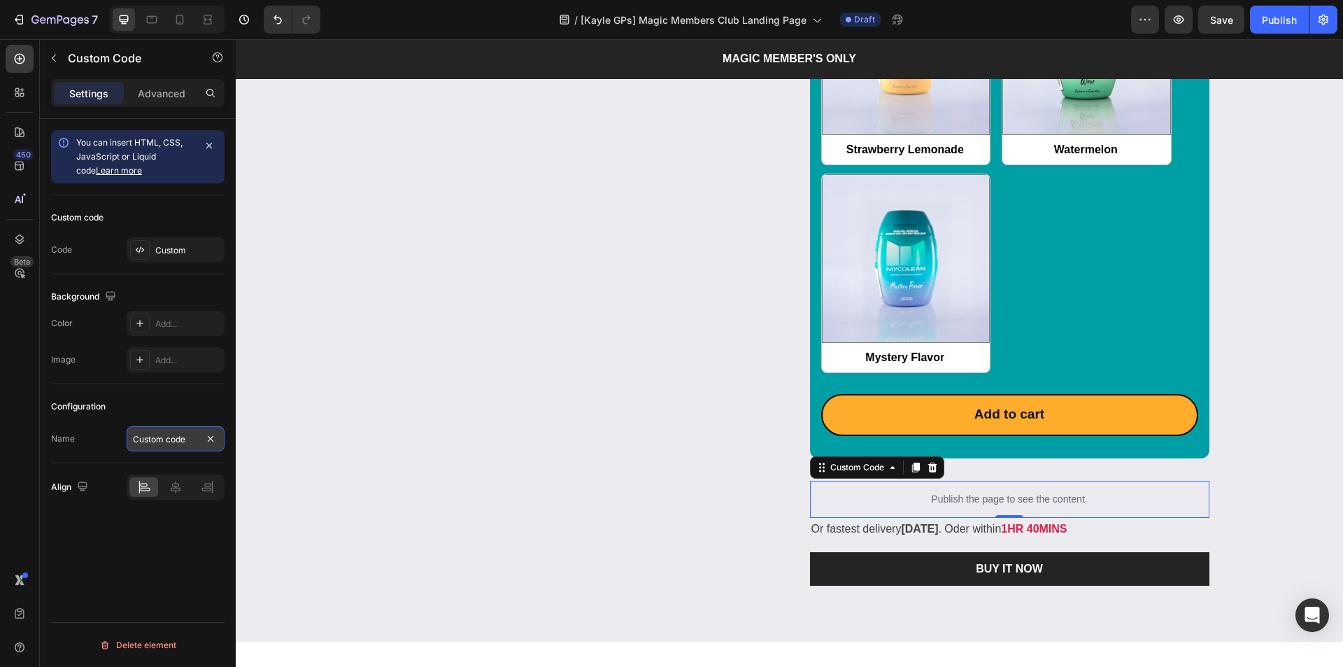
click at [187, 442] on input "Custom code" at bounding box center [176, 438] width 98 height 25
click at [191, 441] on input "Custom code" at bounding box center [176, 438] width 98 height 25
type input "Custom code - add each price to value variant"
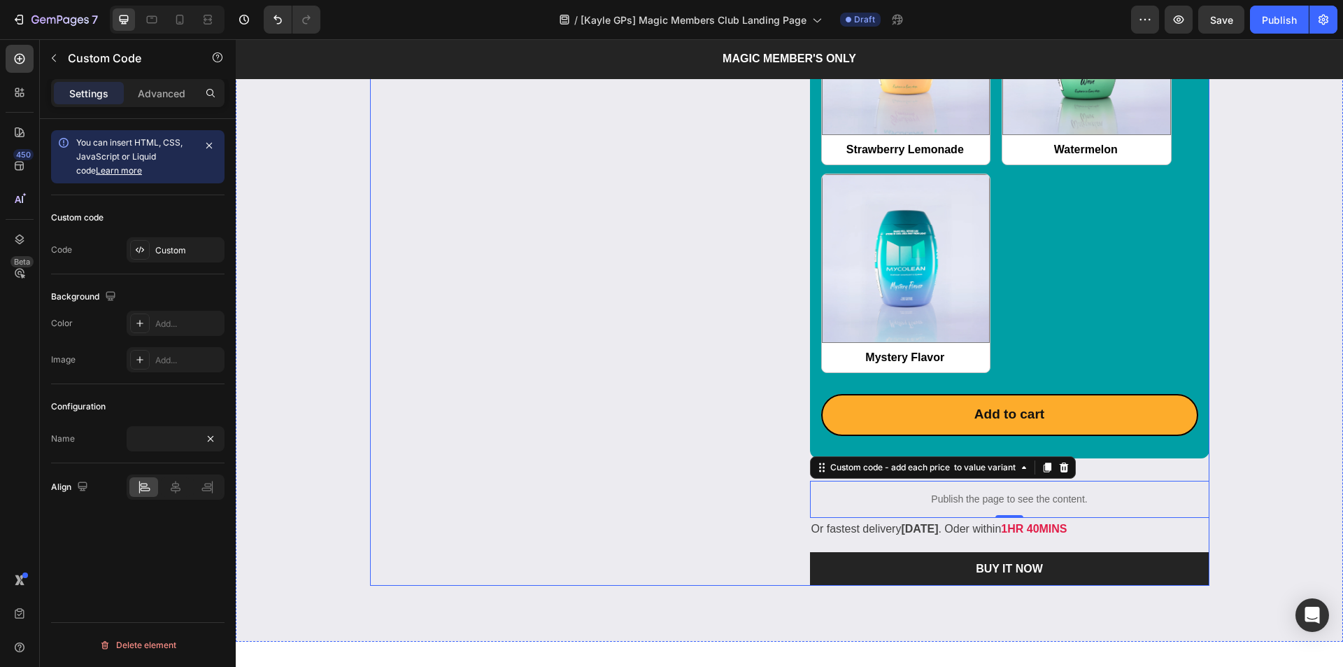
click at [538, 358] on div "Product Images & Gallery" at bounding box center [569, 90] width 399 height 990
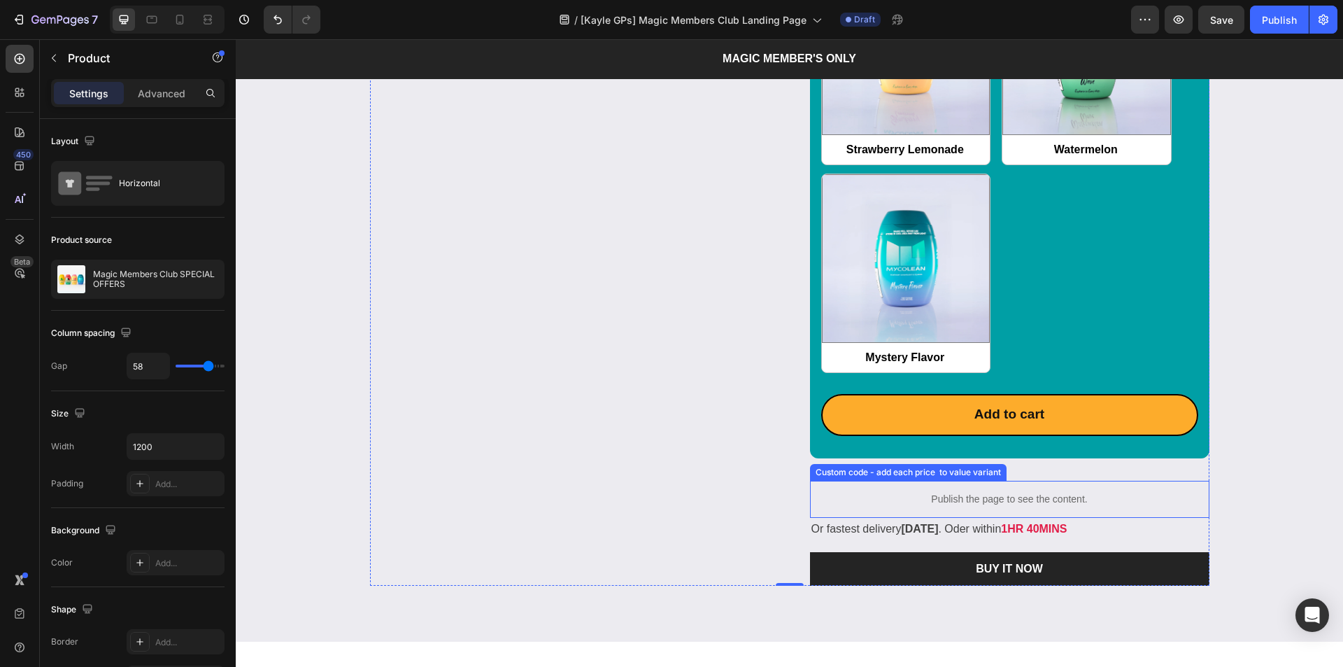
click at [961, 495] on p "Publish the page to see the content." at bounding box center [1009, 499] width 399 height 15
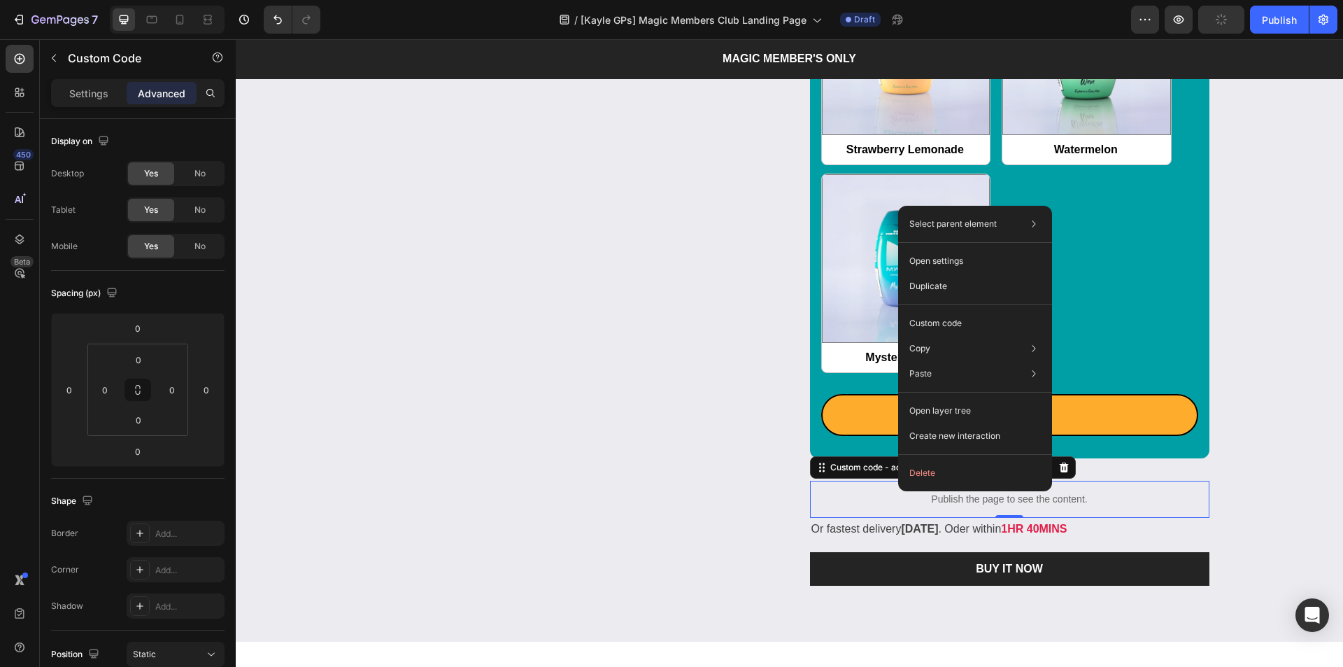
click at [994, 493] on p "Publish the page to see the content." at bounding box center [1009, 499] width 399 height 15
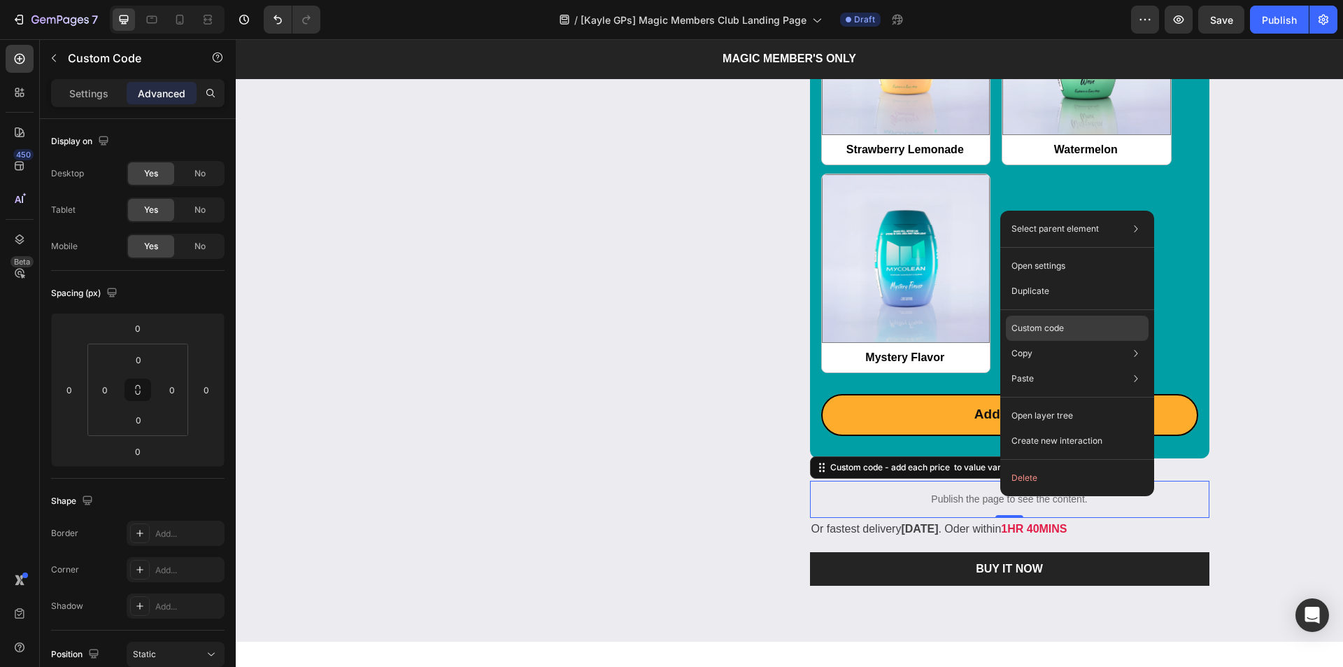
click at [1065, 366] on div "Custom code" at bounding box center [1077, 378] width 143 height 25
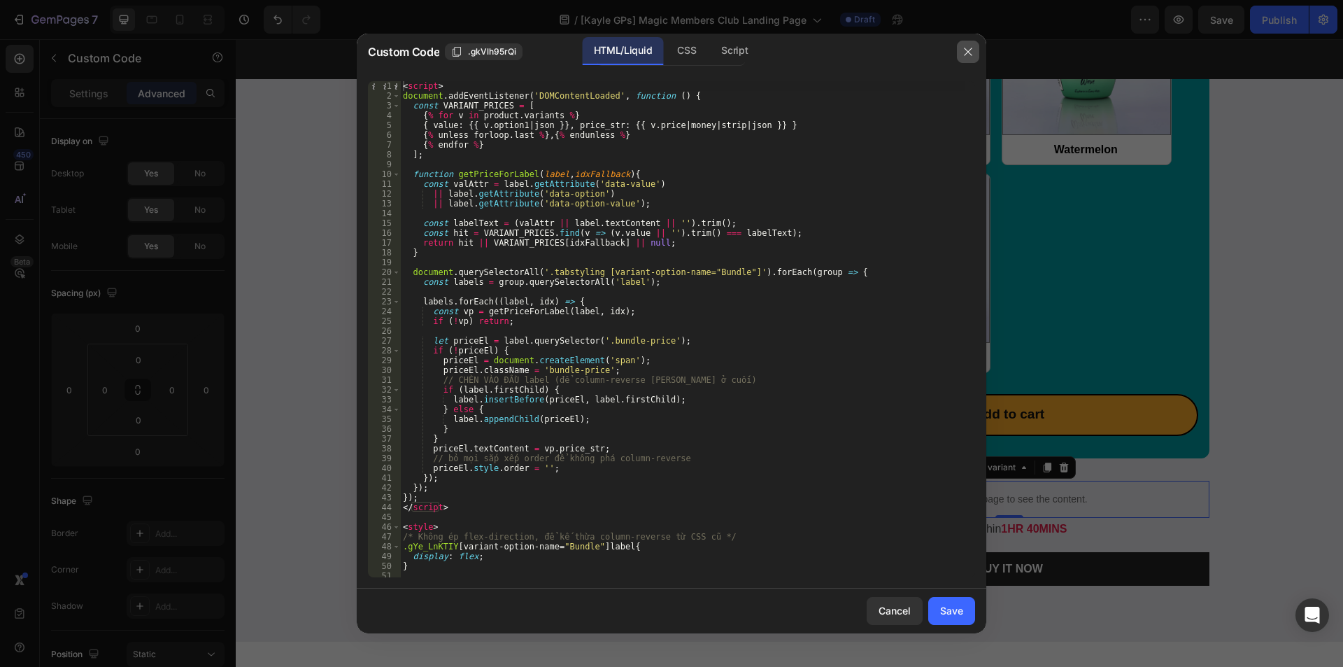
drag, startPoint x: 964, startPoint y: 52, endPoint x: 780, endPoint y: 142, distance: 204.6
click at [964, 52] on icon "button" at bounding box center [968, 51] width 11 height 11
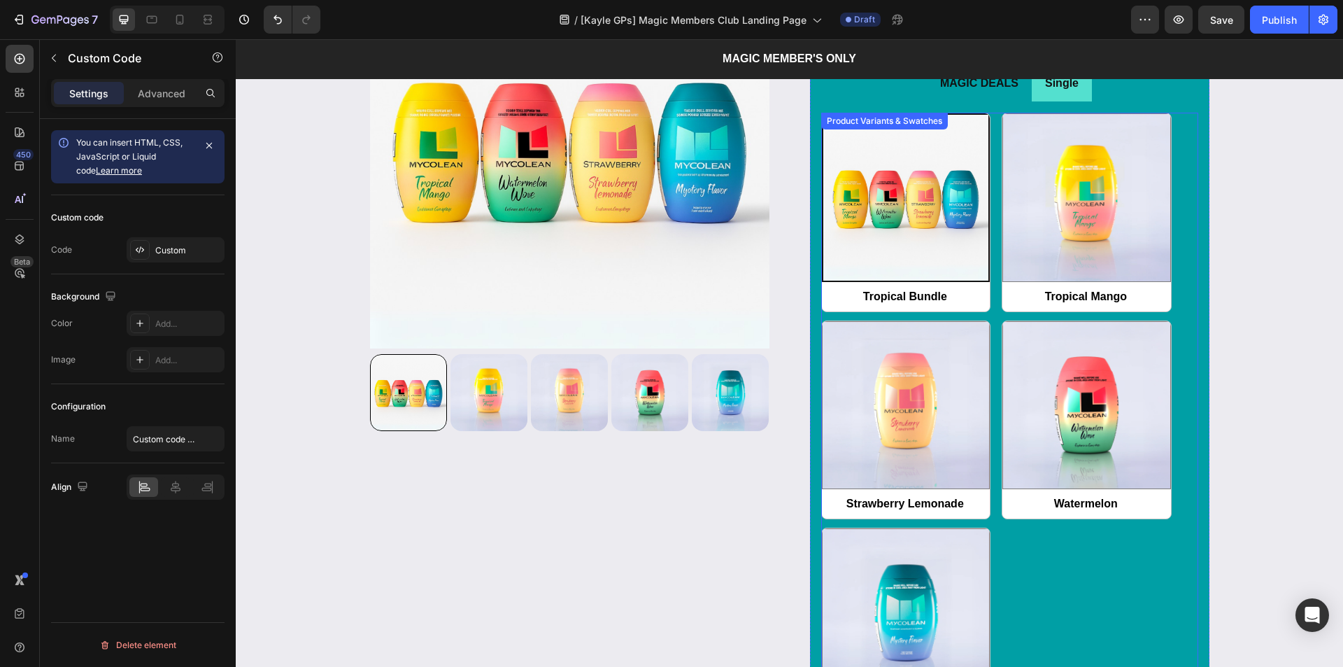
scroll to position [1609, 0]
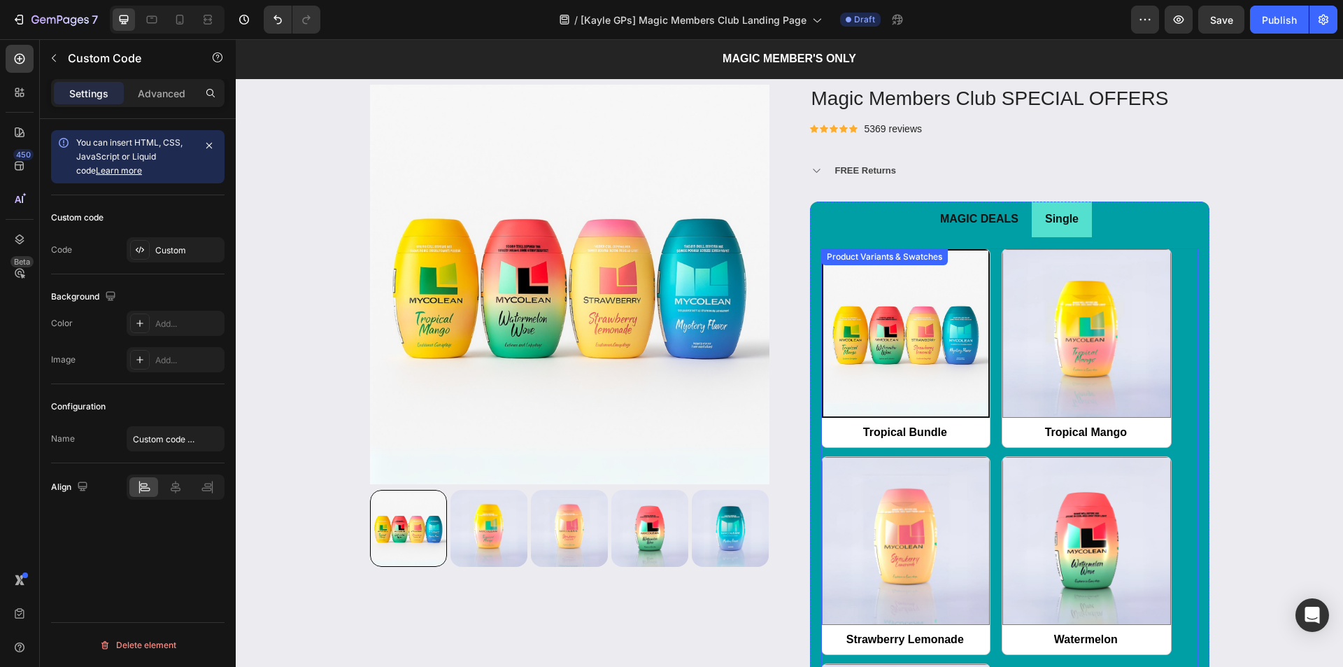
click at [1002, 295] on label "Tropical Mango Tropical Mango" at bounding box center [1087, 347] width 170 height 199
click at [1002, 447] on input "Tropical Mango Tropical Mango" at bounding box center [1002, 447] width 1 height 1
radio input "false"
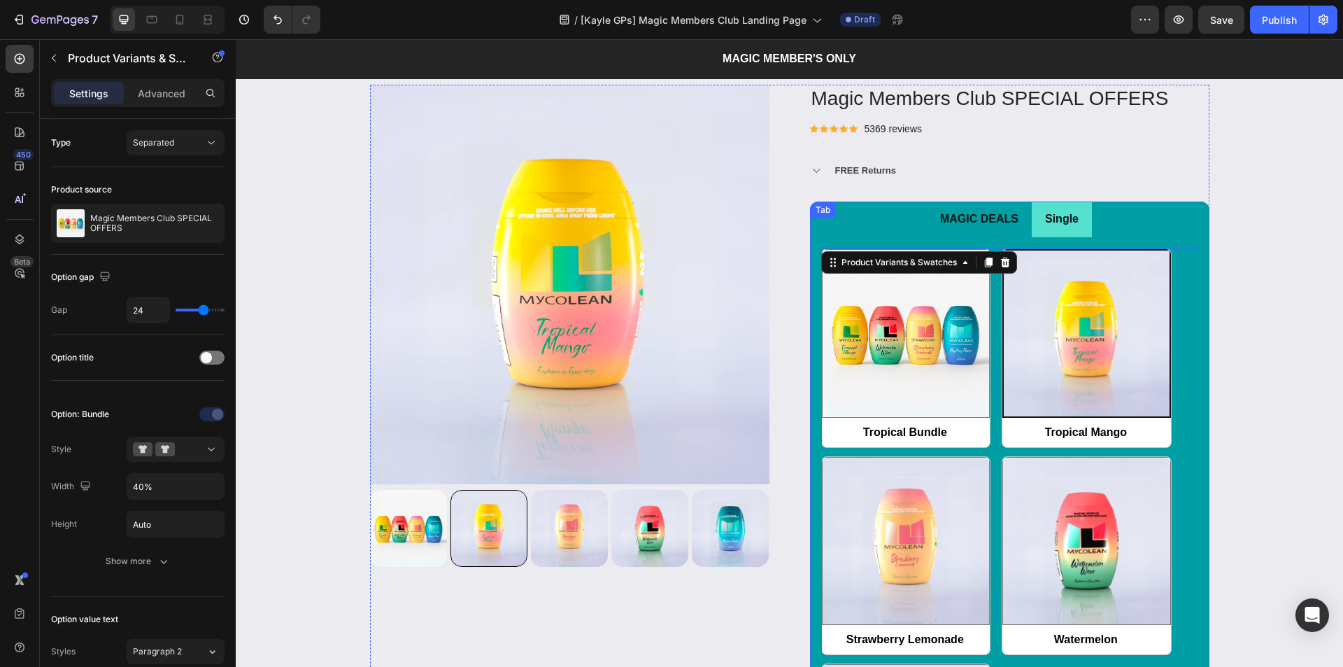
click at [813, 215] on div "Tab" at bounding box center [823, 210] width 20 height 13
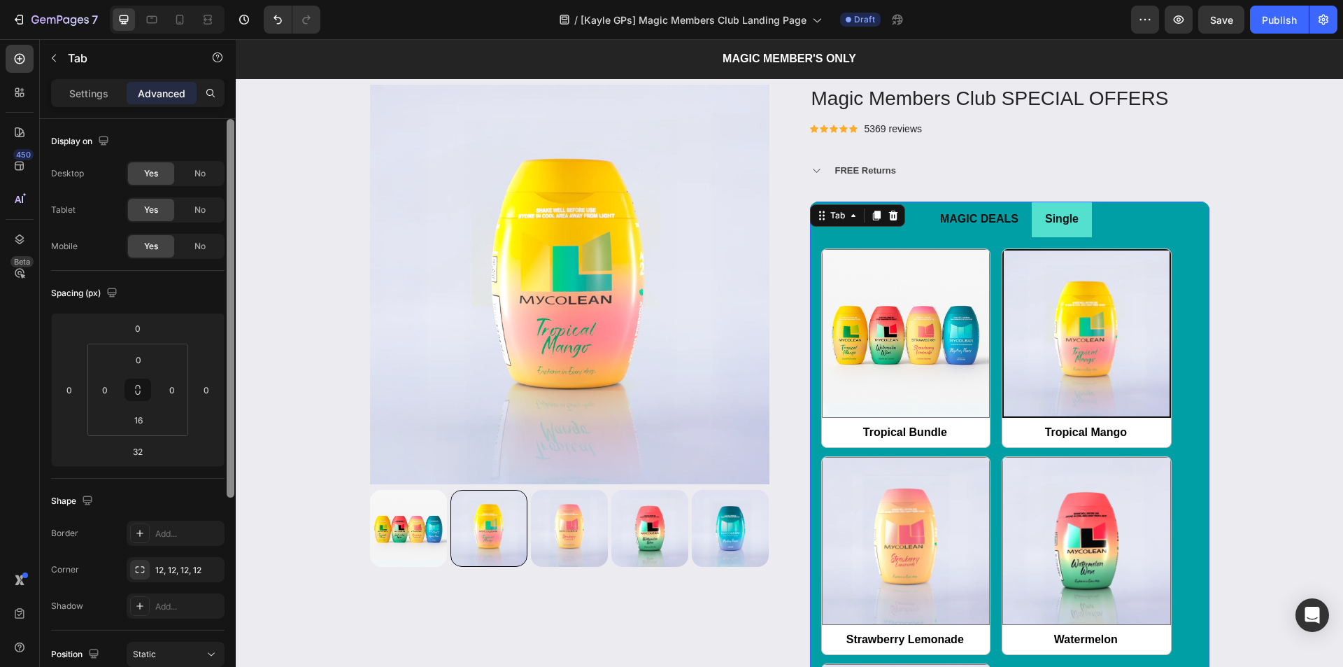
scroll to position [325, 0]
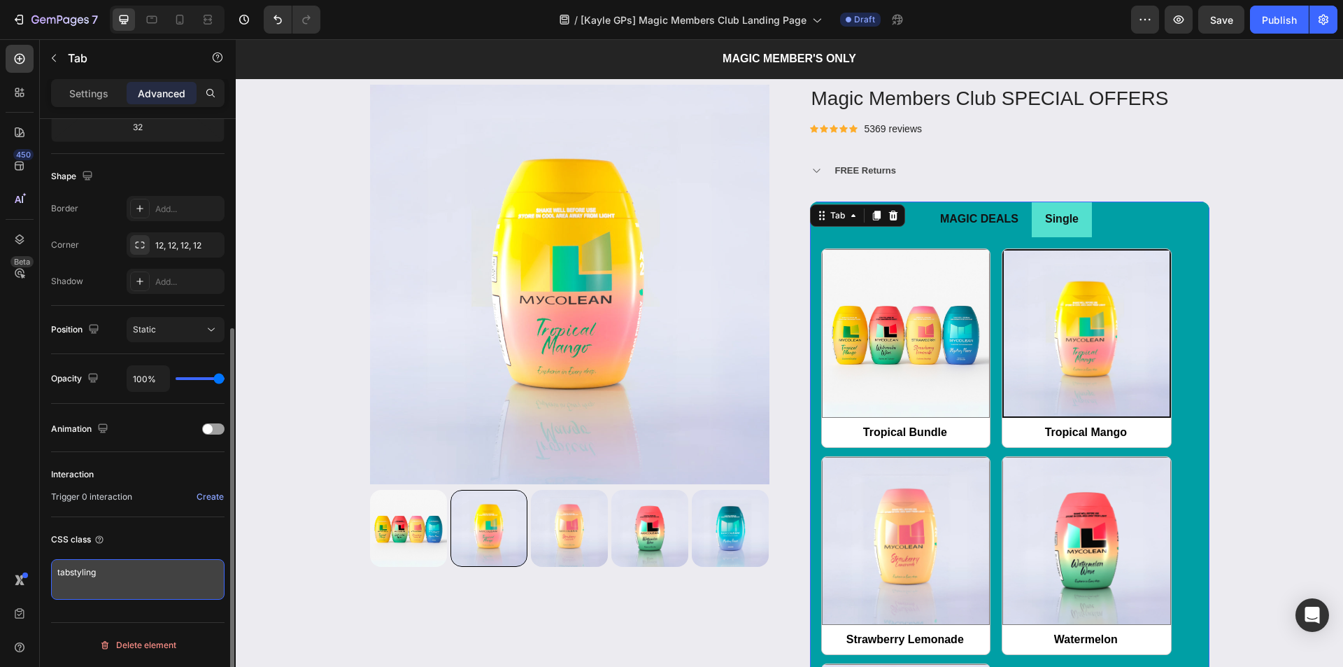
click at [78, 573] on textarea "tabstyling" at bounding box center [137, 579] width 173 height 41
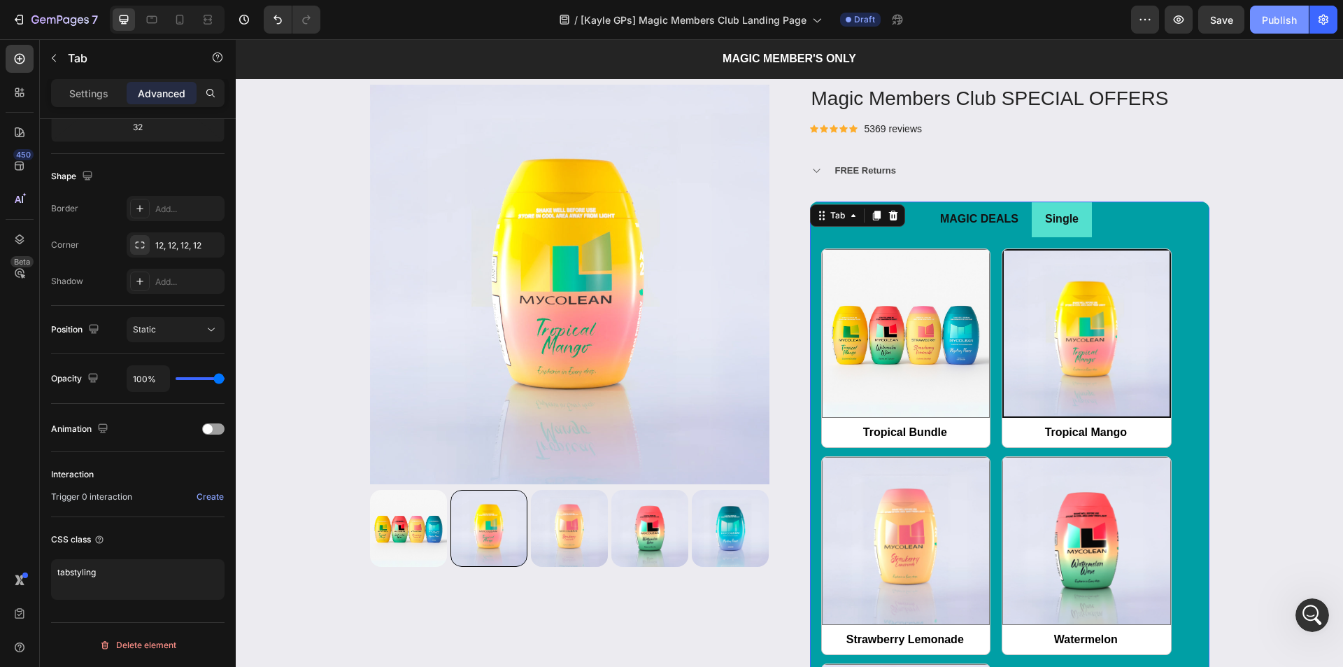
scroll to position [0, 0]
